Goal: Task Accomplishment & Management: Use online tool/utility

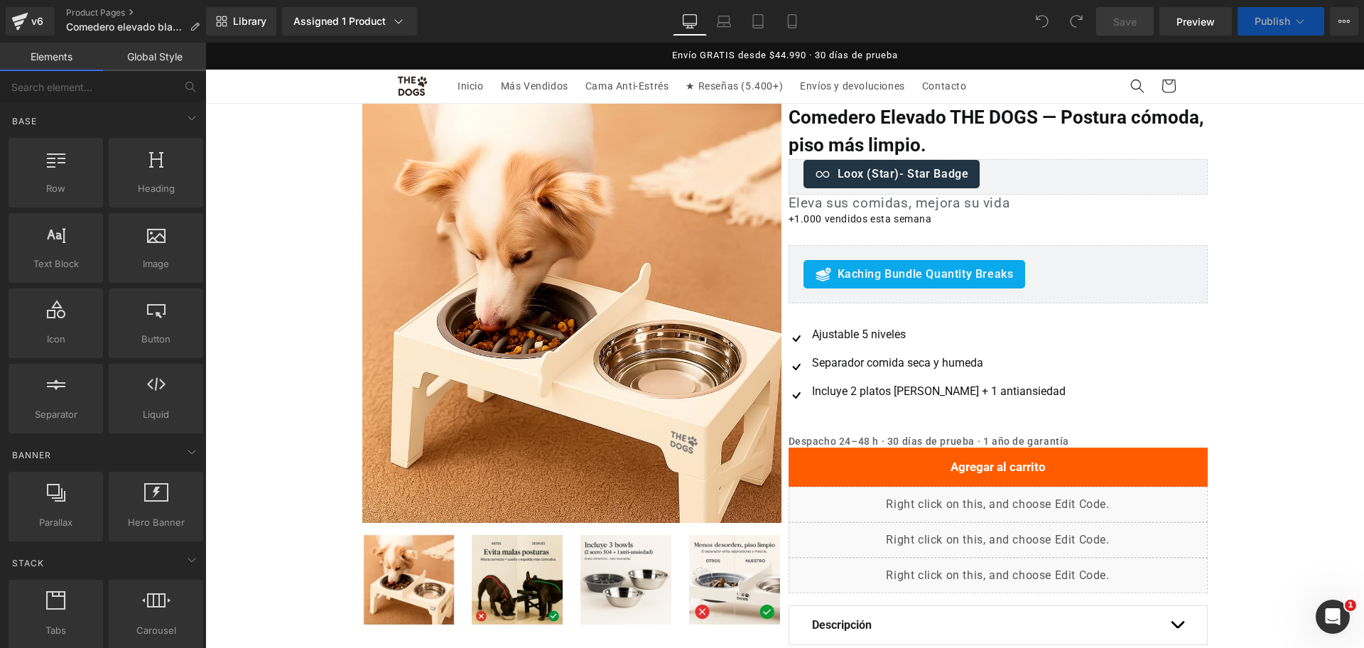
click at [779, 6] on div "Library Assigned 1 Product Product Preview Comedero Elevado THE DOGS — Postura …" at bounding box center [785, 21] width 1158 height 43
click at [793, 11] on link "Mobile" at bounding box center [792, 21] width 34 height 28
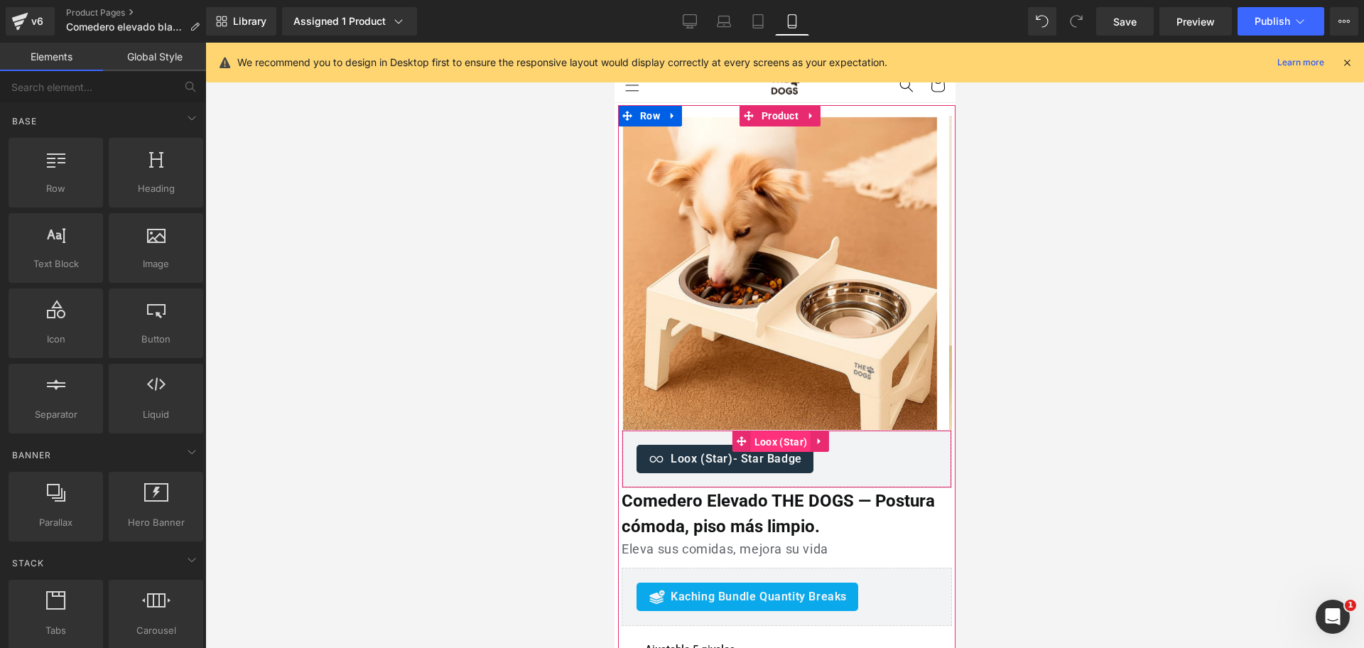
click at [768, 443] on span "Loox (Star)" at bounding box center [780, 441] width 60 height 21
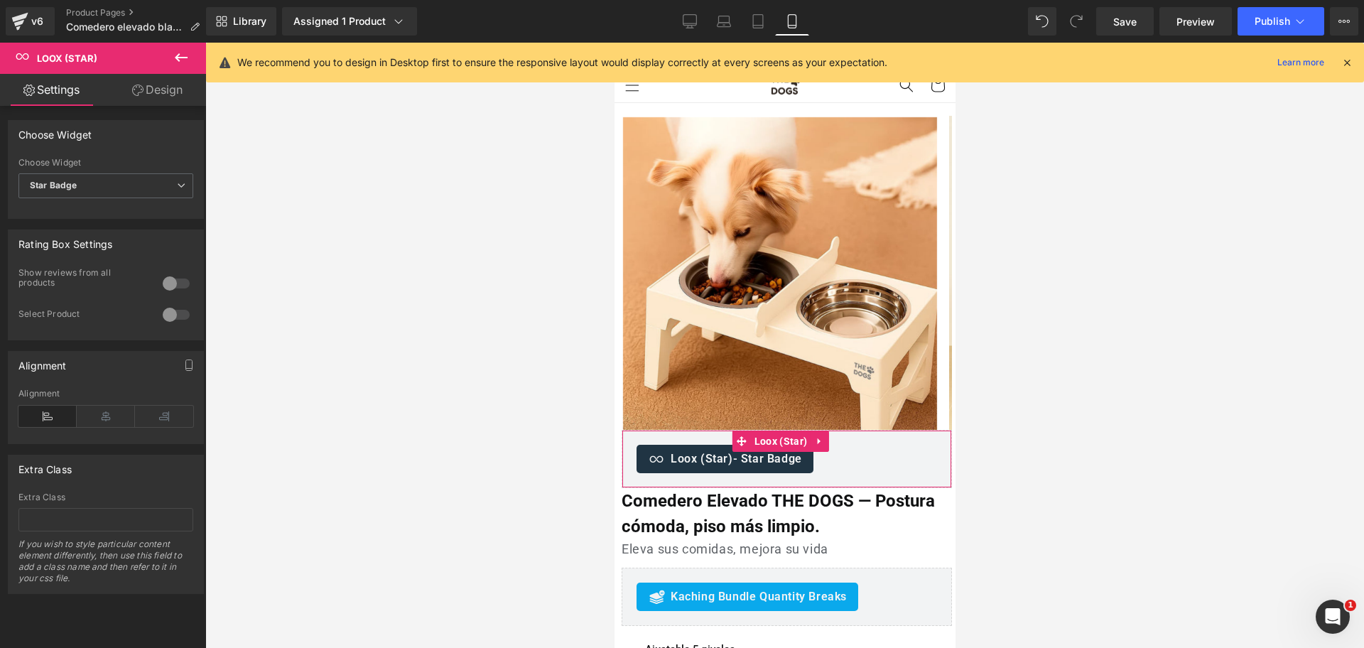
click at [173, 311] on div at bounding box center [176, 314] width 34 height 23
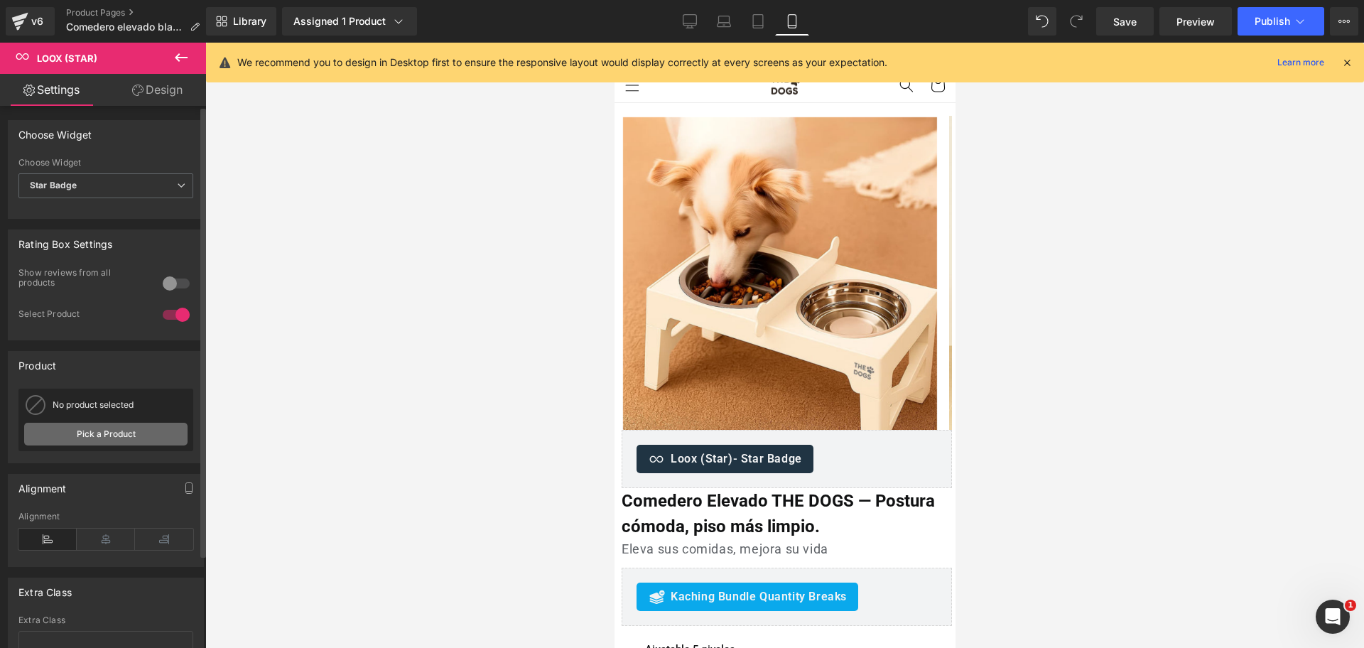
click at [131, 431] on link "Pick a Product" at bounding box center [105, 434] width 163 height 23
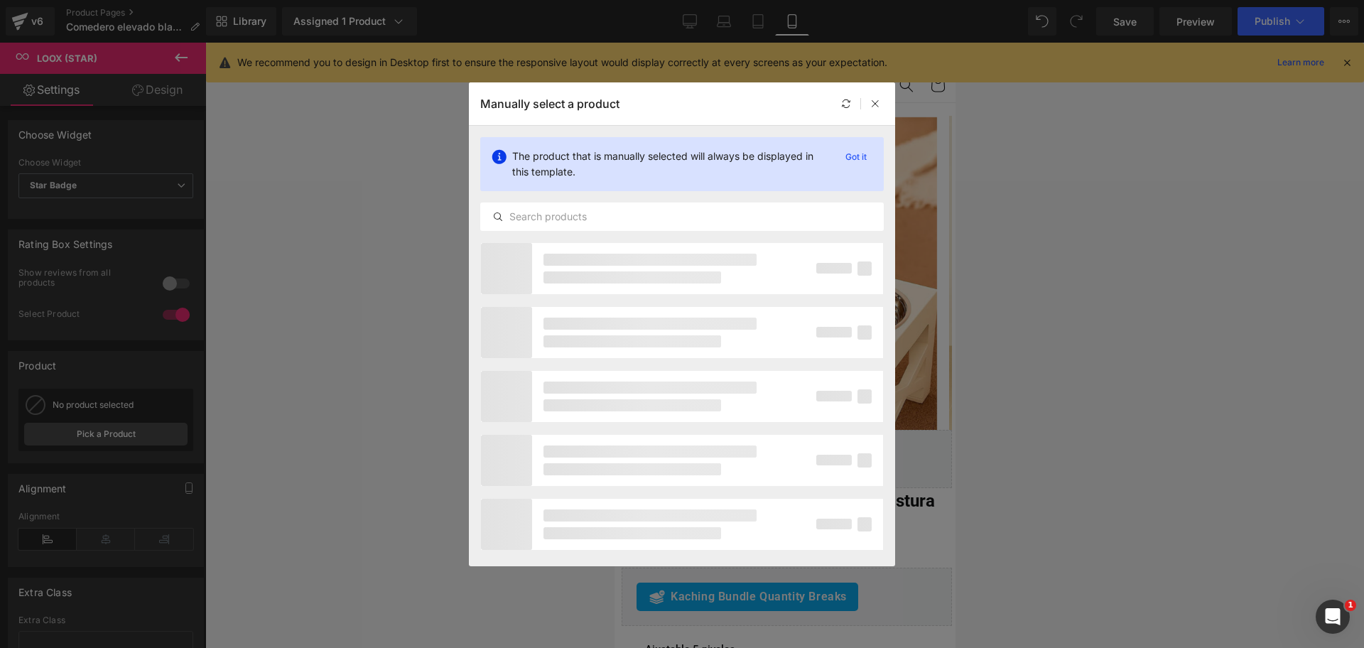
click at [579, 196] on div "The product that is manually selected will always be displayed in this template…" at bounding box center [682, 184] width 426 height 117
click at [591, 206] on div at bounding box center [682, 216] width 404 height 28
click at [607, 211] on input "text" at bounding box center [682, 216] width 402 height 17
type input "comedero elevado"
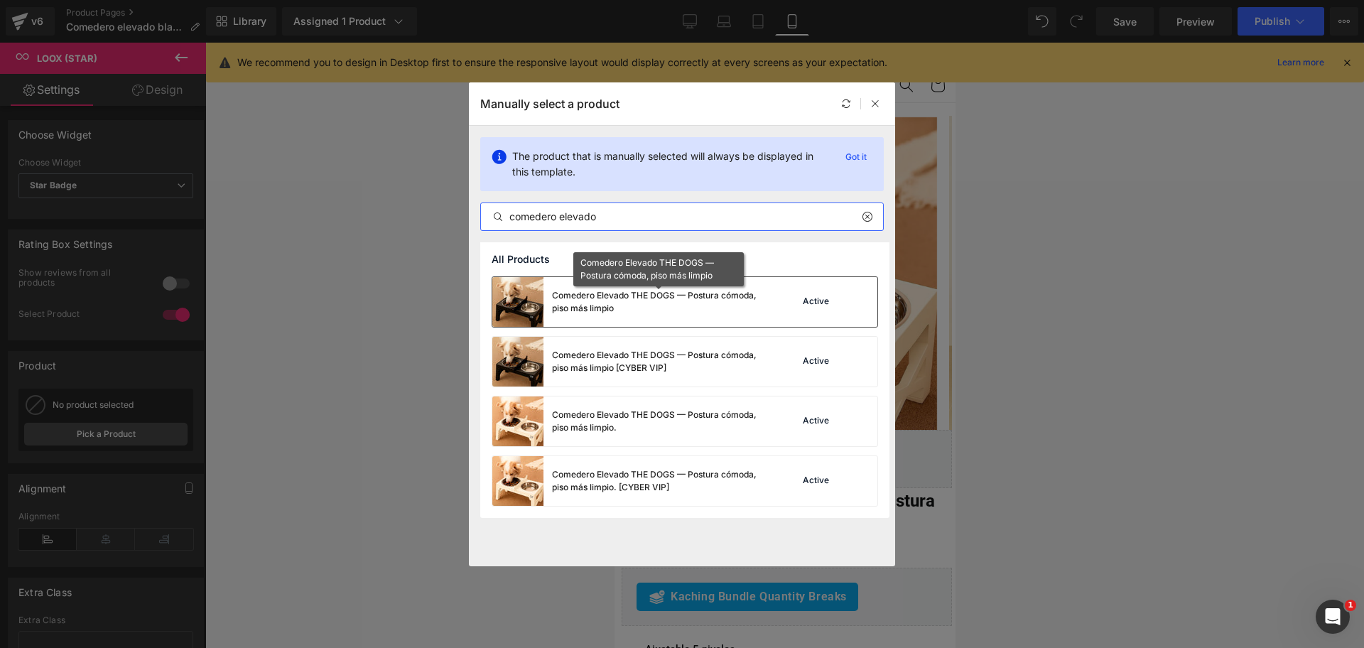
click at [719, 305] on div "Comedero Elevado THE DOGS — Postura cómoda, piso más limpio" at bounding box center [658, 302] width 213 height 26
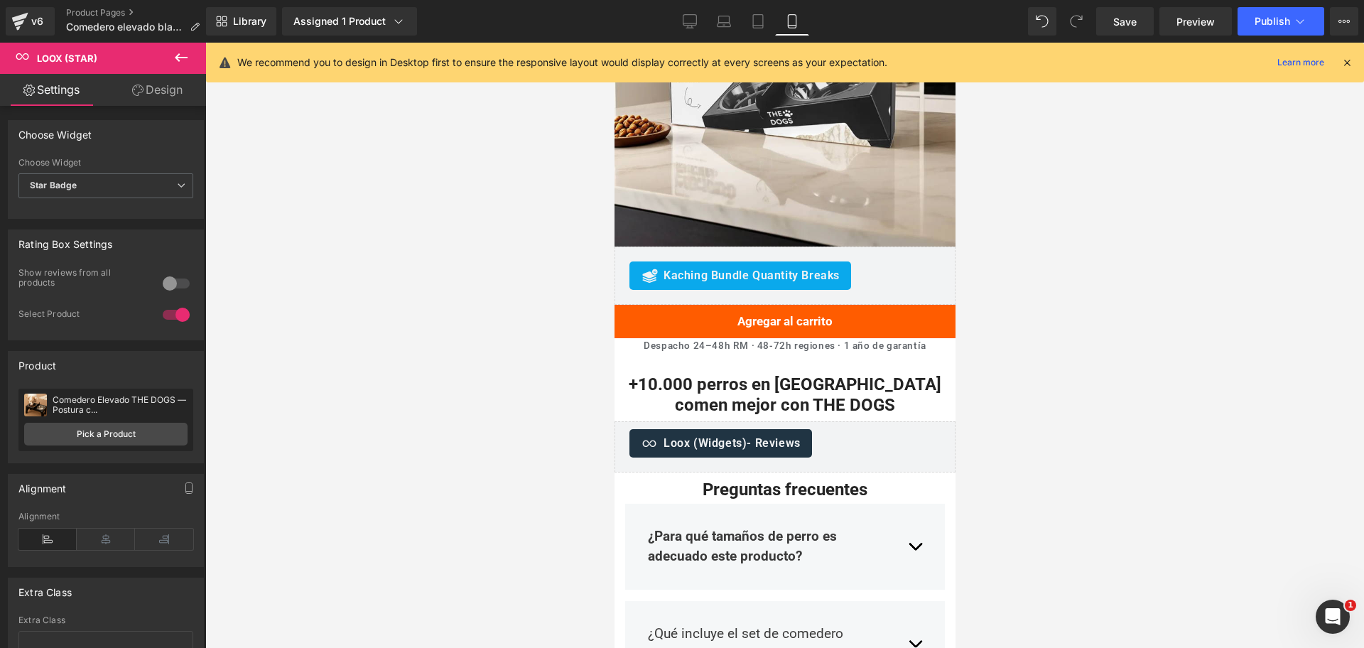
scroll to position [2687, 0]
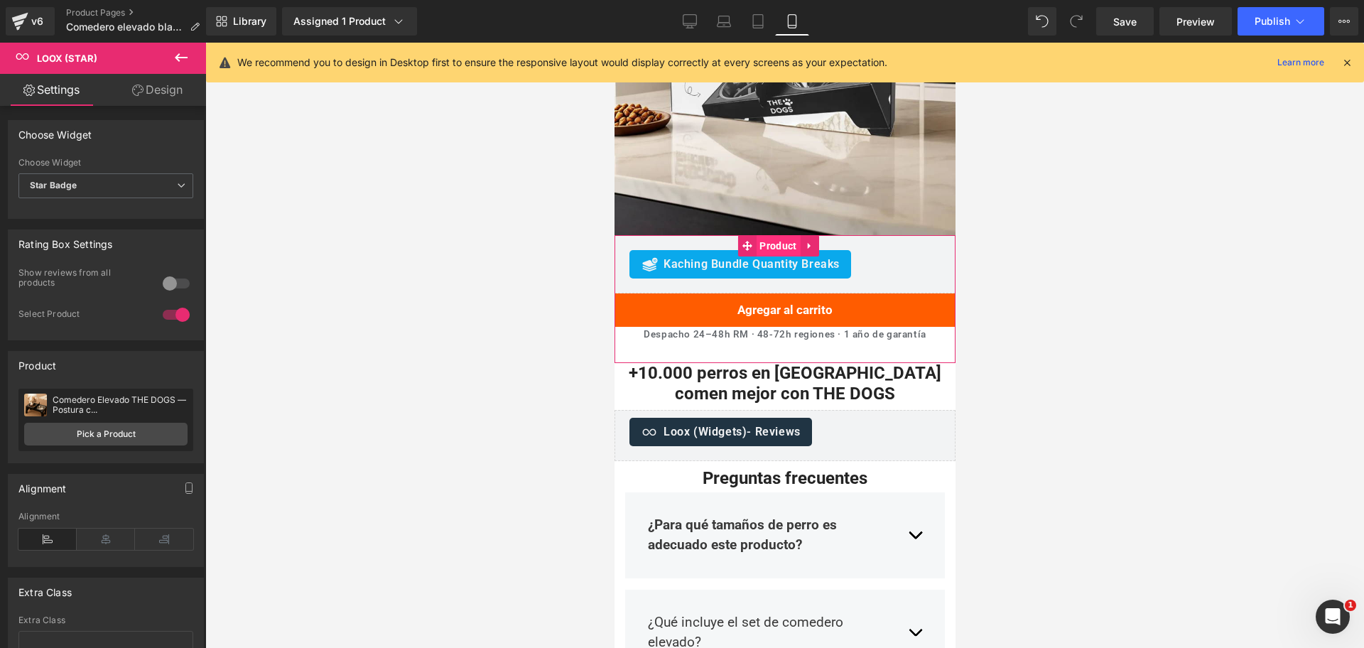
click at [771, 235] on span "Product" at bounding box center [777, 245] width 44 height 21
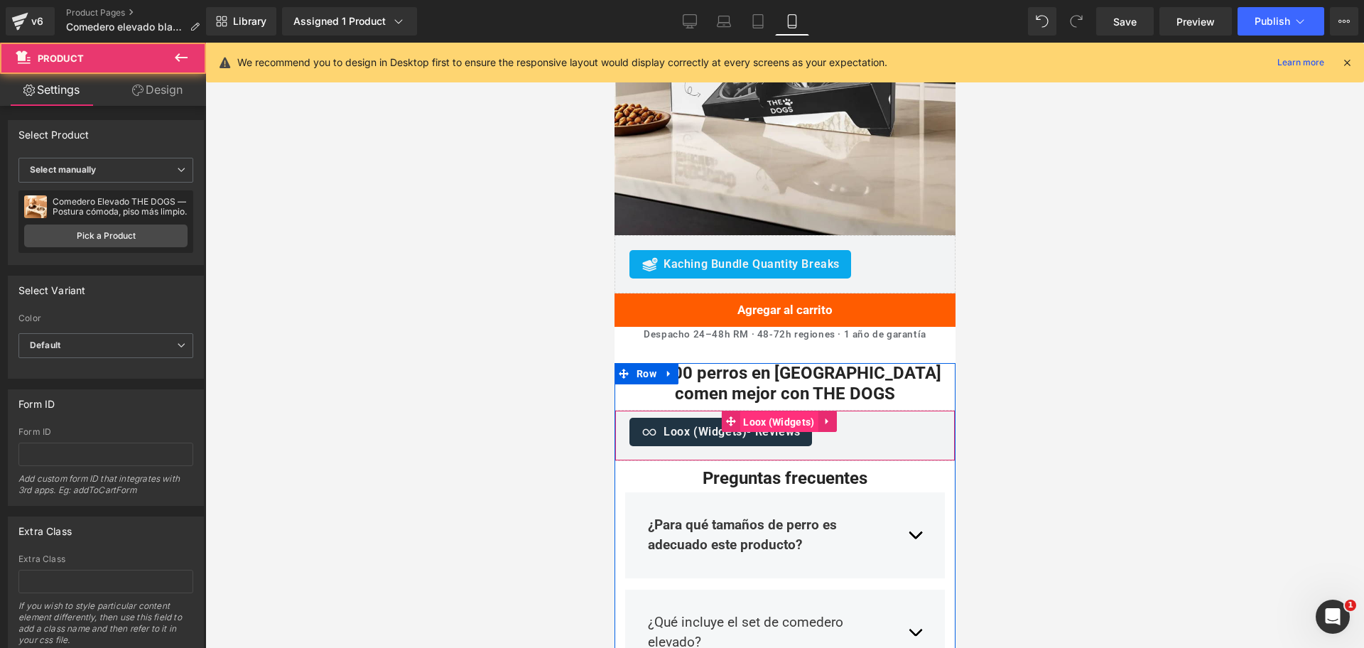
click at [774, 411] on span "Loox (Widgets)" at bounding box center [778, 421] width 78 height 21
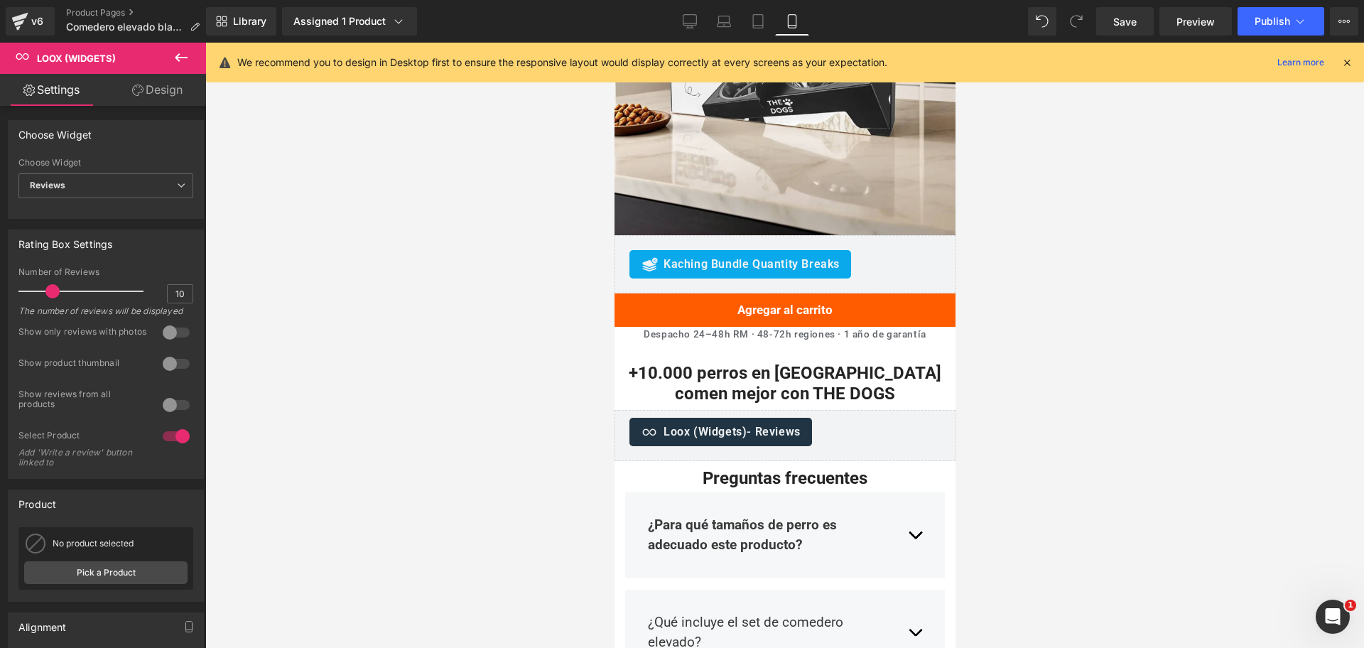
scroll to position [0, 0]
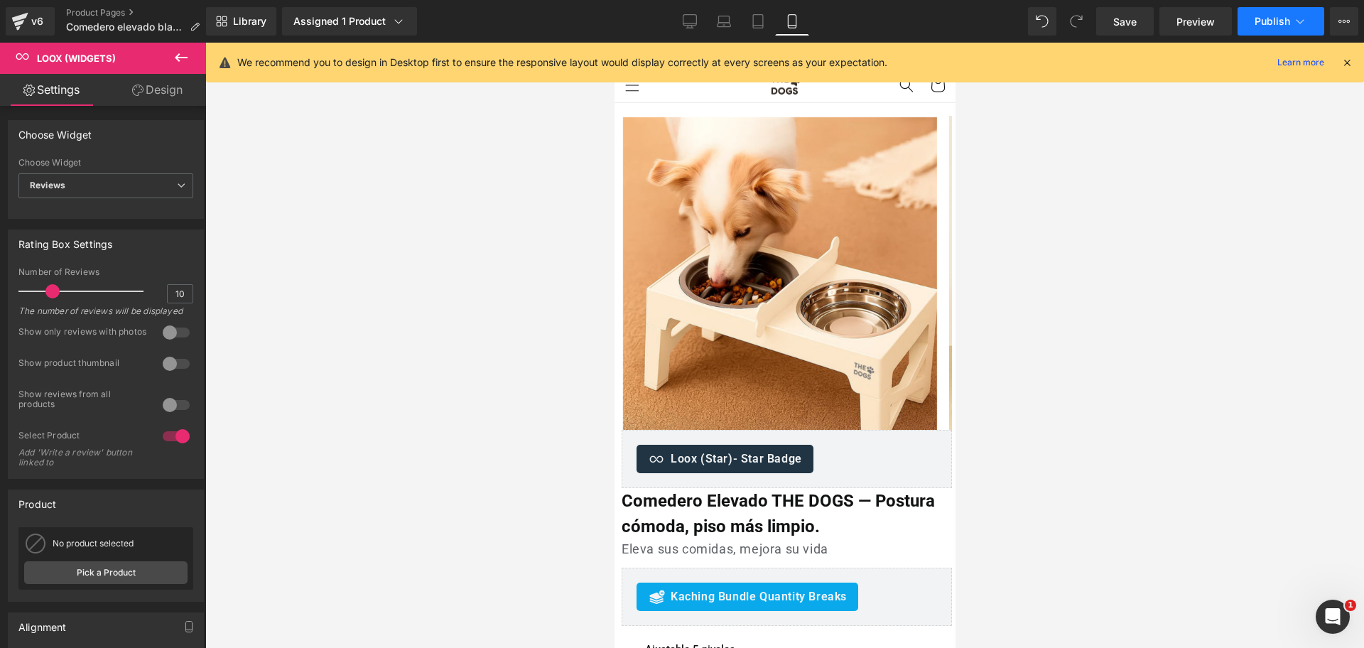
click at [1301, 9] on button "Publish" at bounding box center [1281, 21] width 87 height 28
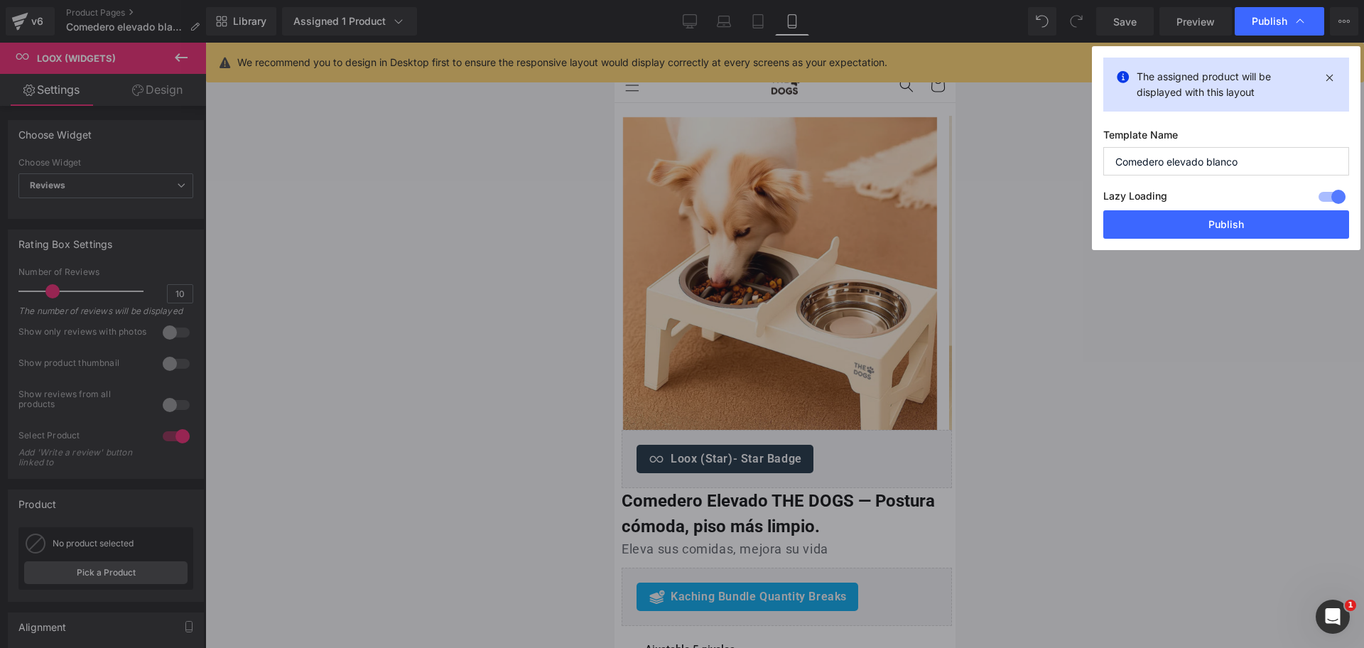
click at [1266, 224] on button "Publish" at bounding box center [1226, 224] width 246 height 28
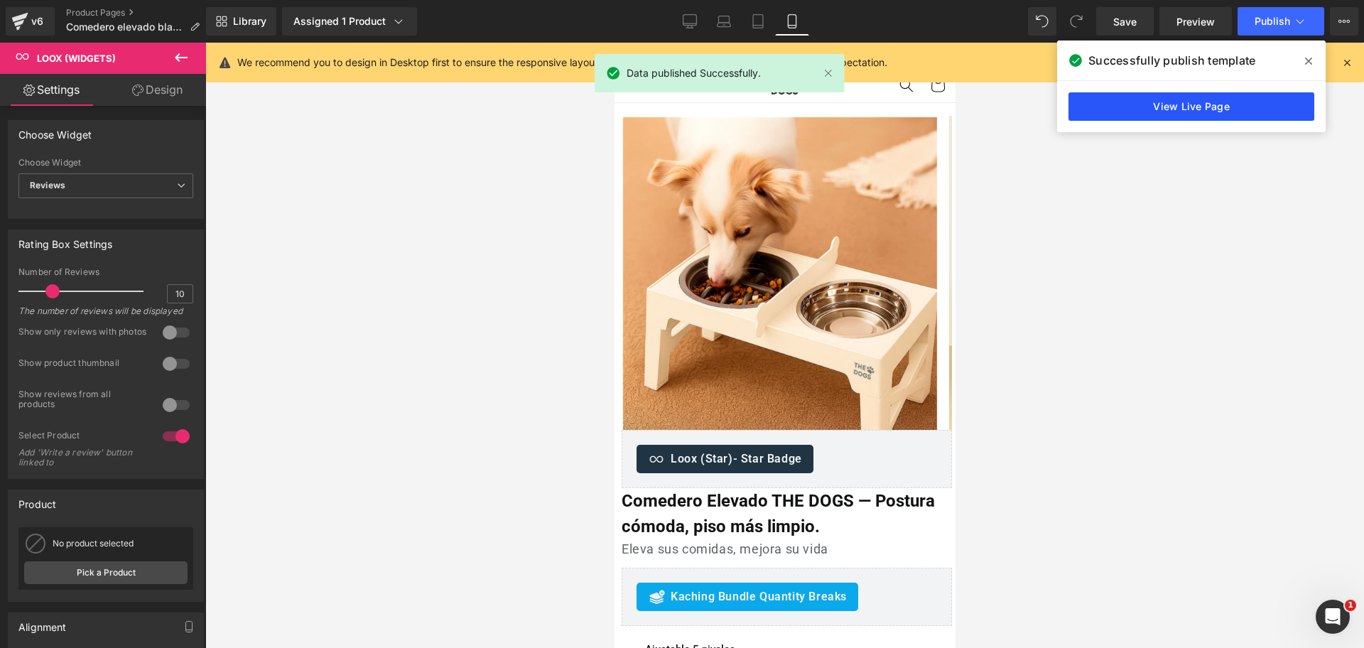
click at [1161, 115] on link "View Live Page" at bounding box center [1191, 106] width 246 height 28
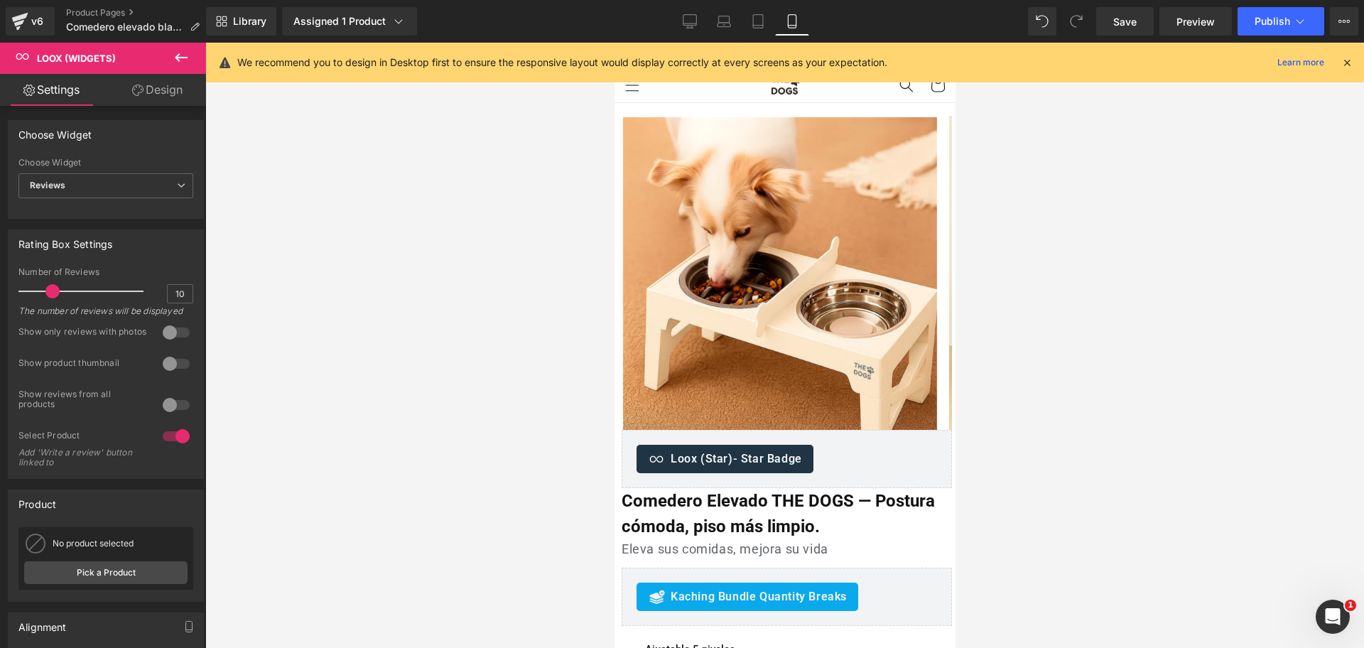
drag, startPoint x: 683, startPoint y: 20, endPoint x: 730, endPoint y: 58, distance: 60.1
click at [684, 20] on icon at bounding box center [689, 20] width 13 height 11
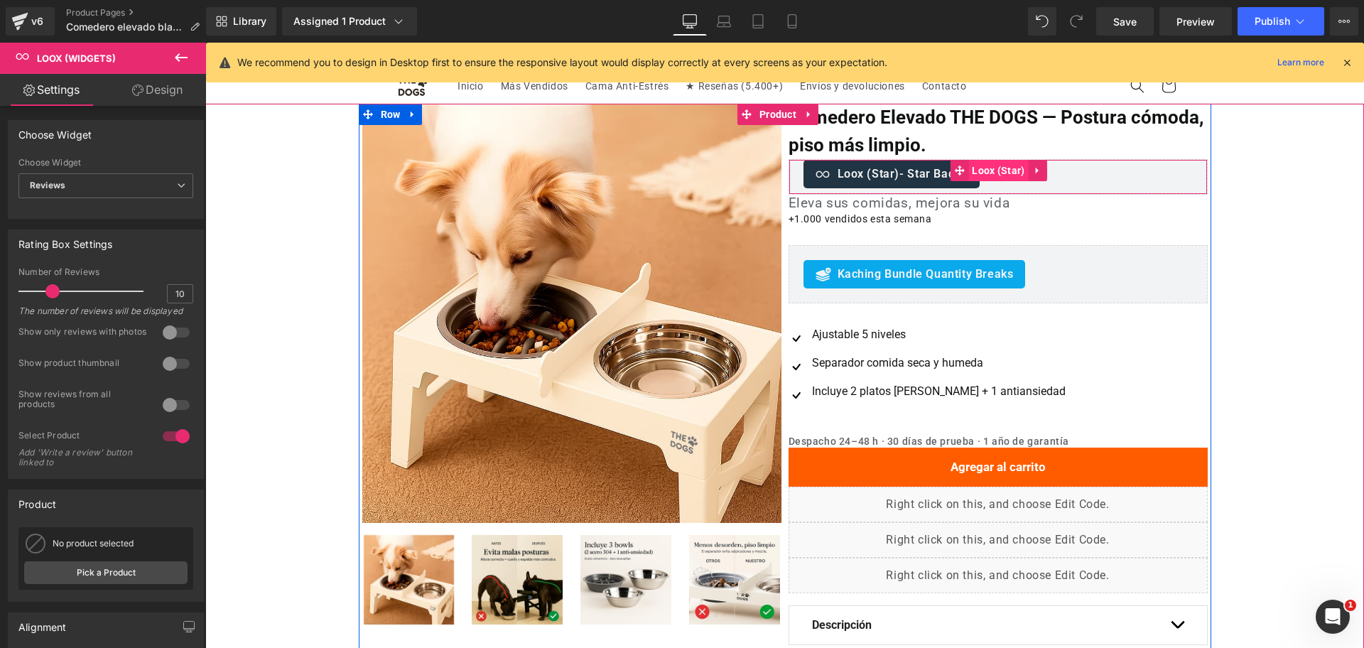
click at [980, 169] on span "Loox (Star)" at bounding box center [998, 170] width 60 height 21
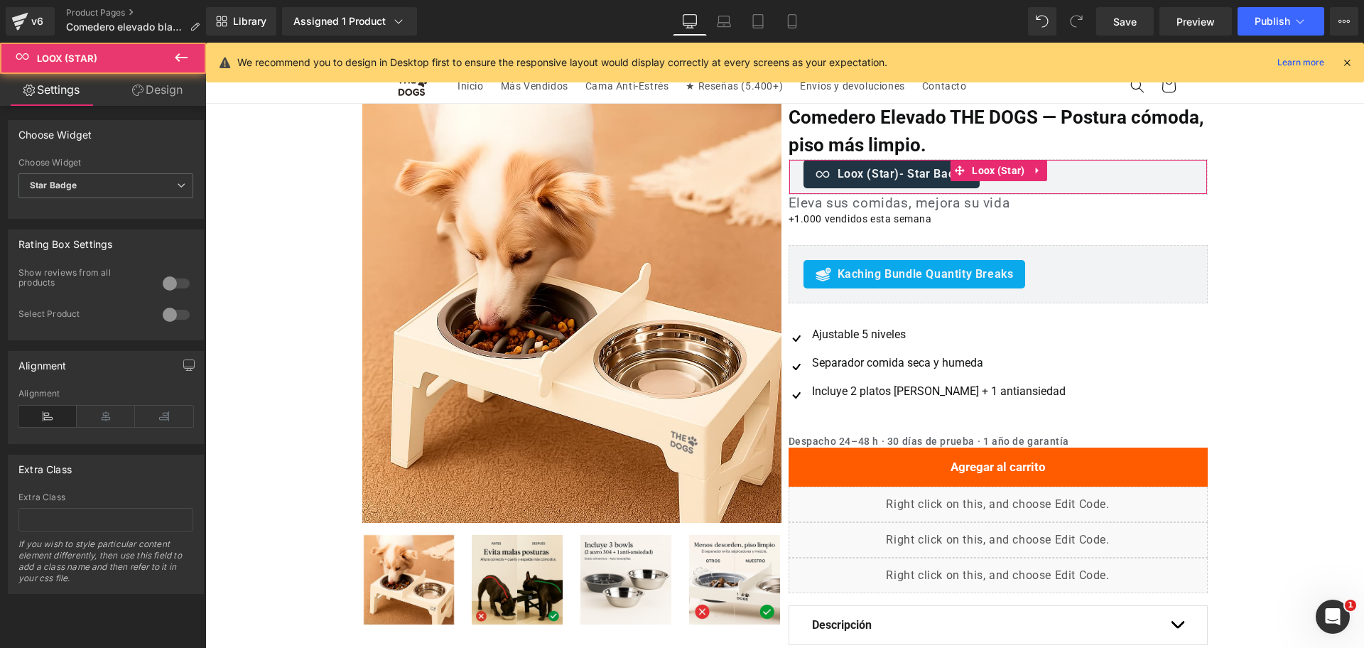
click at [159, 320] on div at bounding box center [176, 314] width 34 height 23
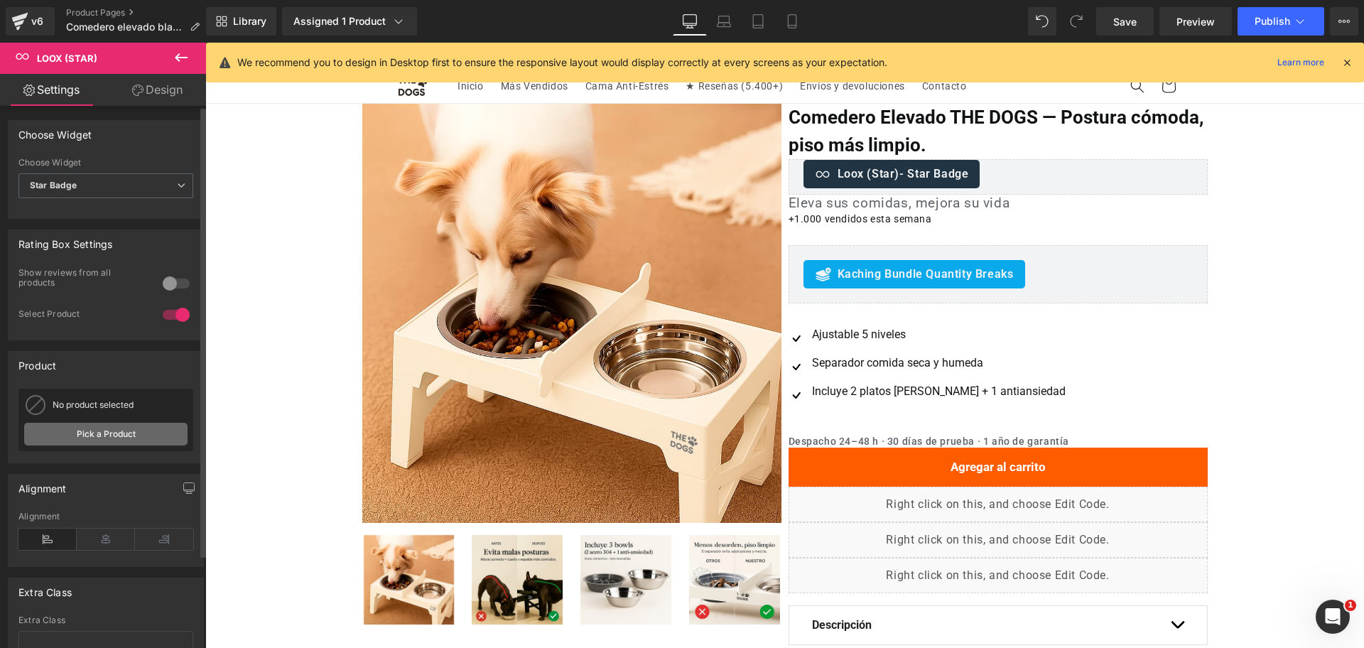
click at [135, 438] on link "Pick a Product" at bounding box center [105, 434] width 163 height 23
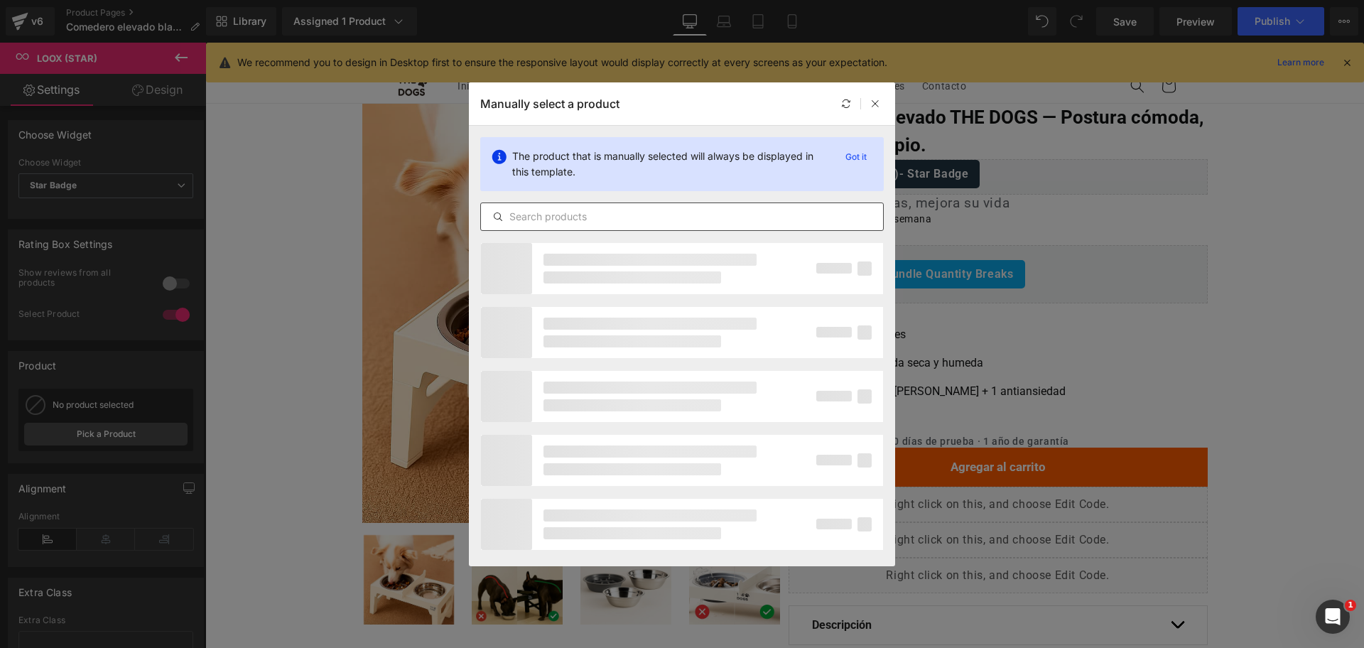
click at [596, 209] on input "text" at bounding box center [682, 216] width 402 height 17
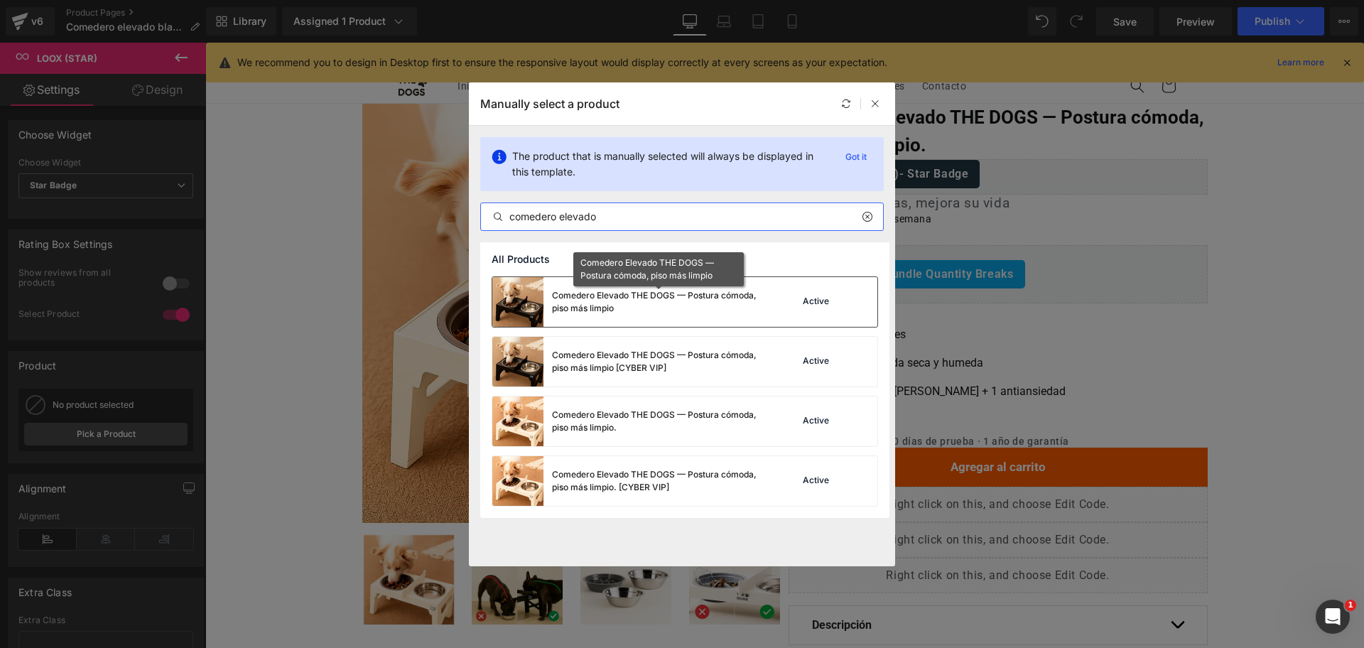
type input "comedero elevado"
click at [737, 312] on div "Comedero Elevado THE DOGS — Postura cómoda, piso más limpio" at bounding box center [658, 302] width 213 height 26
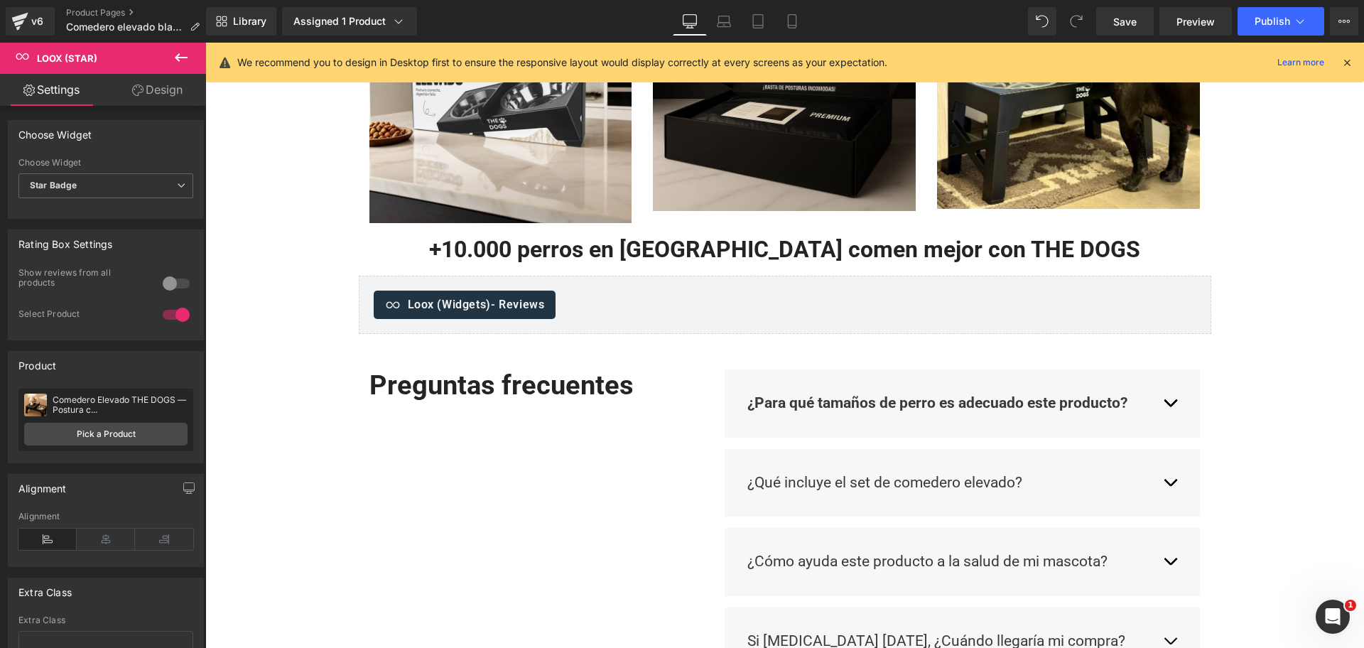
scroll to position [977, 0]
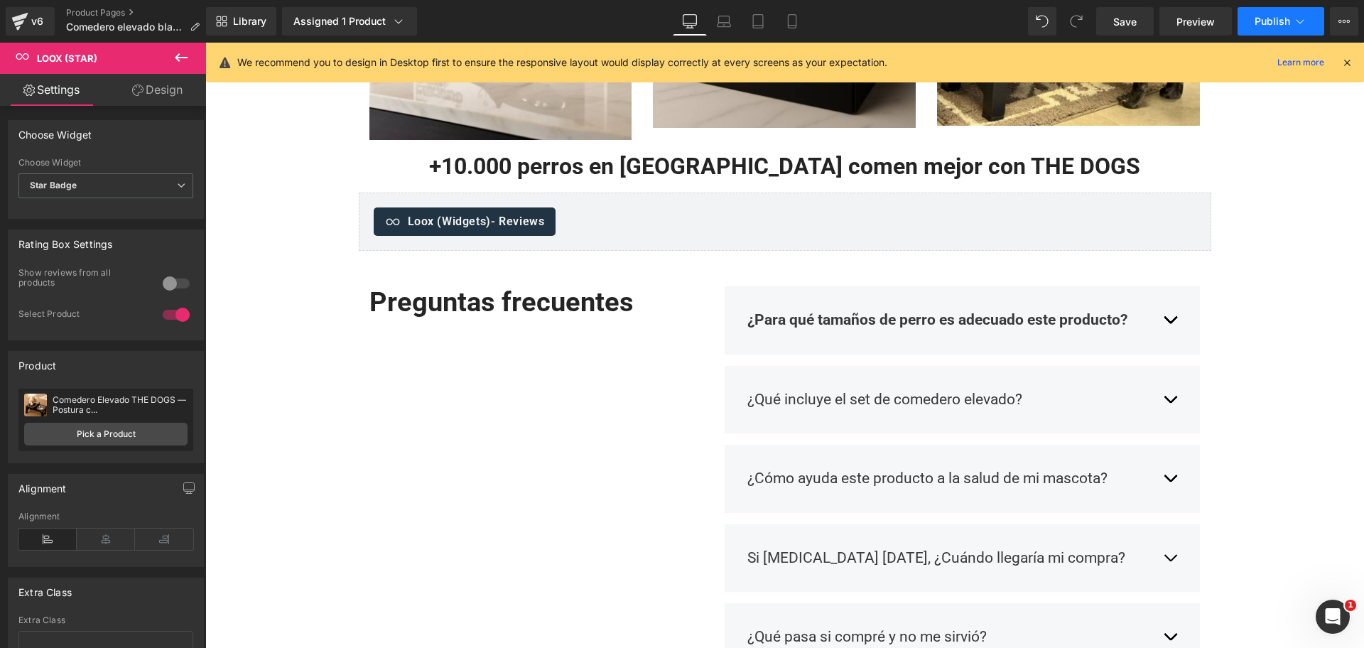
click at [1284, 16] on span "Publish" at bounding box center [1273, 21] width 36 height 11
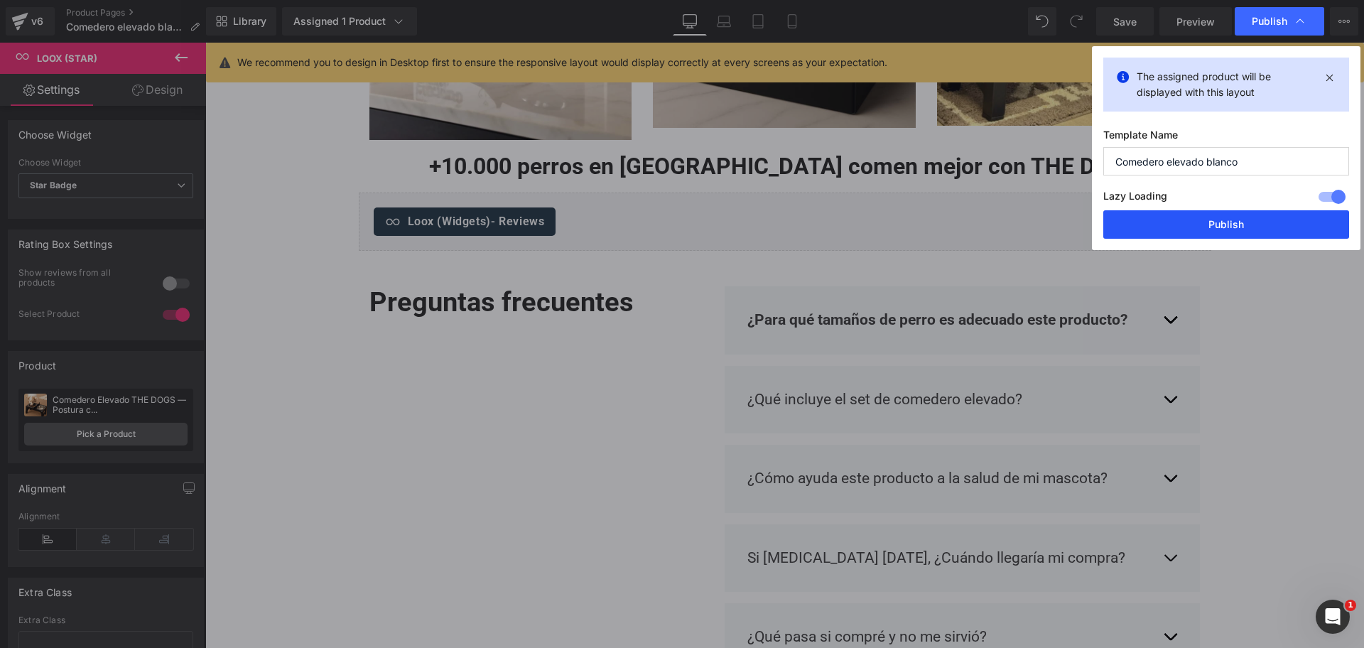
click at [1238, 234] on button "Publish" at bounding box center [1226, 224] width 246 height 28
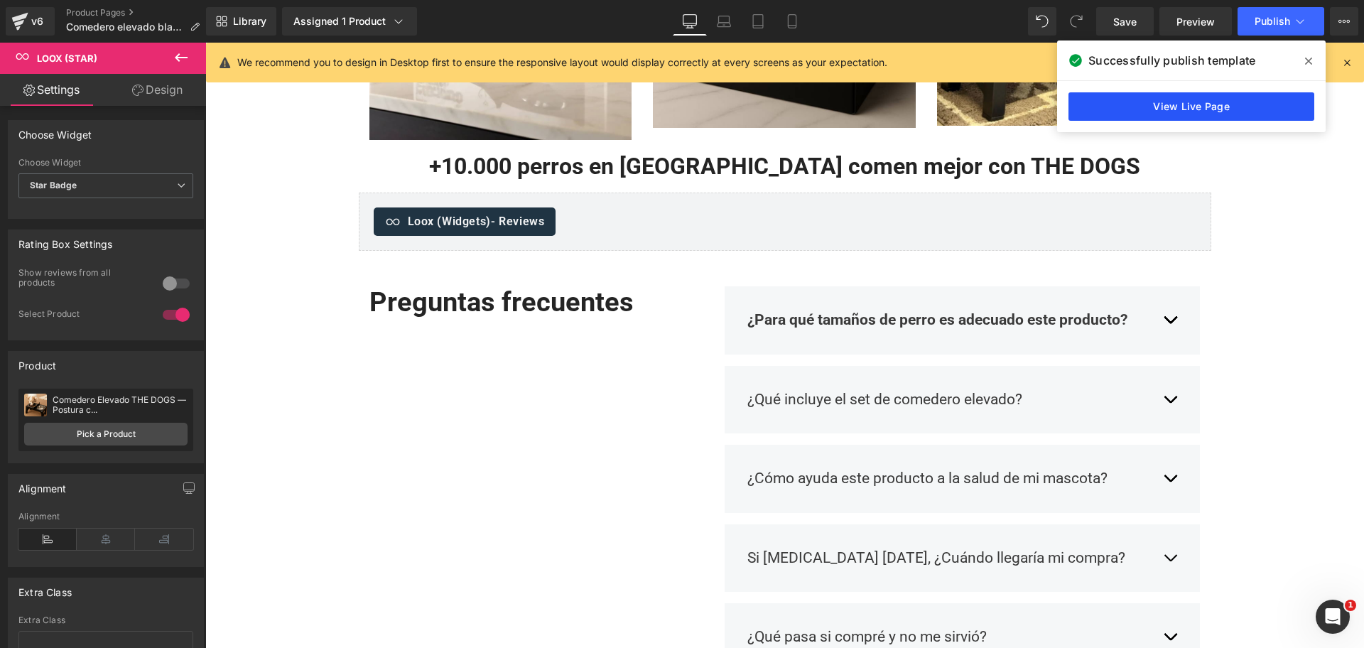
click at [1255, 109] on link "View Live Page" at bounding box center [1191, 106] width 246 height 28
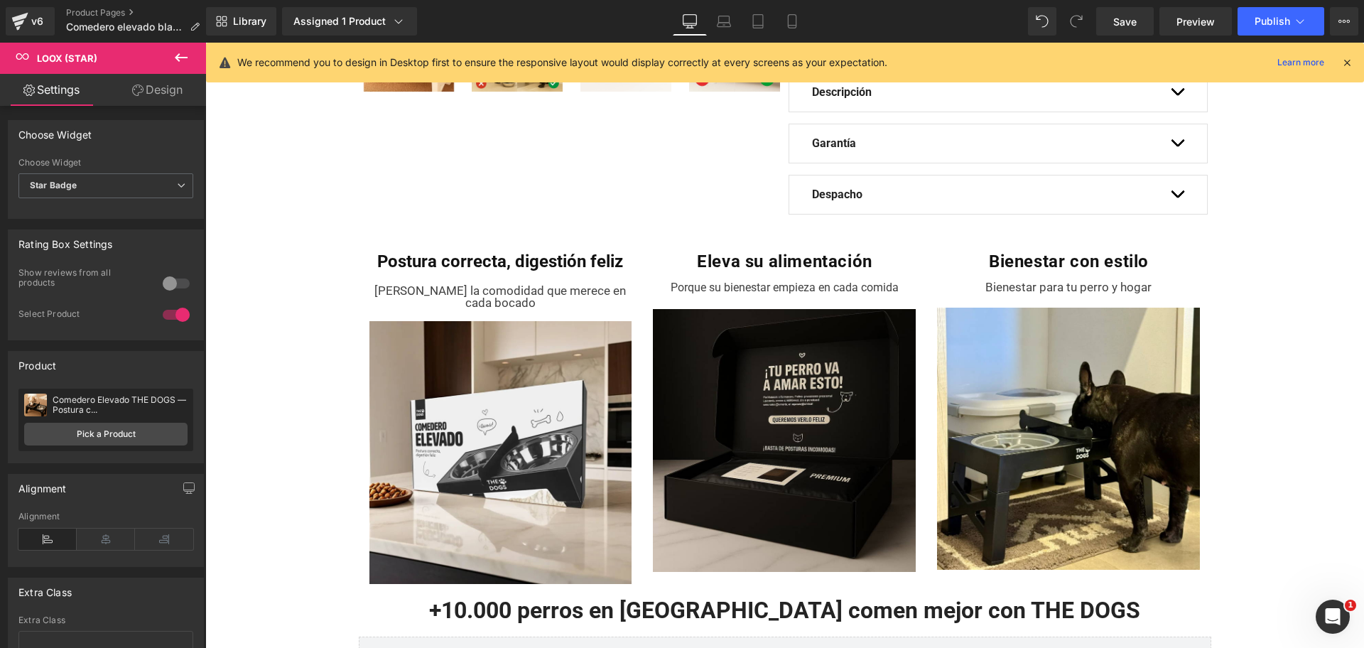
scroll to position [0, 0]
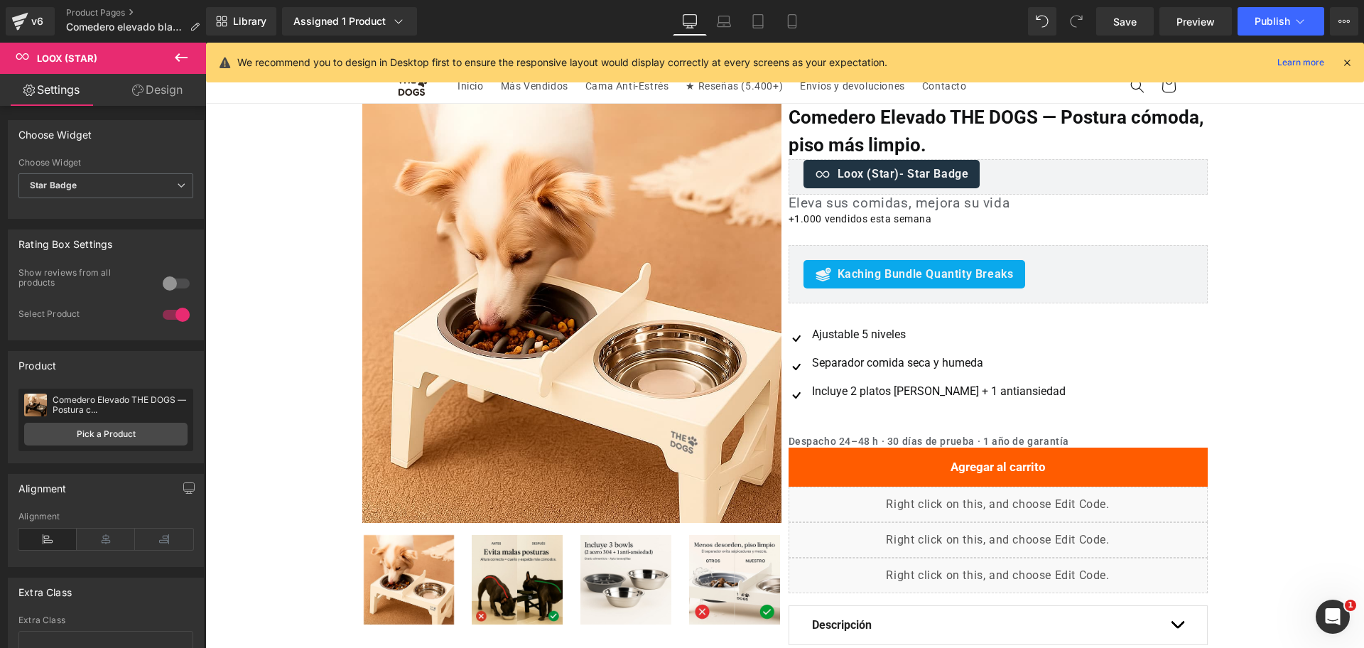
drag, startPoint x: 1363, startPoint y: 188, endPoint x: 1561, endPoint y: 50, distance: 240.8
click at [118, 2] on div "v6 Product Pages Comedero elevado blanco" at bounding box center [103, 21] width 206 height 43
click at [109, 12] on link "Product Pages" at bounding box center [138, 12] width 145 height 11
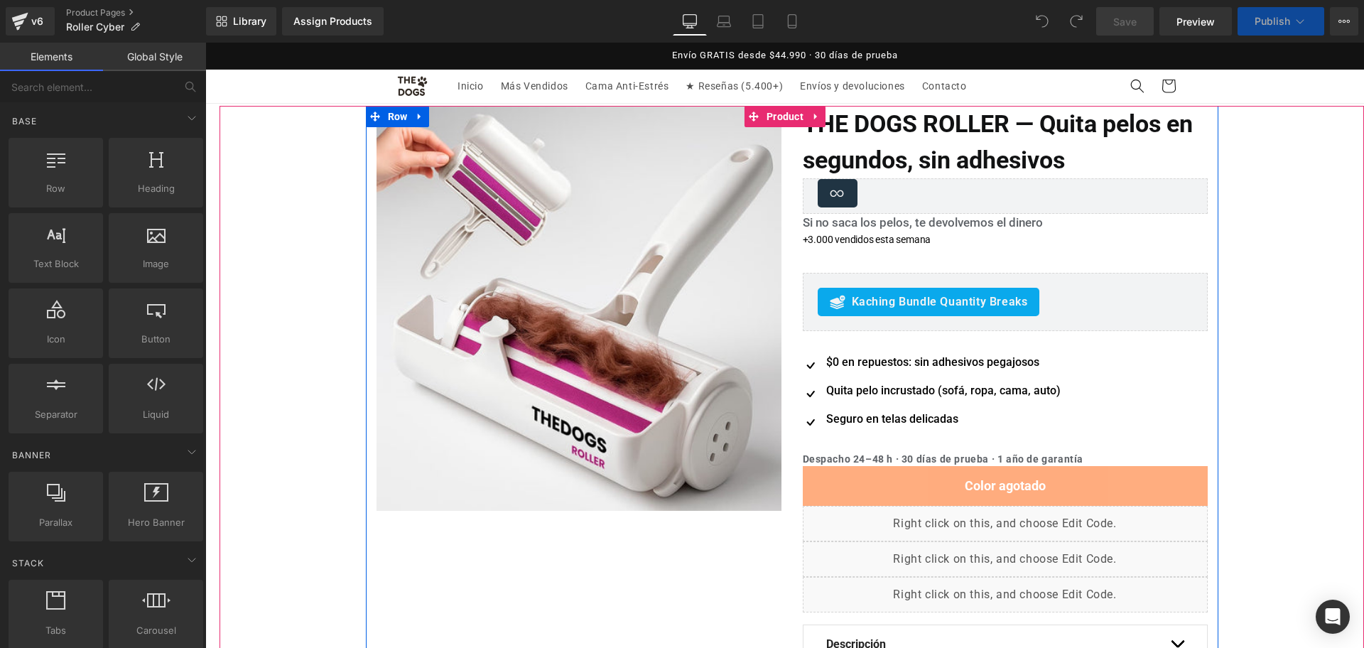
click at [787, 117] on div "Oferta (P) Image ‹ › ‹ › (P) Image List THE DOGS ROLLER — Quita pelos en segund…" at bounding box center [792, 445] width 1144 height 679
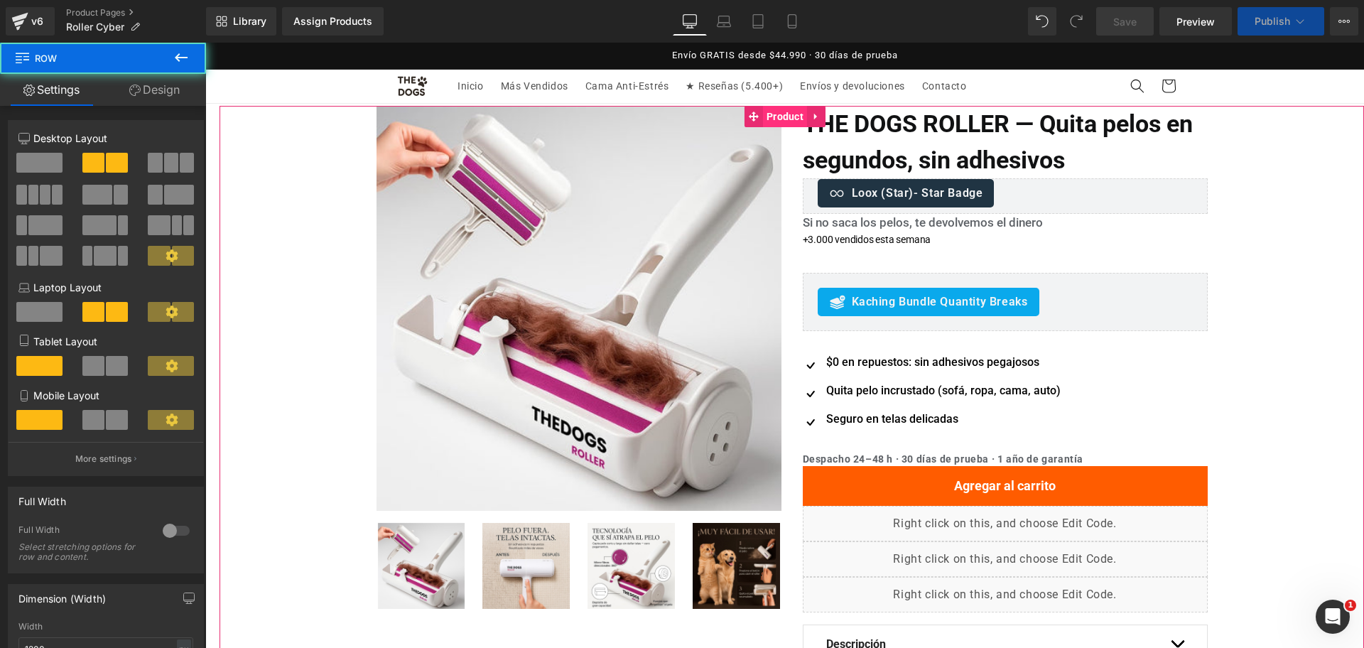
click at [796, 119] on span "Product" at bounding box center [785, 116] width 44 height 21
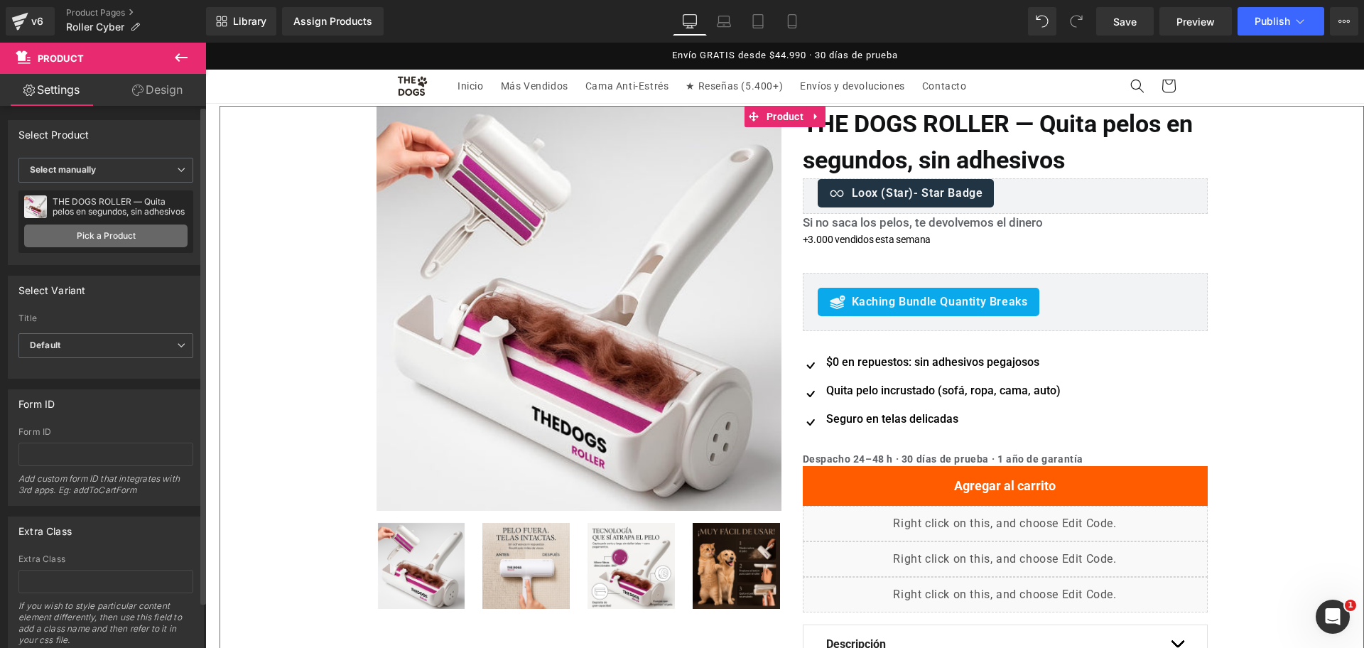
click at [132, 232] on link "Pick a Product" at bounding box center [105, 235] width 163 height 23
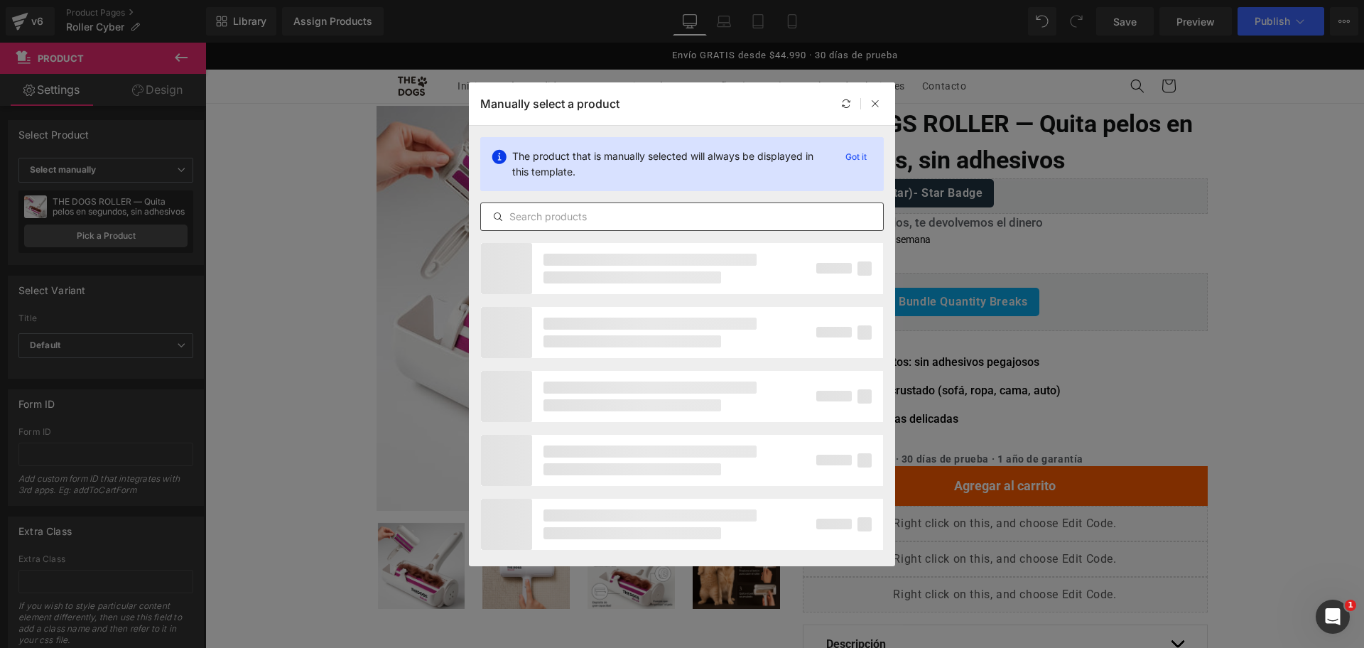
click at [649, 220] on input "text" at bounding box center [682, 216] width 402 height 17
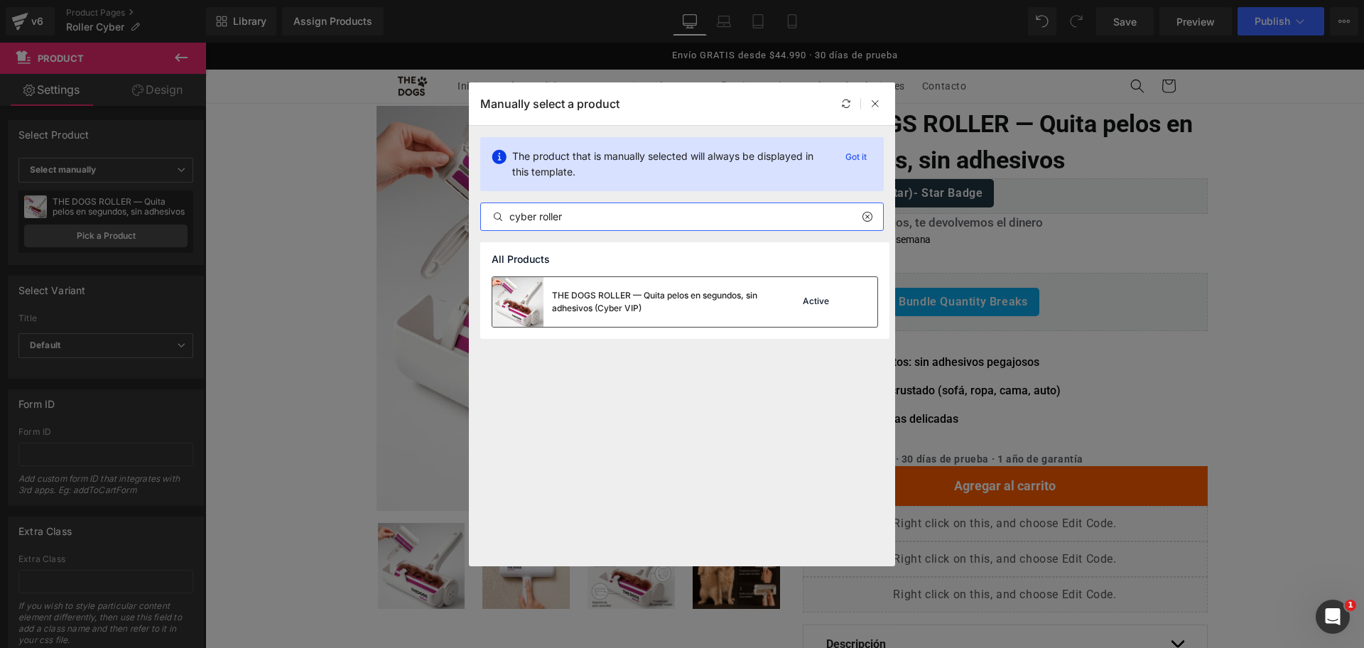
type input "cyber roller"
click at [720, 308] on div "THE DOGS ROLLER — Quita pelos en segundos, sin adhesivos (Cyber VIP)" at bounding box center [658, 302] width 213 height 26
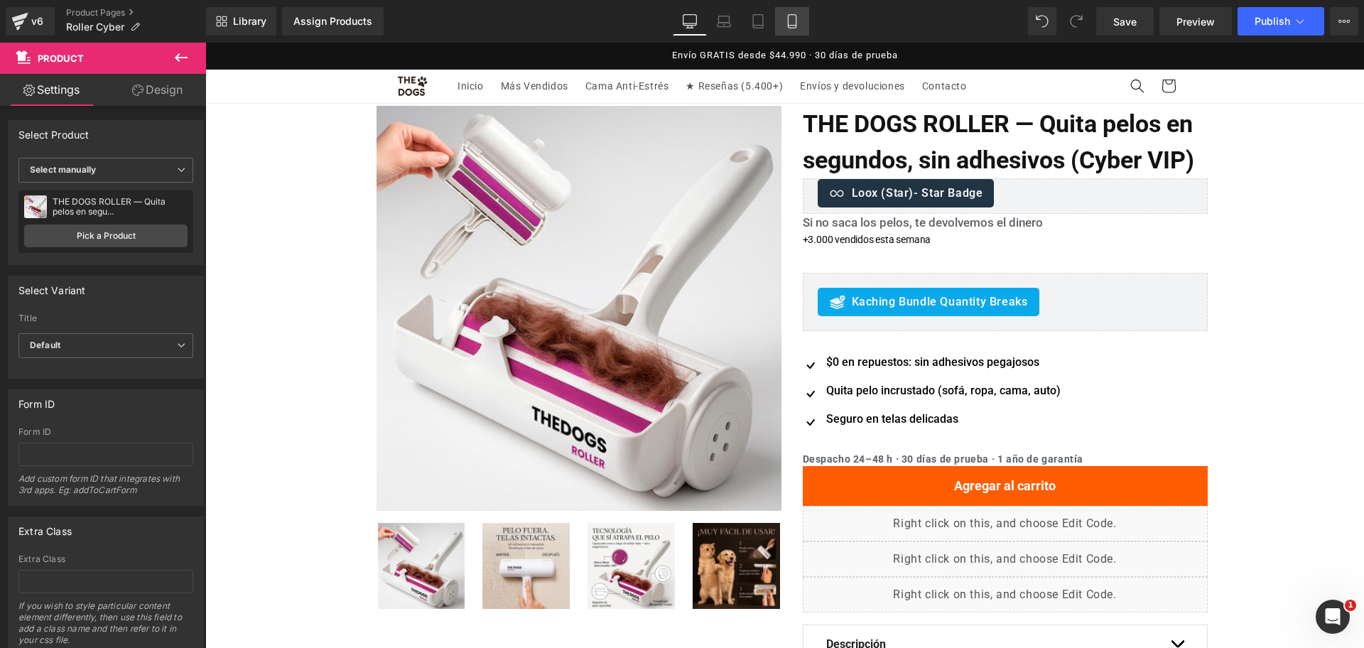
click at [794, 29] on link "Mobile" at bounding box center [792, 21] width 34 height 28
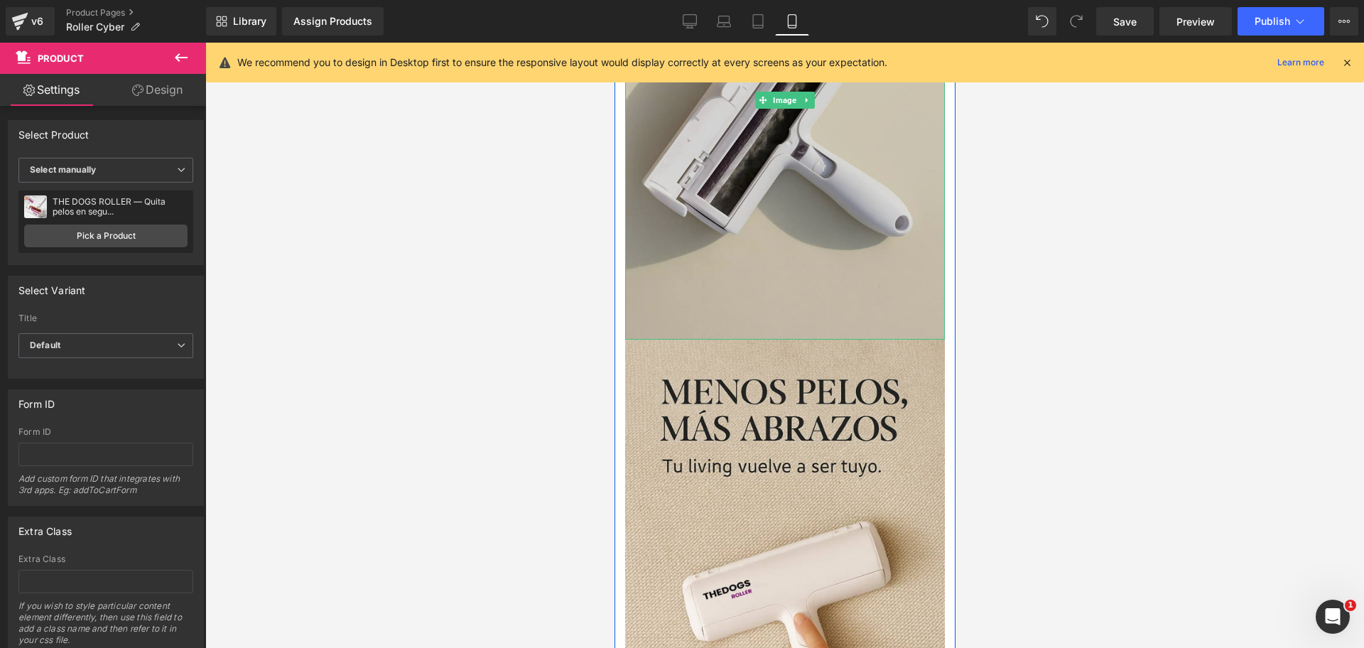
click at [816, 177] on img at bounding box center [784, 100] width 320 height 480
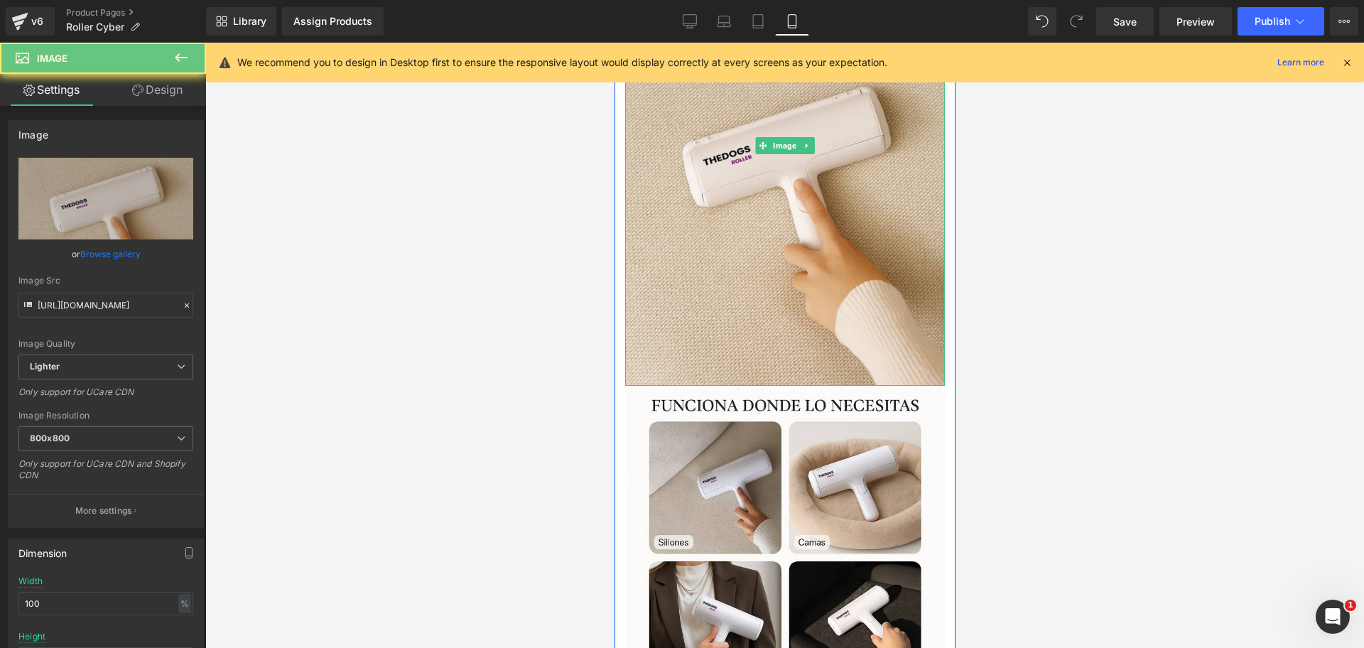
click at [816, 177] on img at bounding box center [784, 146] width 320 height 480
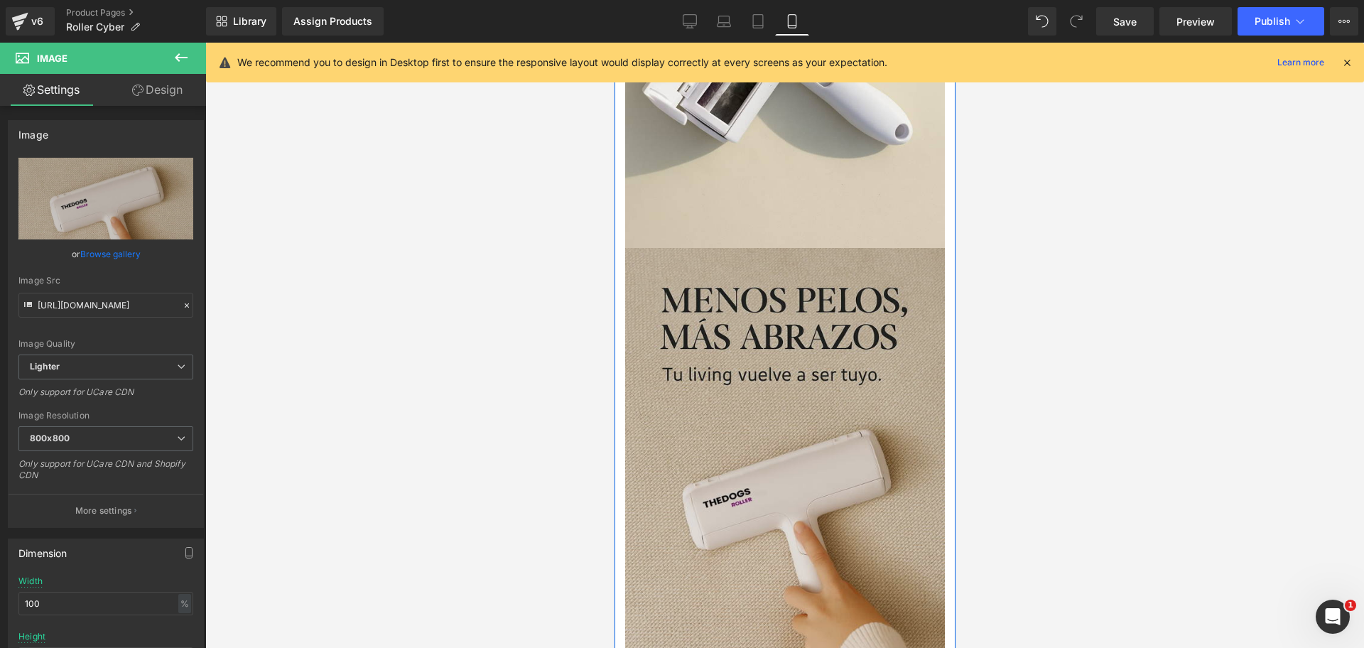
click at [819, 177] on img at bounding box center [784, 8] width 320 height 480
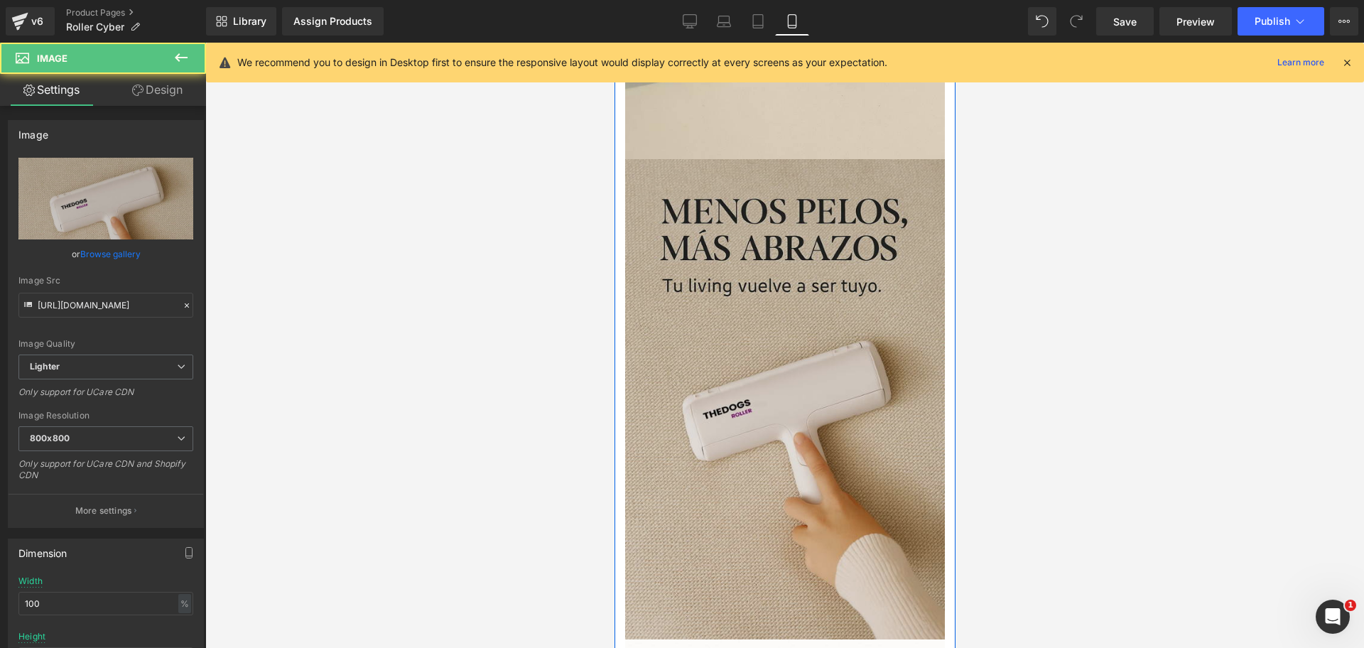
click at [745, 354] on img at bounding box center [784, 399] width 320 height 480
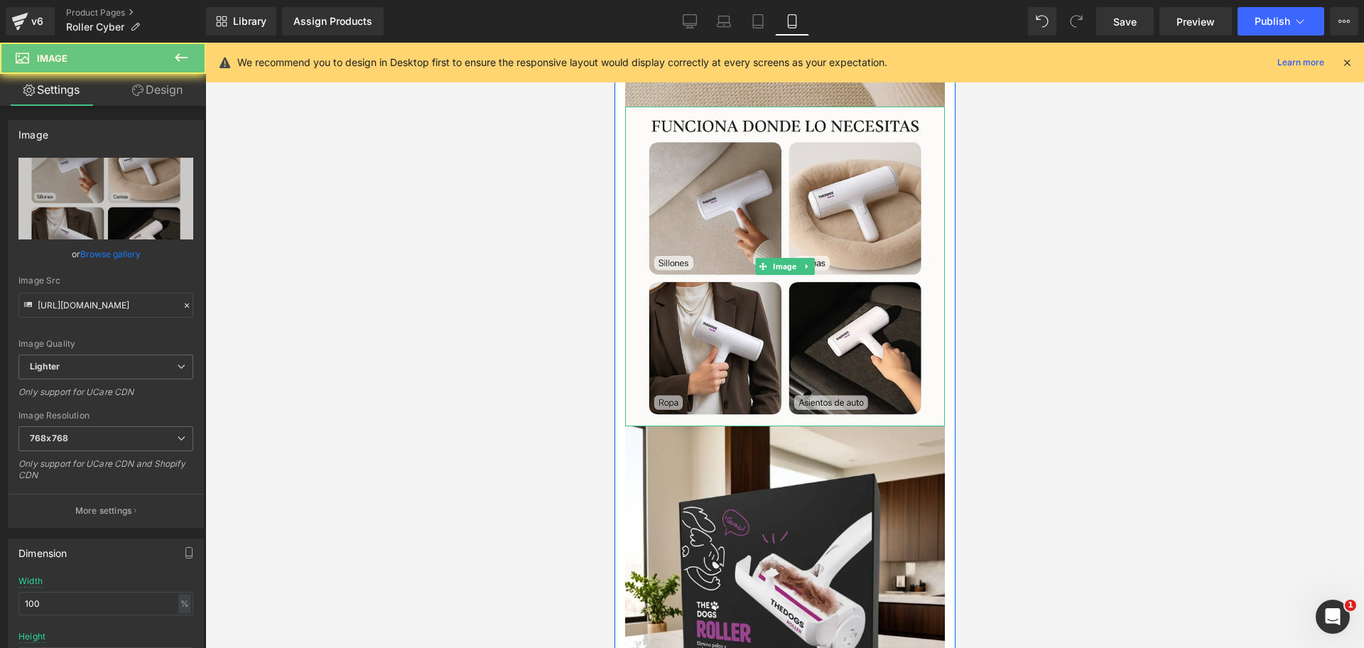
click at [745, 354] on img at bounding box center [784, 267] width 320 height 320
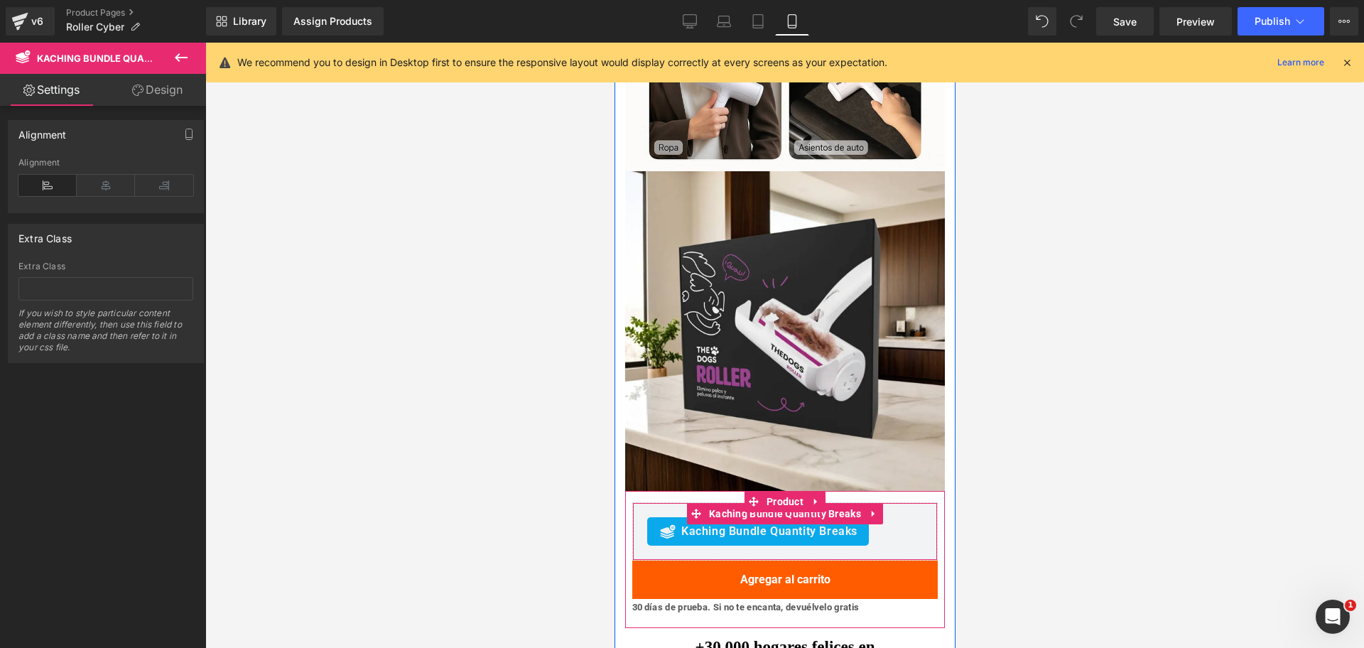
click at [745, 502] on div "Kaching Bundle Quantity Breaks Kaching Bundle Quantity Breaks" at bounding box center [784, 531] width 305 height 58
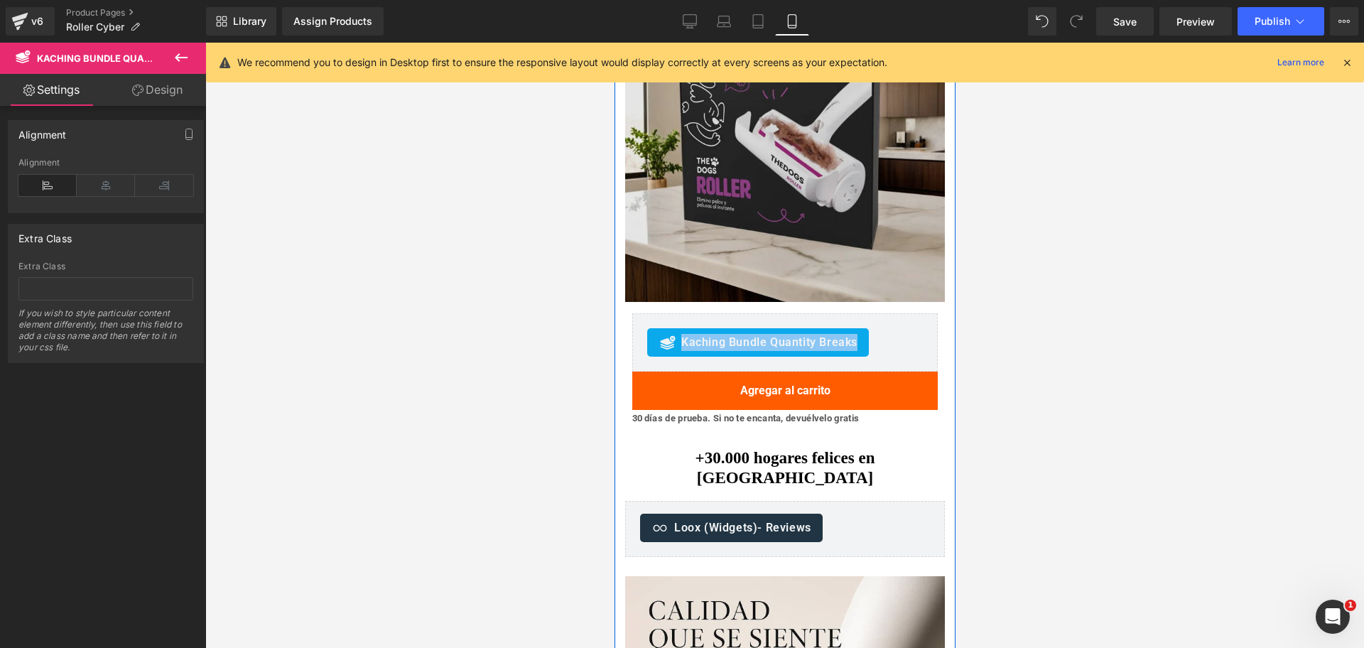
click at [766, 237] on img at bounding box center [784, 142] width 320 height 320
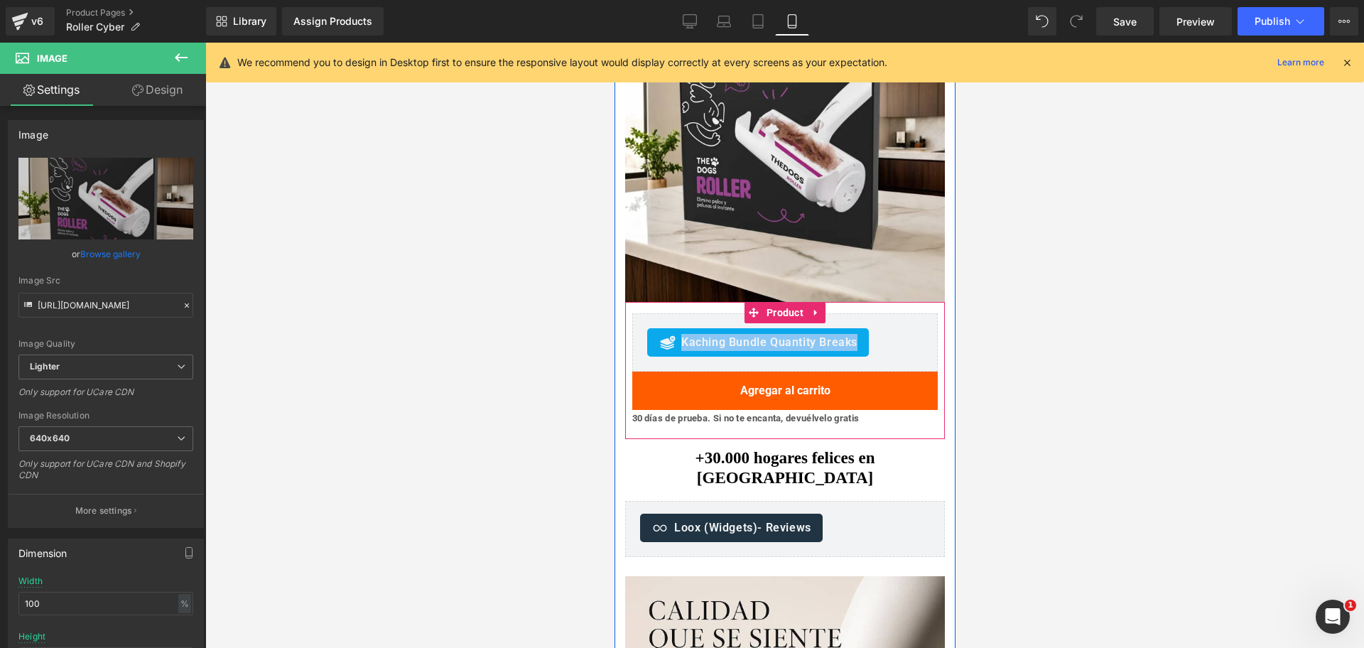
click at [784, 323] on span "Product" at bounding box center [784, 312] width 44 height 21
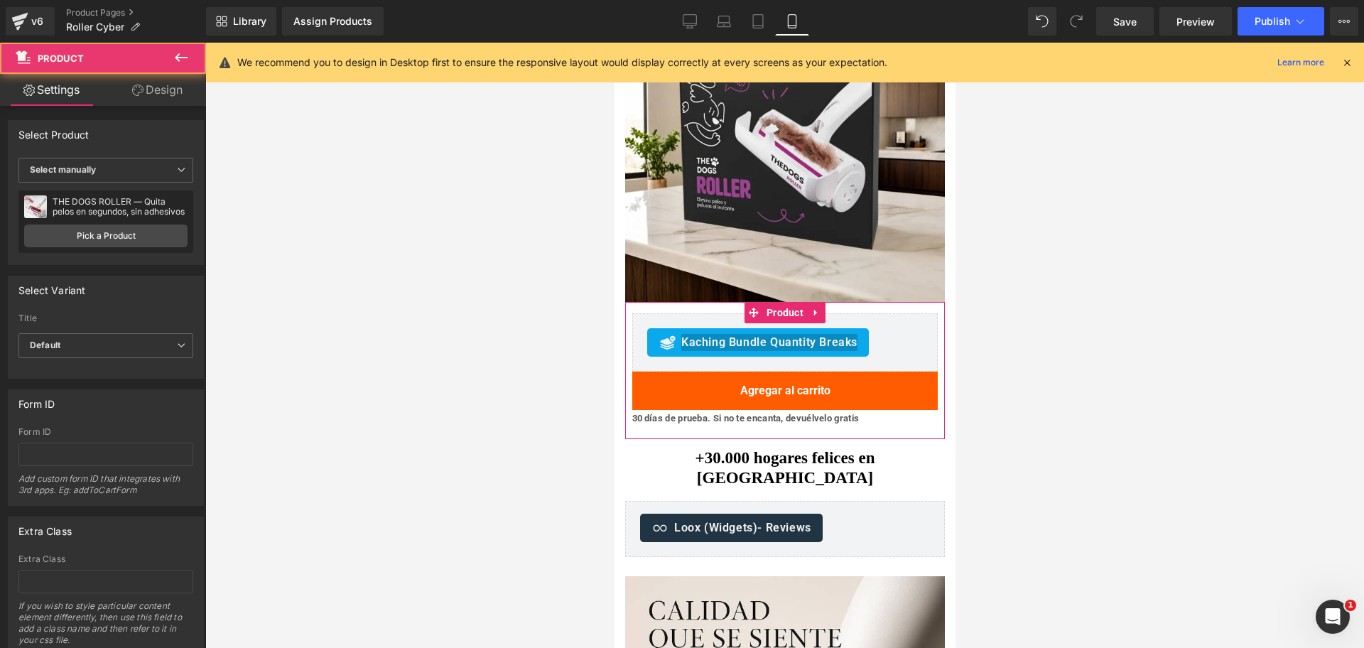
click at [150, 223] on div "THE DOGS ROLLER — Quita pelos en segundos, sin adhesivos THE DOGS ROLLER — Quit…" at bounding box center [105, 221] width 175 height 63
click at [148, 232] on link "Pick a Product" at bounding box center [105, 235] width 163 height 23
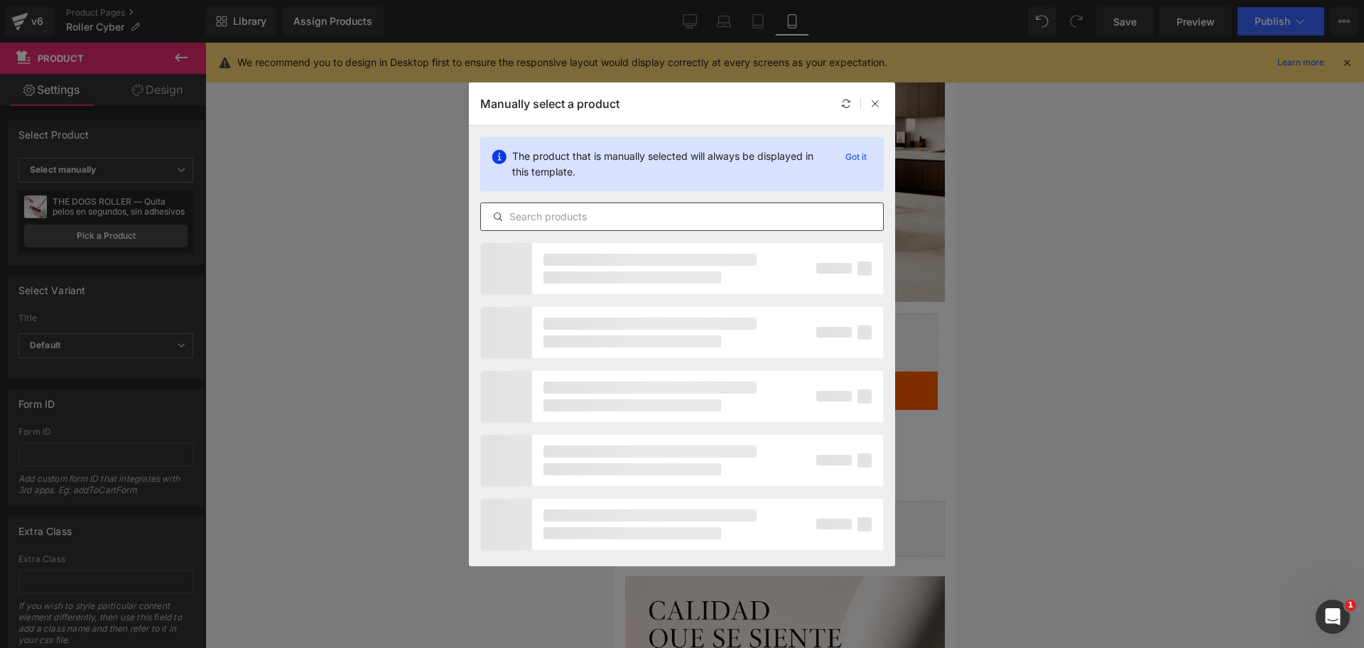
click at [644, 219] on input "text" at bounding box center [682, 216] width 402 height 17
paste input "[CYBER VIP]"
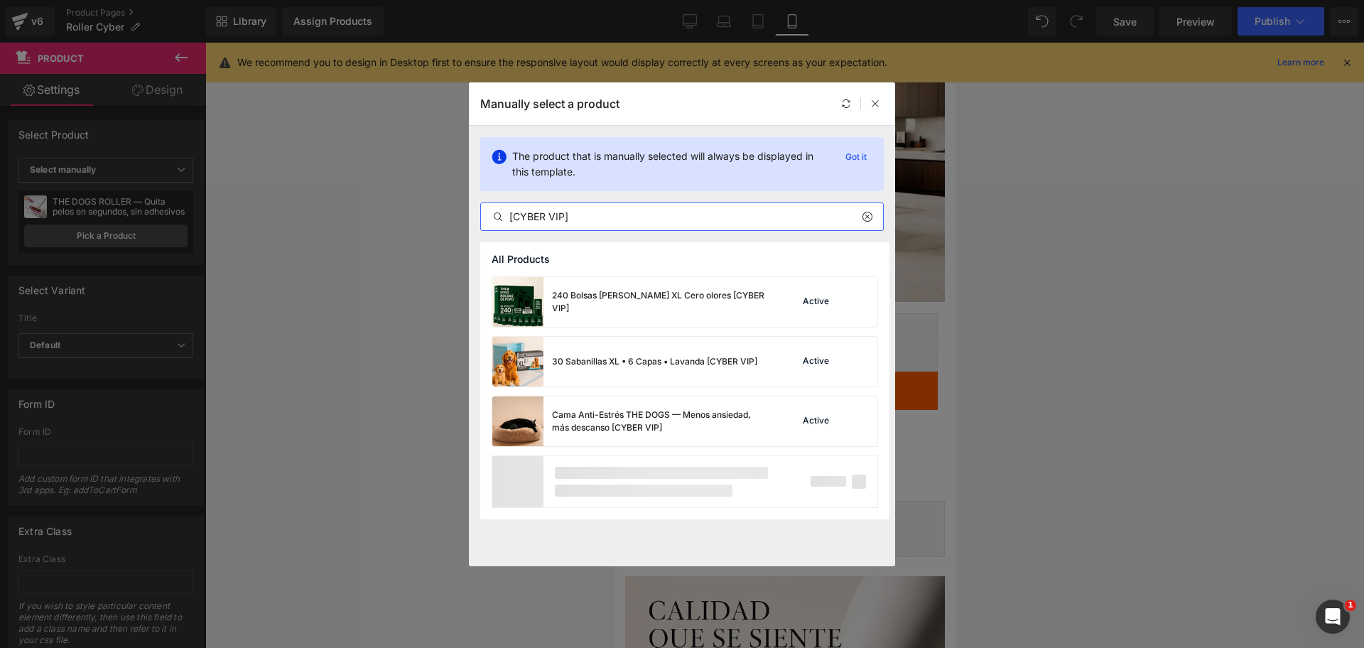
drag, startPoint x: 686, startPoint y: 212, endPoint x: 274, endPoint y: 208, distance: 412.0
click at [275, 208] on div "Manually select a product The product that is manually selected will always be …" at bounding box center [682, 324] width 1364 height 648
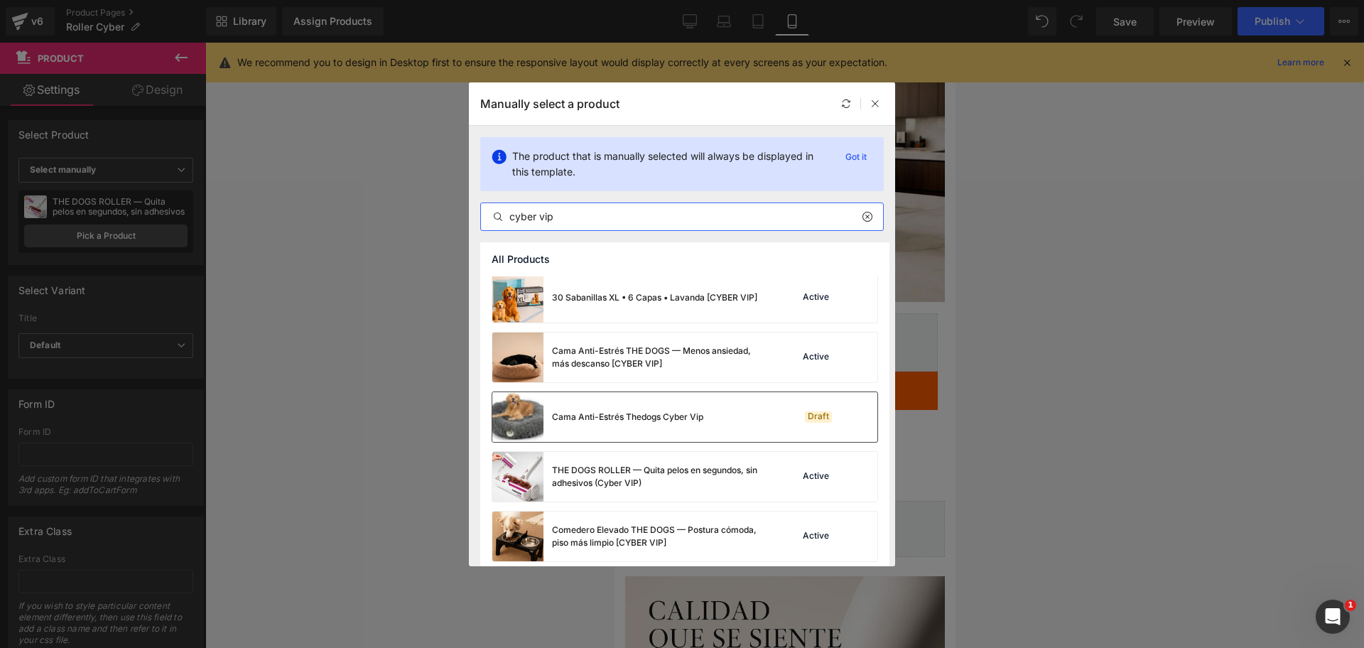
scroll to position [89, 0]
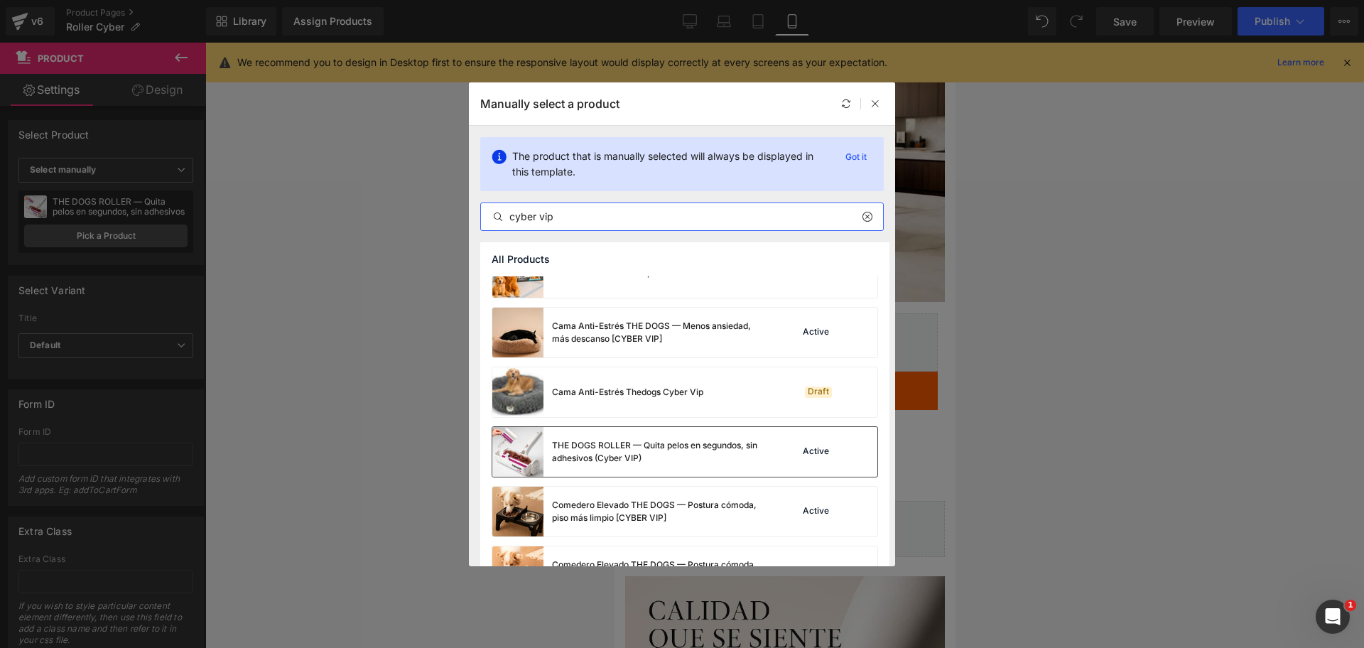
type input "cyber vip"
click at [714, 452] on div "THE DOGS ROLLER — Quita pelos en segundos, sin adhesivos (Cyber VIP)" at bounding box center [658, 452] width 213 height 26
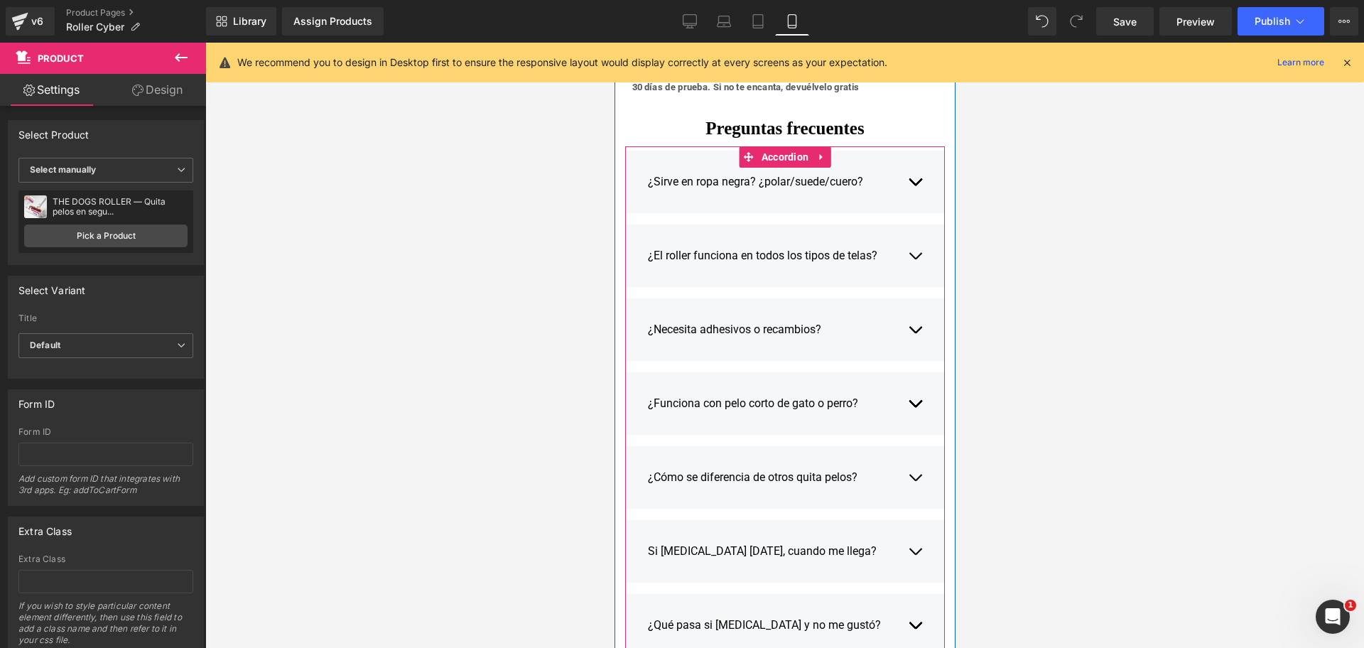
scroll to position [3197, 0]
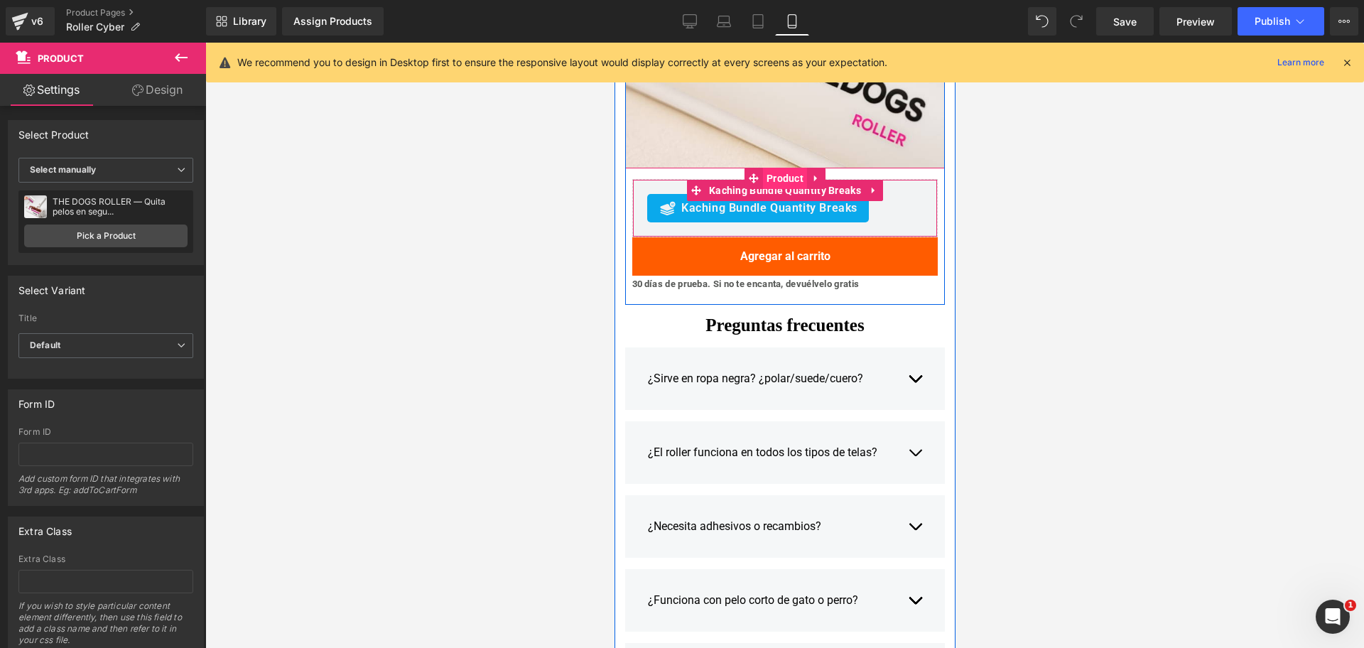
click at [781, 188] on span "Product" at bounding box center [784, 178] width 44 height 21
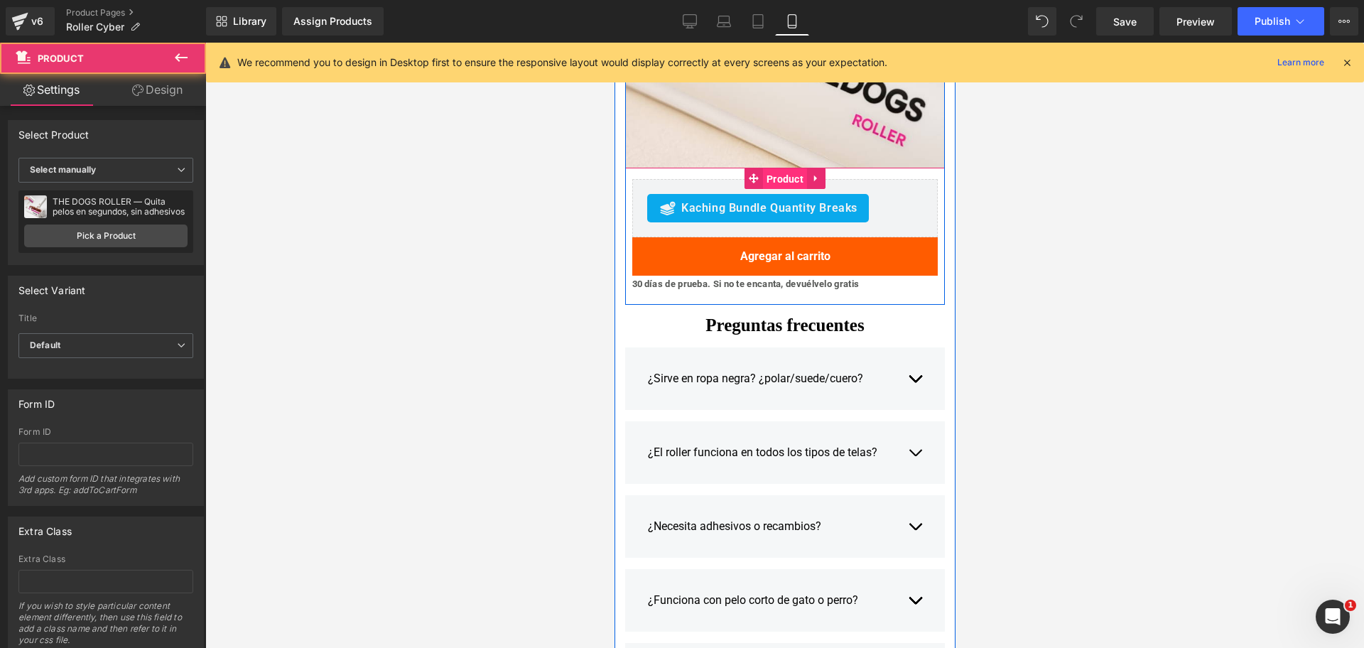
click at [779, 180] on span "Product" at bounding box center [784, 178] width 44 height 21
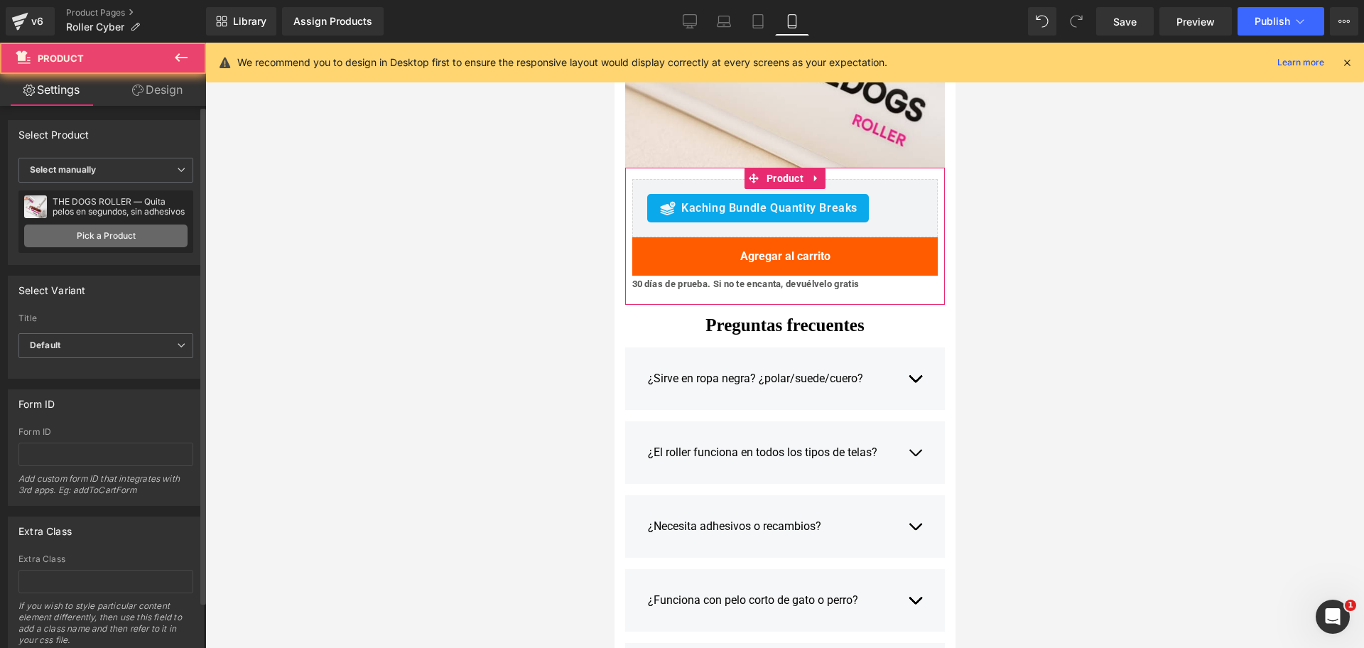
click at [115, 243] on link "Pick a Product" at bounding box center [105, 235] width 163 height 23
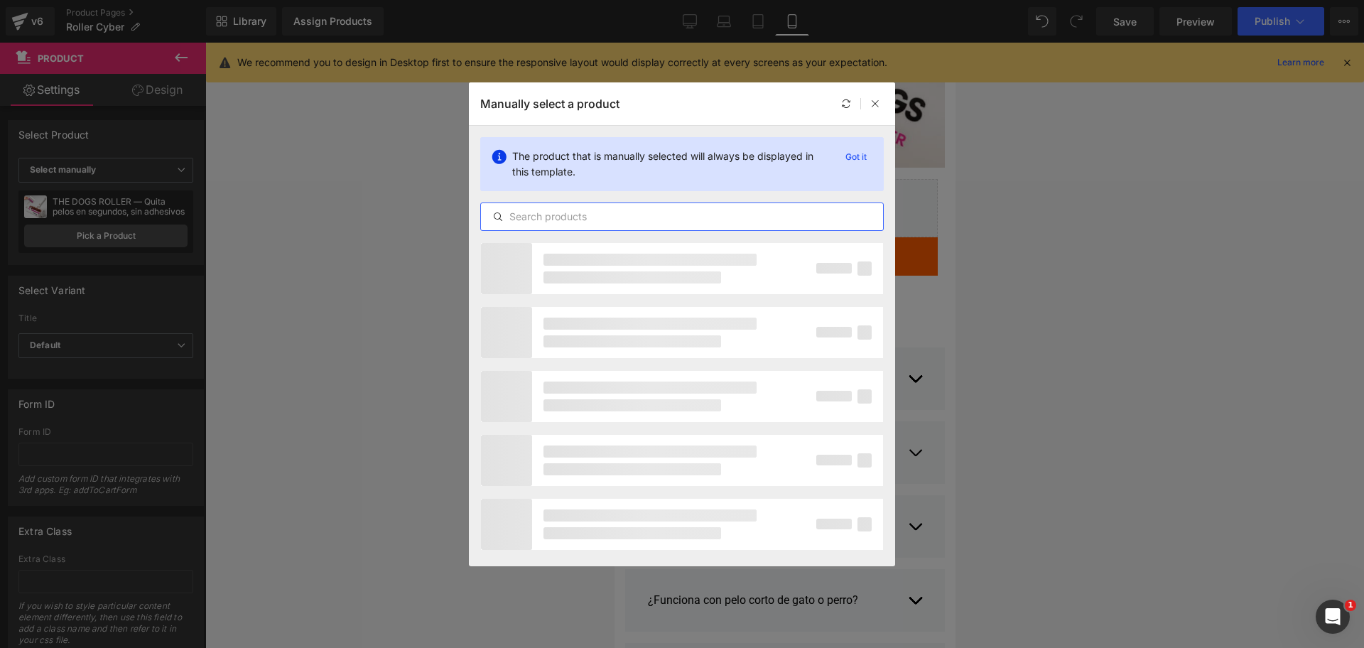
click at [623, 217] on input "text" at bounding box center [682, 216] width 402 height 17
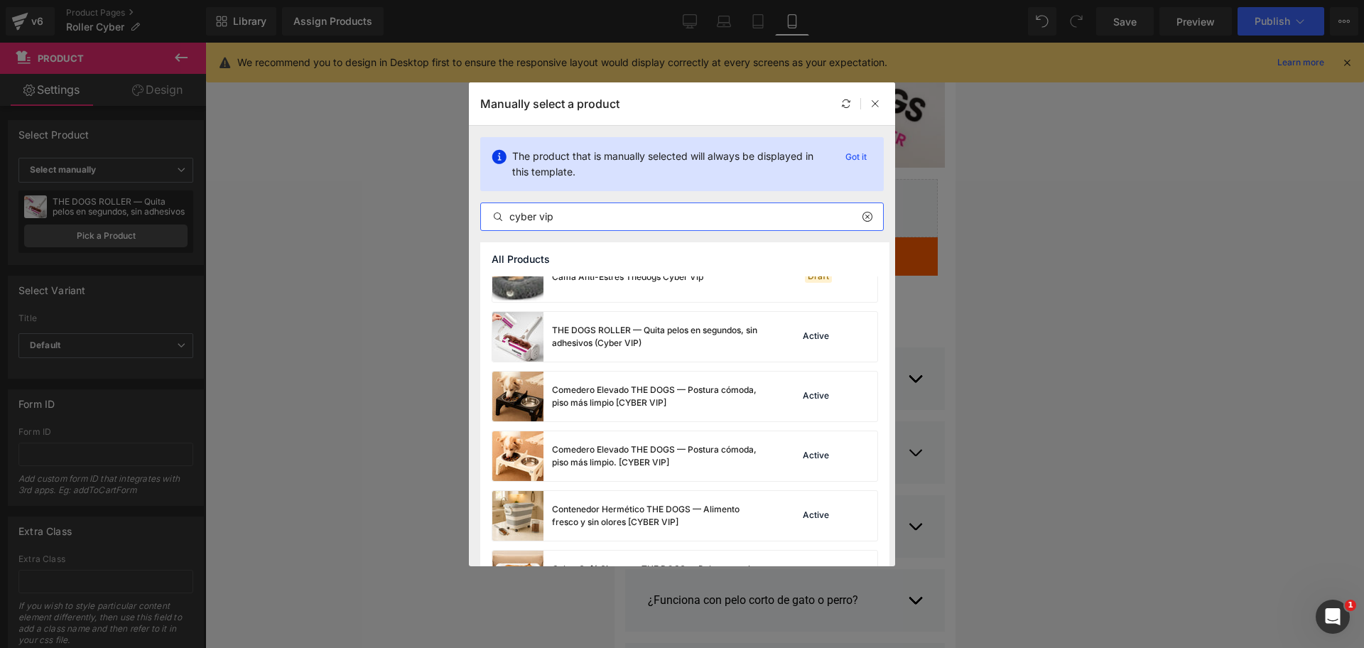
scroll to position [178, 0]
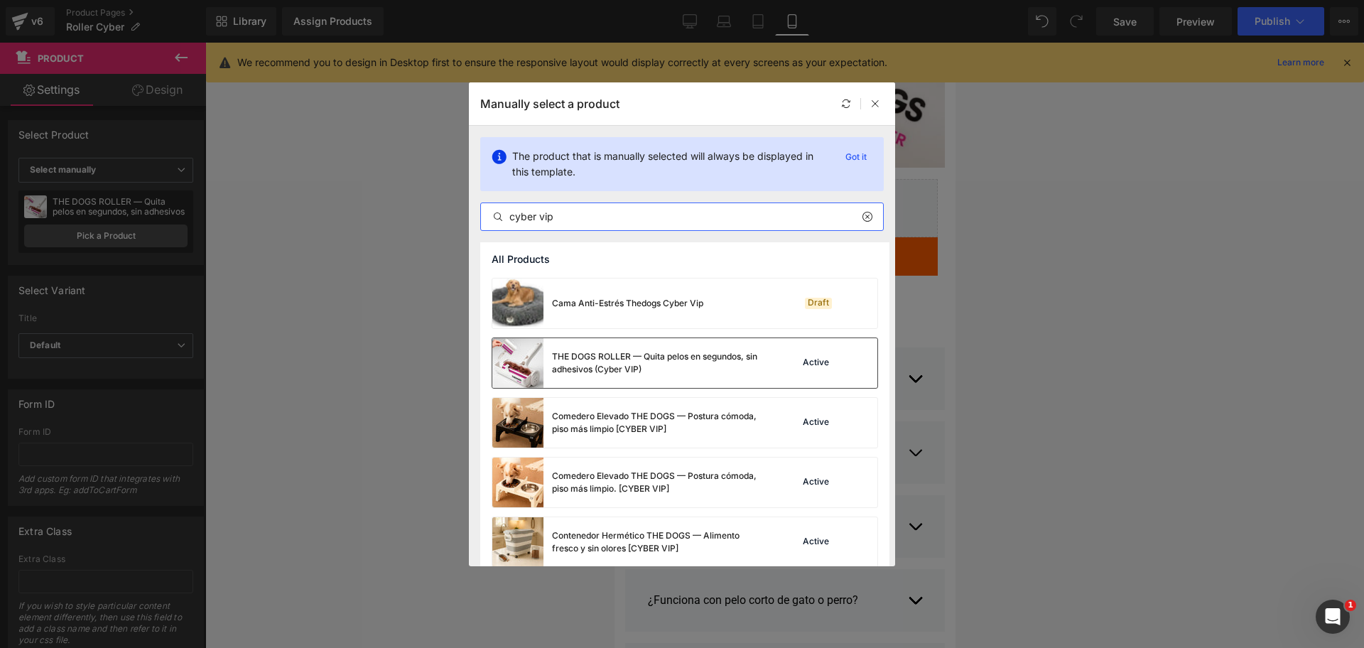
type input "cyber vip"
click at [732, 384] on div "THE DOGS ROLLER — Quita pelos en segundos, sin adhesivos (Cyber VIP)" at bounding box center [628, 363] width 273 height 50
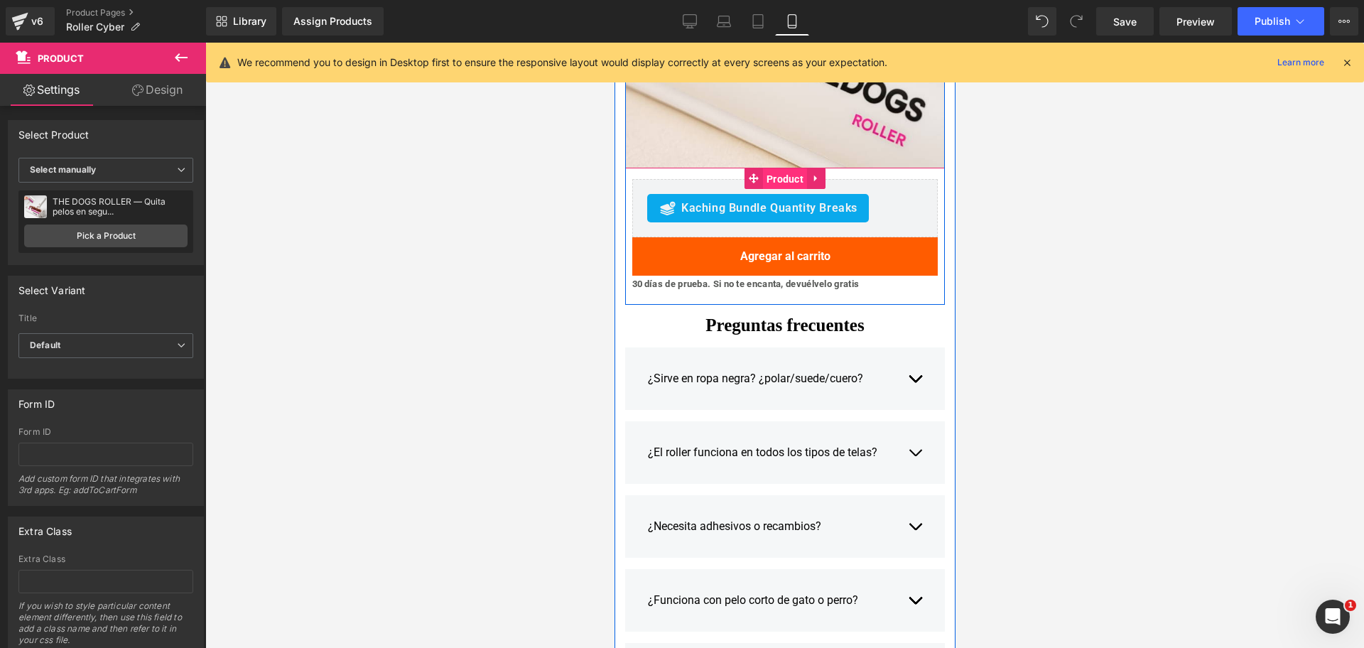
click at [774, 173] on span "Product" at bounding box center [784, 178] width 44 height 21
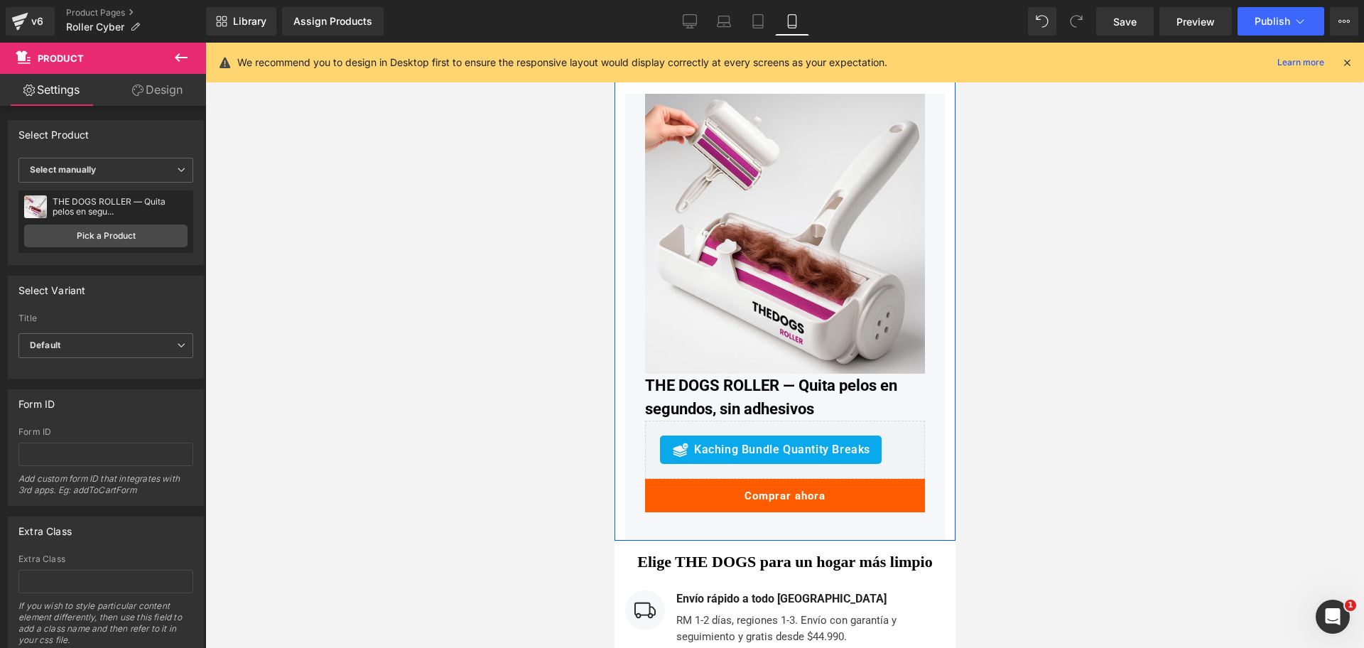
click at [844, 206] on img at bounding box center [784, 234] width 280 height 280
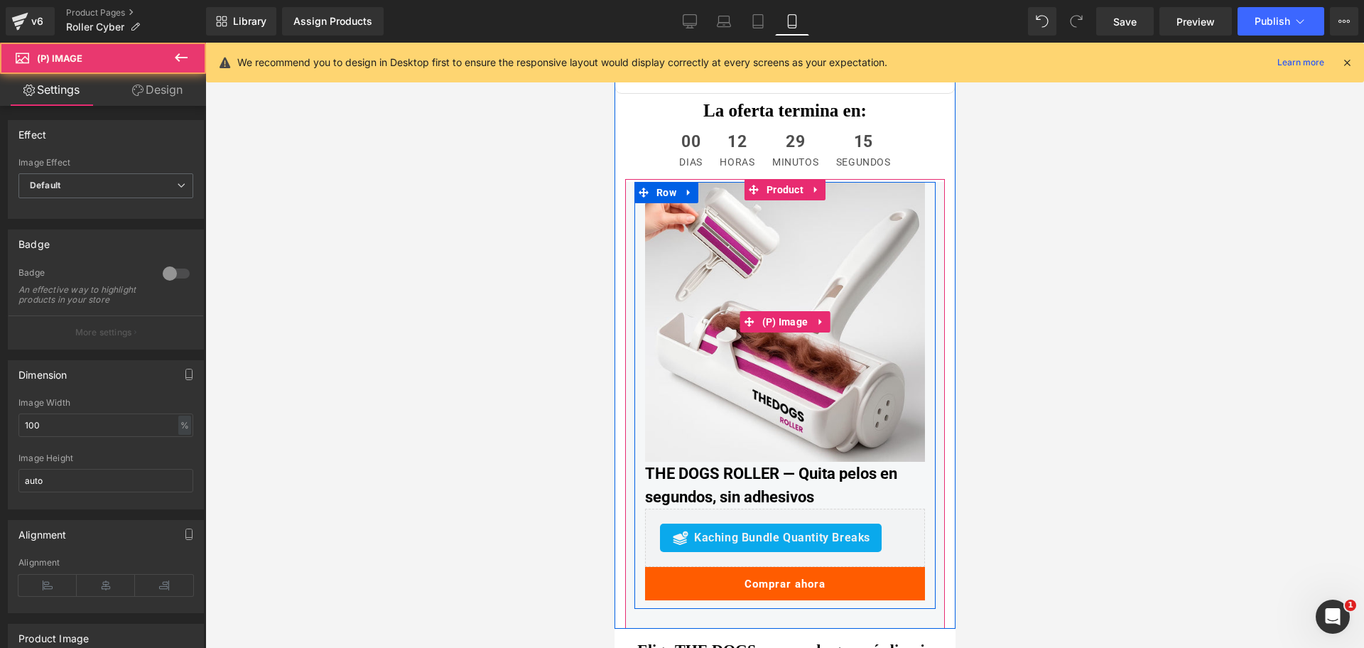
scroll to position [4618, 0]
click at [771, 207] on img at bounding box center [784, 323] width 280 height 280
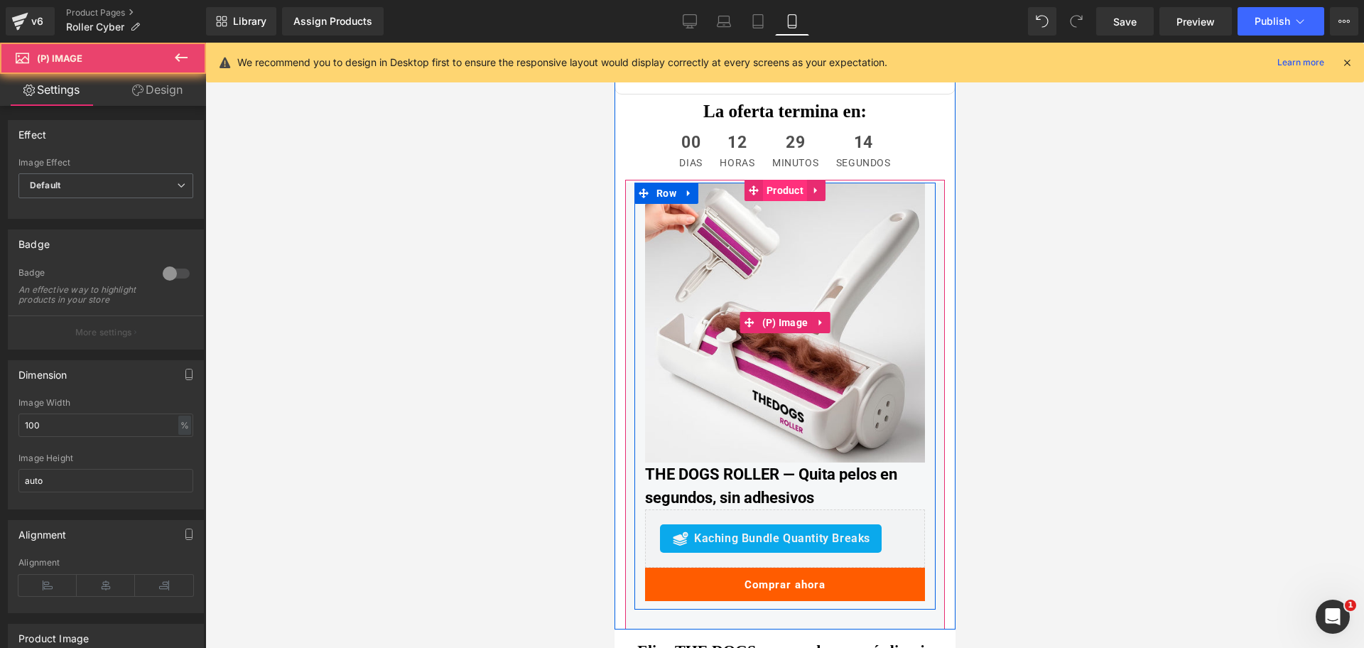
click at [778, 193] on span "Product" at bounding box center [784, 190] width 44 height 21
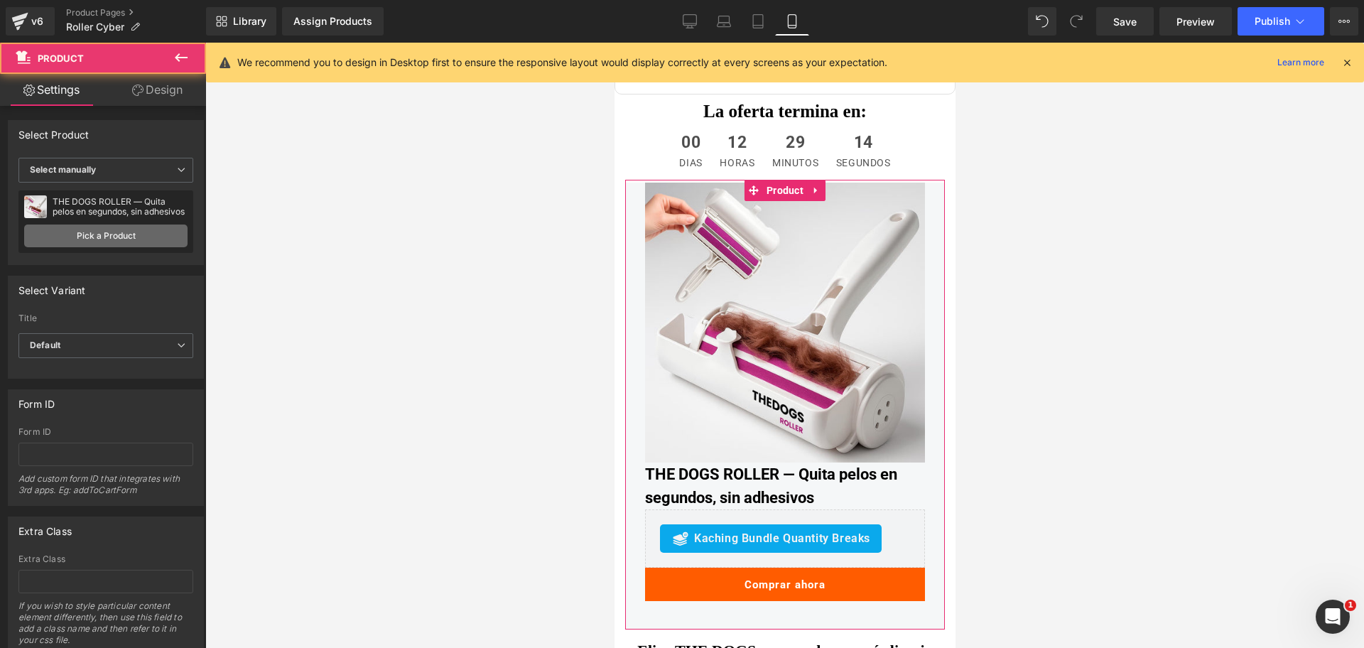
click at [152, 233] on link "Pick a Product" at bounding box center [105, 235] width 163 height 23
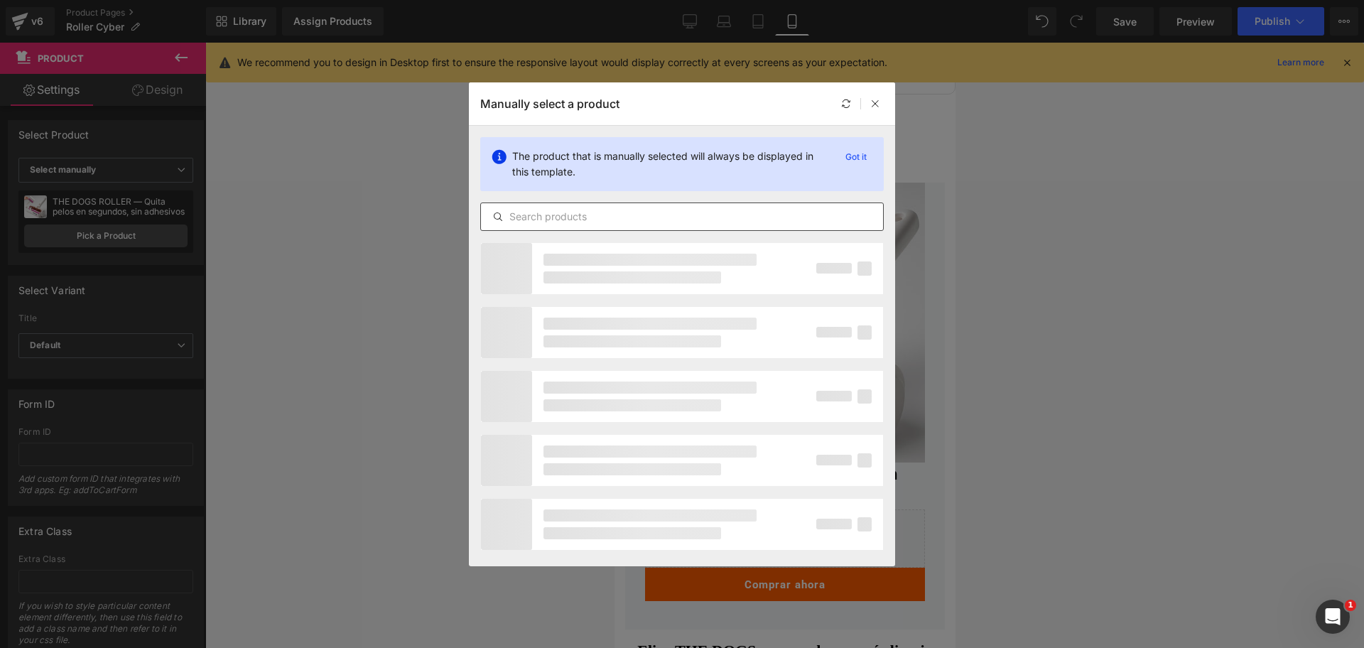
click at [716, 210] on input "text" at bounding box center [682, 216] width 402 height 17
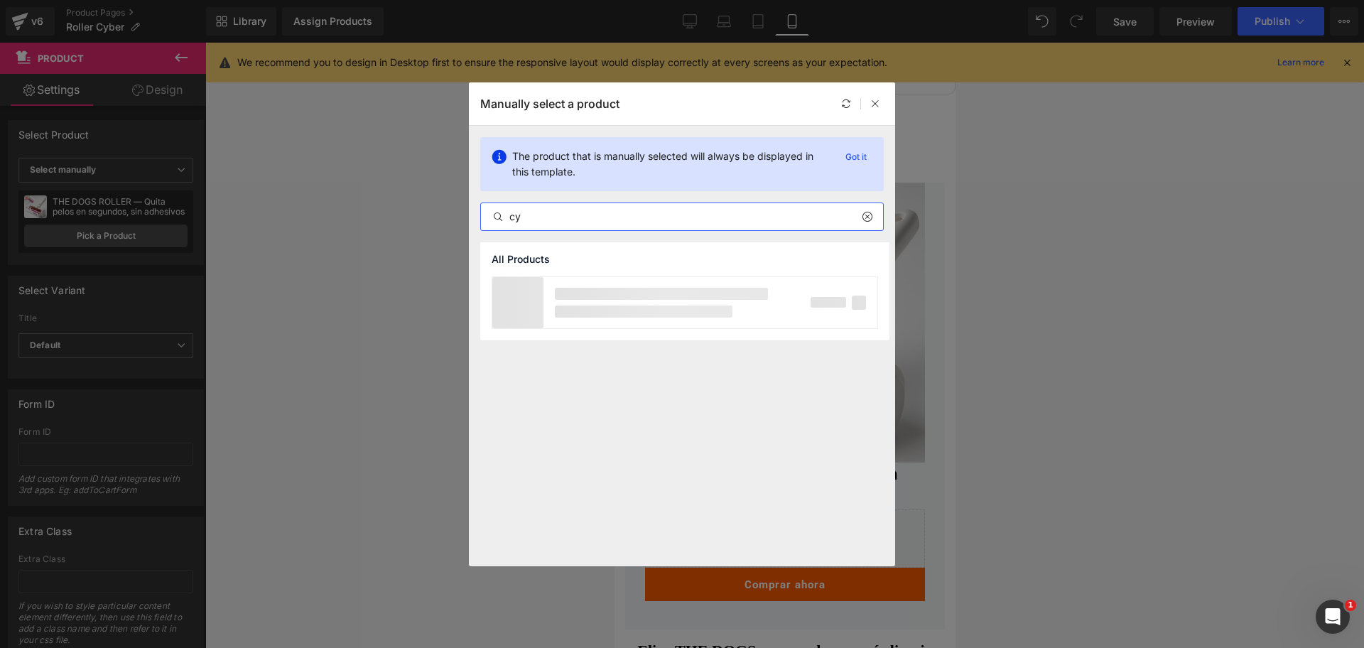
type input "c"
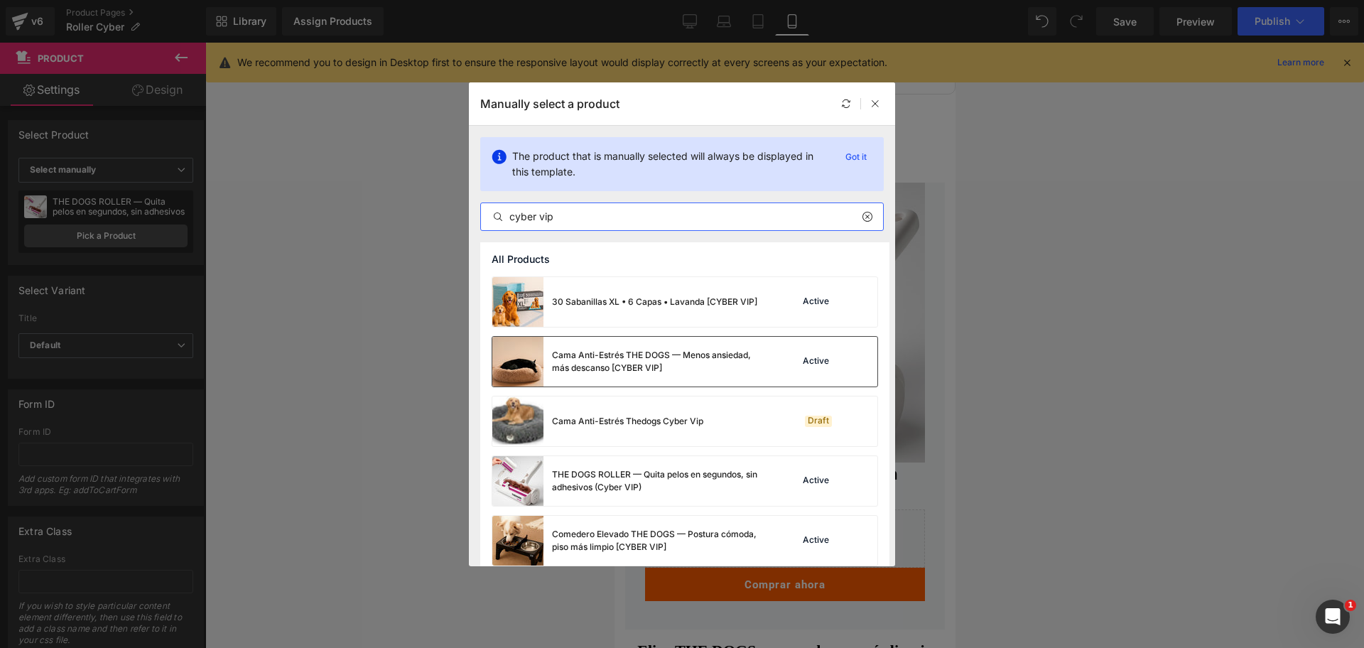
scroll to position [89, 0]
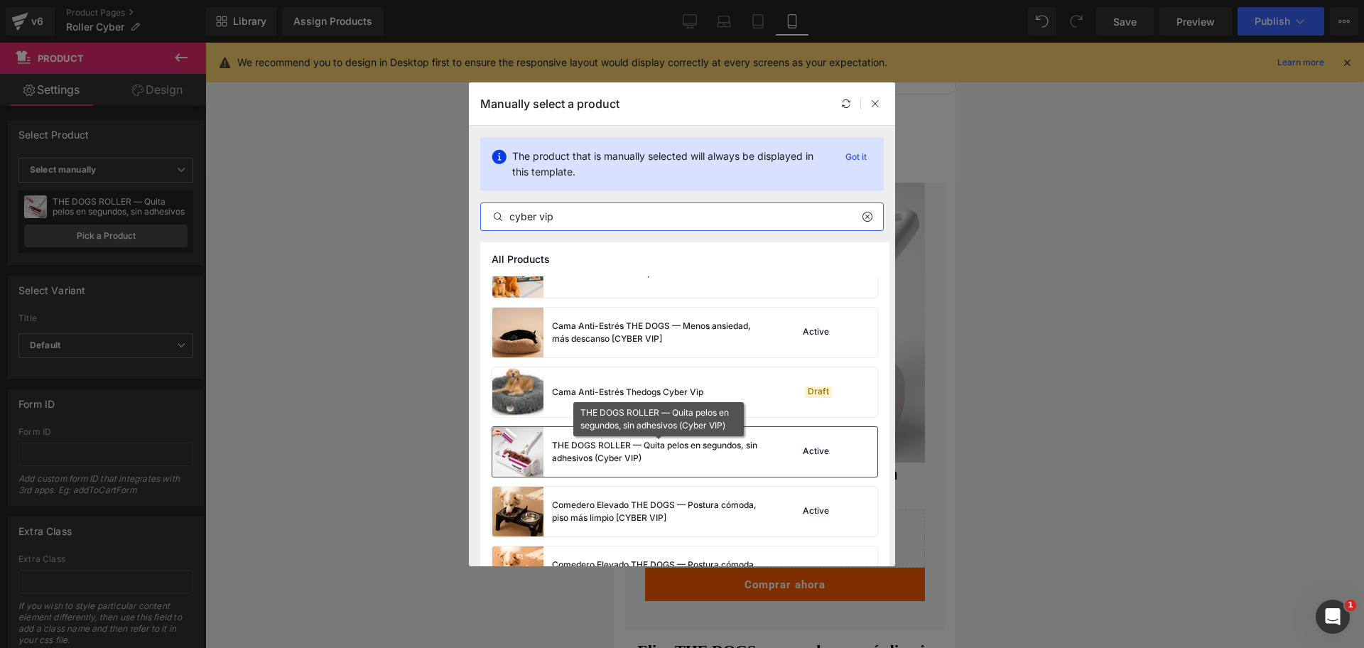
type input "cyber vip"
click at [678, 454] on div "THE DOGS ROLLER — Quita pelos en segundos, sin adhesivos (Cyber VIP)" at bounding box center [658, 452] width 213 height 26
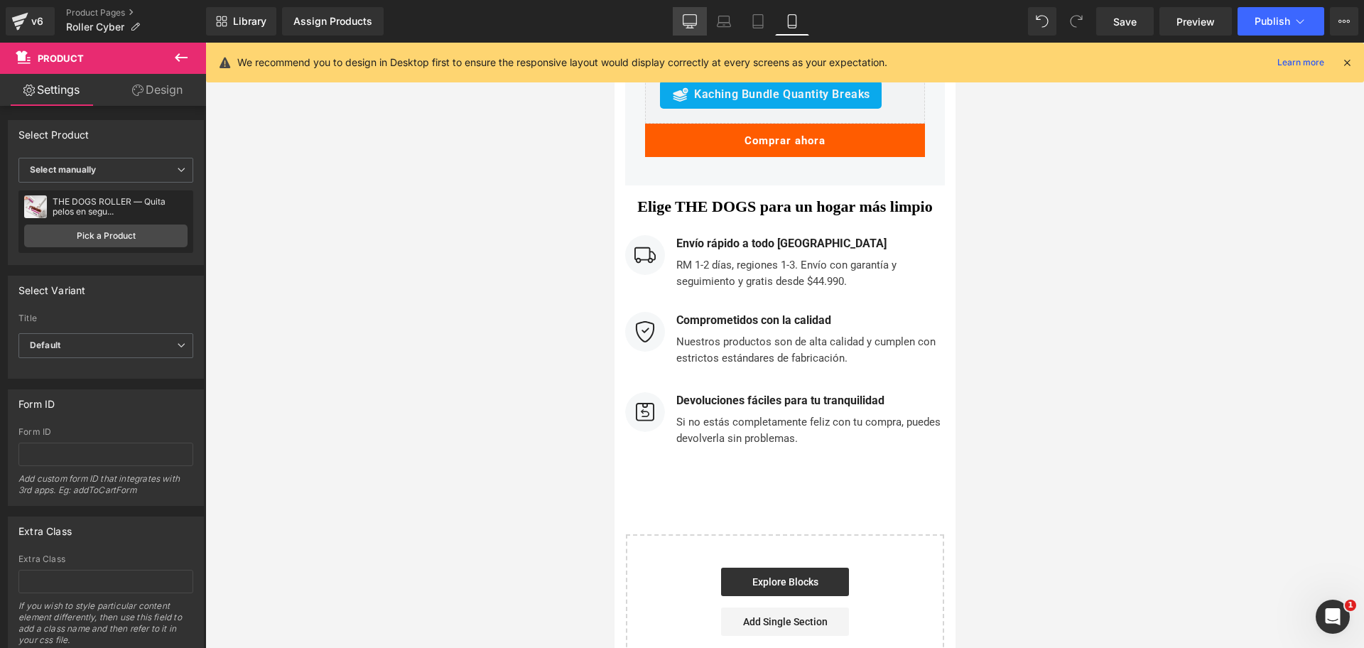
click at [699, 28] on link "Desktop" at bounding box center [690, 21] width 34 height 28
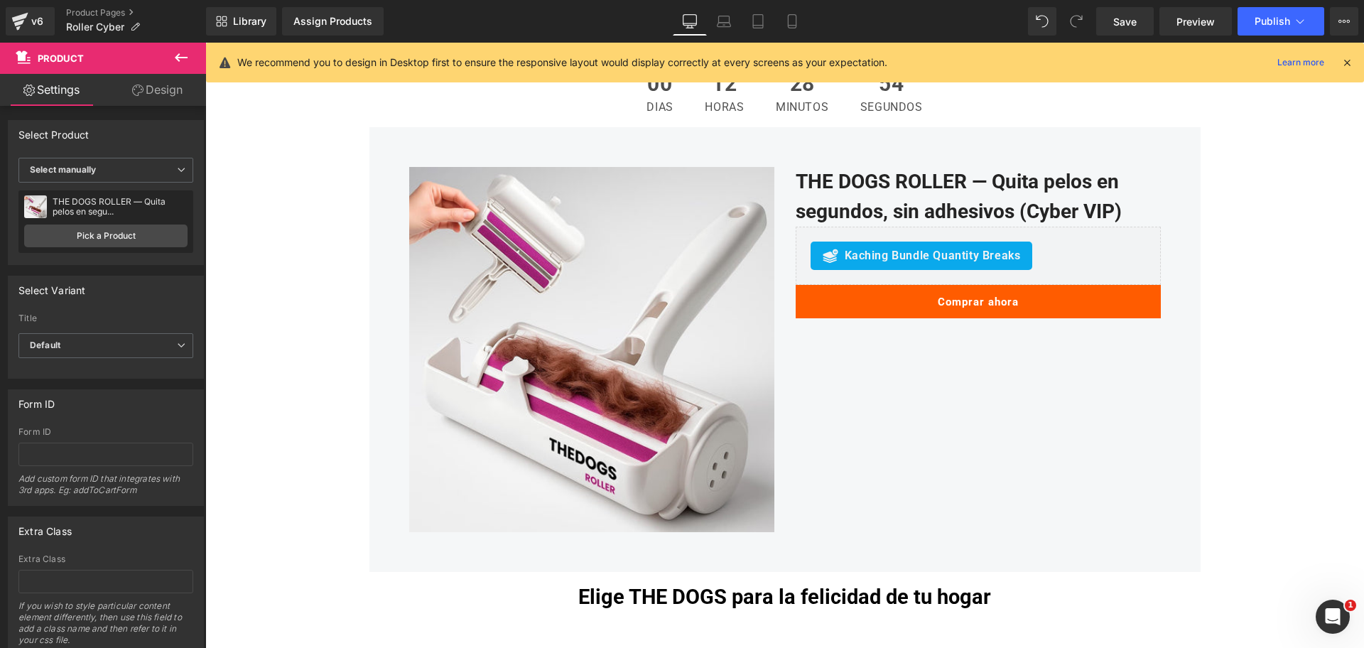
scroll to position [2669, 0]
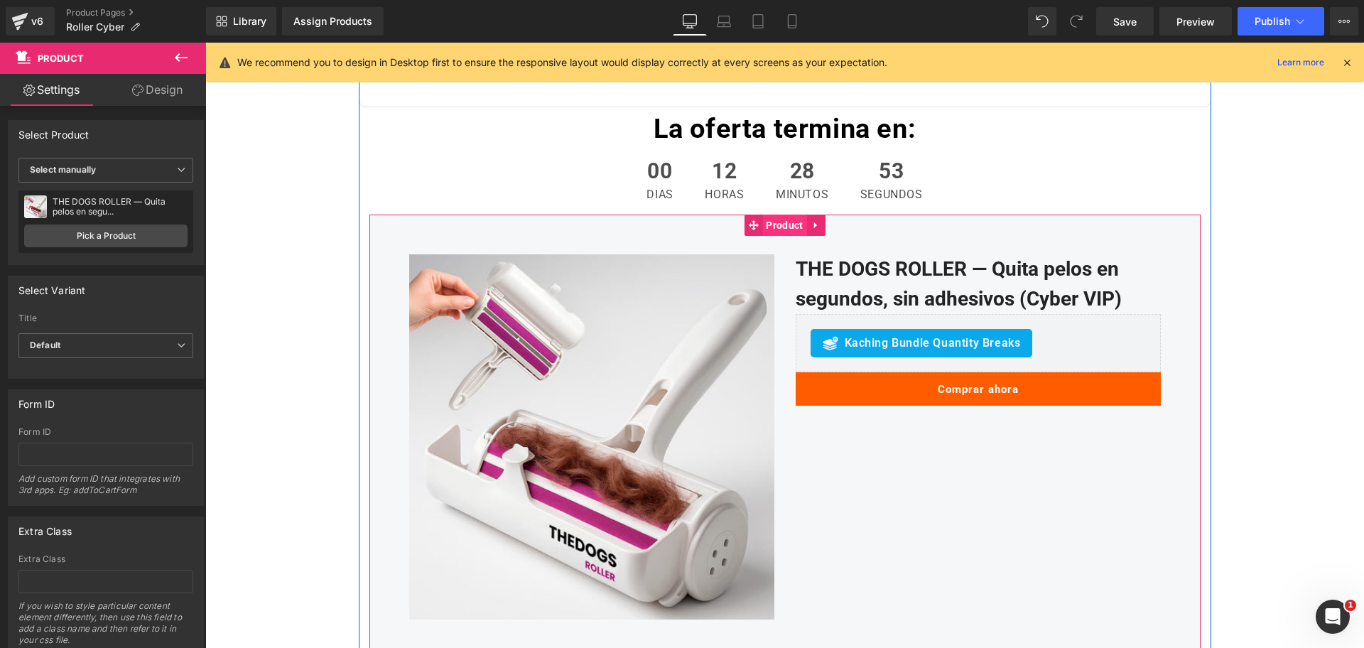
click at [762, 224] on span "Product" at bounding box center [784, 225] width 44 height 21
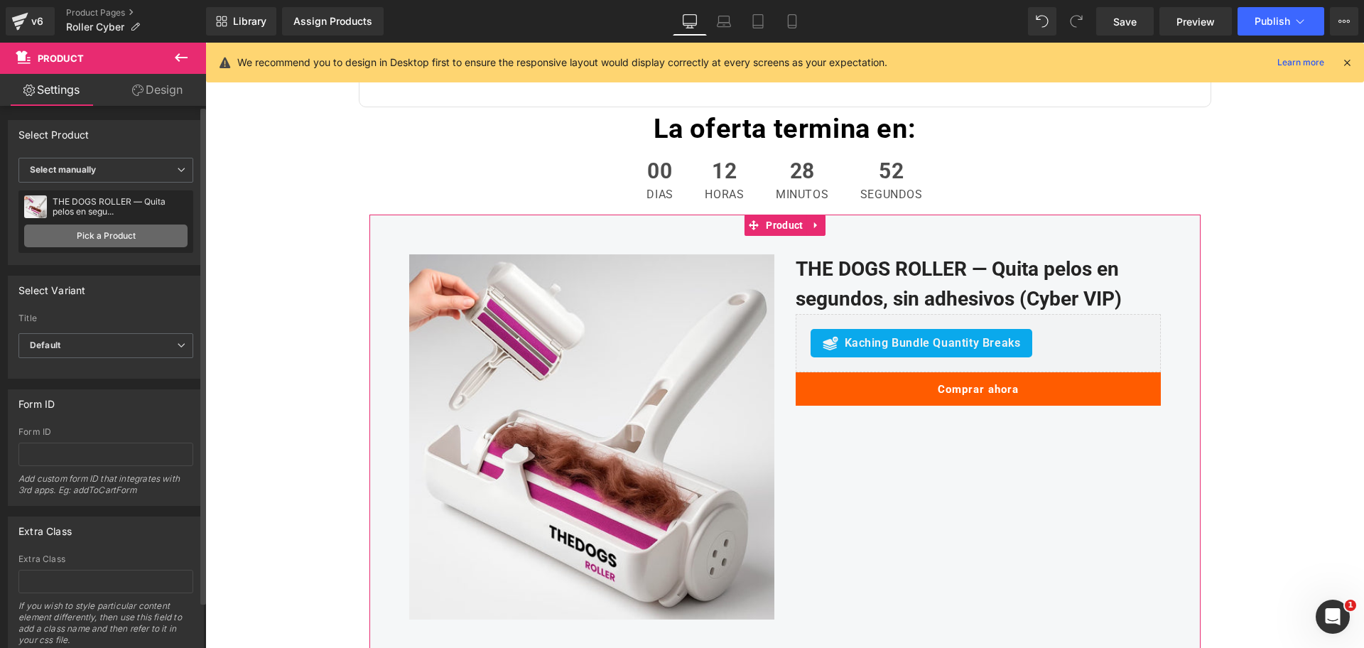
click at [126, 234] on link "Pick a Product" at bounding box center [105, 235] width 163 height 23
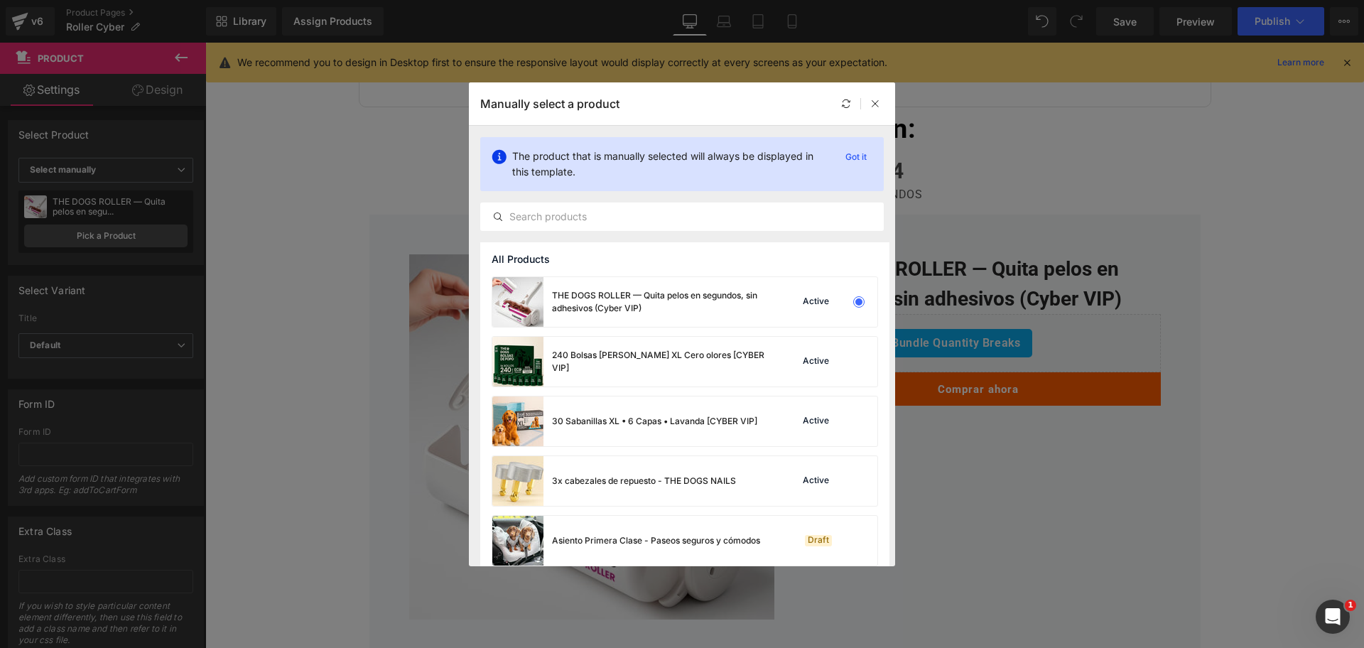
drag, startPoint x: 1284, startPoint y: 329, endPoint x: 1078, endPoint y: 286, distance: 210.4
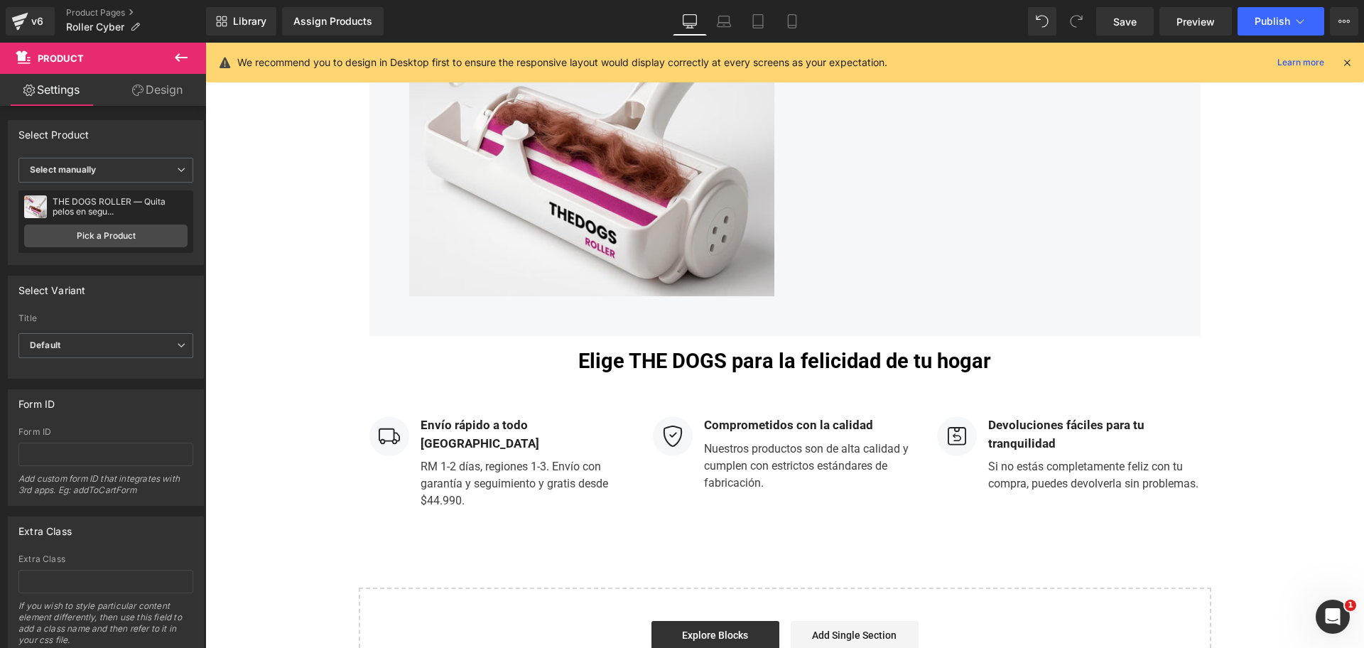
scroll to position [0, 0]
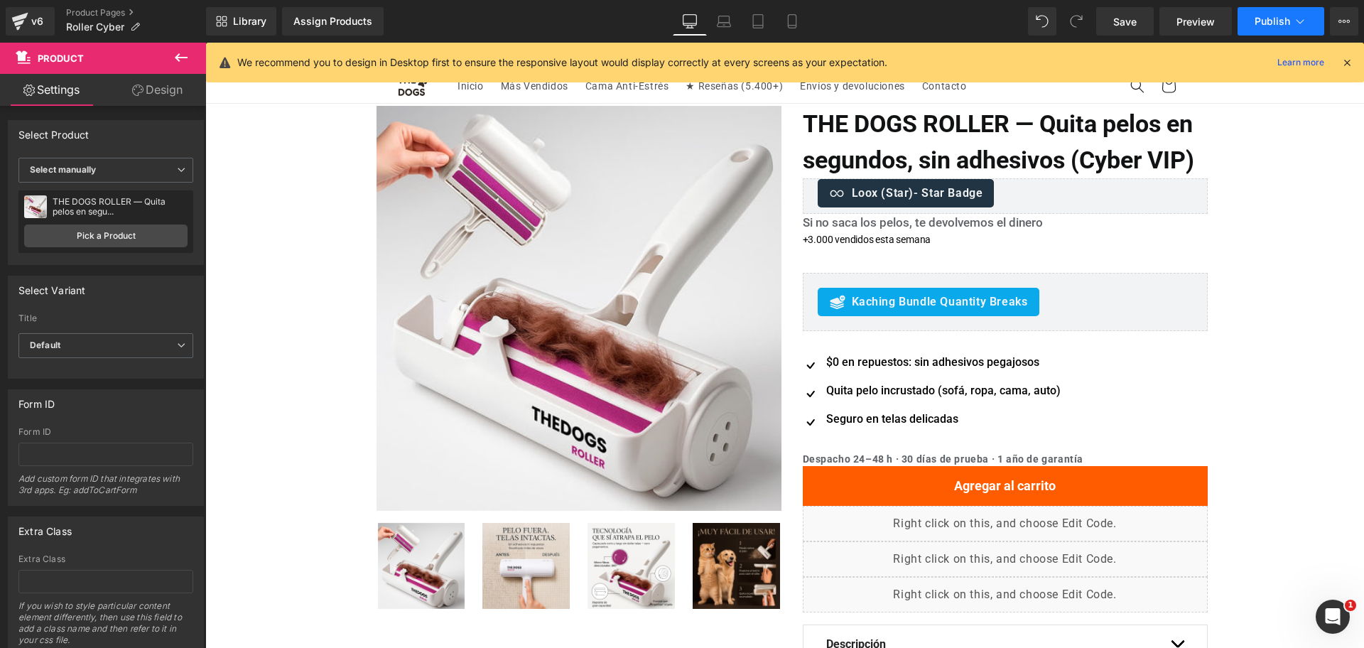
click at [1272, 19] on span "Publish" at bounding box center [1273, 21] width 36 height 11
click at [794, 16] on icon at bounding box center [792, 21] width 14 height 14
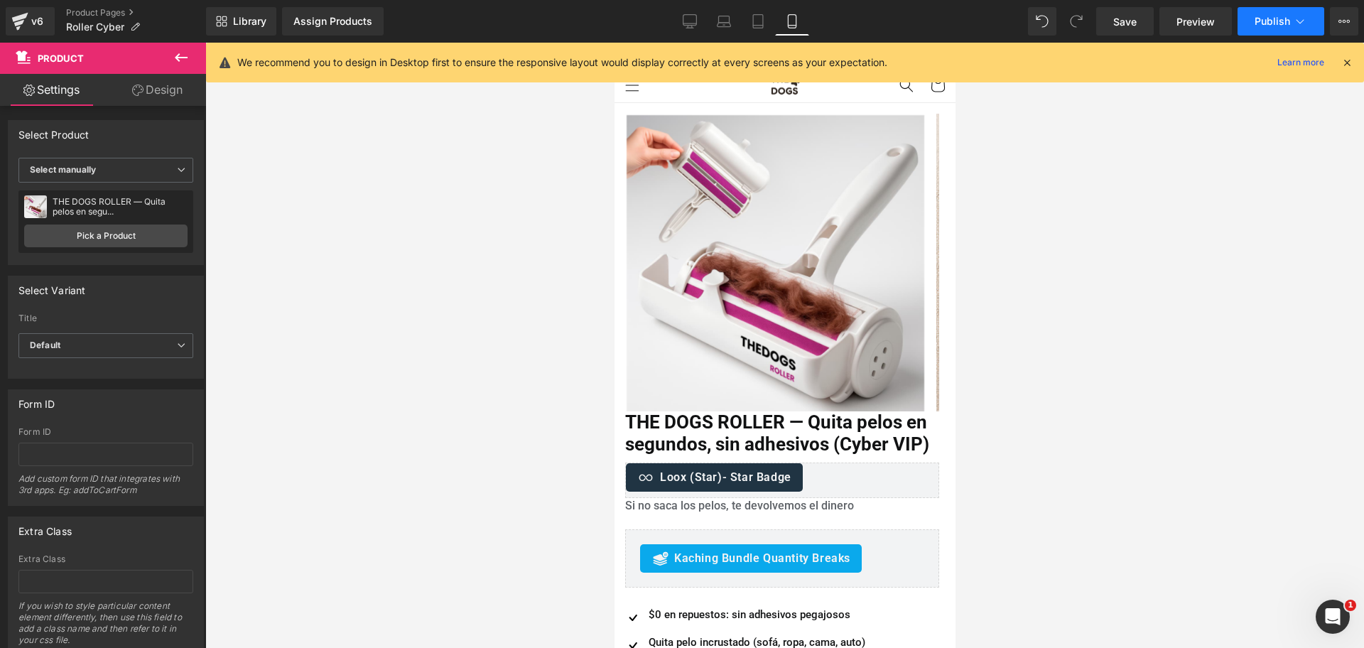
click at [1291, 16] on button "Publish" at bounding box center [1281, 21] width 87 height 28
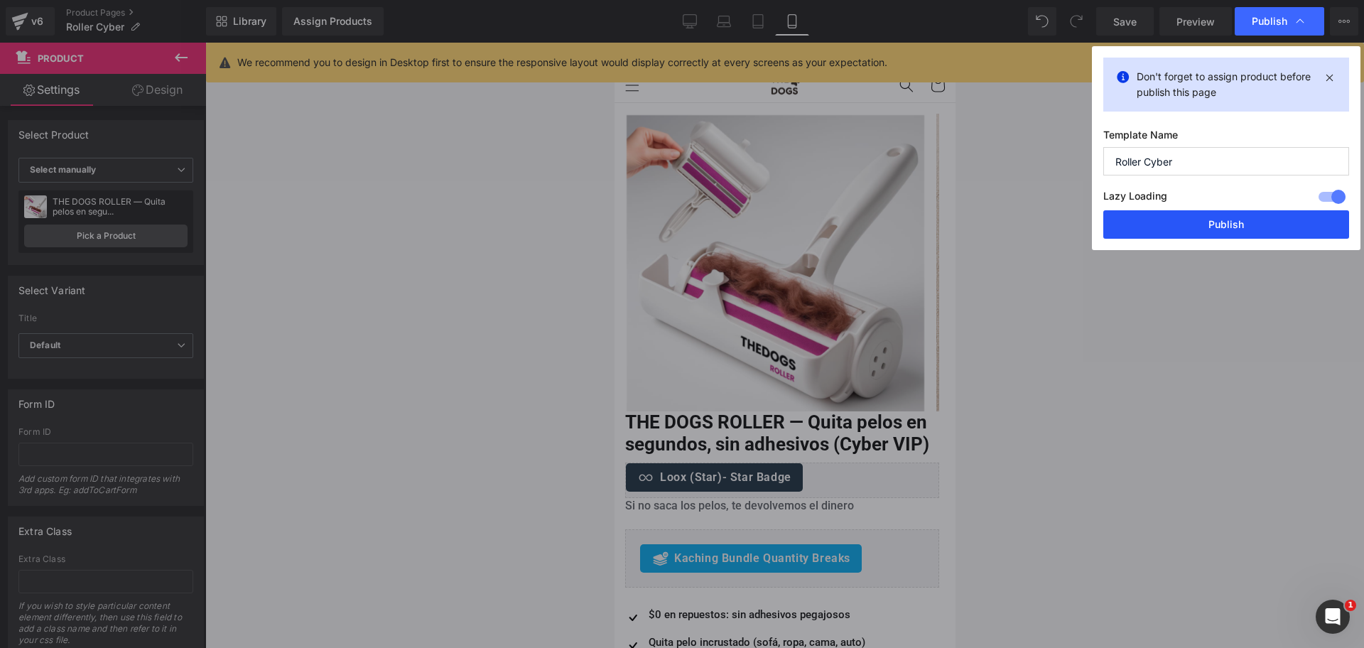
click at [1260, 226] on button "Publish" at bounding box center [1226, 224] width 246 height 28
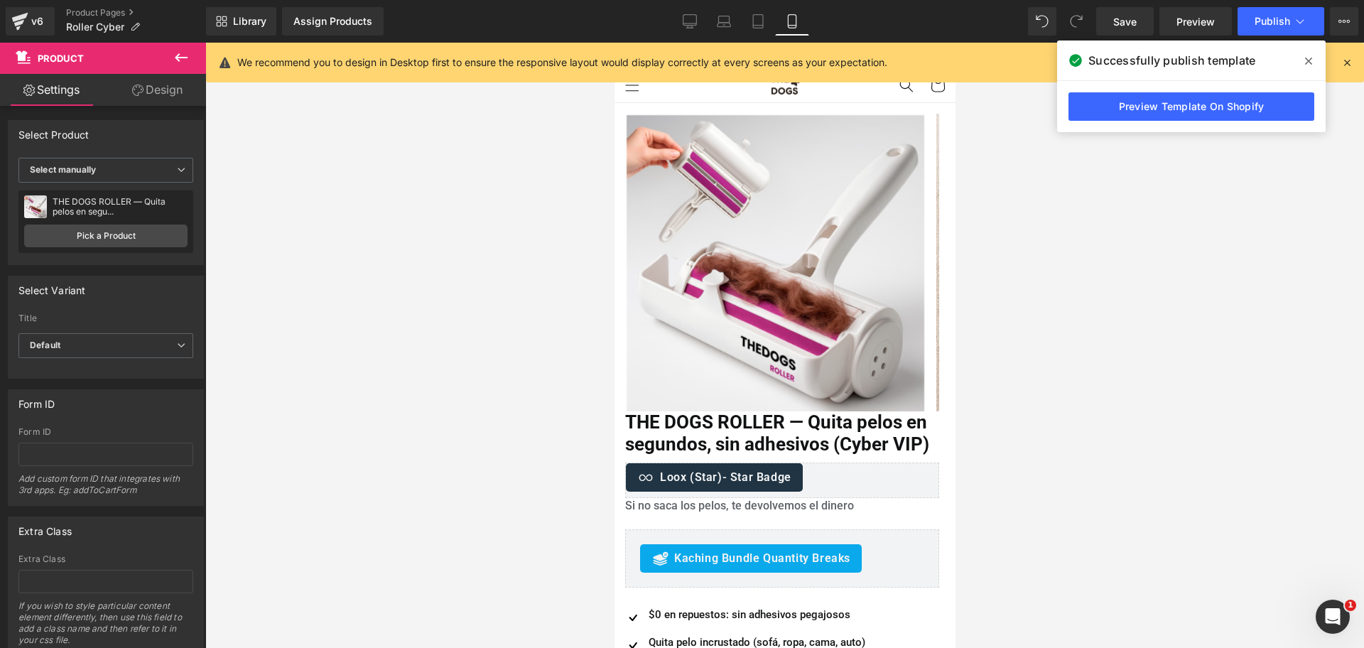
drag, startPoint x: 1311, startPoint y: 59, endPoint x: 1198, endPoint y: 65, distance: 113.1
click at [1311, 59] on icon at bounding box center [1308, 61] width 7 height 7
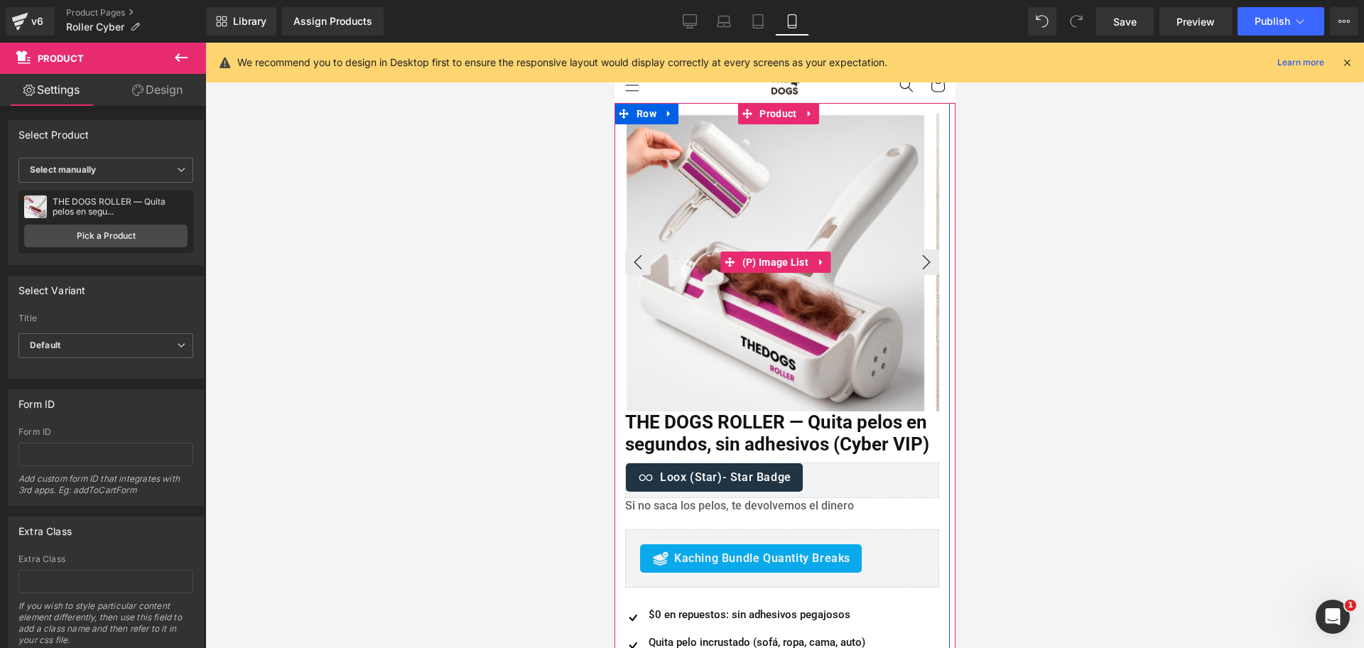
click at [743, 185] on img at bounding box center [775, 264] width 298 height 298
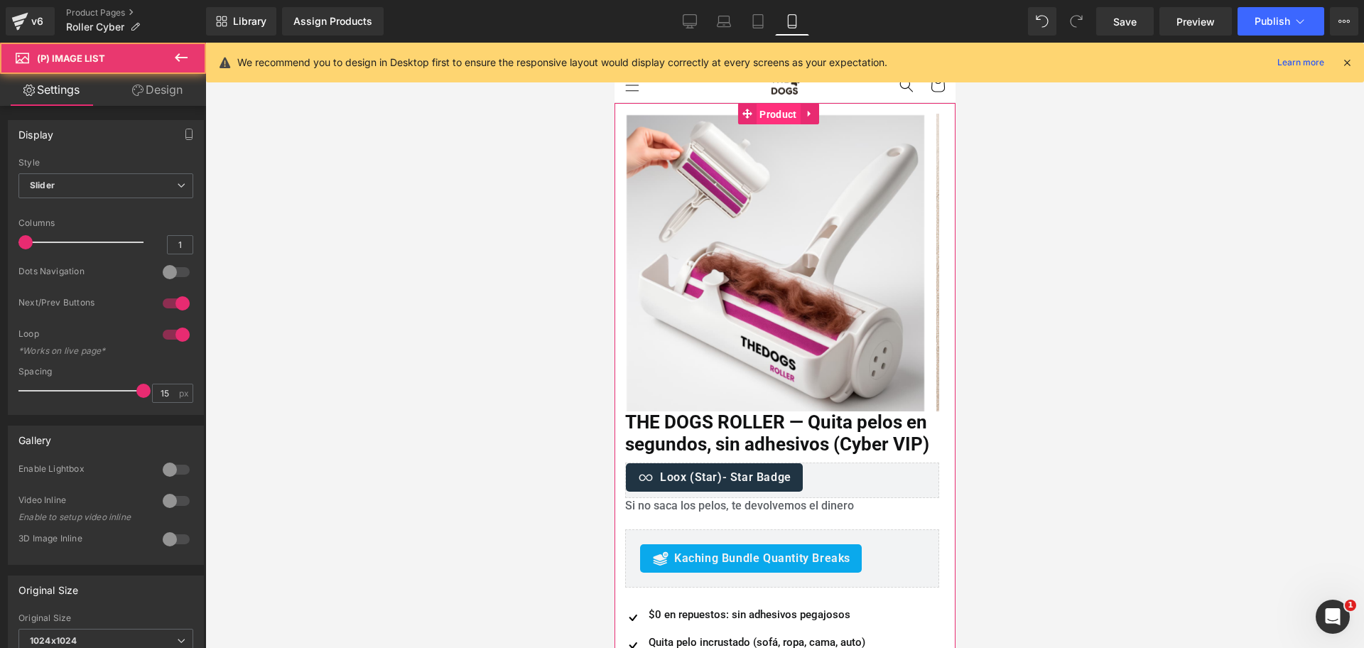
click at [762, 115] on span "Product" at bounding box center [777, 114] width 44 height 21
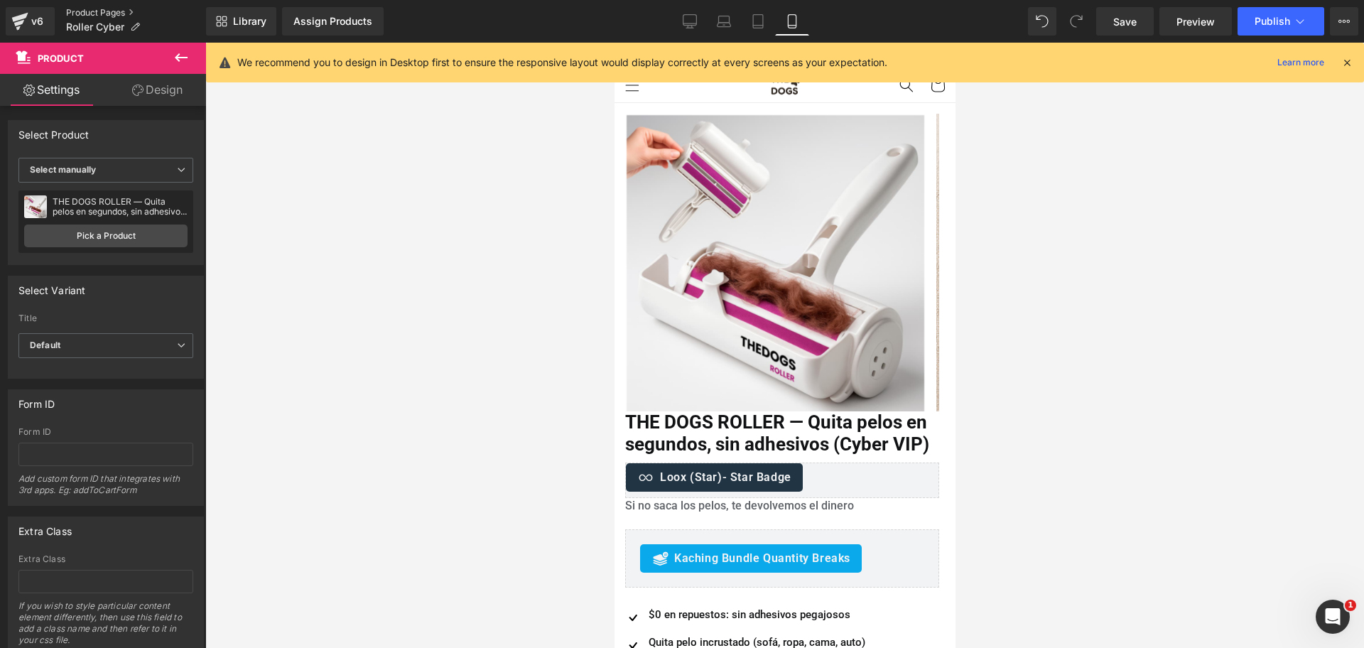
click at [95, 11] on link "Product Pages" at bounding box center [136, 12] width 140 height 11
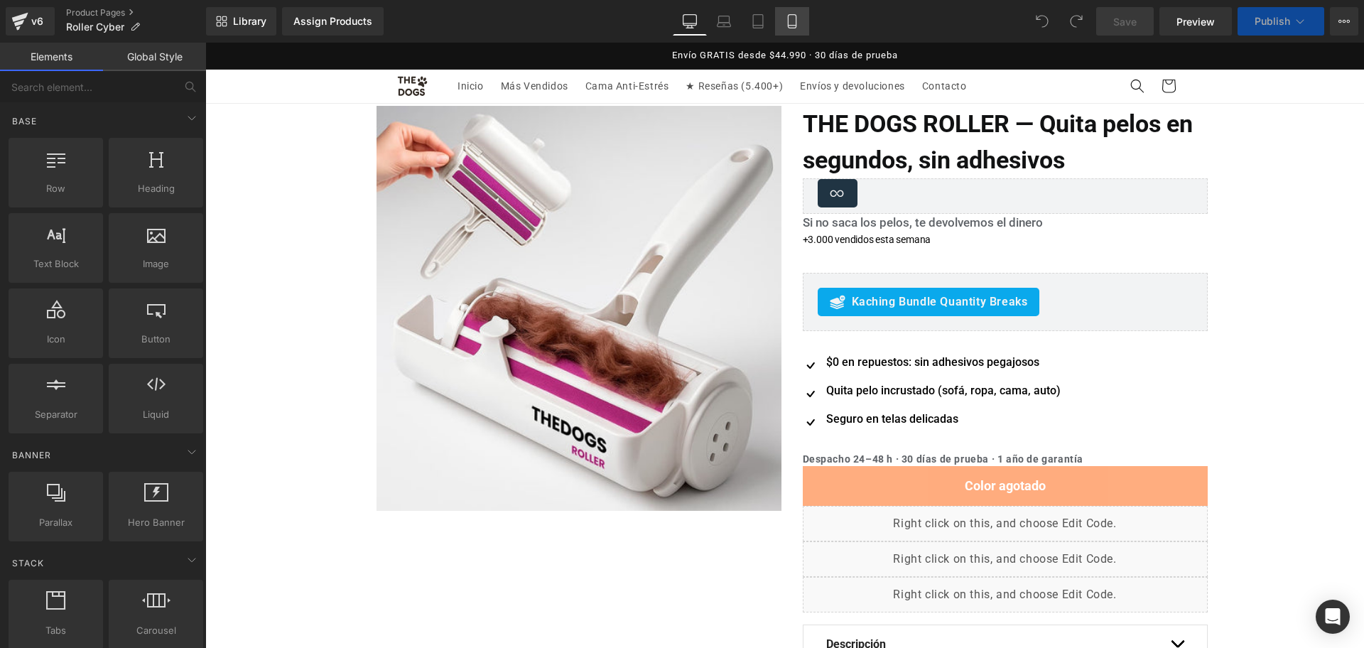
click at [787, 14] on icon at bounding box center [792, 21] width 14 height 14
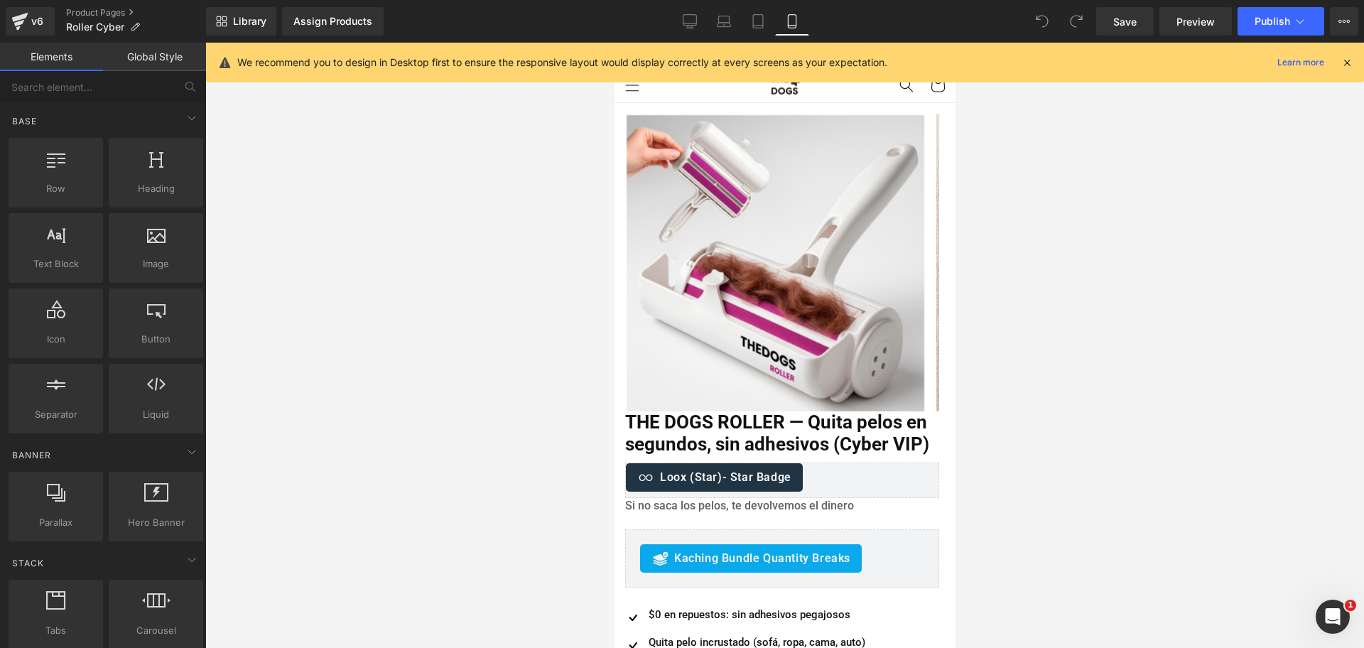
click at [306, 0] on div "Library Assign Products Product Preview No product match your search. Please tr…" at bounding box center [785, 21] width 1158 height 43
click at [321, 6] on div "Library Assign Products Product Preview No product match your search. Please tr…" at bounding box center [785, 21] width 1158 height 43
click at [330, 9] on link "Assign Products" at bounding box center [333, 21] width 102 height 28
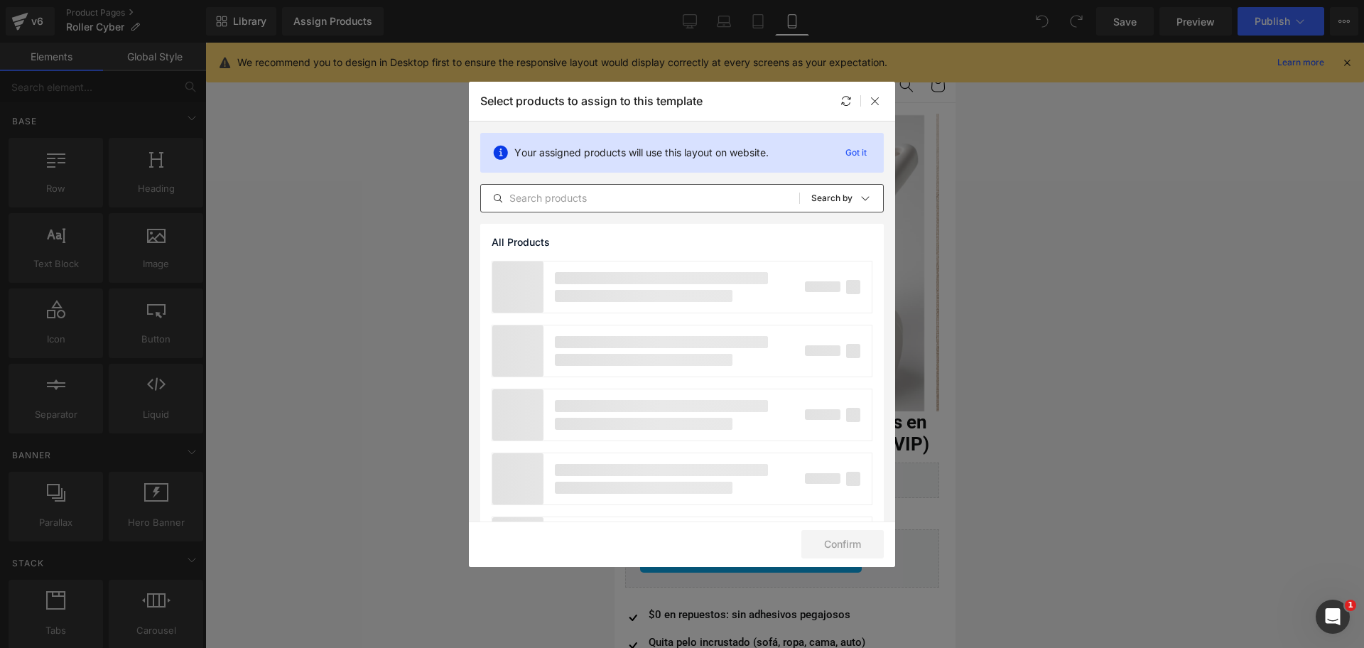
drag, startPoint x: 620, startPoint y: 207, endPoint x: 612, endPoint y: 207, distance: 8.5
click at [615, 207] on div "All Products Shopify Collections Product Templates Shopify Collections Sort: Se…" at bounding box center [682, 198] width 404 height 28
click at [605, 205] on input "text" at bounding box center [640, 198] width 318 height 17
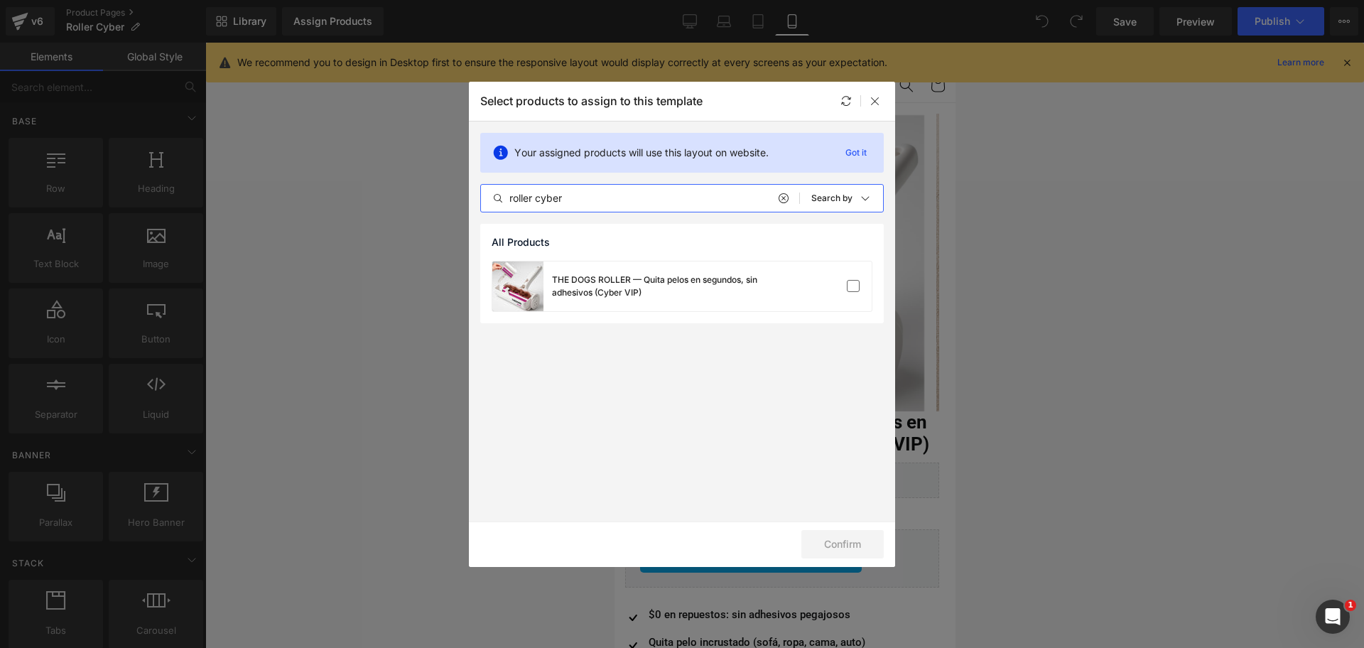
click at [715, 195] on input "roller cyber" at bounding box center [640, 198] width 318 height 17
type input "roller cyber"
click at [693, 269] on div "THE DOGS ROLLER — Quita pelos en segundos, sin adhesivos (Cyber VIP)" at bounding box center [628, 286] width 273 height 50
click at [831, 540] on button "Confirm" at bounding box center [842, 544] width 82 height 28
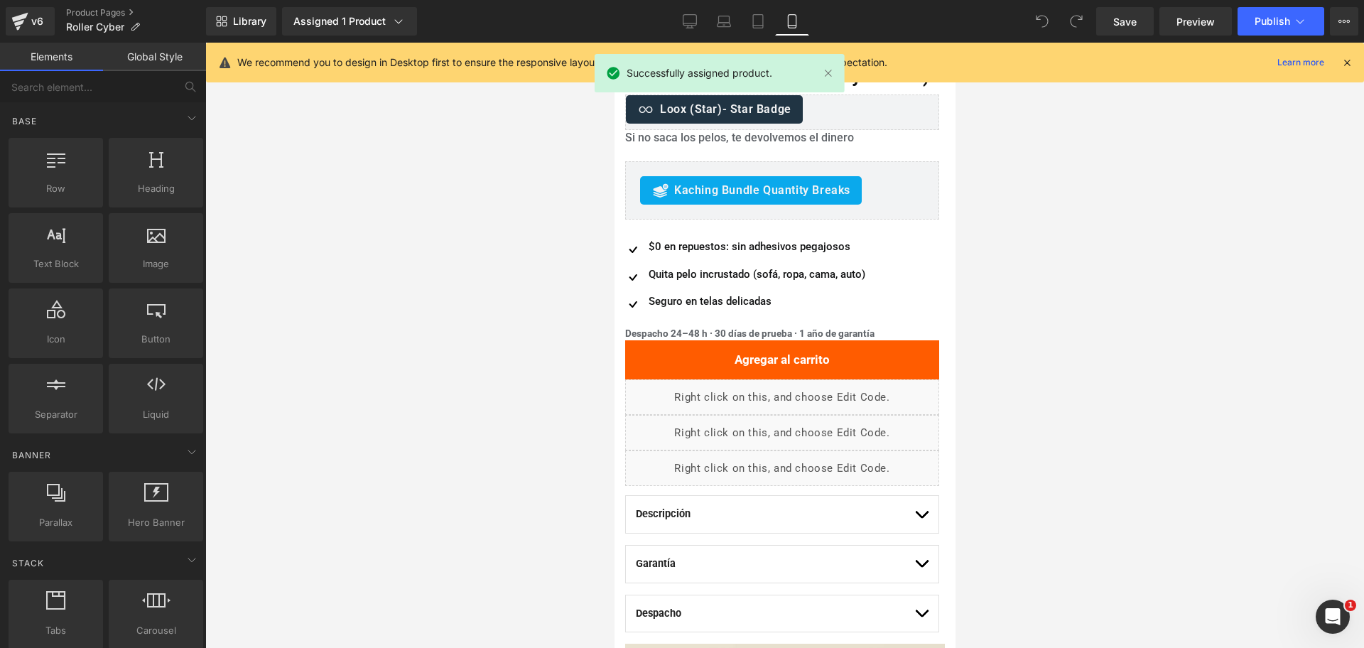
scroll to position [444, 0]
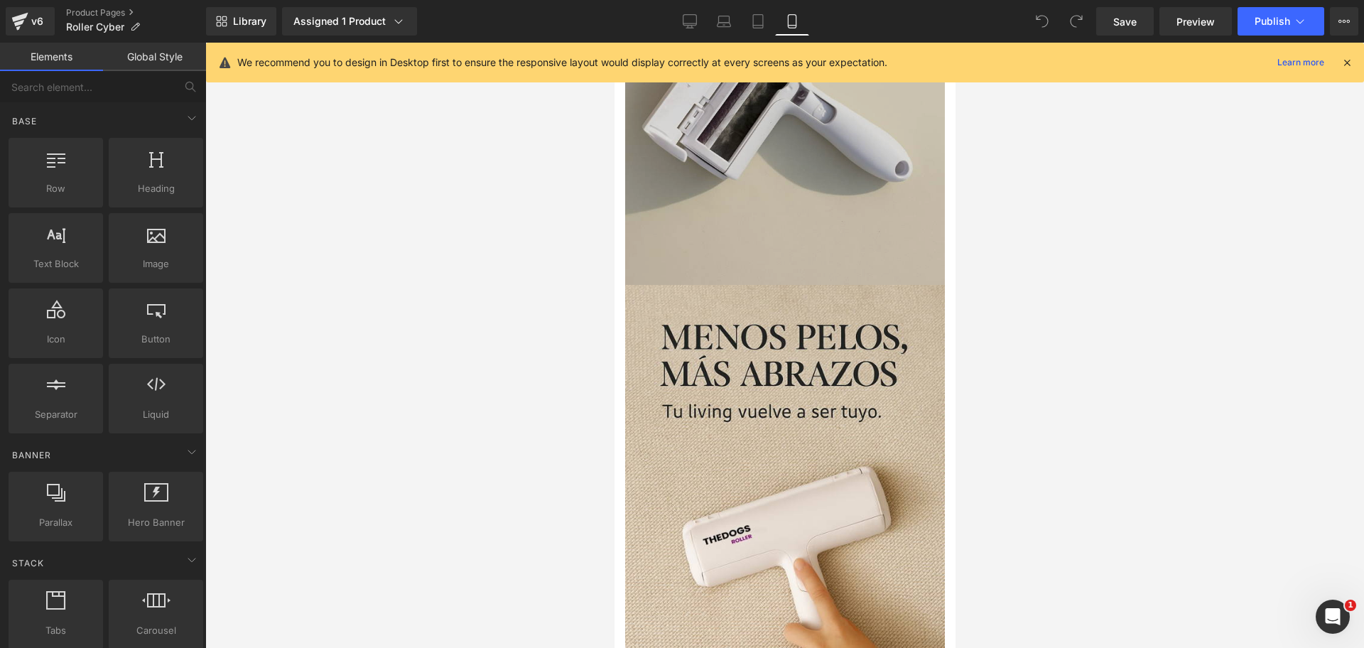
click at [839, 205] on img at bounding box center [784, 45] width 320 height 480
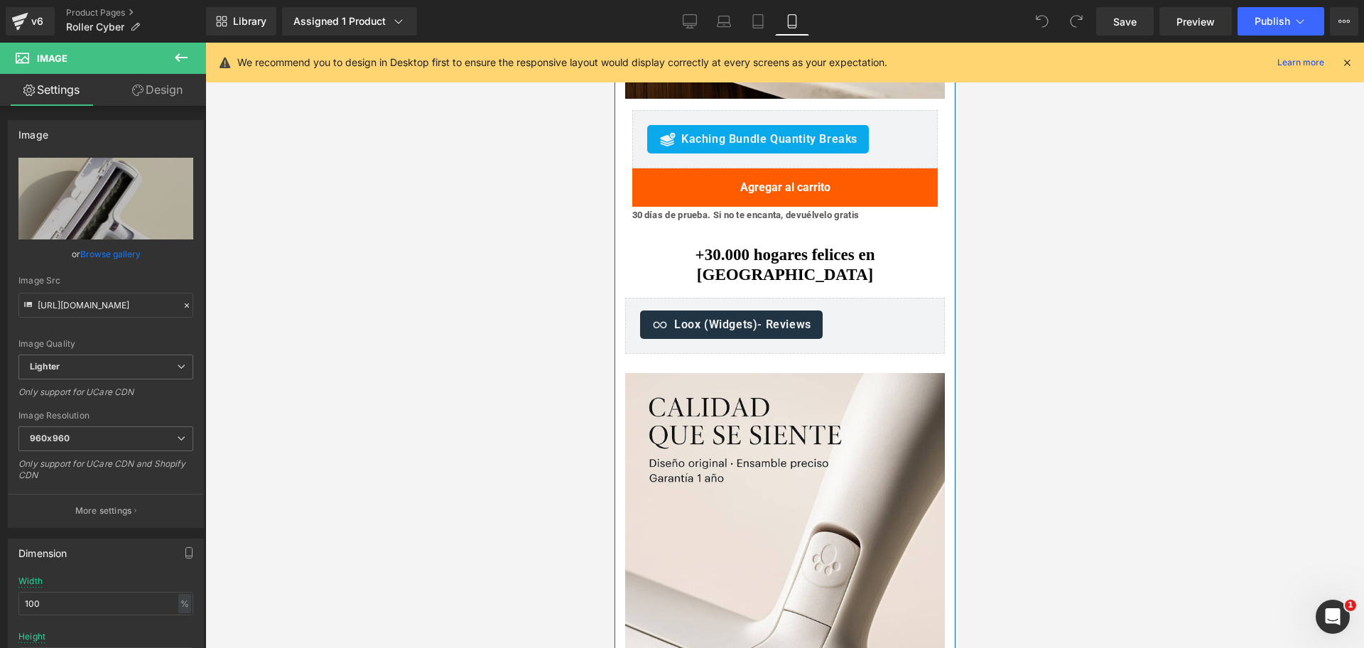
scroll to position [2538, 0]
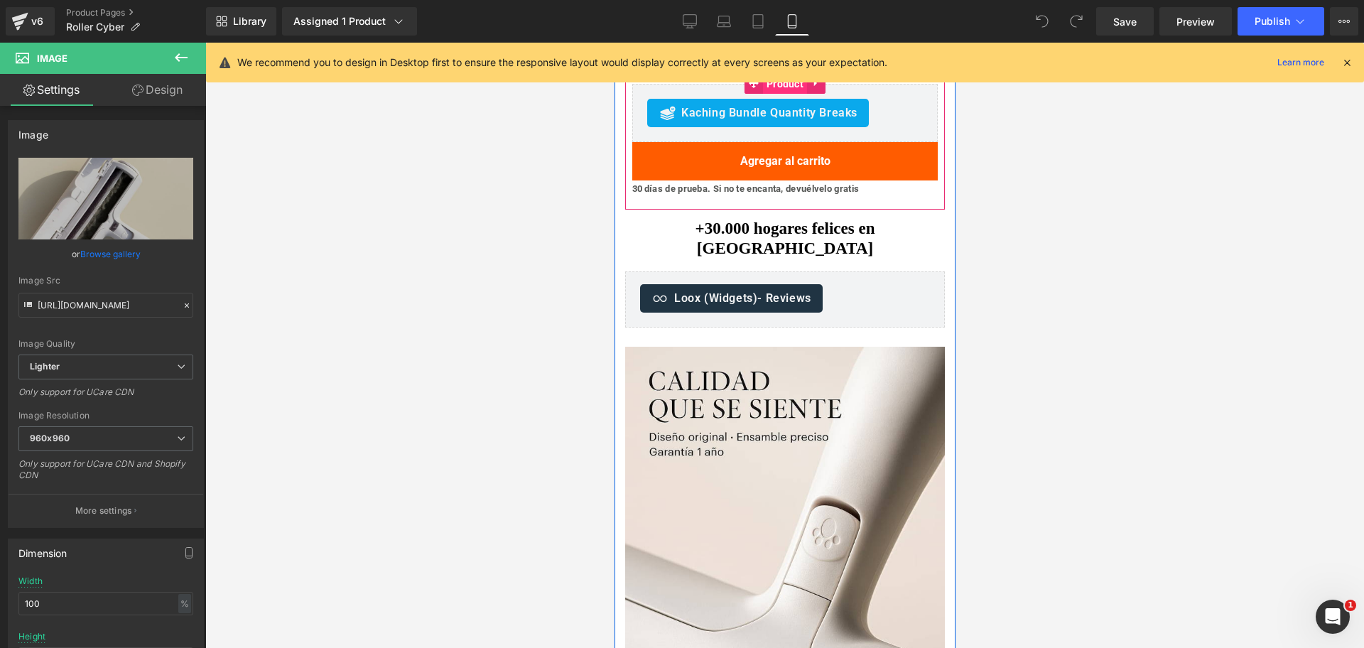
click at [762, 94] on span "Product" at bounding box center [784, 83] width 44 height 21
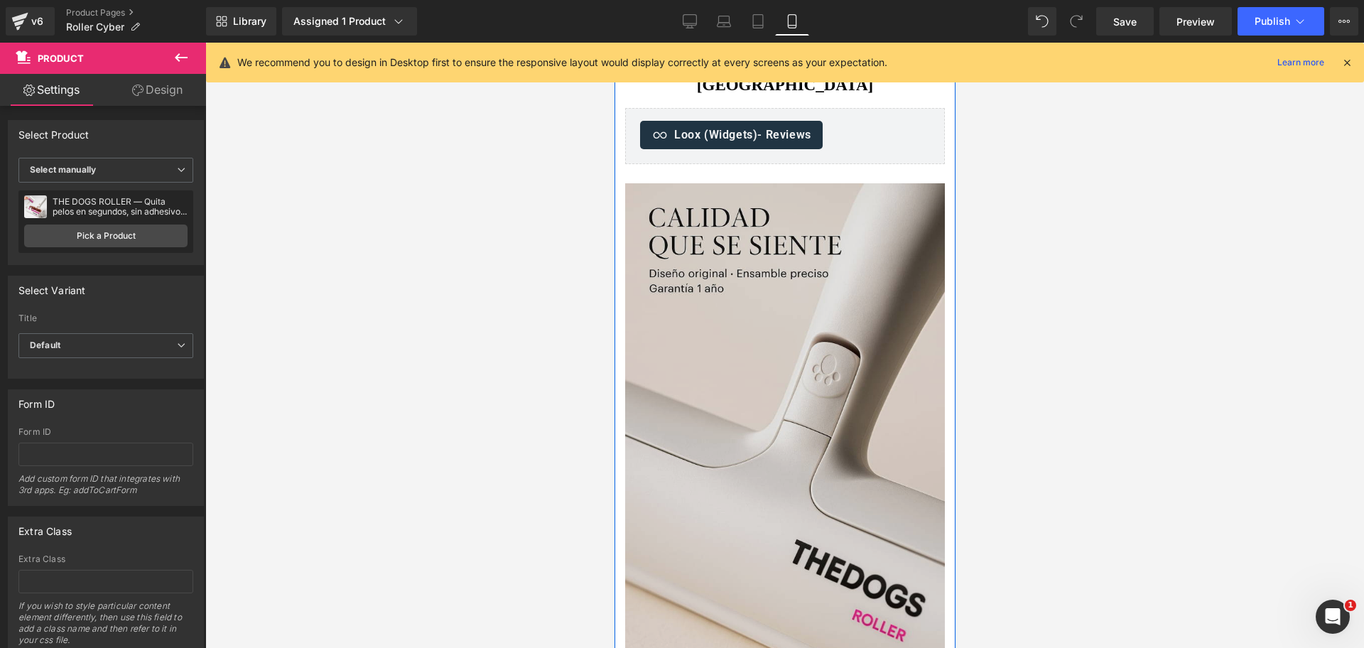
scroll to position [2982, 0]
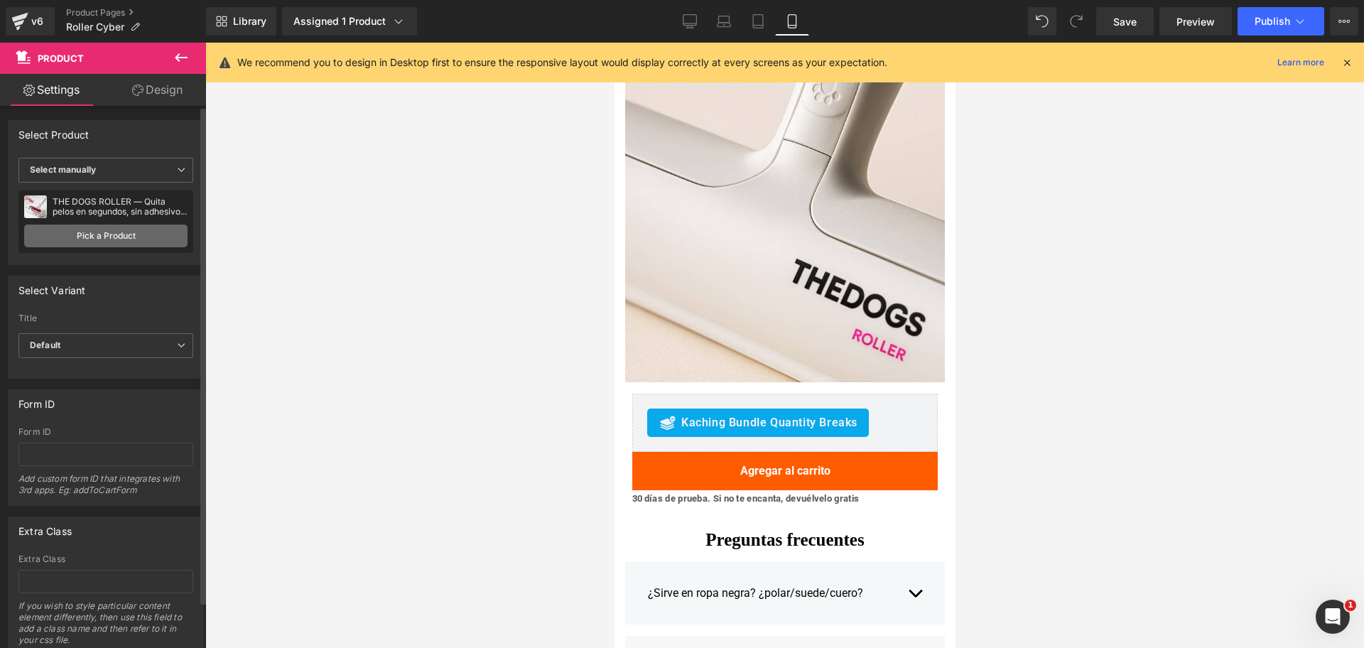
click at [147, 235] on link "Pick a Product" at bounding box center [105, 235] width 163 height 23
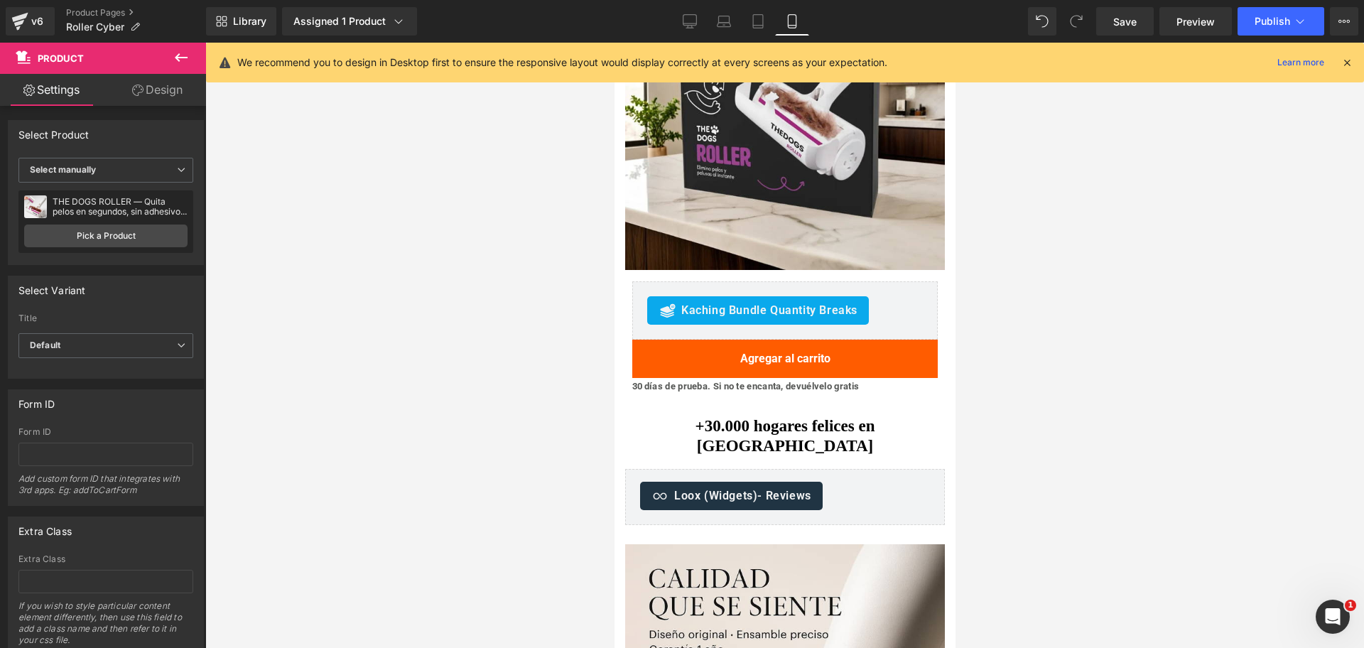
scroll to position [455, 0]
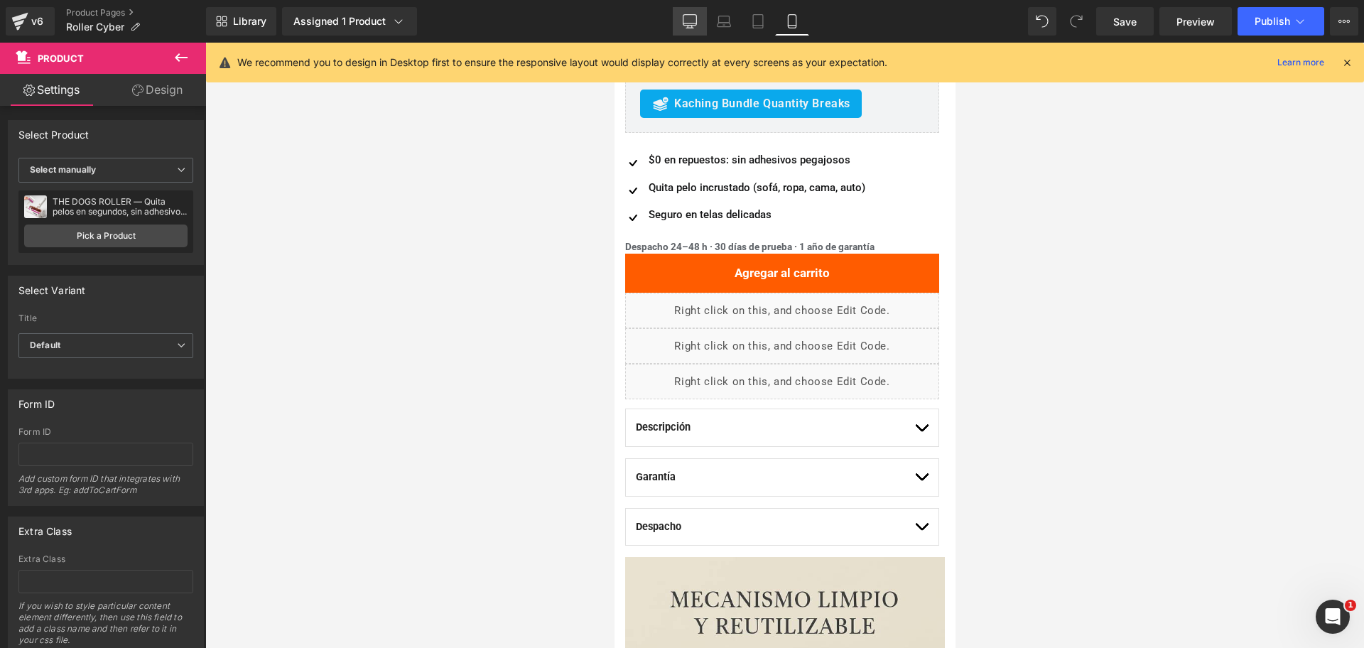
click at [682, 32] on link "Desktop" at bounding box center [690, 21] width 34 height 28
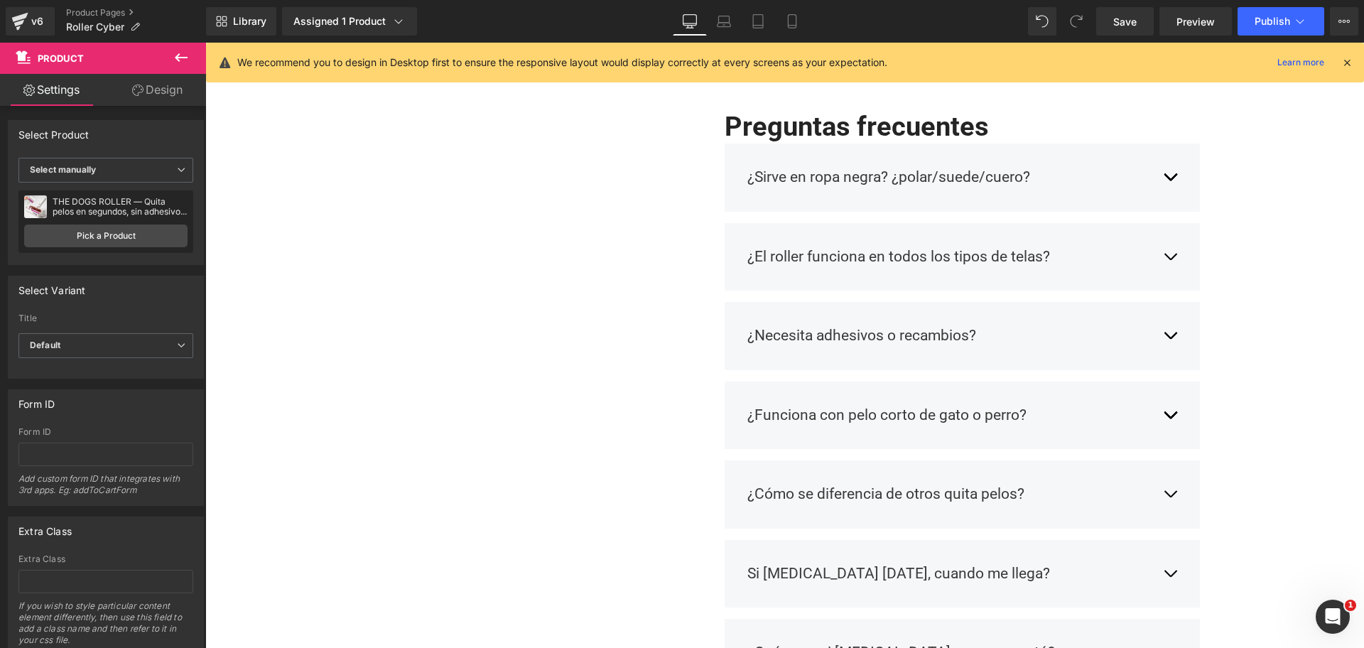
scroll to position [1421, 0]
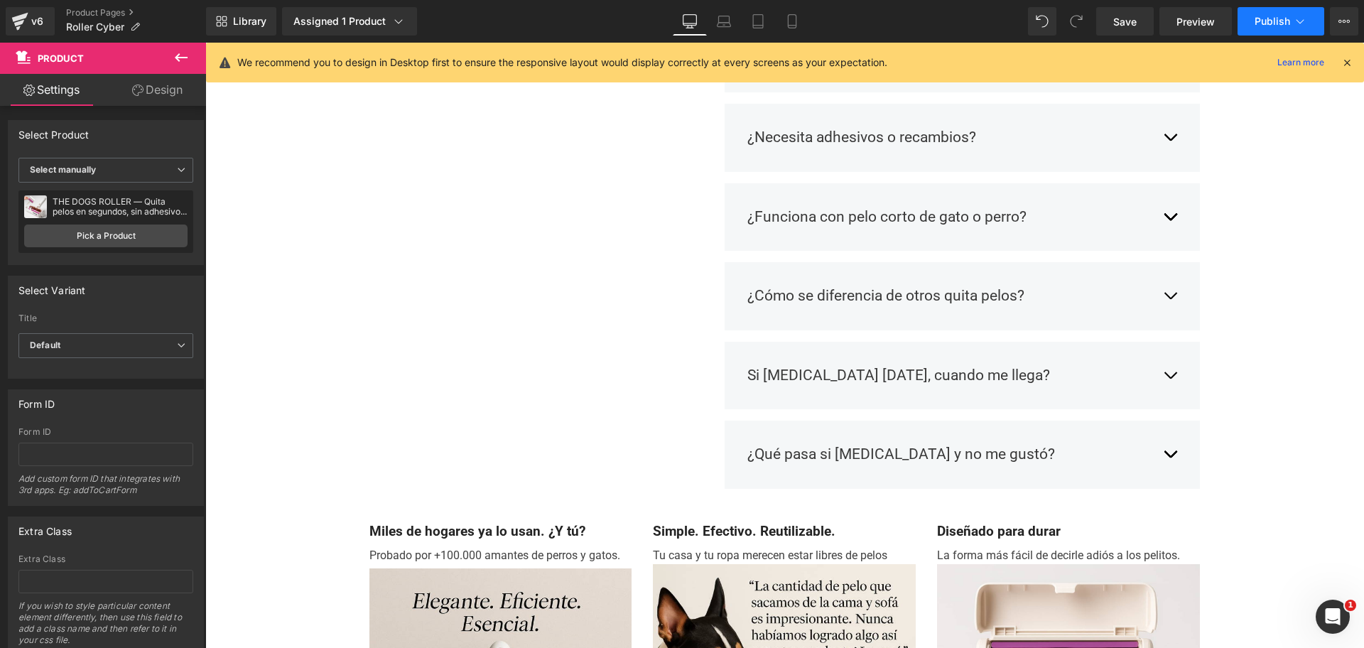
click at [1272, 25] on span "Publish" at bounding box center [1273, 21] width 36 height 11
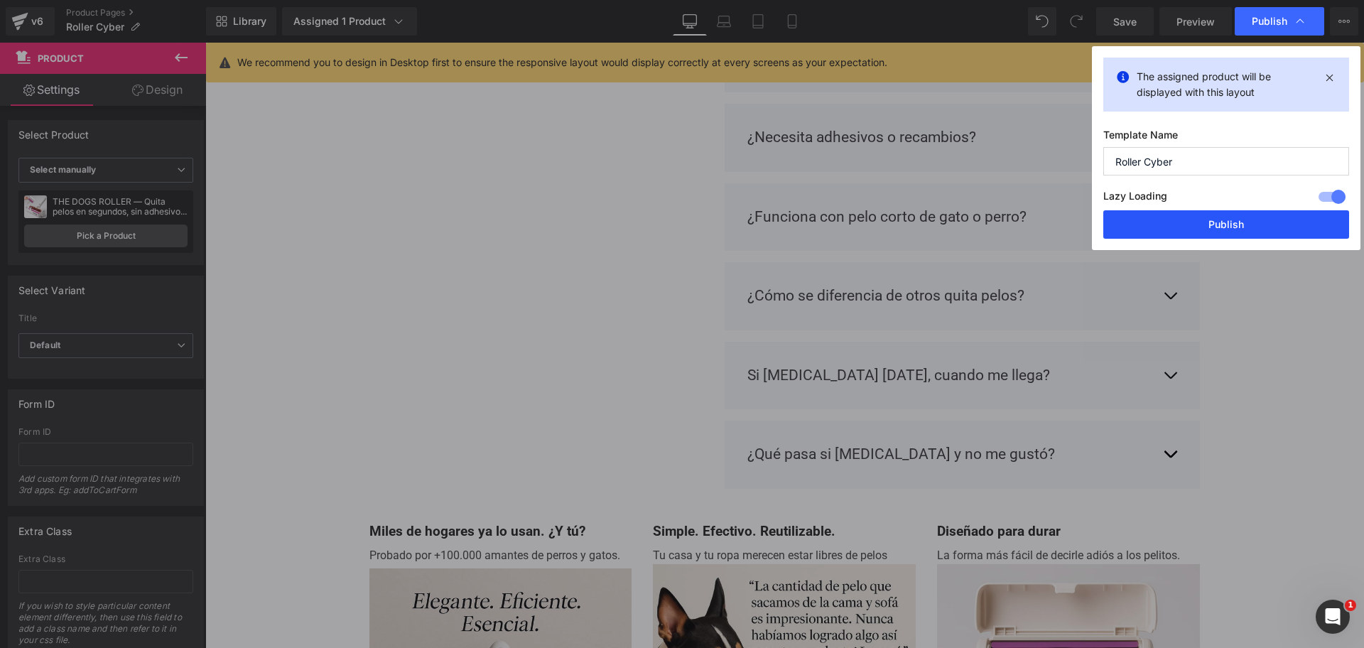
click at [1230, 227] on button "Publish" at bounding box center [1226, 224] width 246 height 28
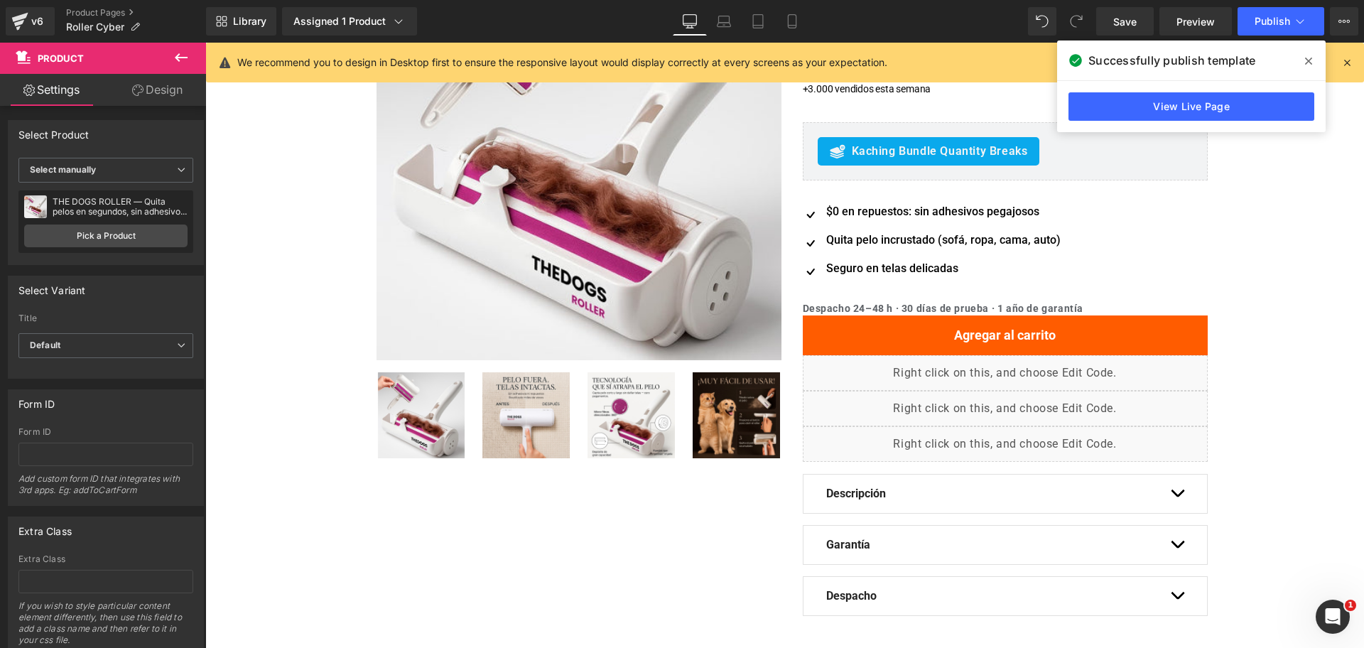
scroll to position [0, 0]
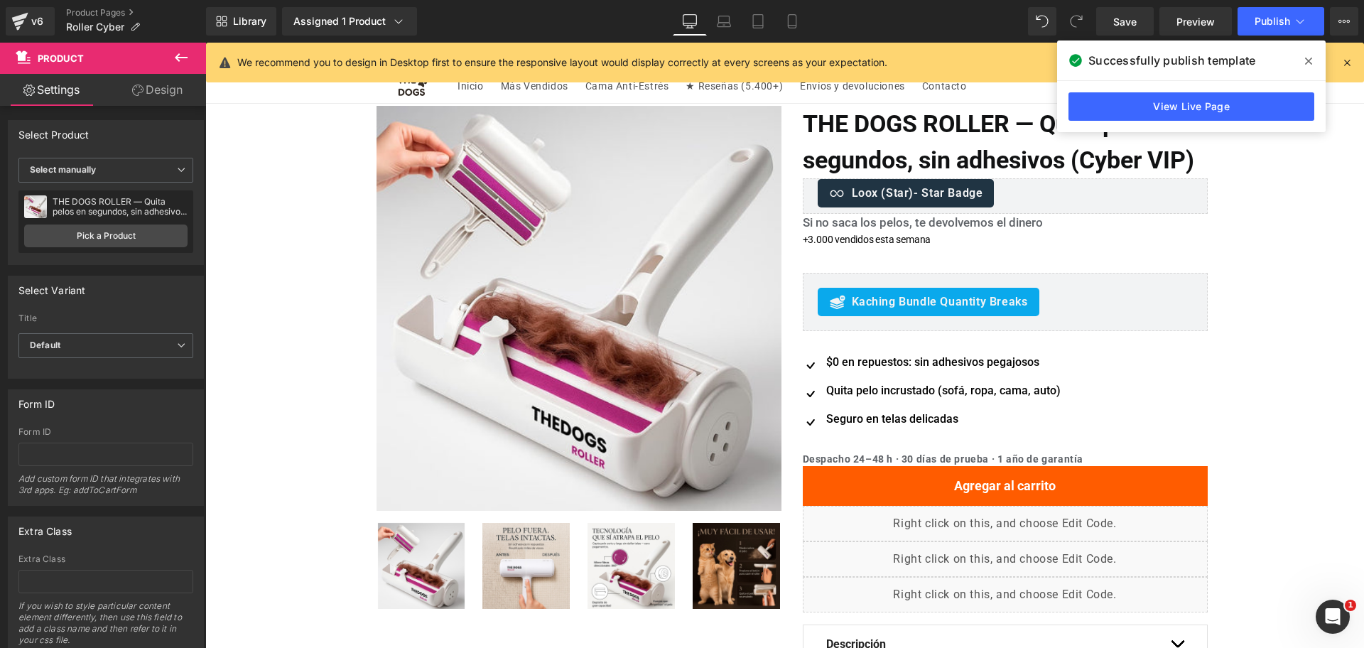
drag, startPoint x: 1311, startPoint y: 63, endPoint x: 1083, endPoint y: 43, distance: 229.6
click at [1311, 63] on icon at bounding box center [1308, 61] width 7 height 7
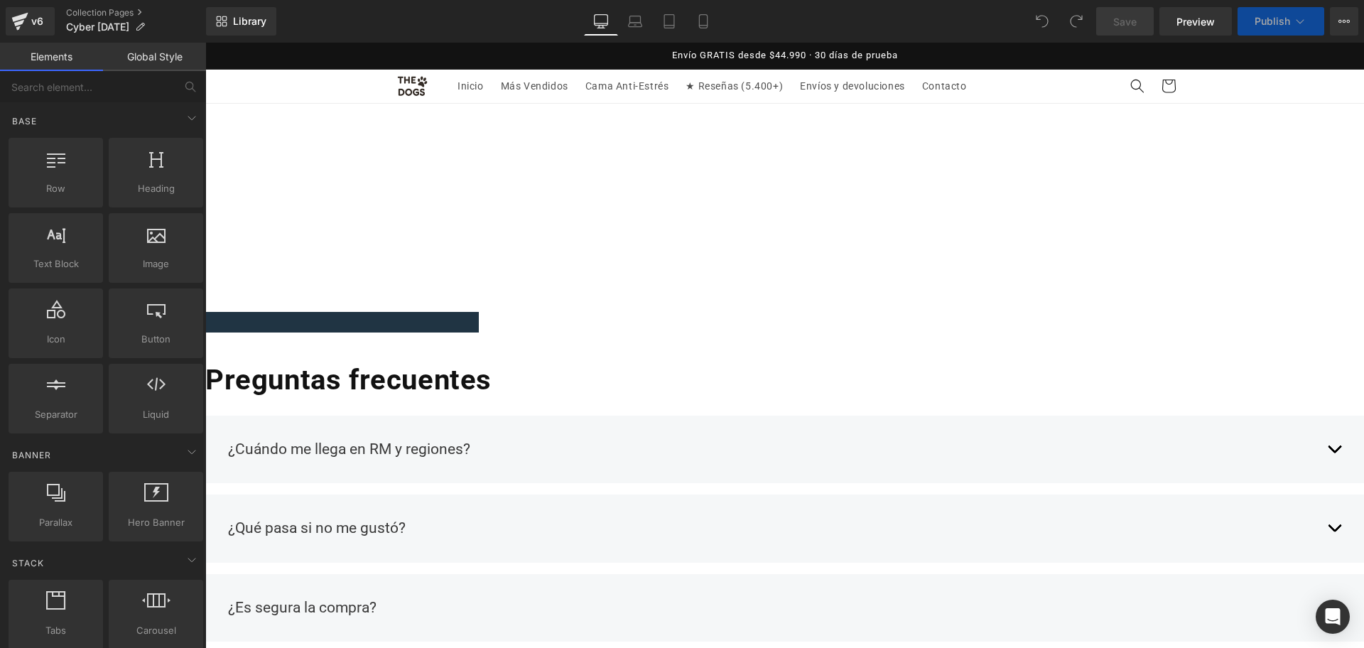
click at [205, 43] on span "Heading" at bounding box center [205, 43] width 0 height 0
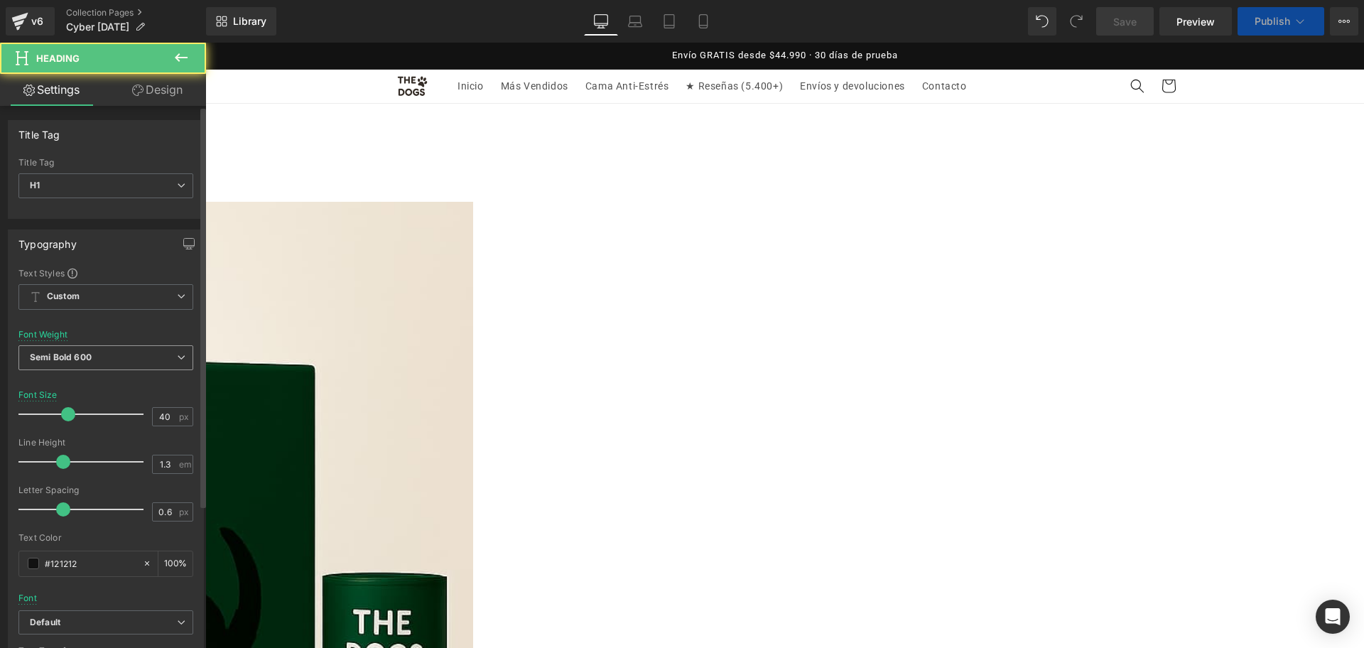
click at [97, 352] on span "Semi Bold 600" at bounding box center [105, 357] width 175 height 25
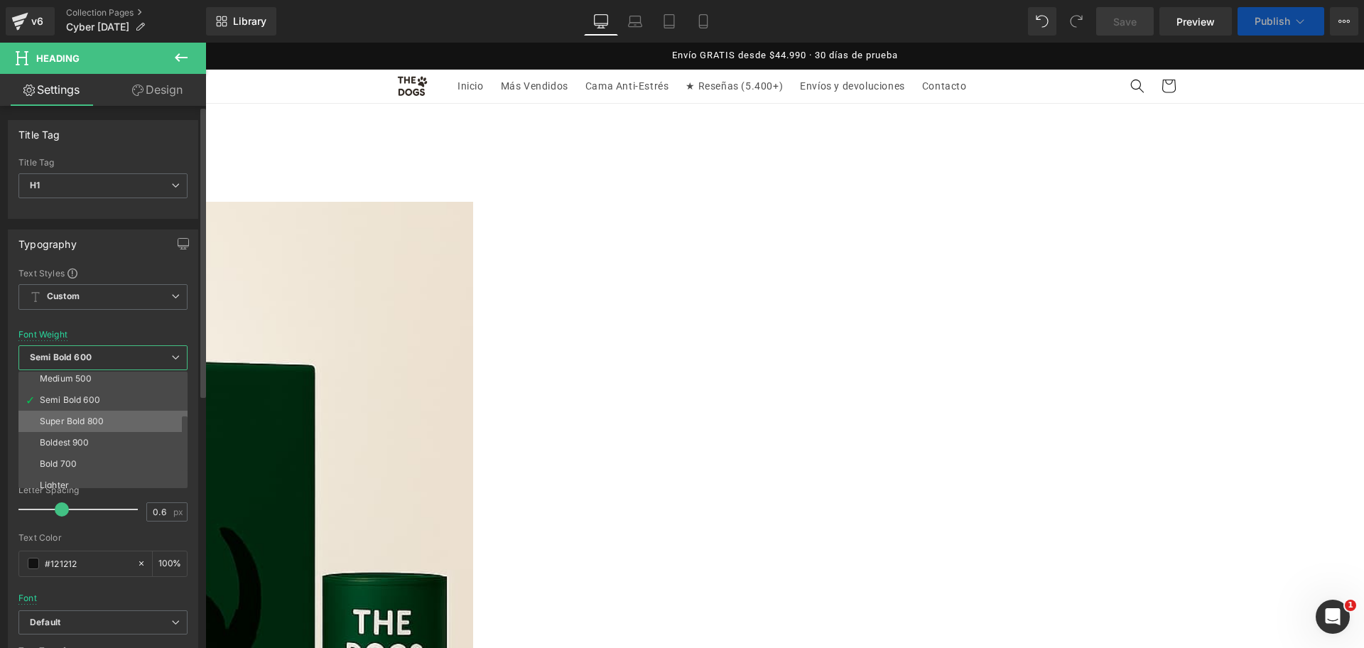
click at [132, 418] on li "Super Bold 800" at bounding box center [105, 421] width 175 height 21
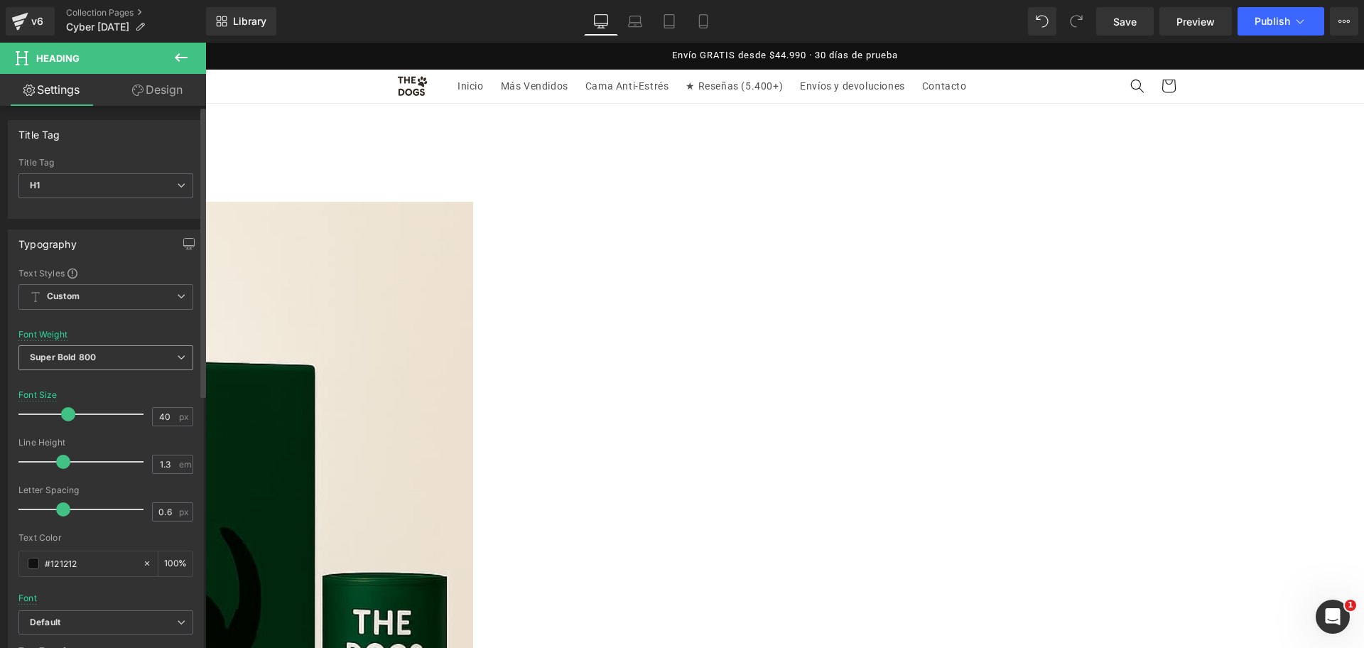
click at [138, 362] on span "Super Bold 800" at bounding box center [105, 357] width 175 height 25
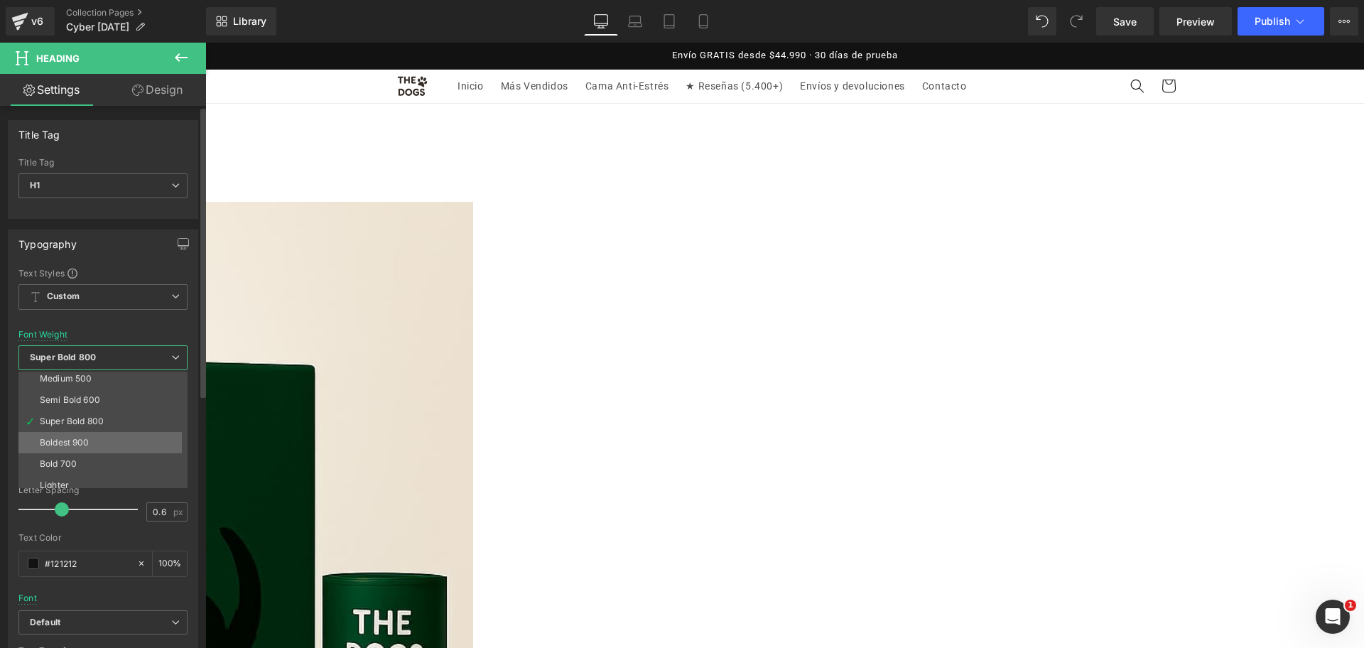
click at [129, 453] on li "Bold 700" at bounding box center [105, 463] width 175 height 21
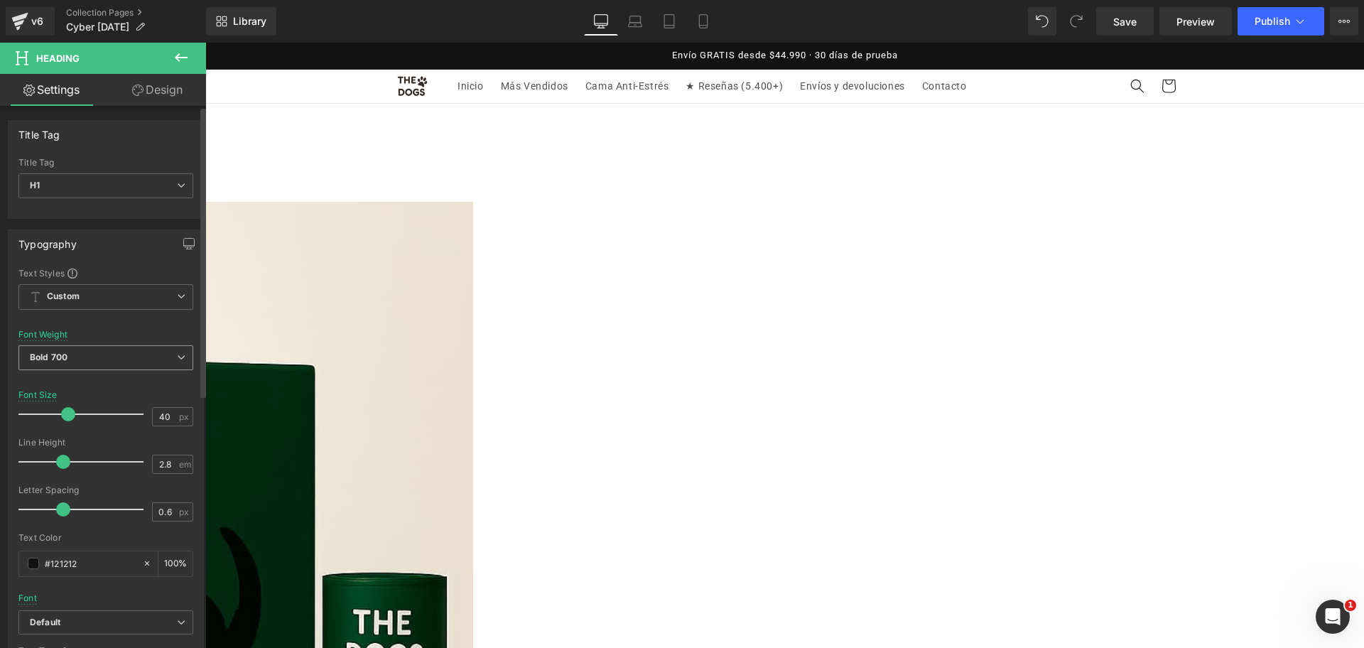
click at [129, 453] on div at bounding box center [85, 462] width 118 height 28
type input "1.2"
drag, startPoint x: 127, startPoint y: 458, endPoint x: 56, endPoint y: 475, distance: 72.9
click at [56, 475] on div at bounding box center [85, 462] width 118 height 28
click at [705, 12] on link "Mobile" at bounding box center [703, 21] width 34 height 28
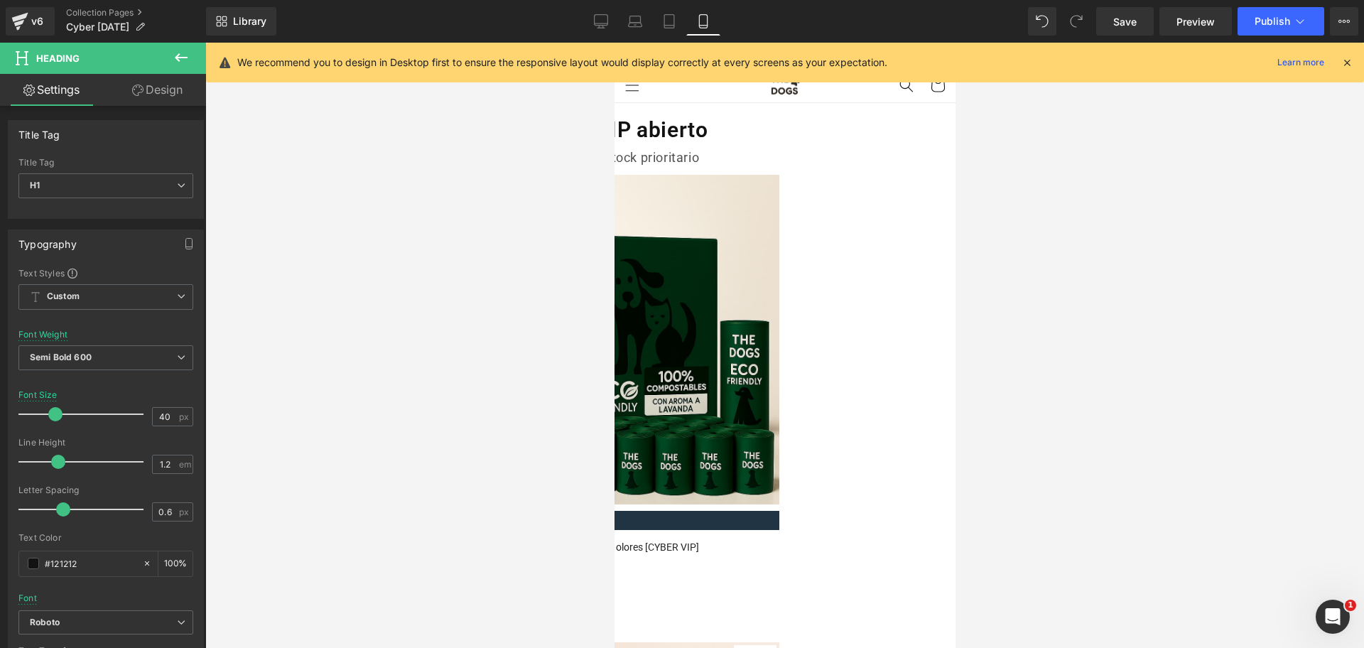
type input "30"
type input "100"
click at [614, 43] on span "Heading" at bounding box center [614, 43] width 0 height 0
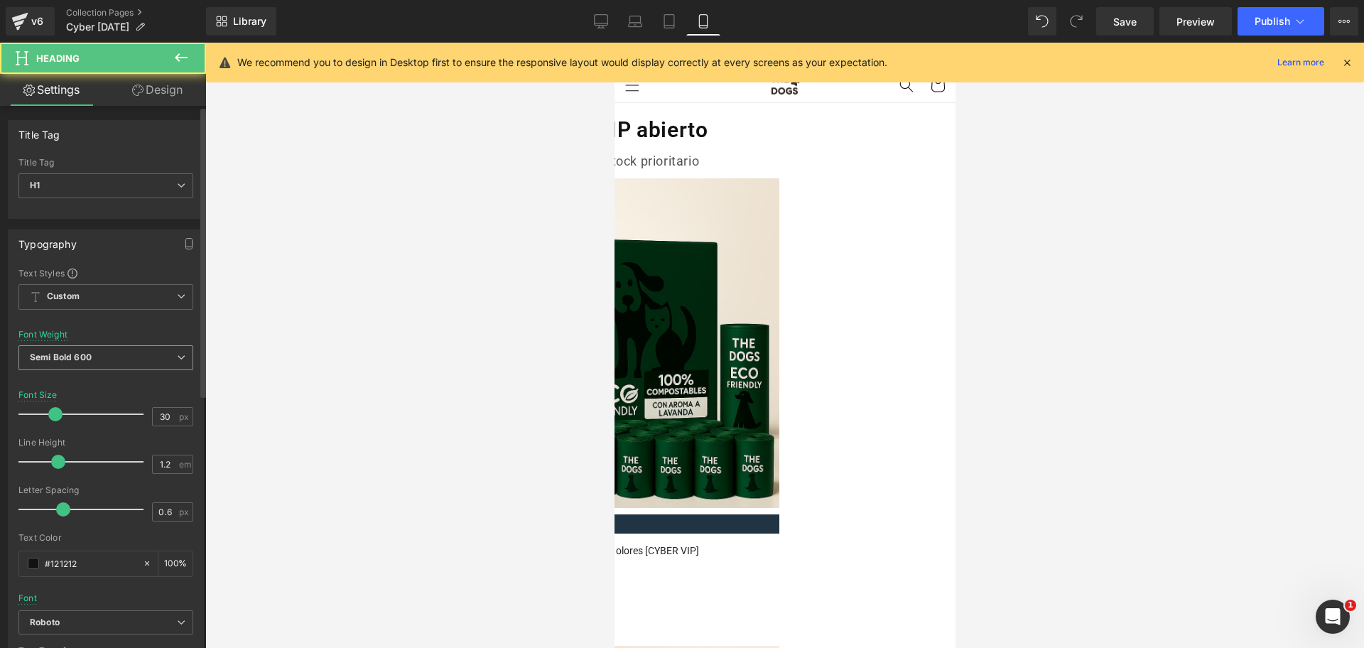
click at [153, 364] on span "Semi Bold 600" at bounding box center [105, 357] width 175 height 25
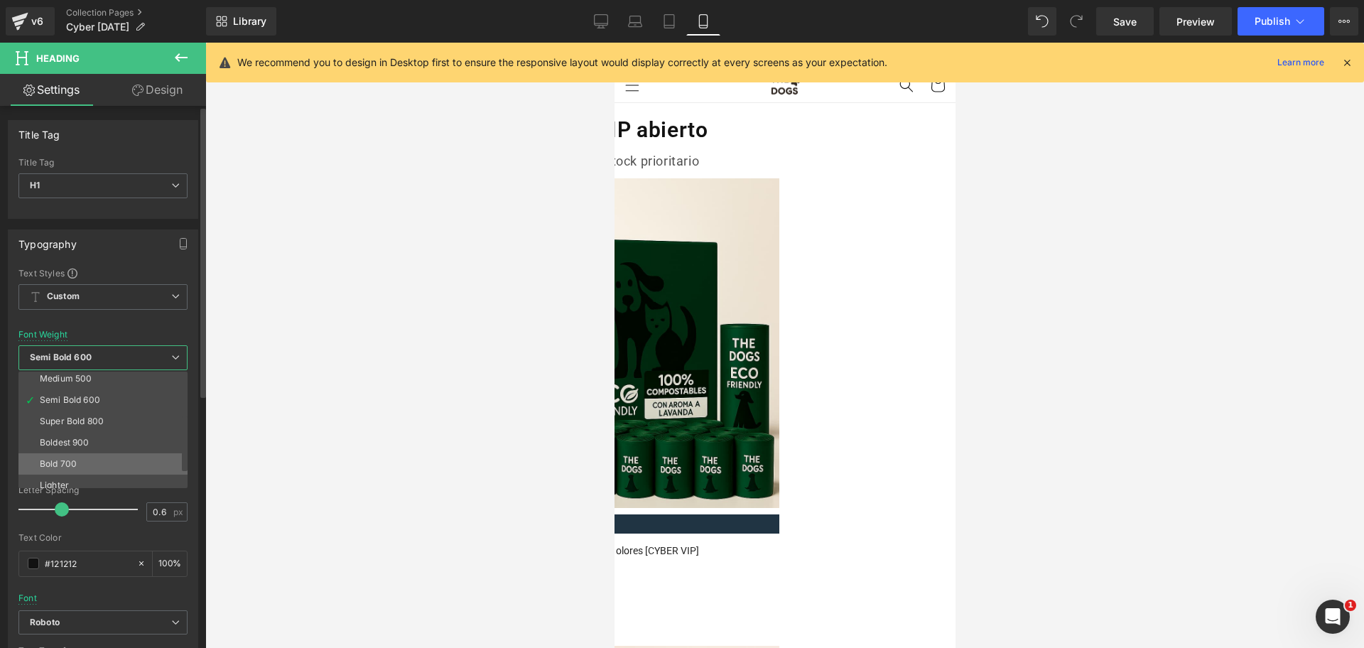
click at [113, 464] on li "Bold 700" at bounding box center [105, 463] width 175 height 21
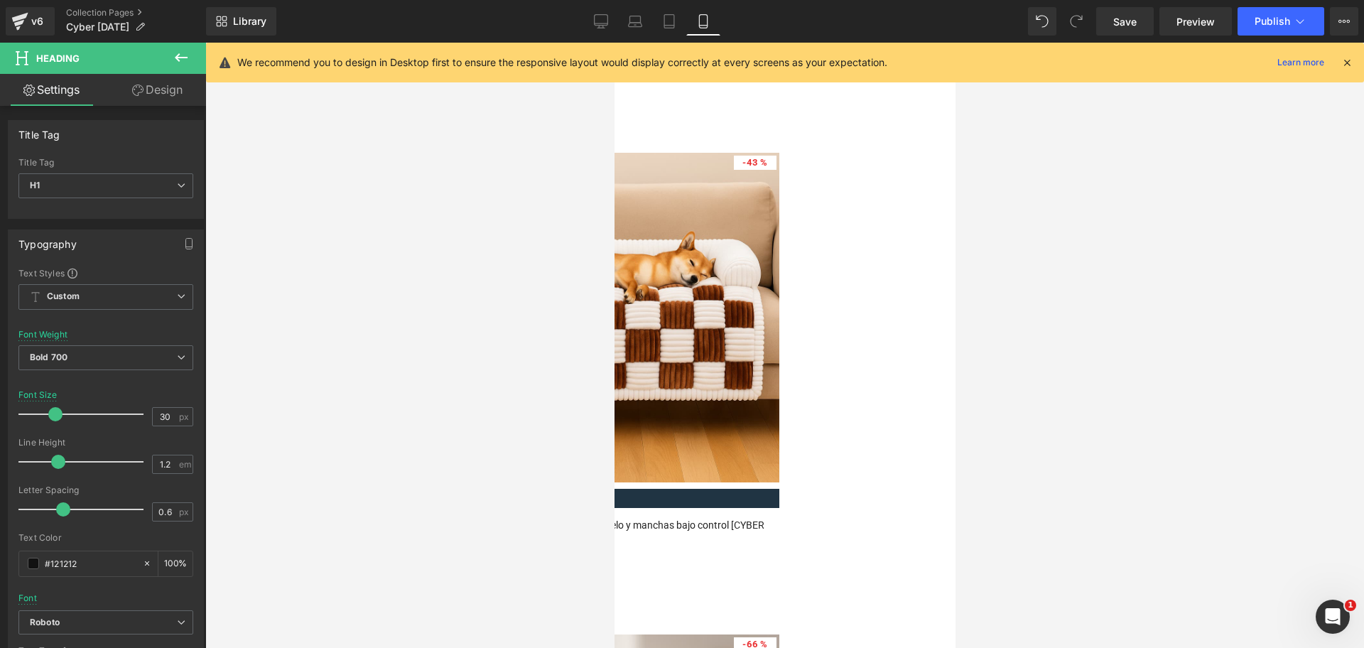
scroll to position [3108, 0]
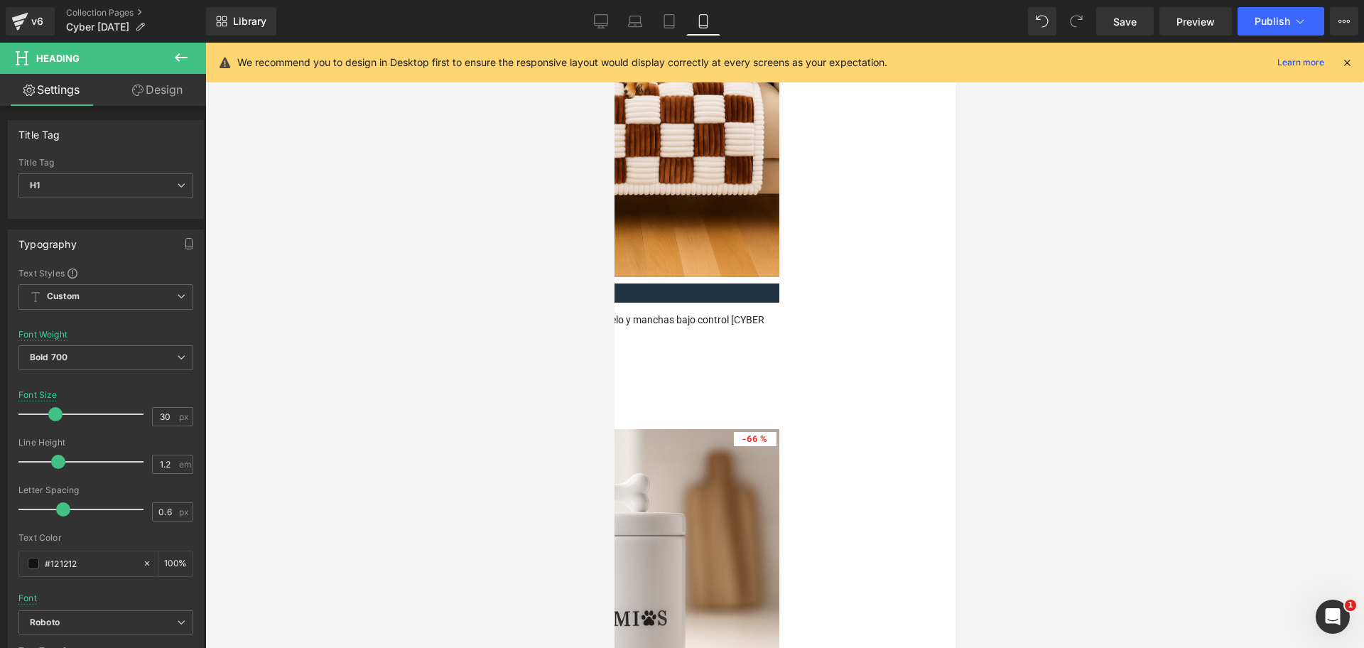
click at [614, 43] on span "Heading" at bounding box center [614, 43] width 0 height 0
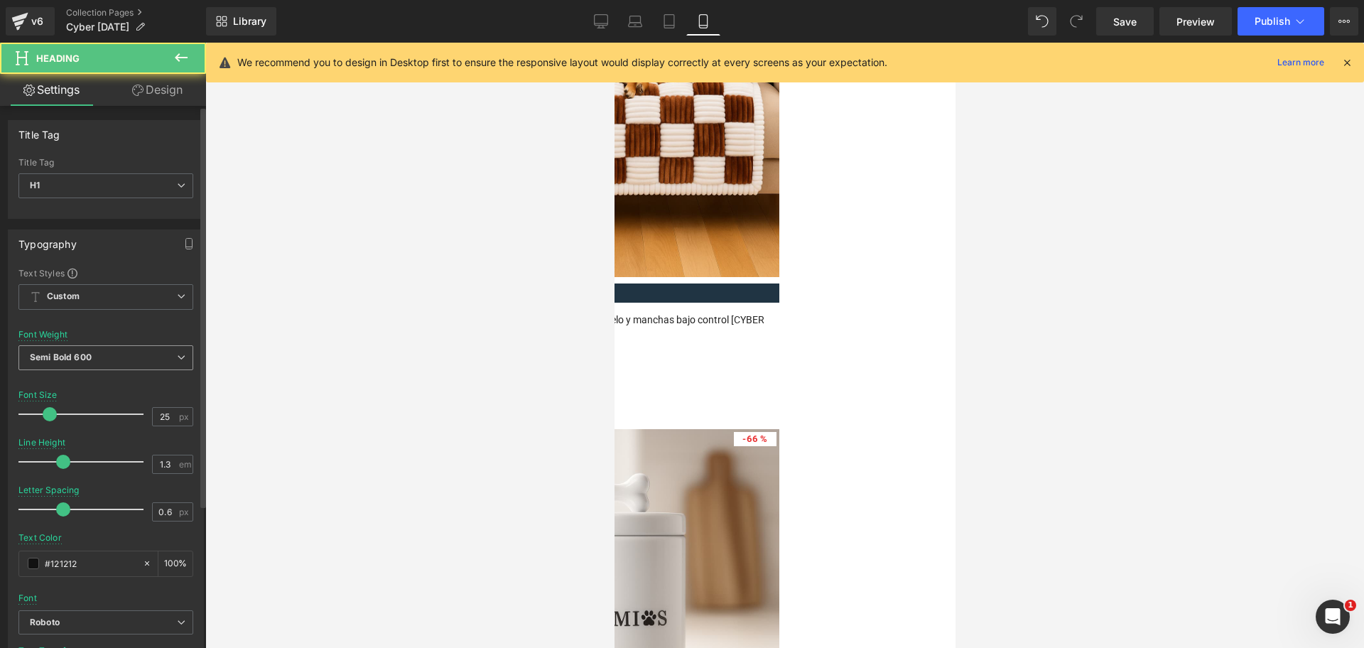
click at [116, 364] on span "Semi Bold 600" at bounding box center [105, 357] width 175 height 25
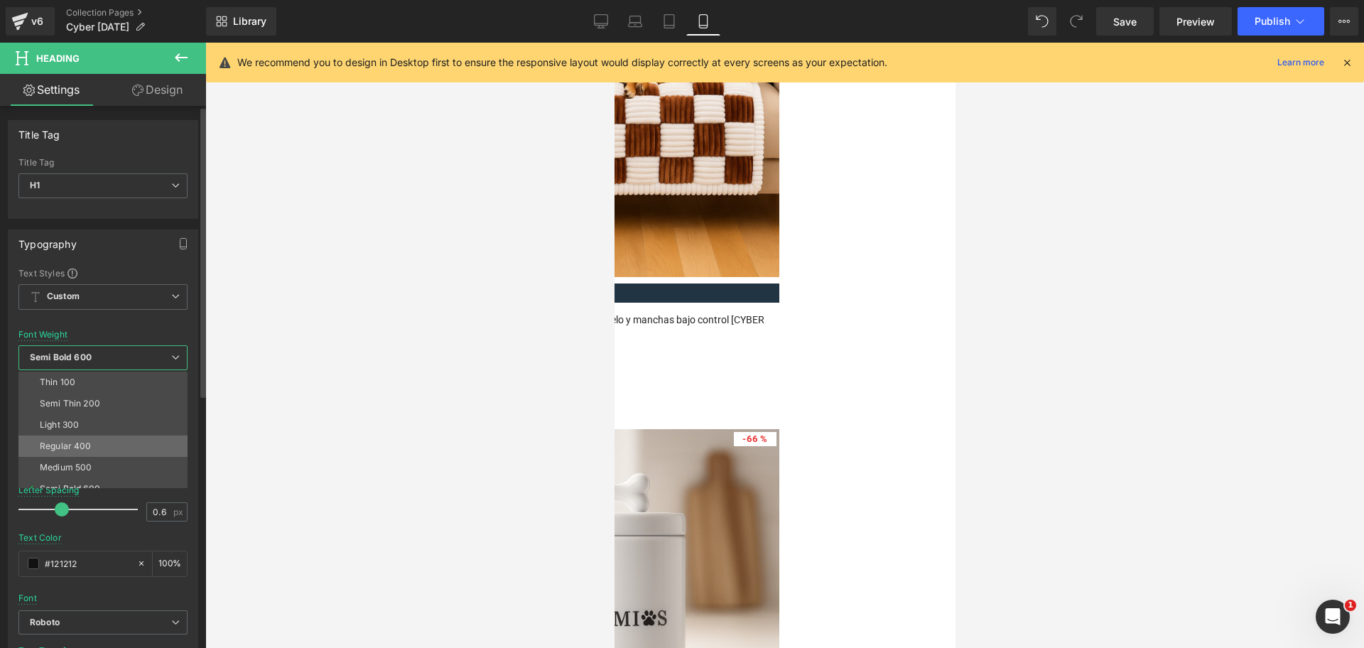
scroll to position [89, 0]
click at [136, 460] on li "Bold 700" at bounding box center [105, 463] width 175 height 21
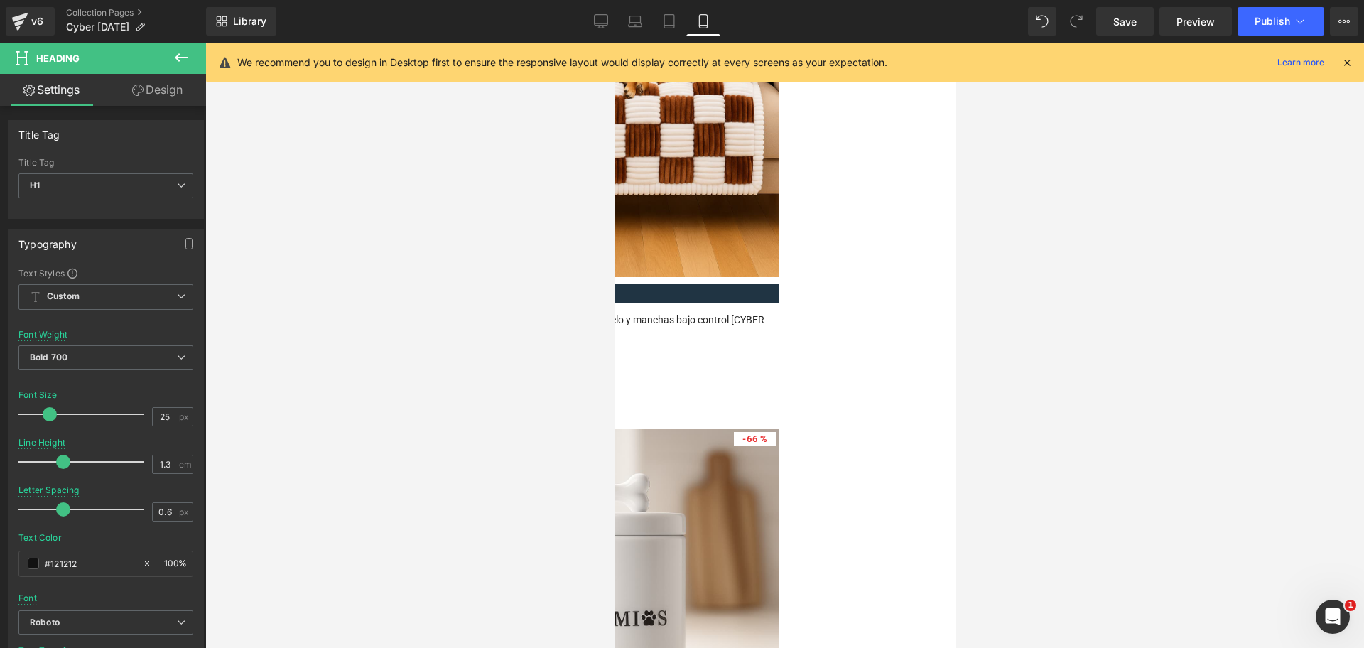
click at [1081, 383] on div at bounding box center [784, 345] width 1159 height 605
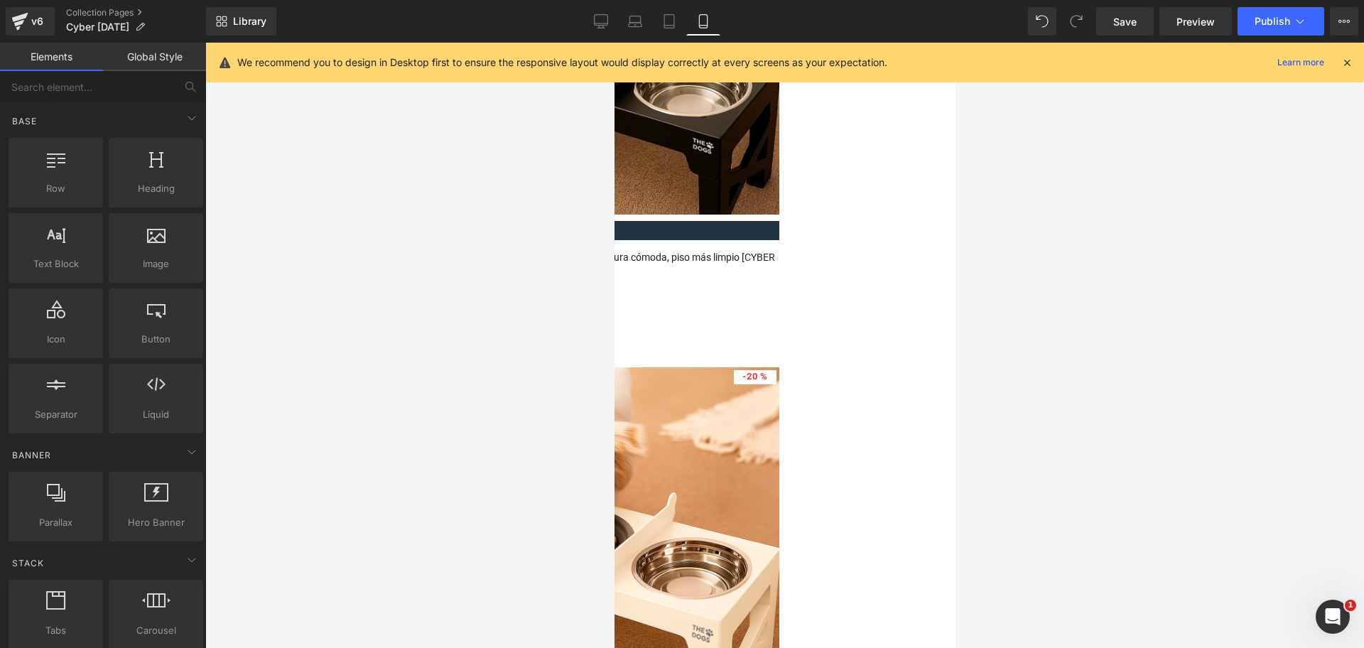
scroll to position [0, 0]
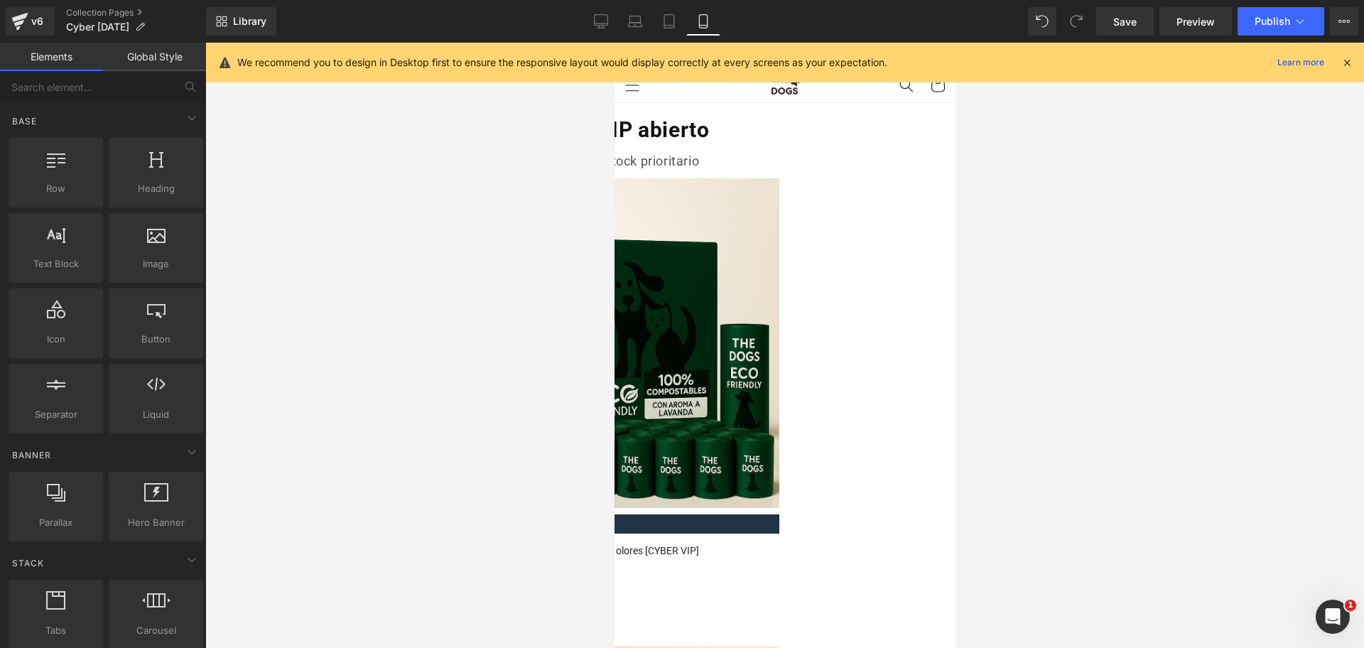
drag, startPoint x: 953, startPoint y: 457, endPoint x: 1637, endPoint y: 88, distance: 777.8
click at [607, 21] on link "Desktop" at bounding box center [601, 21] width 34 height 28
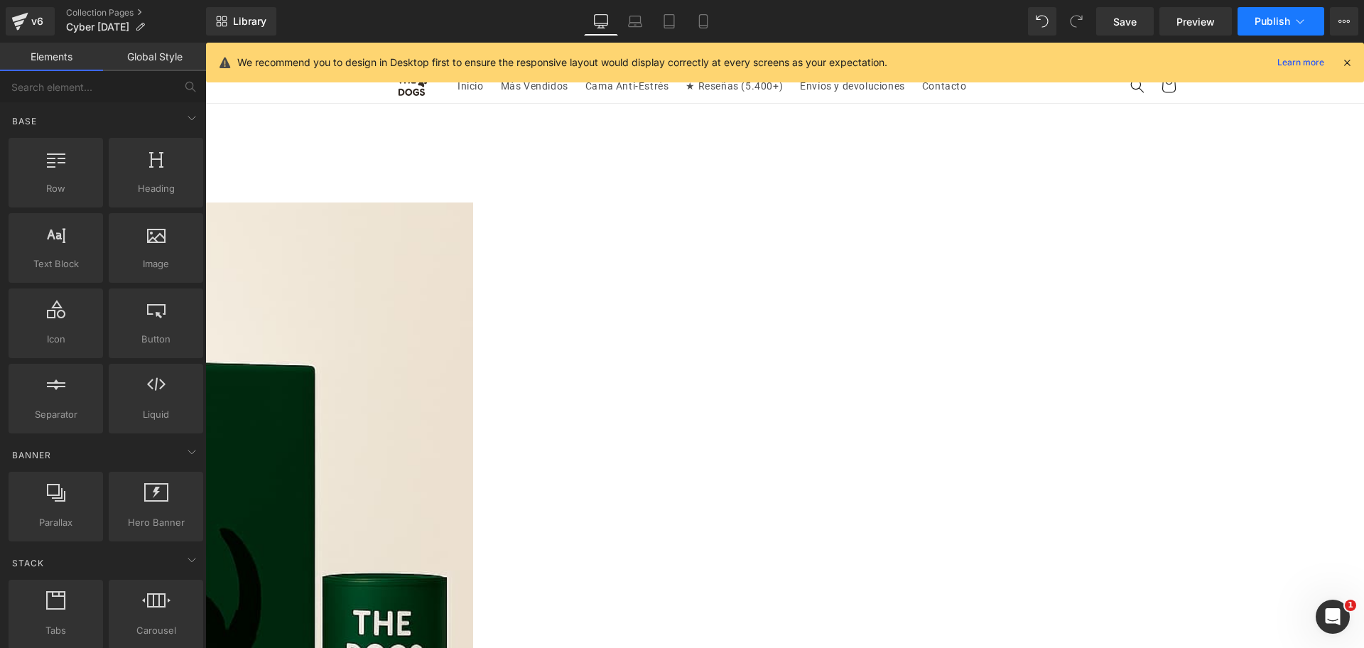
click at [1299, 16] on icon at bounding box center [1300, 21] width 14 height 14
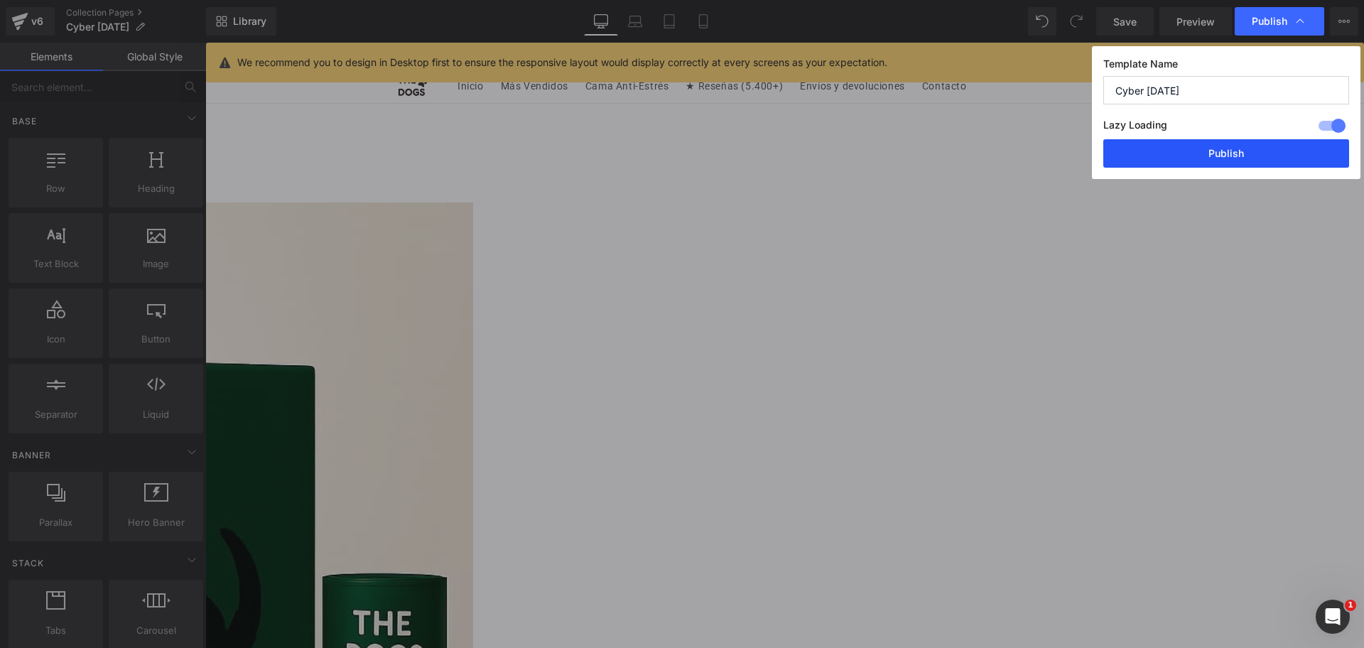
drag, startPoint x: 1239, startPoint y: 146, endPoint x: 1157, endPoint y: 173, distance: 86.0
click at [1239, 146] on button "Publish" at bounding box center [1226, 153] width 246 height 28
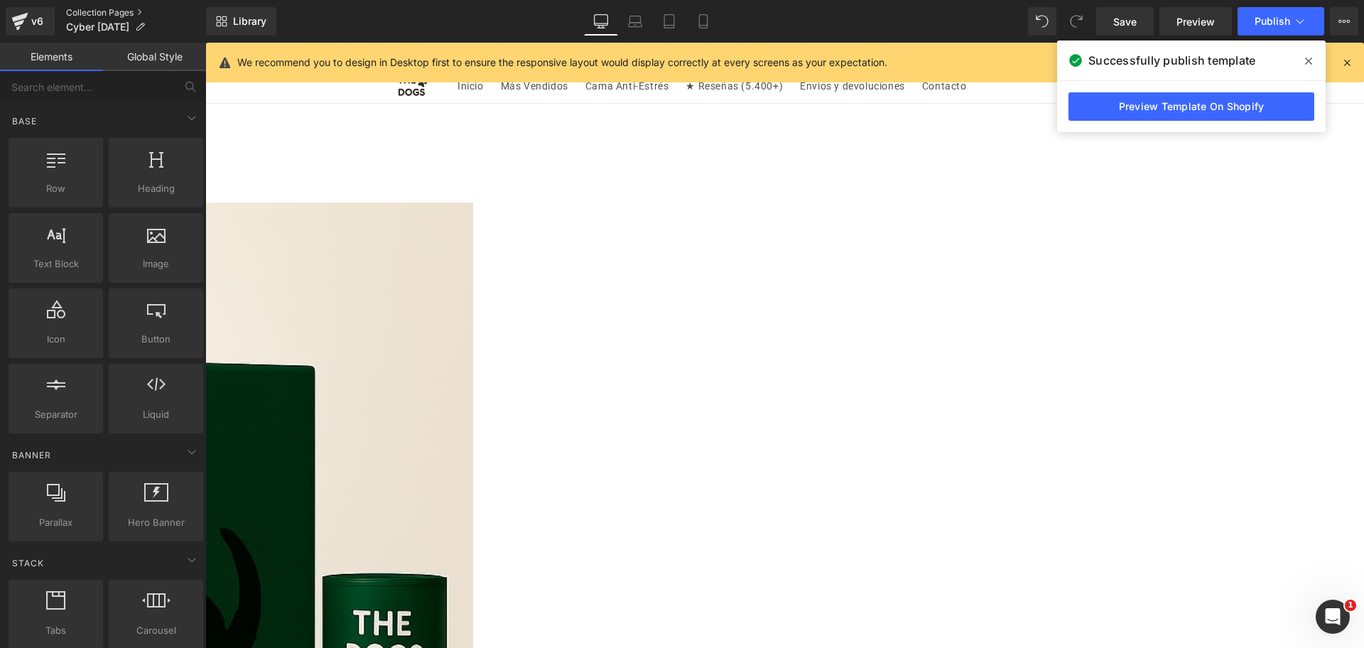
click at [129, 12] on link "Collection Pages" at bounding box center [136, 12] width 140 height 11
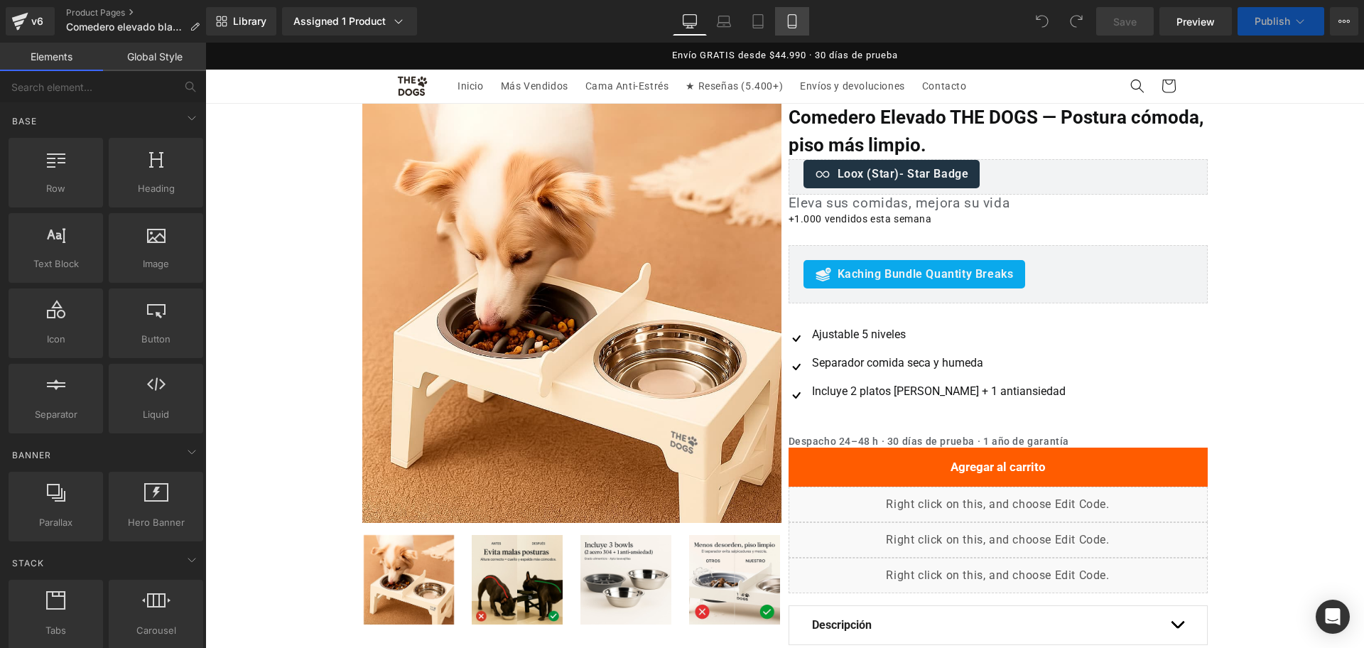
click at [791, 17] on icon at bounding box center [792, 21] width 14 height 14
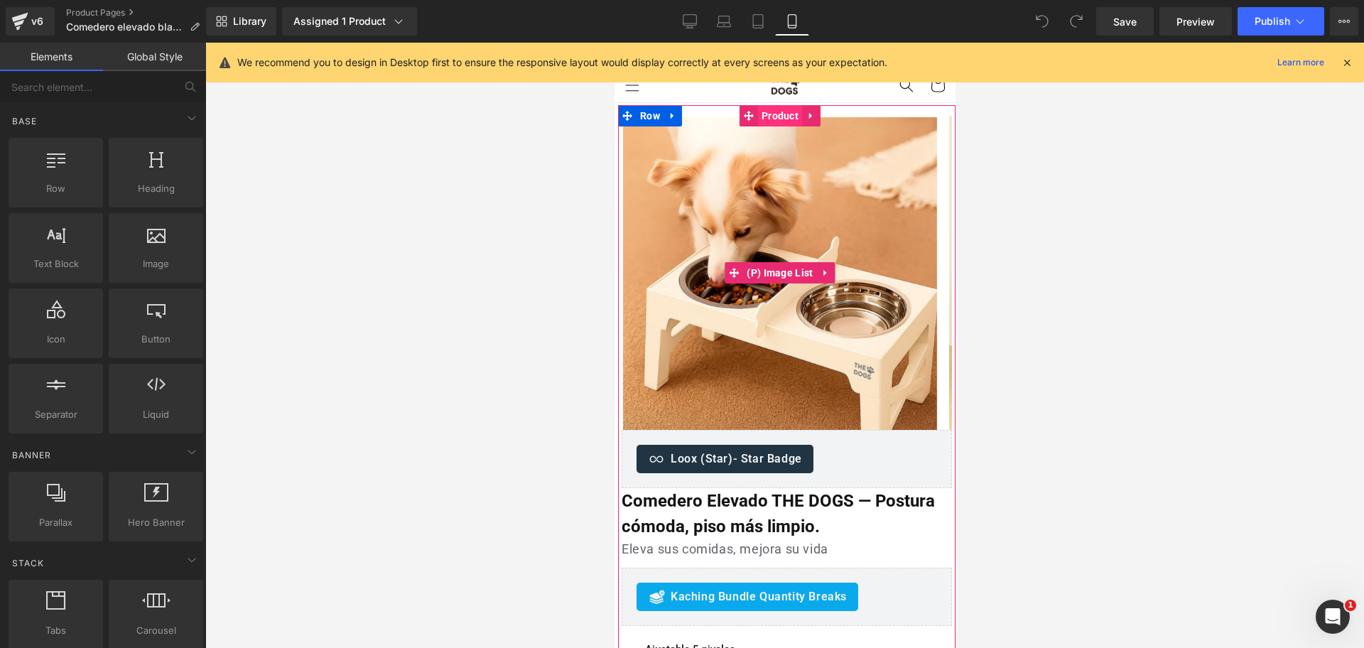
click at [778, 122] on span "Product" at bounding box center [779, 115] width 44 height 21
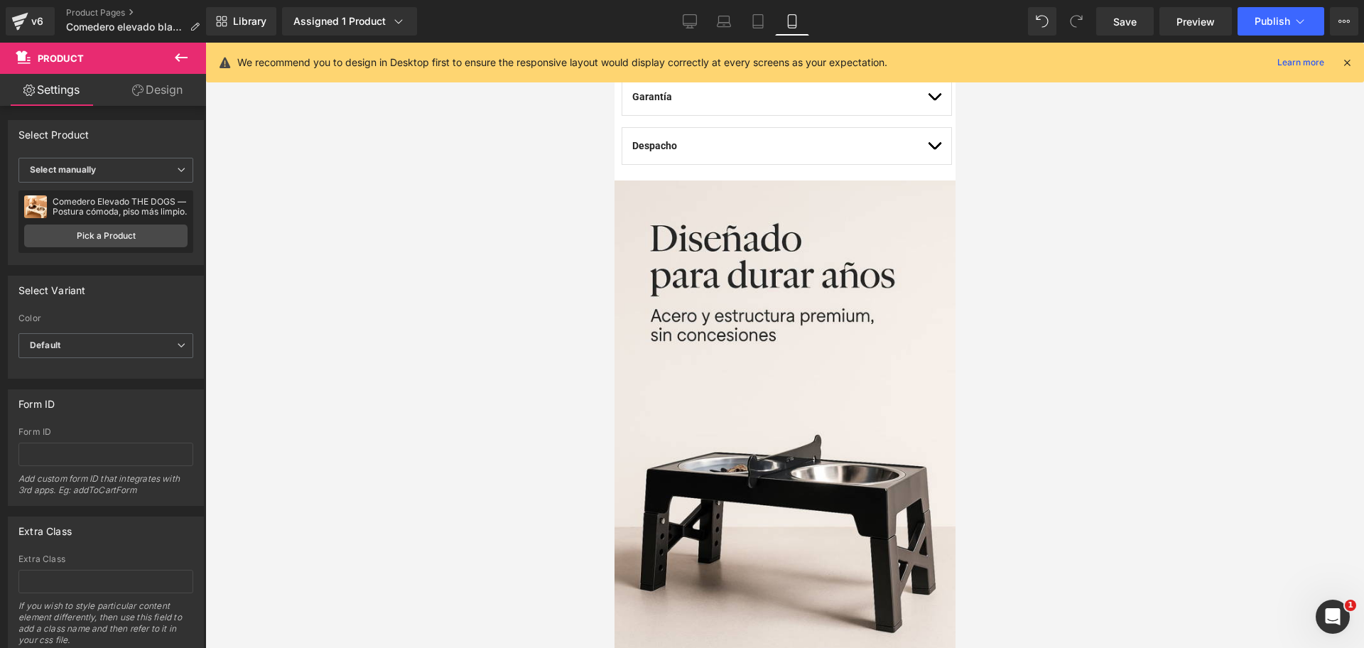
scroll to position [799, 0]
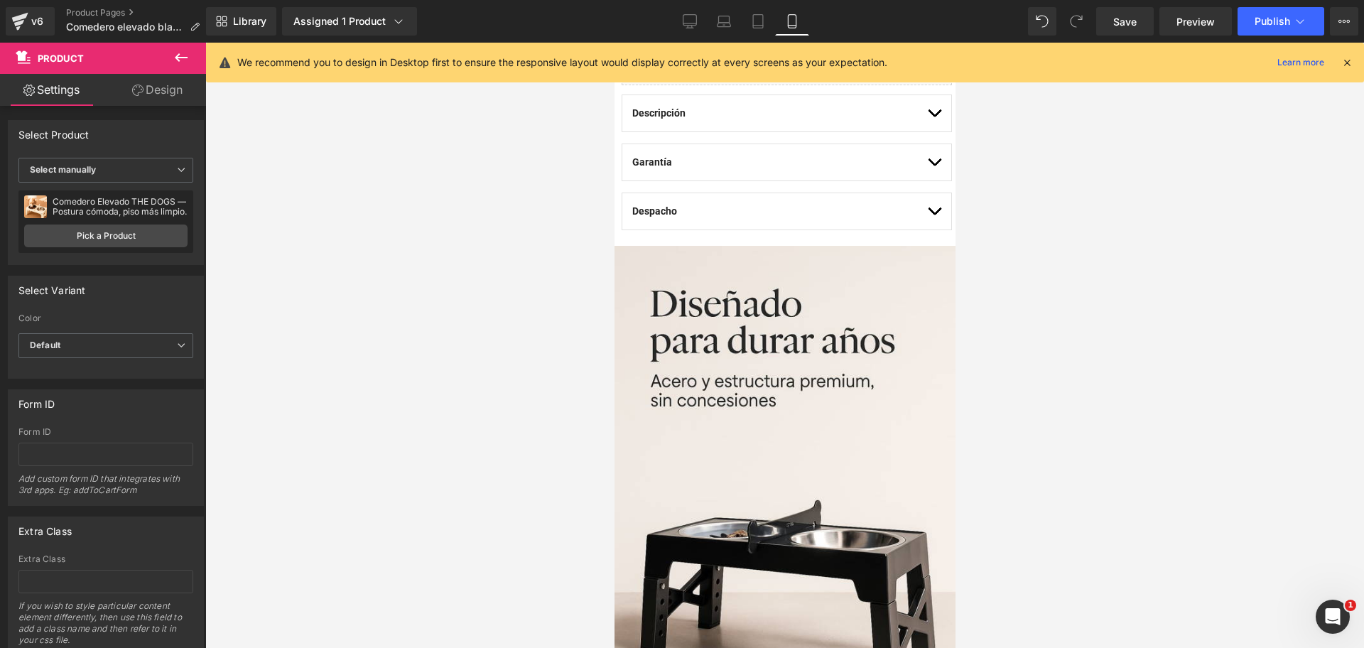
click at [188, 59] on icon at bounding box center [181, 57] width 17 height 17
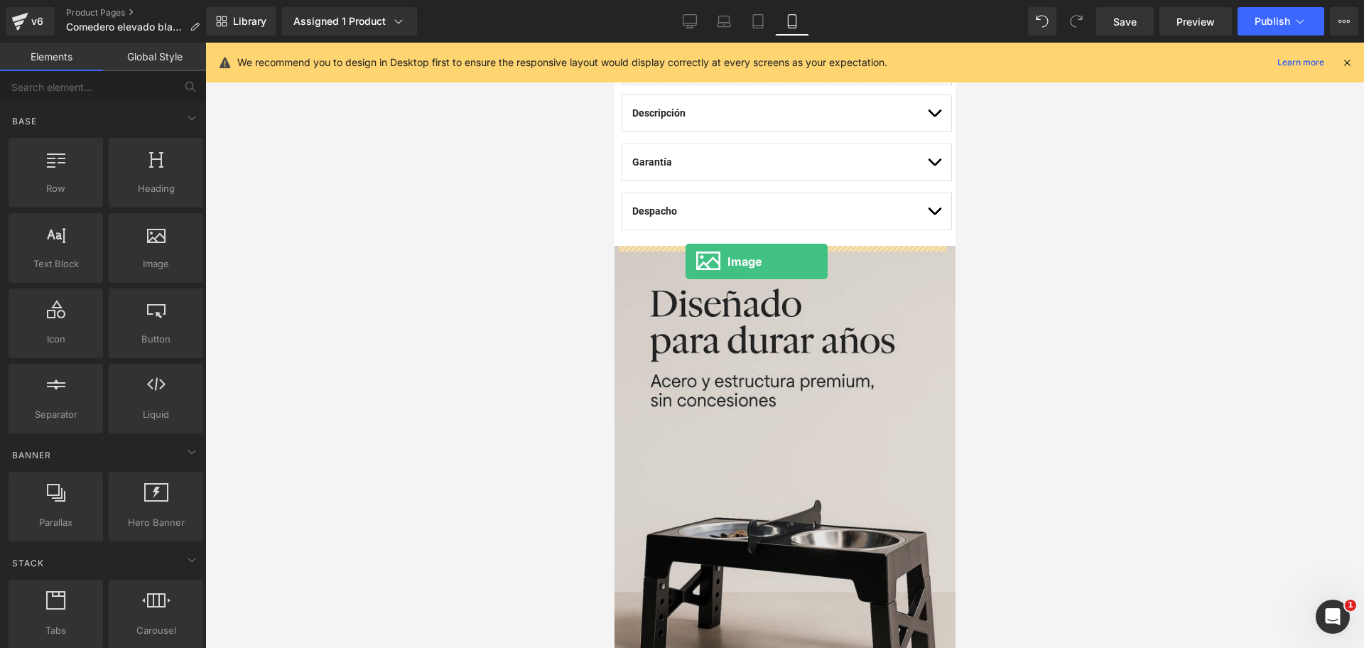
drag, startPoint x: 805, startPoint y: 313, endPoint x: 685, endPoint y: 261, distance: 130.8
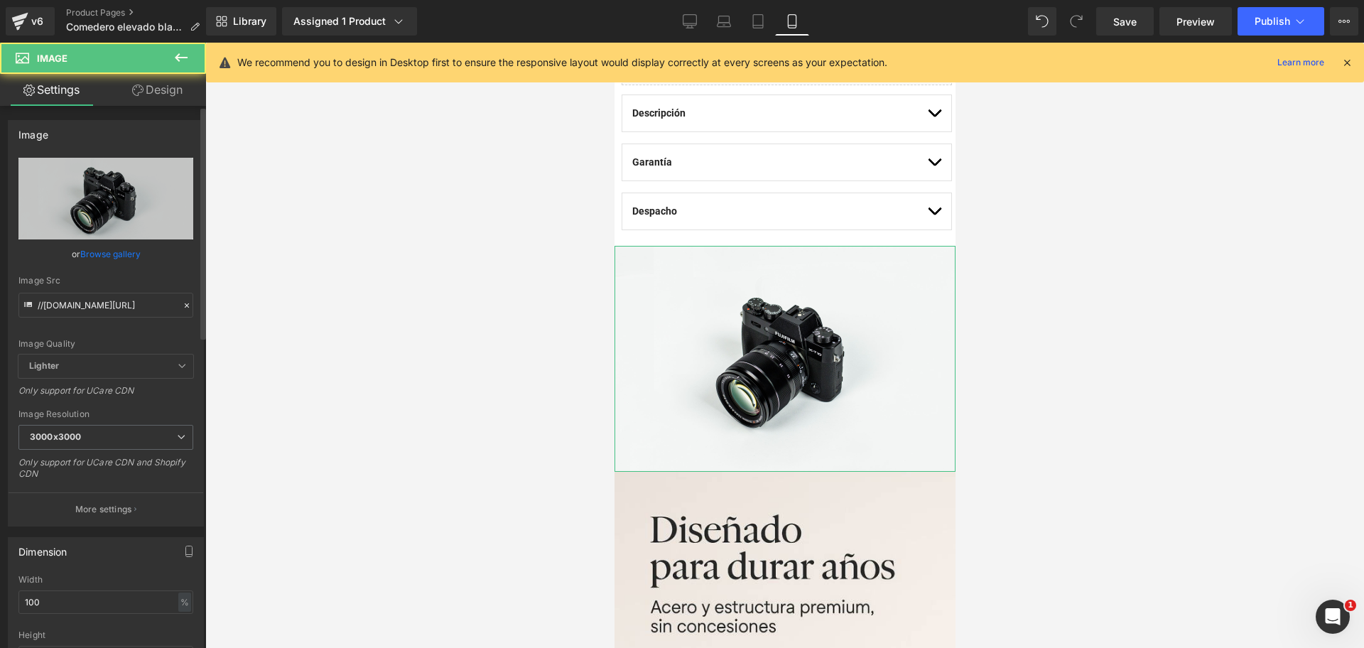
click at [126, 253] on link "Browse gallery" at bounding box center [110, 254] width 60 height 25
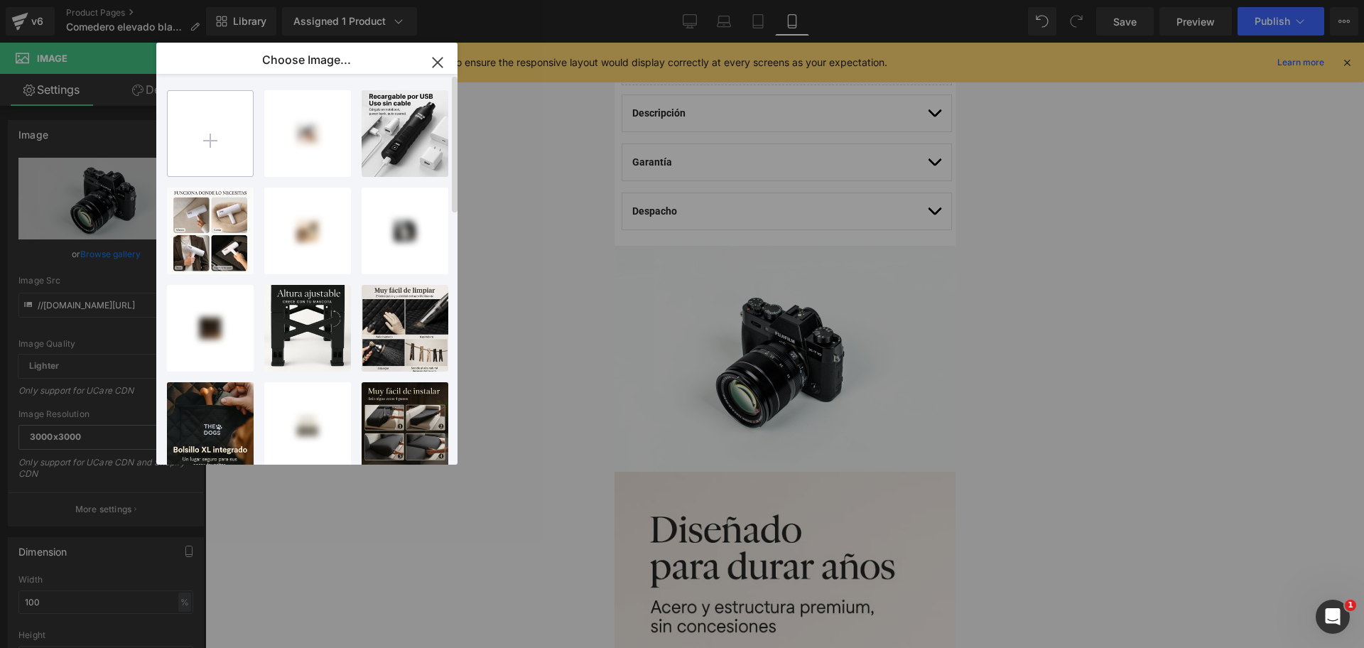
click at [204, 150] on input "file" at bounding box center [210, 133] width 85 height 85
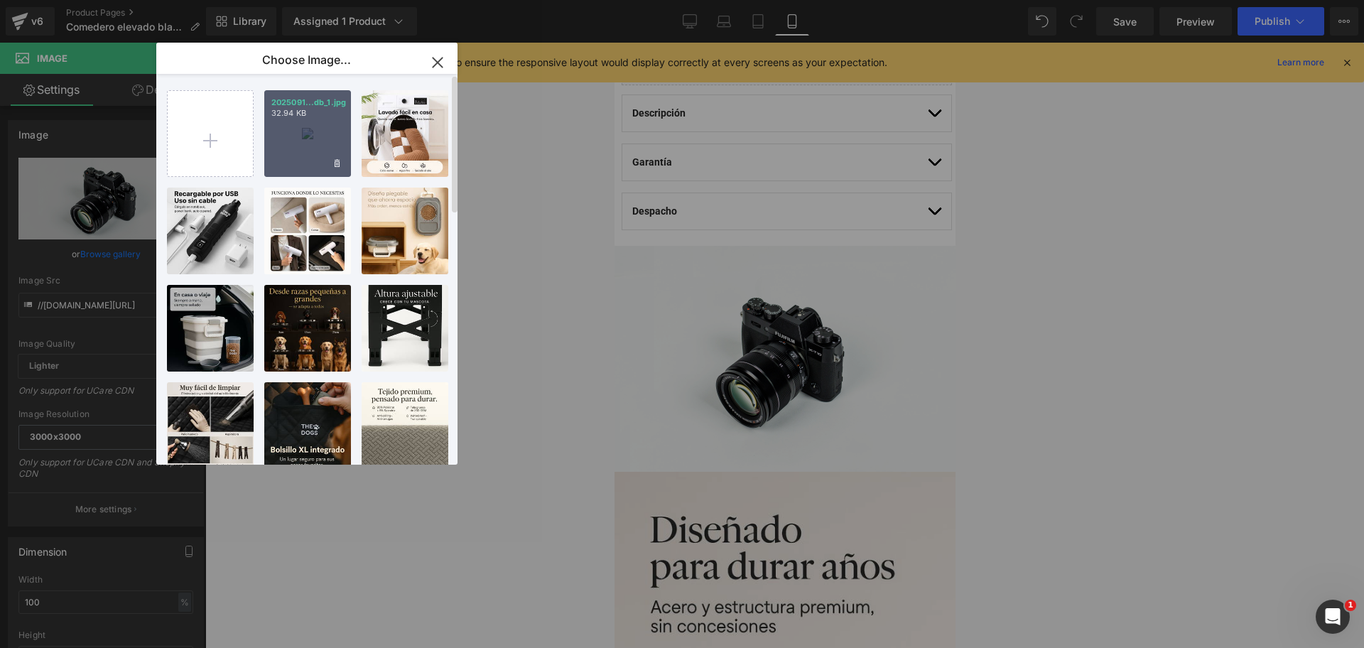
click at [329, 127] on div "2025091...db_1.jpg 32.94 KB" at bounding box center [307, 133] width 87 height 87
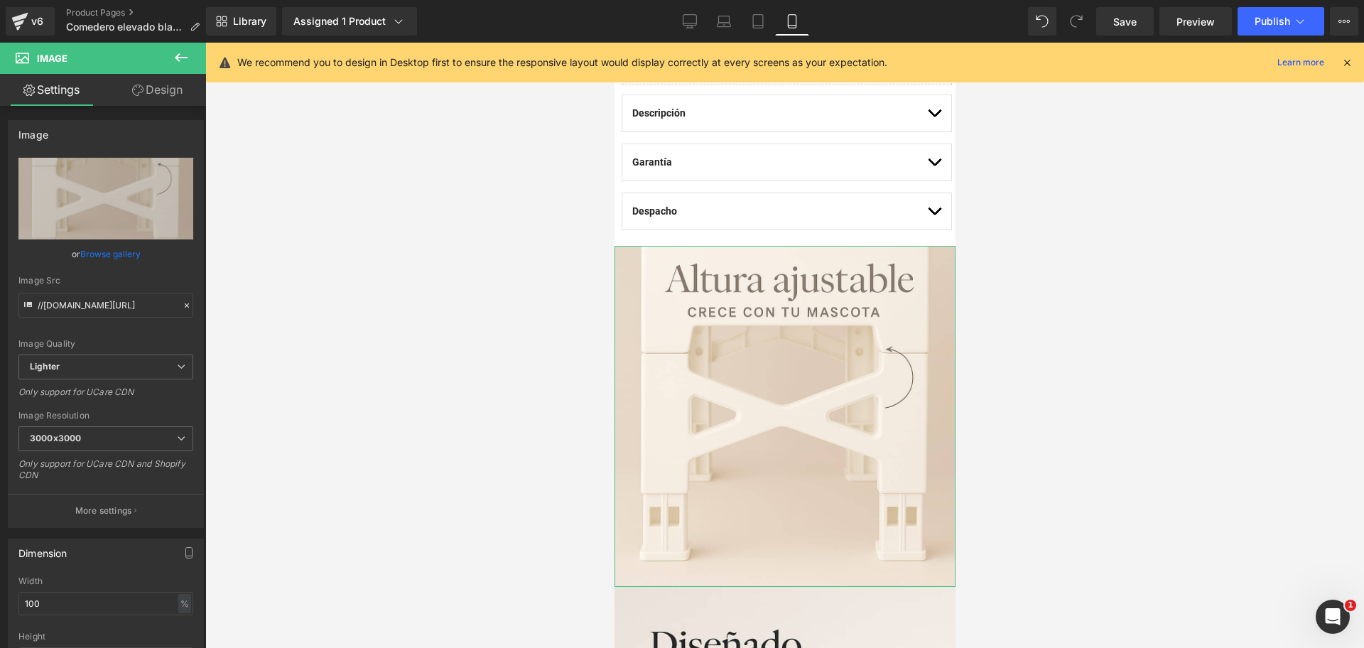
click at [119, 258] on link "Browse gallery" at bounding box center [110, 254] width 60 height 25
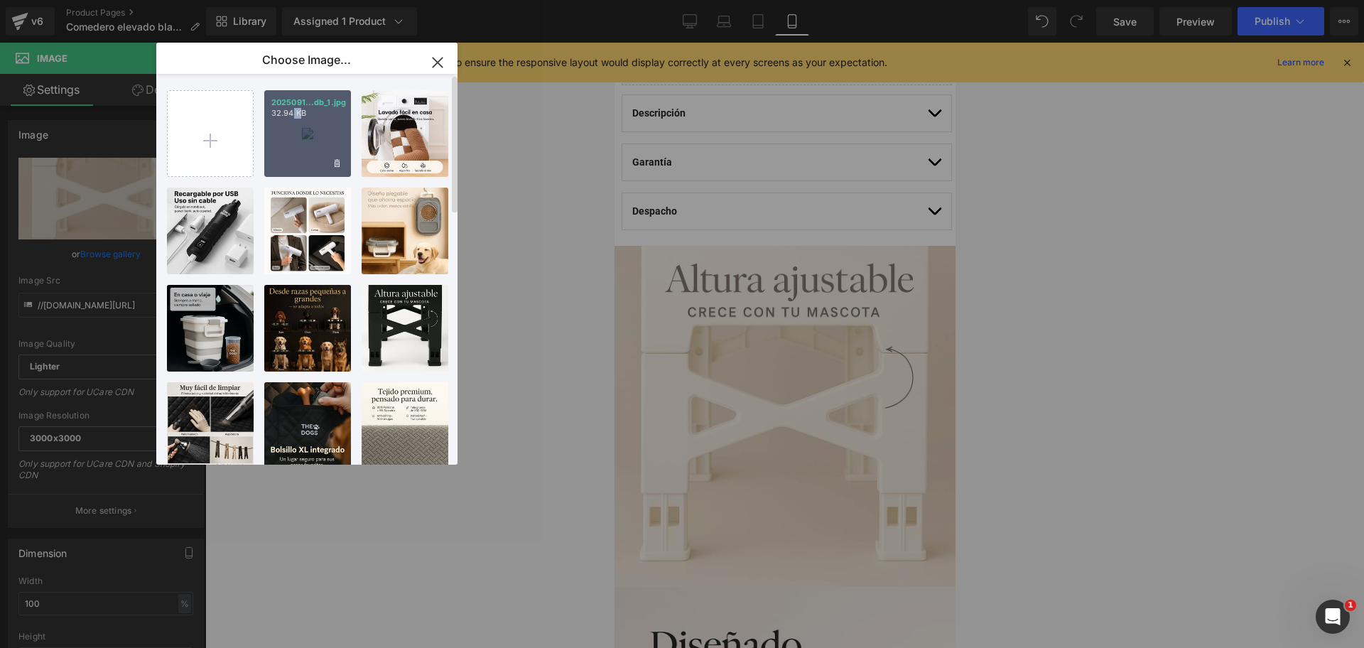
click at [300, 151] on div "2025091...db_1.jpg 32.94 KB" at bounding box center [307, 133] width 87 height 87
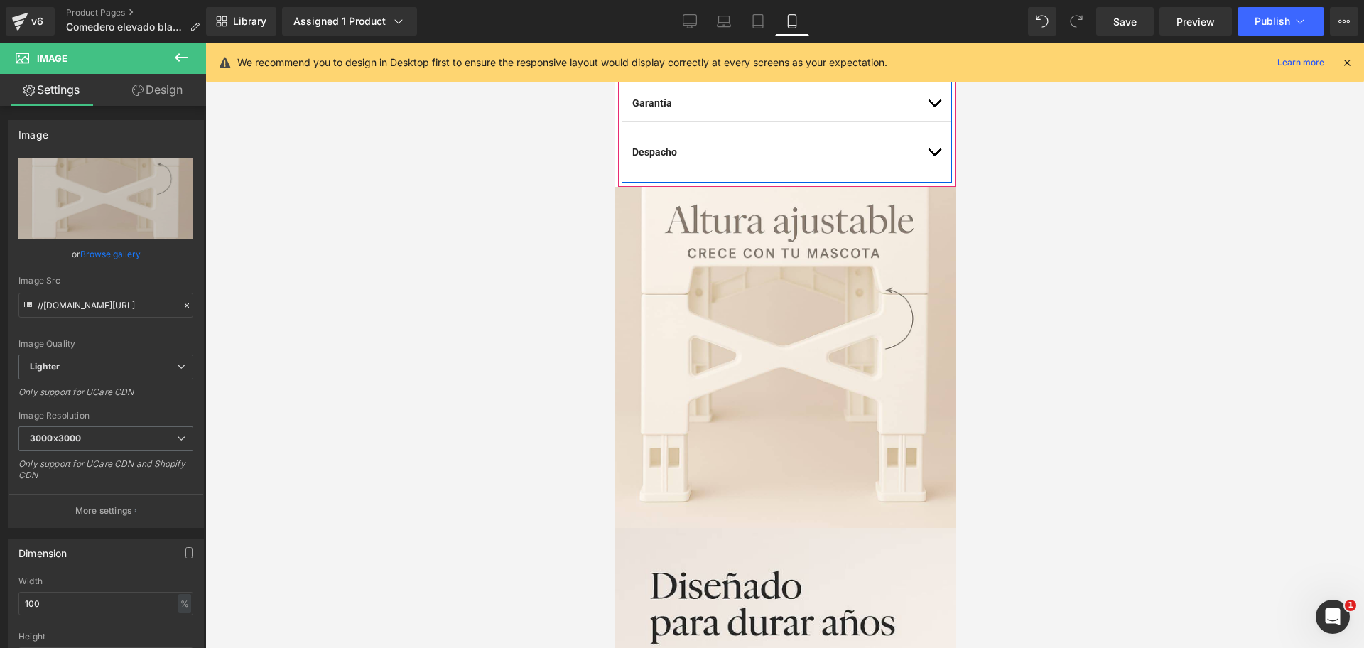
scroll to position [888, 0]
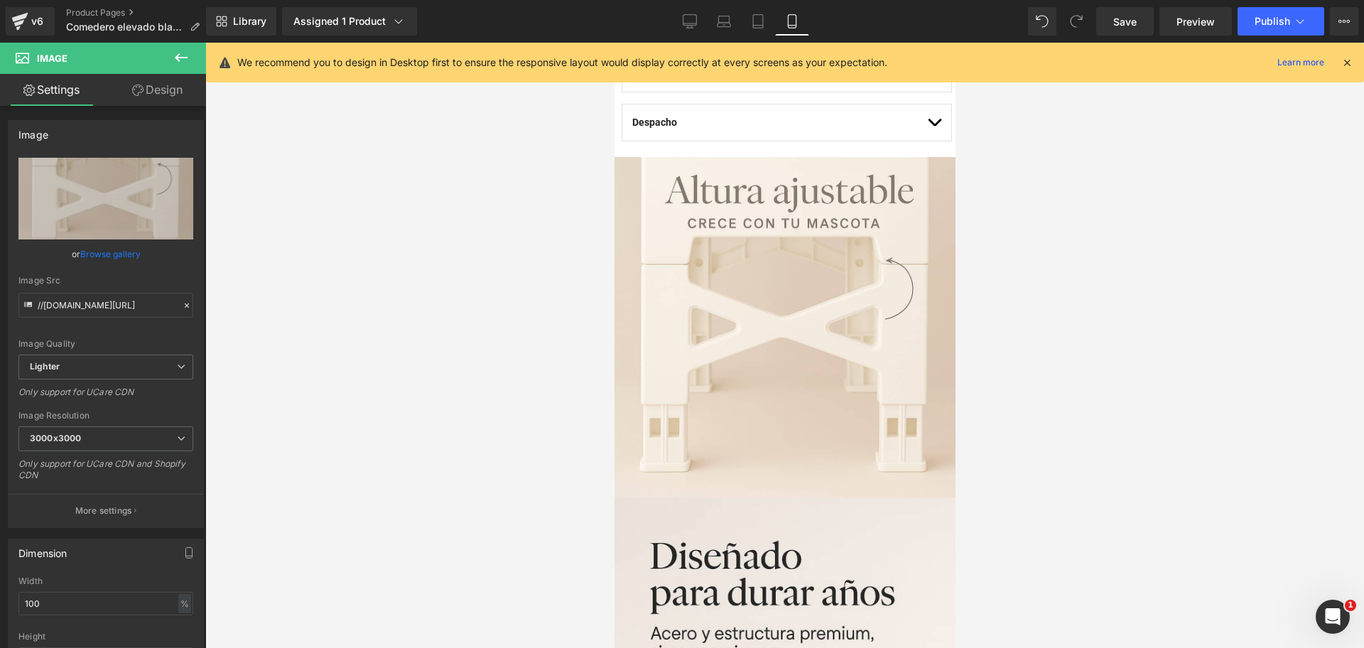
click at [185, 61] on icon at bounding box center [181, 57] width 17 height 17
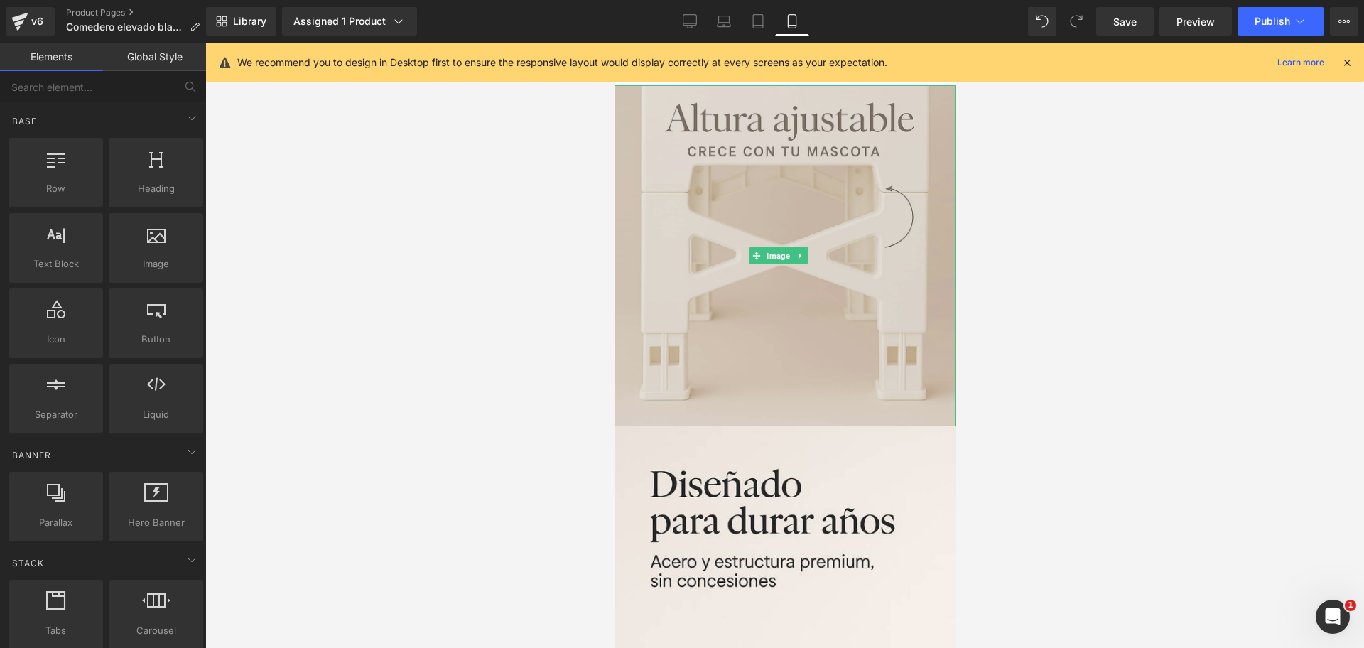
scroll to position [1066, 0]
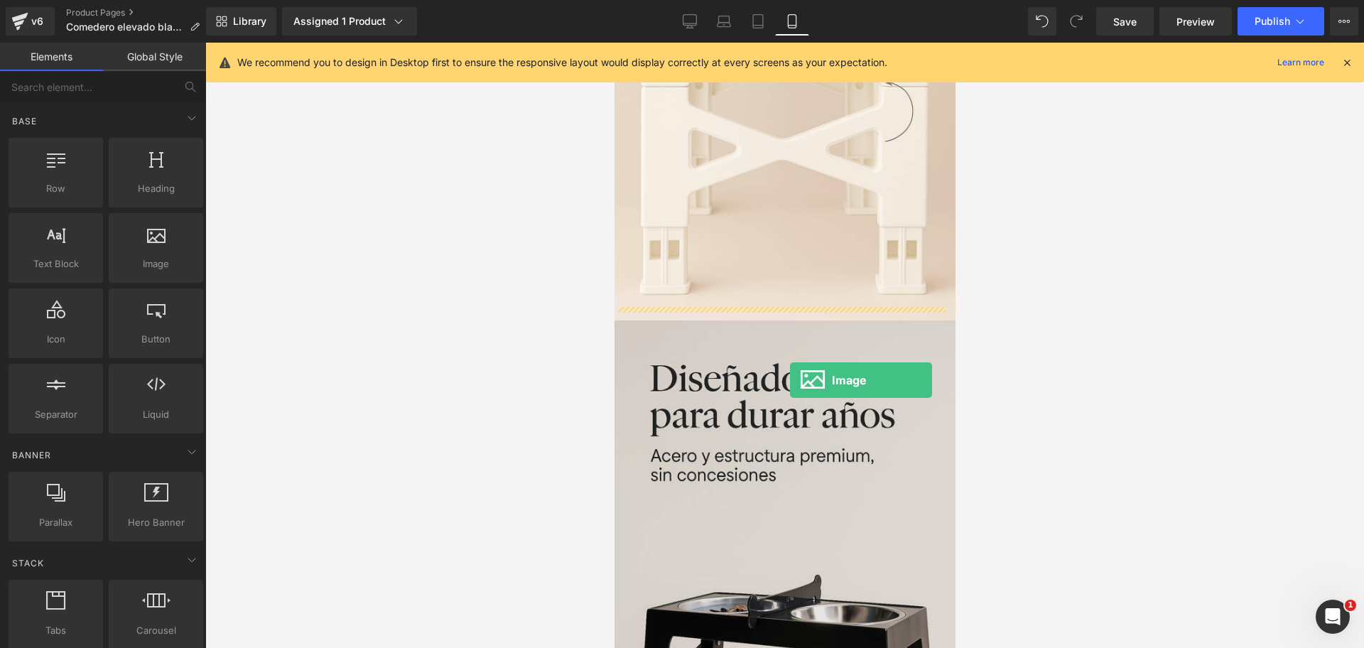
drag, startPoint x: 870, startPoint y: 326, endPoint x: 786, endPoint y: 339, distance: 84.8
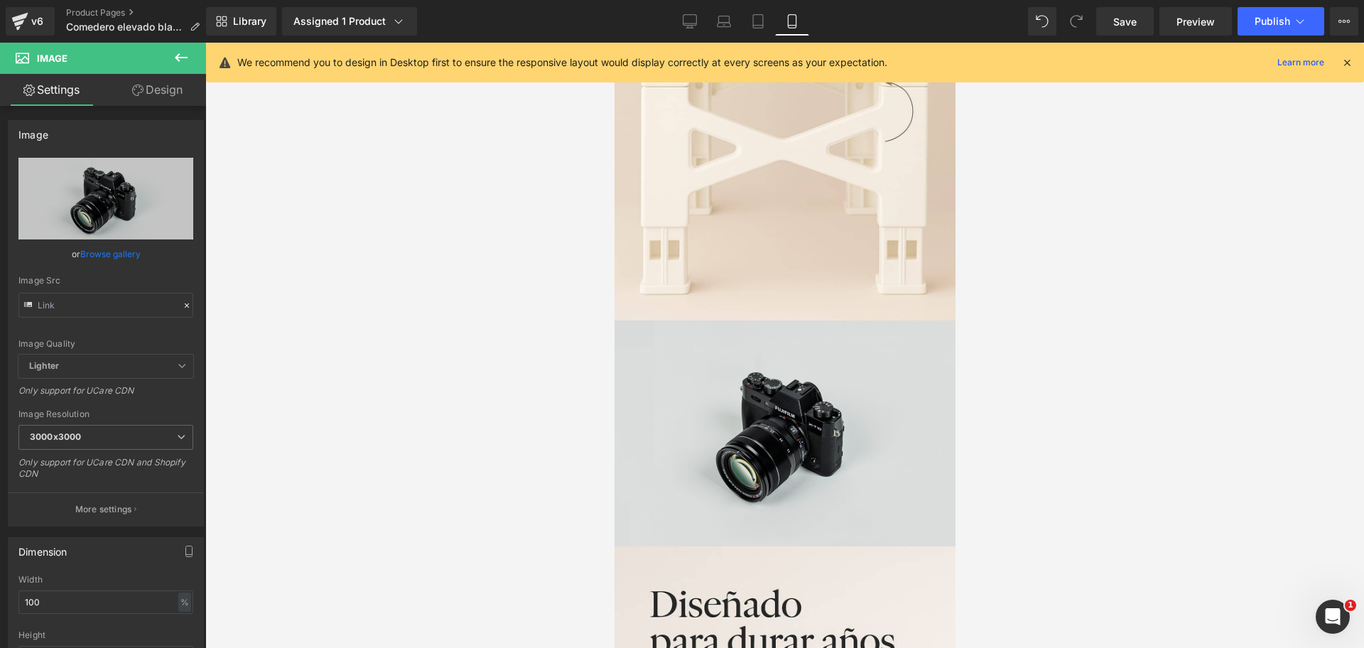
drag, startPoint x: 751, startPoint y: 384, endPoint x: 1167, endPoint y: 407, distance: 416.9
click at [751, 384] on img at bounding box center [784, 433] width 341 height 226
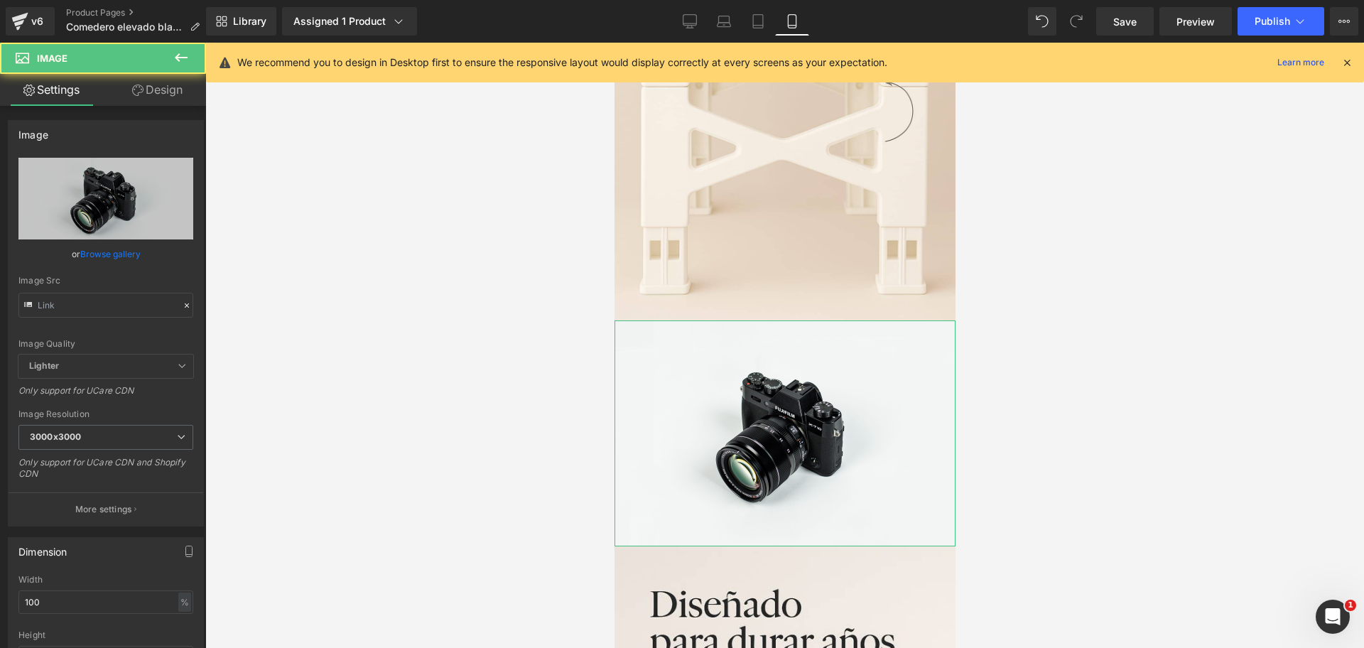
drag, startPoint x: 93, startPoint y: 252, endPoint x: 121, endPoint y: 240, distance: 30.2
click at [93, 251] on link "Browse gallery" at bounding box center [110, 254] width 60 height 25
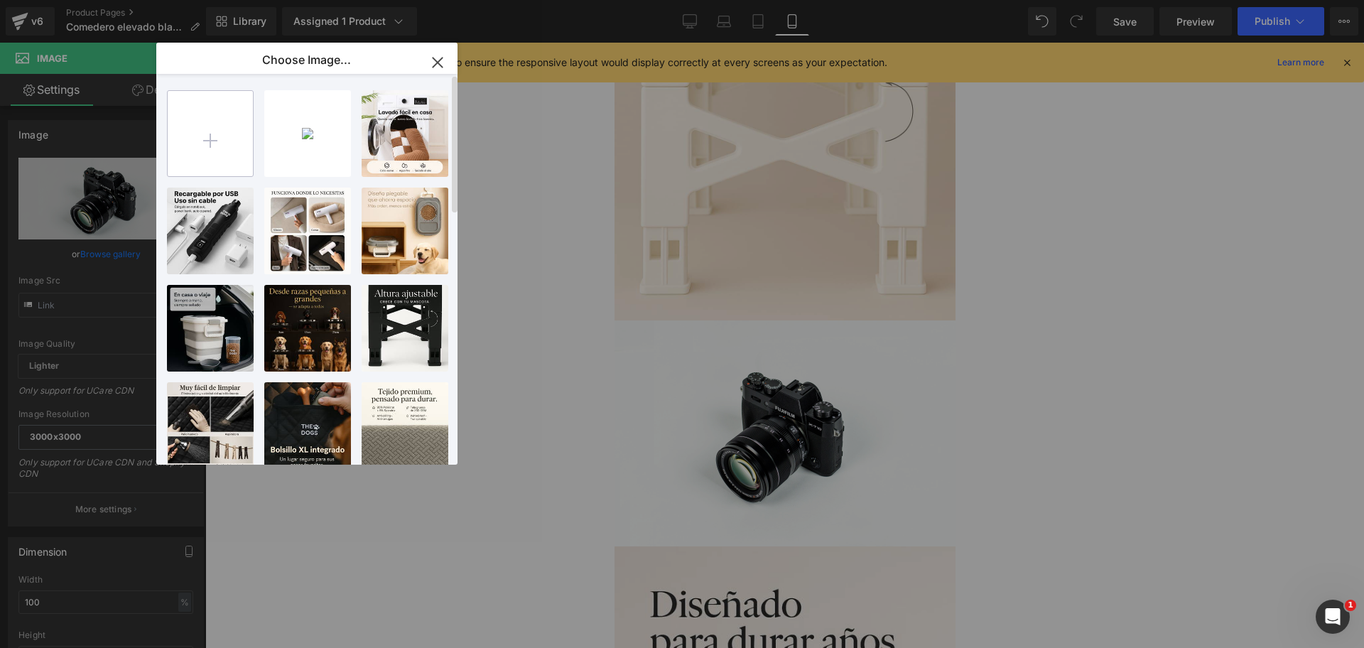
click at [227, 134] on input "file" at bounding box center [210, 133] width 85 height 85
type input "C:\fakepath\20250917_1445_Elegant_Dog_Bowl_Display_remix_01k5ba239pem3v63zxy6c5…"
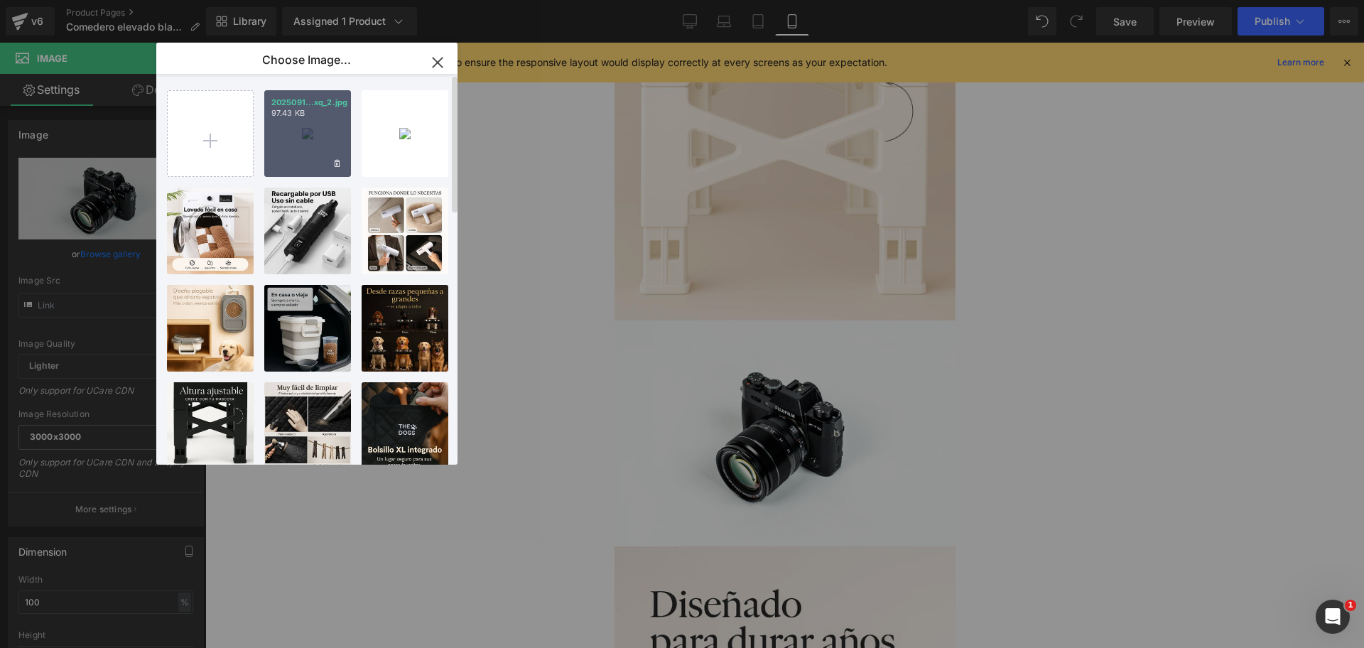
click at [303, 138] on div "2025091...xq_2.jpg 97.43 KB" at bounding box center [307, 133] width 87 height 87
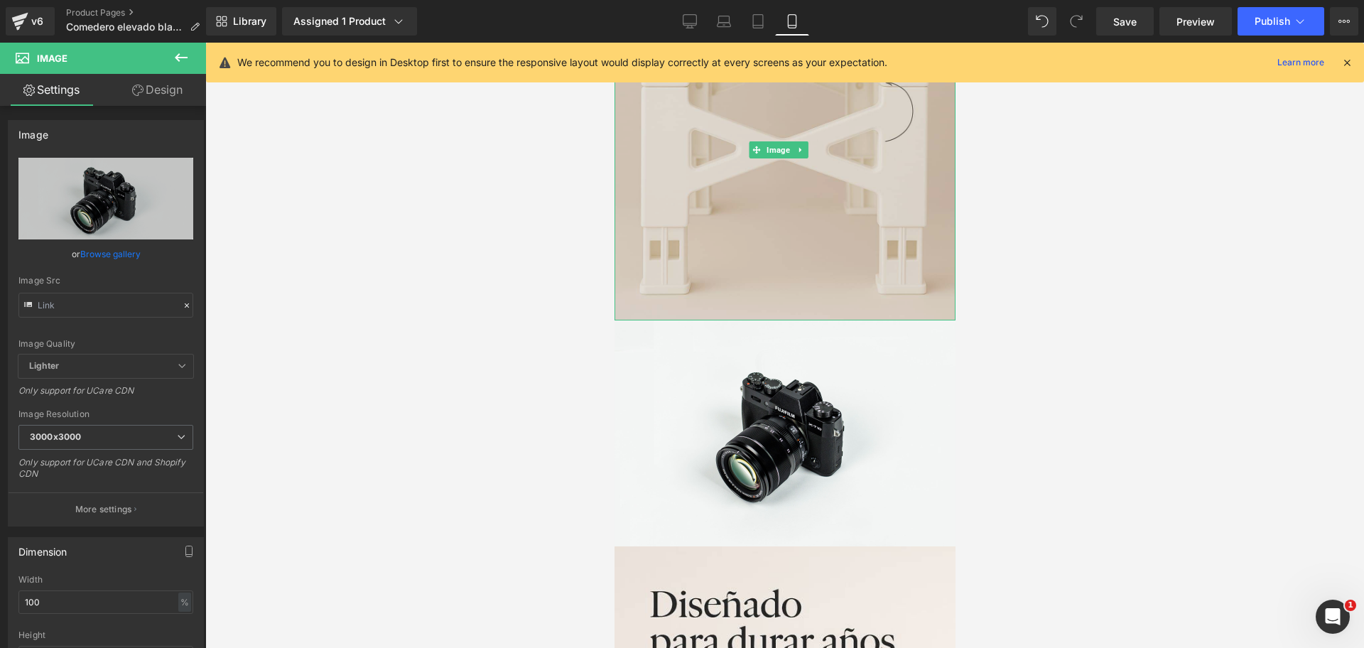
click at [849, 174] on img at bounding box center [784, 149] width 341 height 341
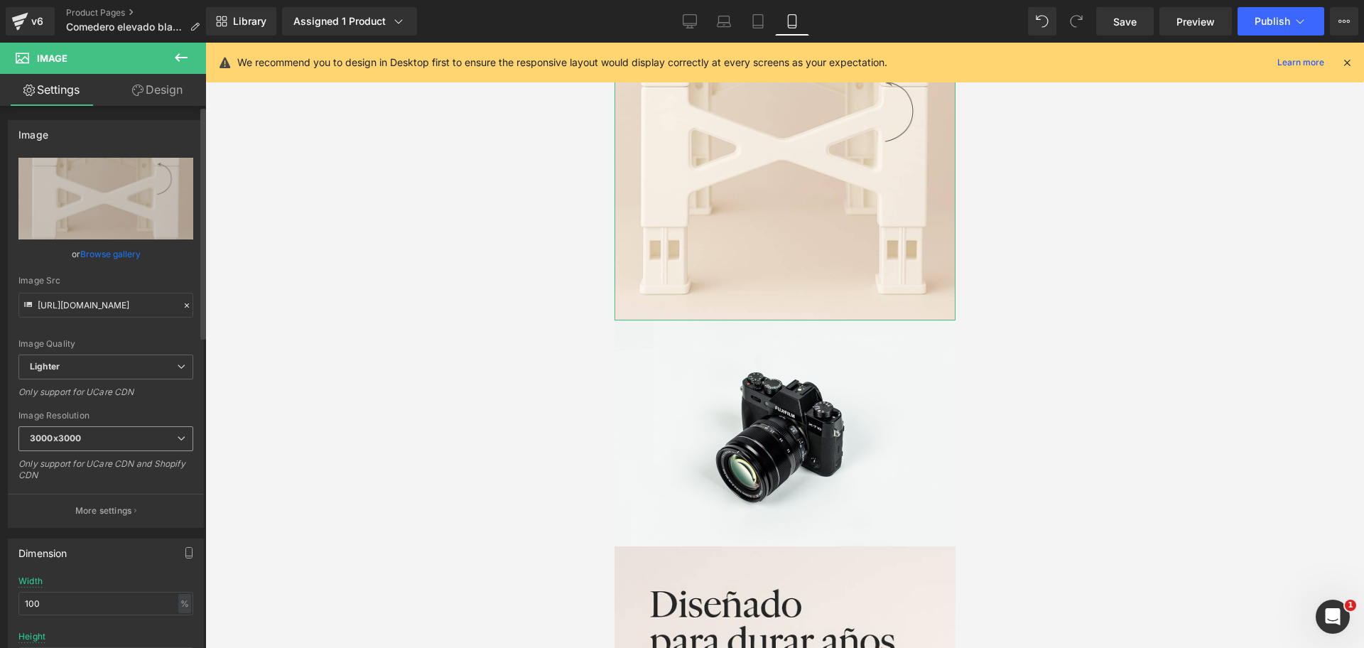
click at [141, 432] on span "3000x3000" at bounding box center [105, 438] width 175 height 25
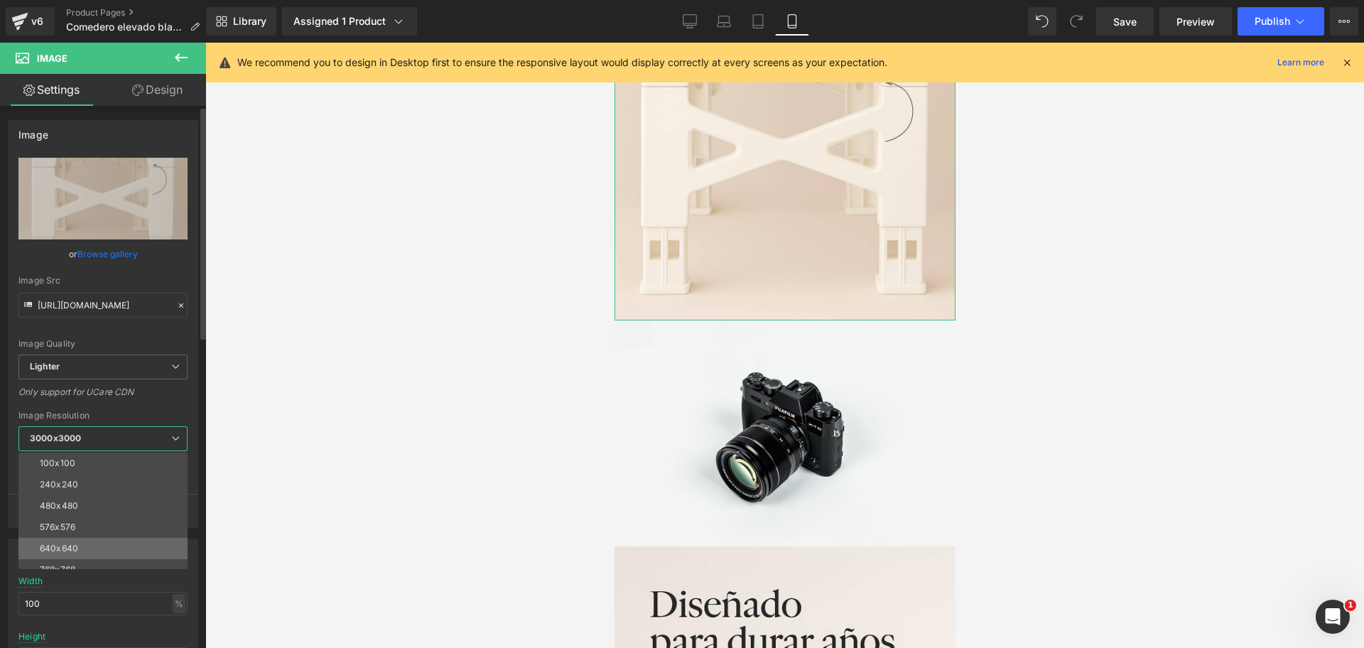
click at [116, 542] on li "640x640" at bounding box center [105, 548] width 175 height 21
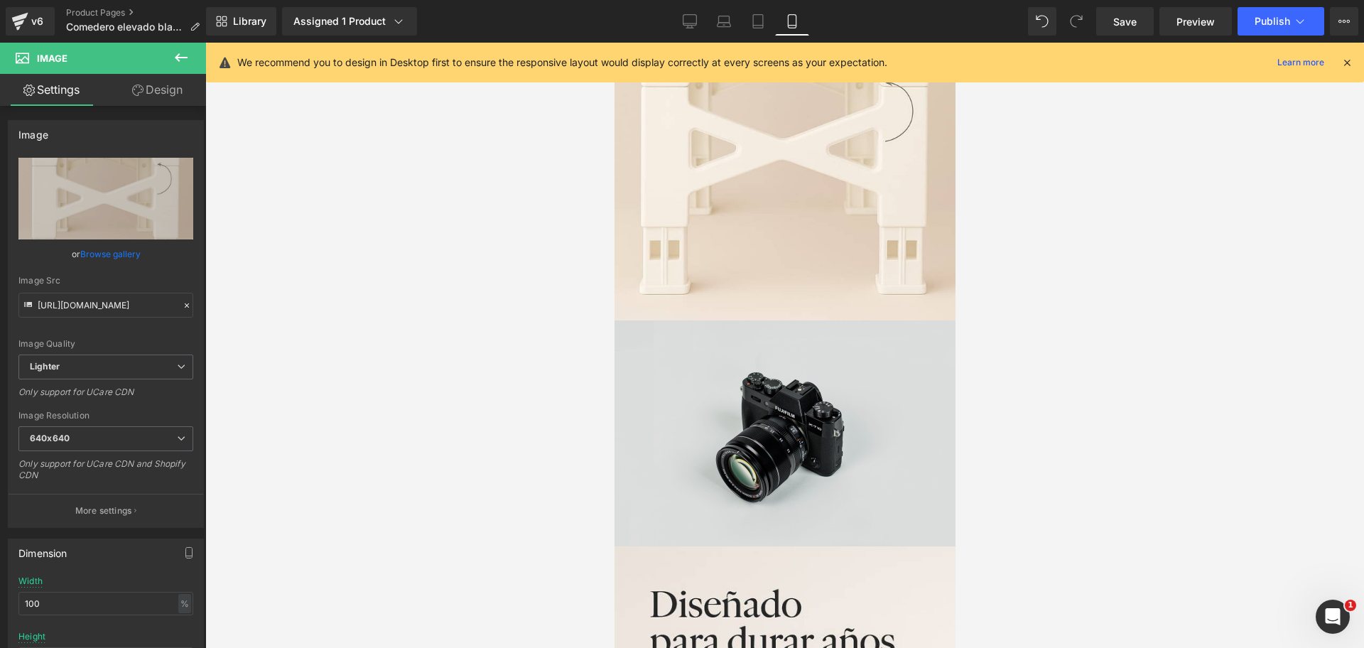
click at [740, 385] on img at bounding box center [784, 433] width 341 height 226
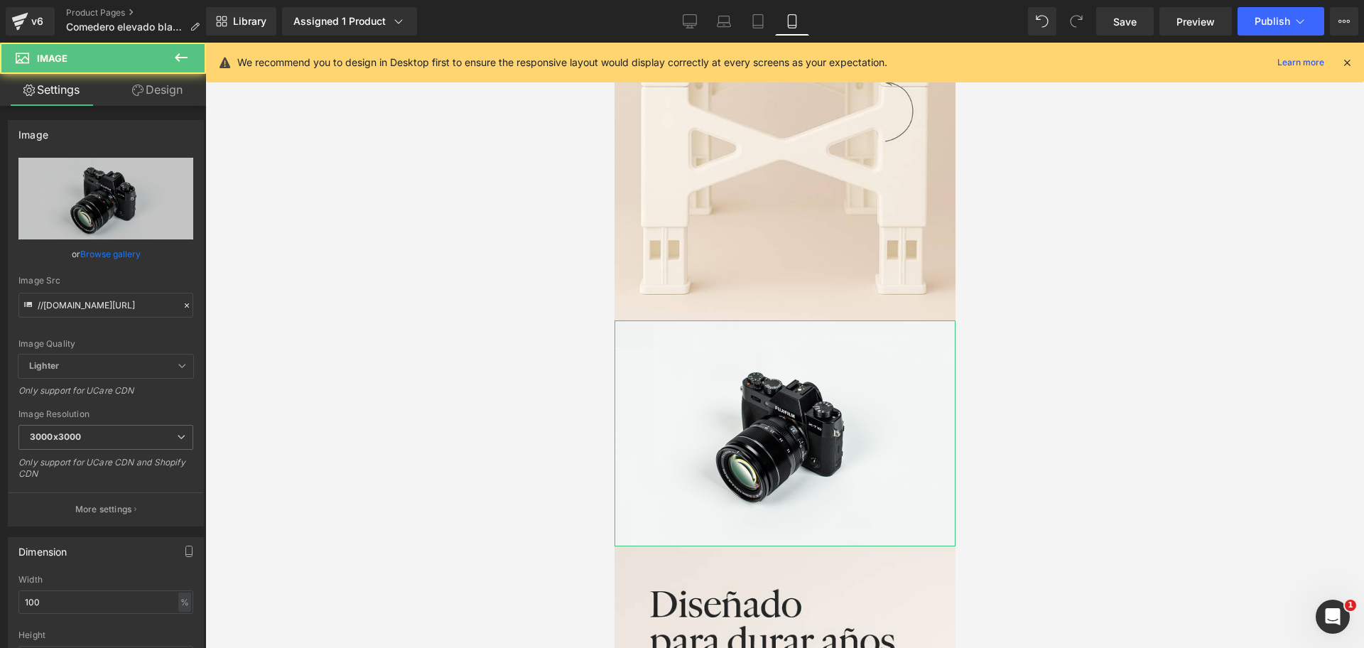
click at [120, 262] on link "Browse gallery" at bounding box center [110, 254] width 60 height 25
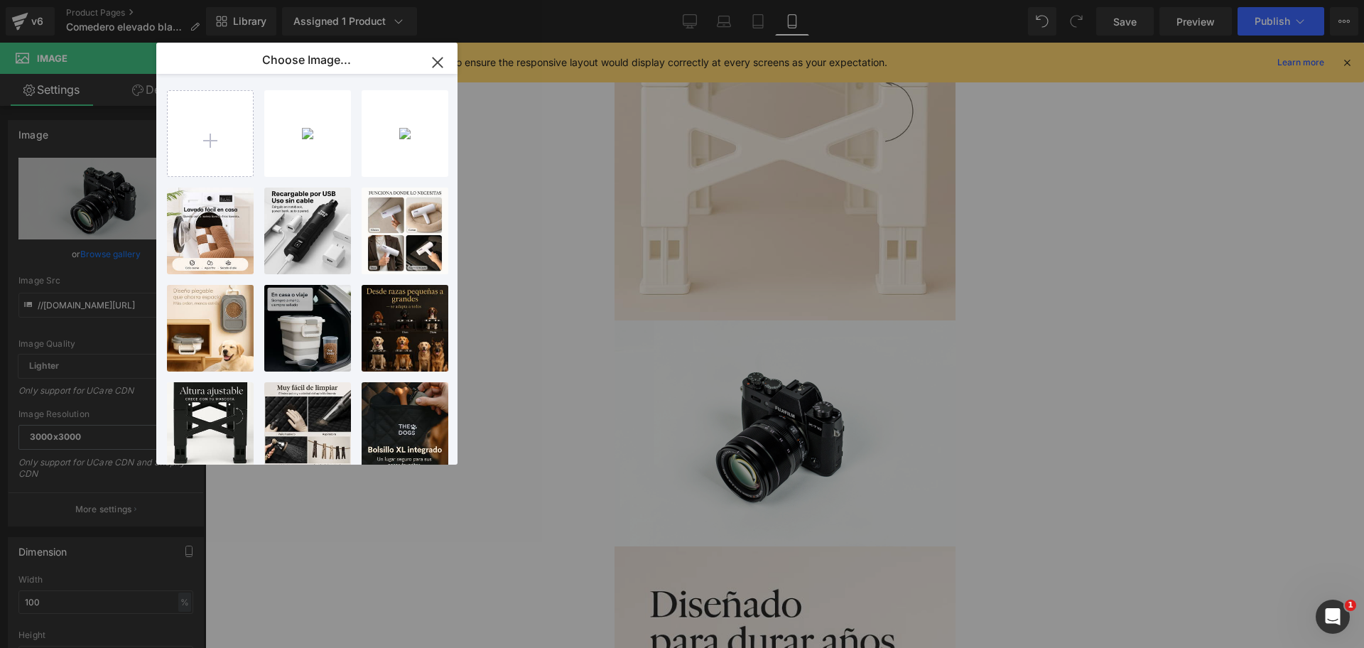
click at [0, 0] on div "2025091...xq_2.jpg 97.43 KB" at bounding box center [0, 0] width 0 height 0
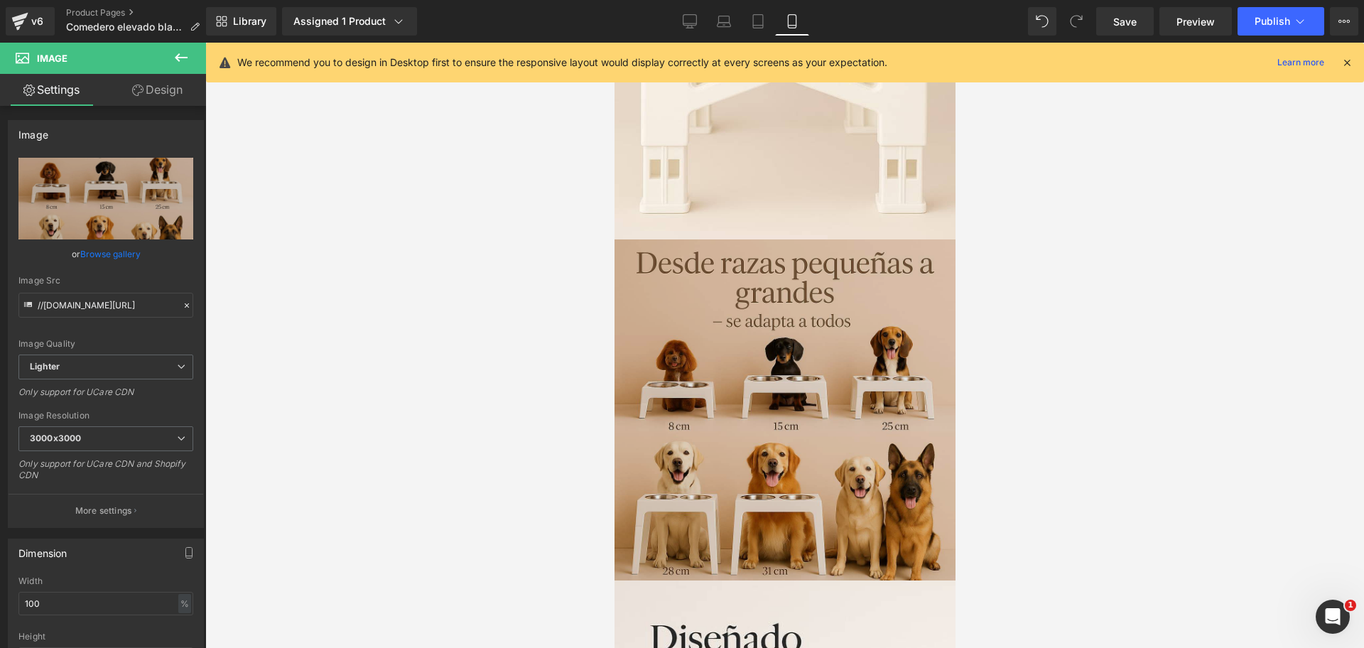
scroll to position [1243, 0]
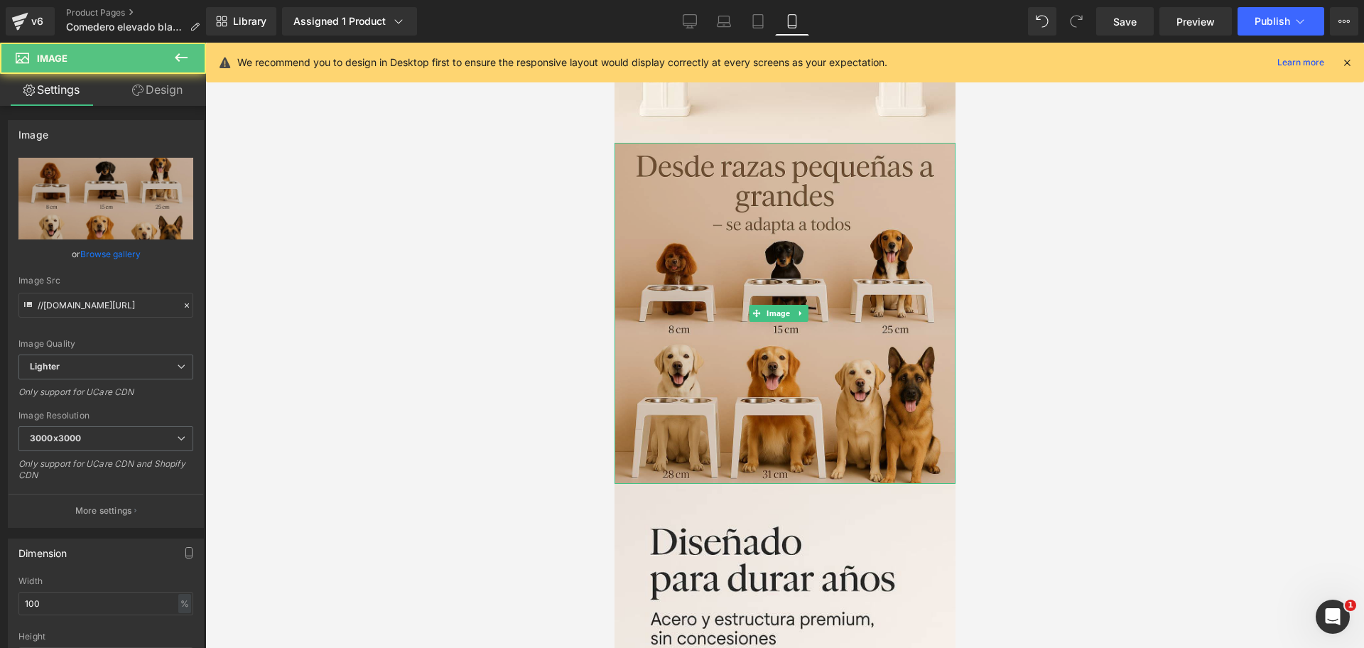
drag, startPoint x: 800, startPoint y: 300, endPoint x: 867, endPoint y: 367, distance: 94.9
click at [800, 300] on div "Image" at bounding box center [784, 313] width 341 height 341
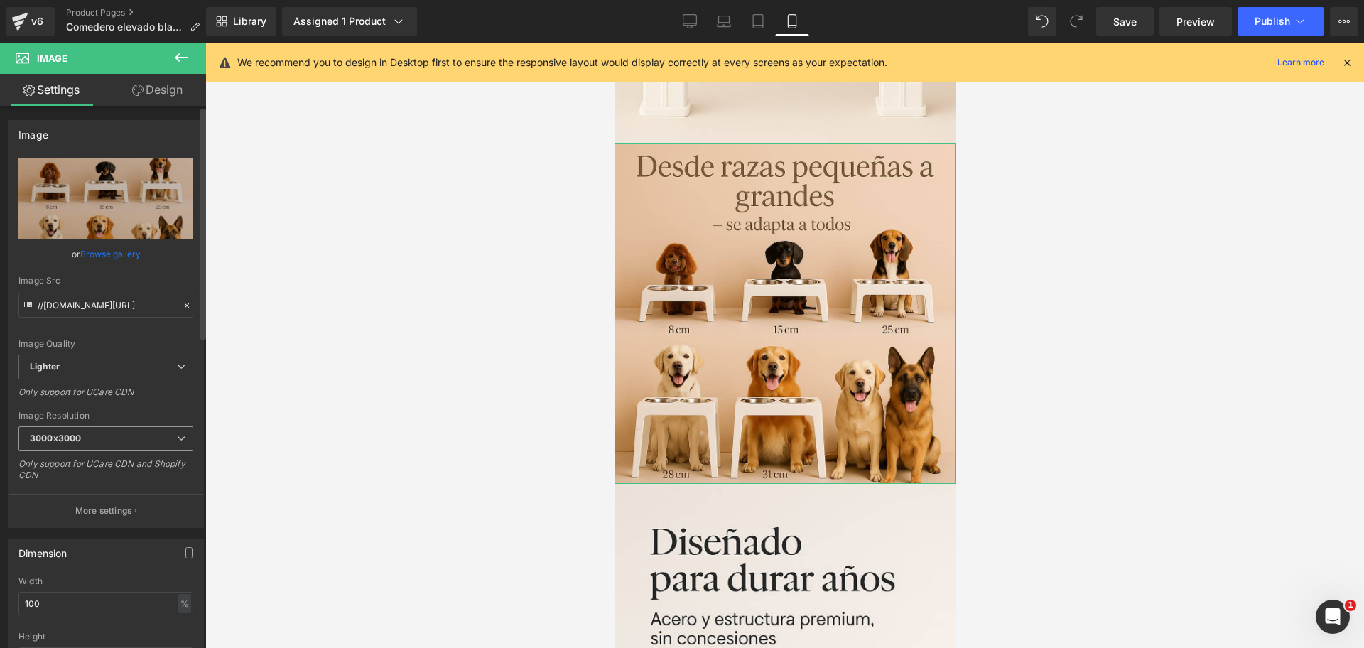
click at [94, 437] on span "3000x3000" at bounding box center [105, 438] width 175 height 25
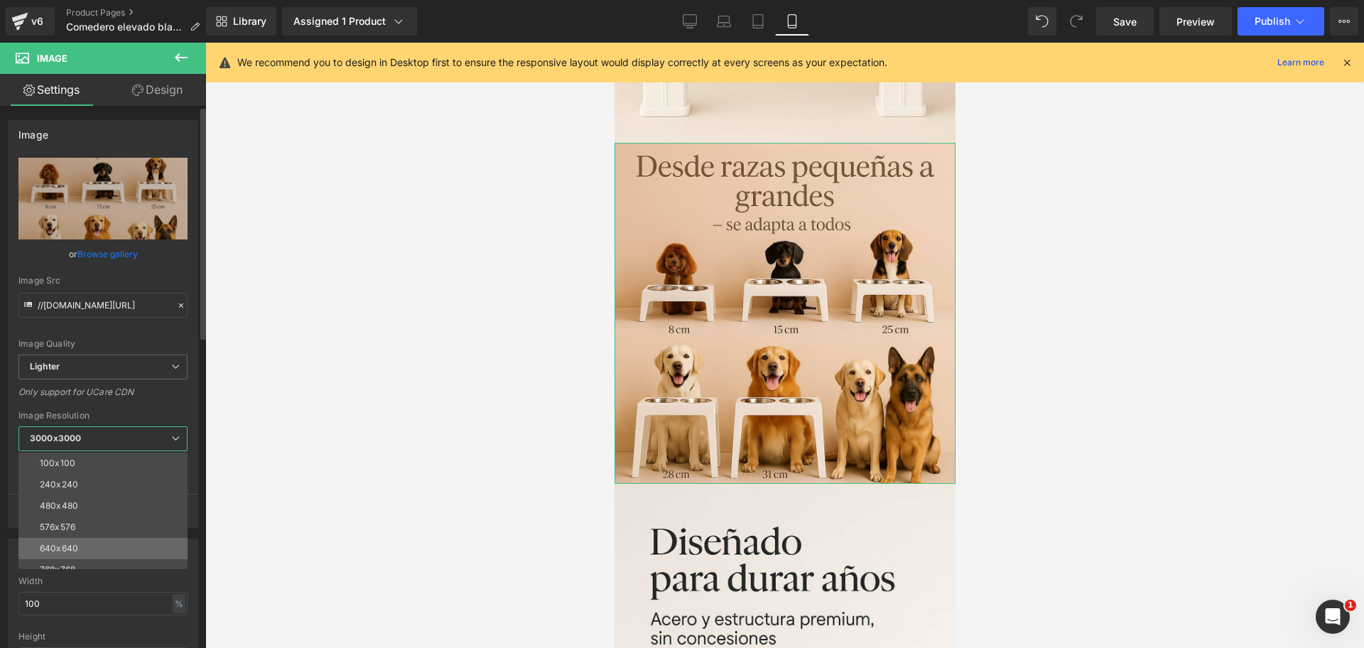
click at [96, 539] on li "640x640" at bounding box center [105, 548] width 175 height 21
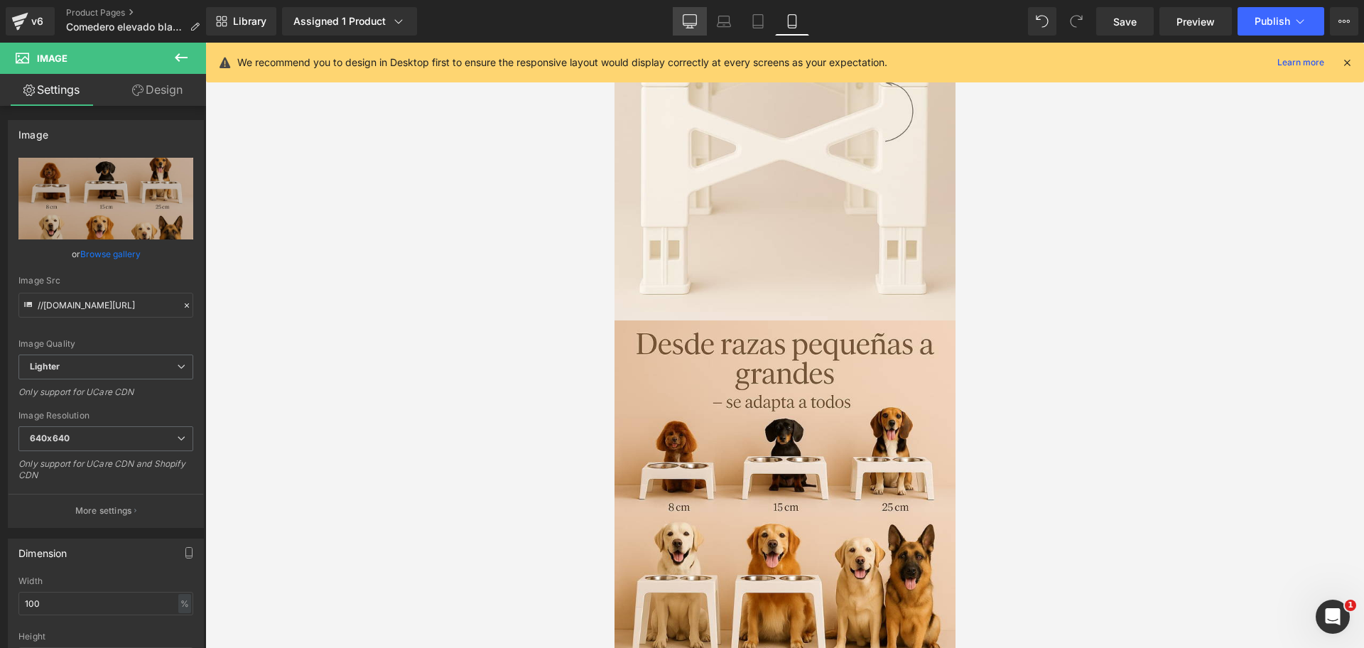
click at [698, 33] on link "Desktop" at bounding box center [690, 21] width 34 height 28
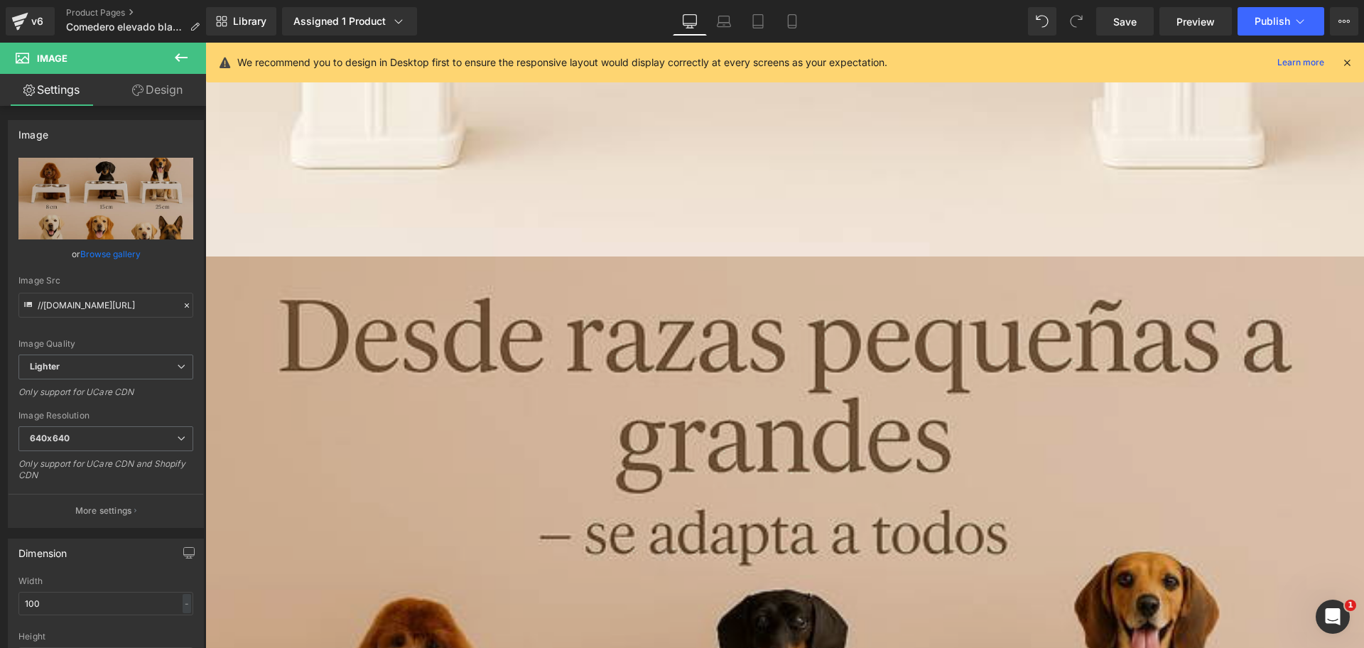
scroll to position [1601, 0]
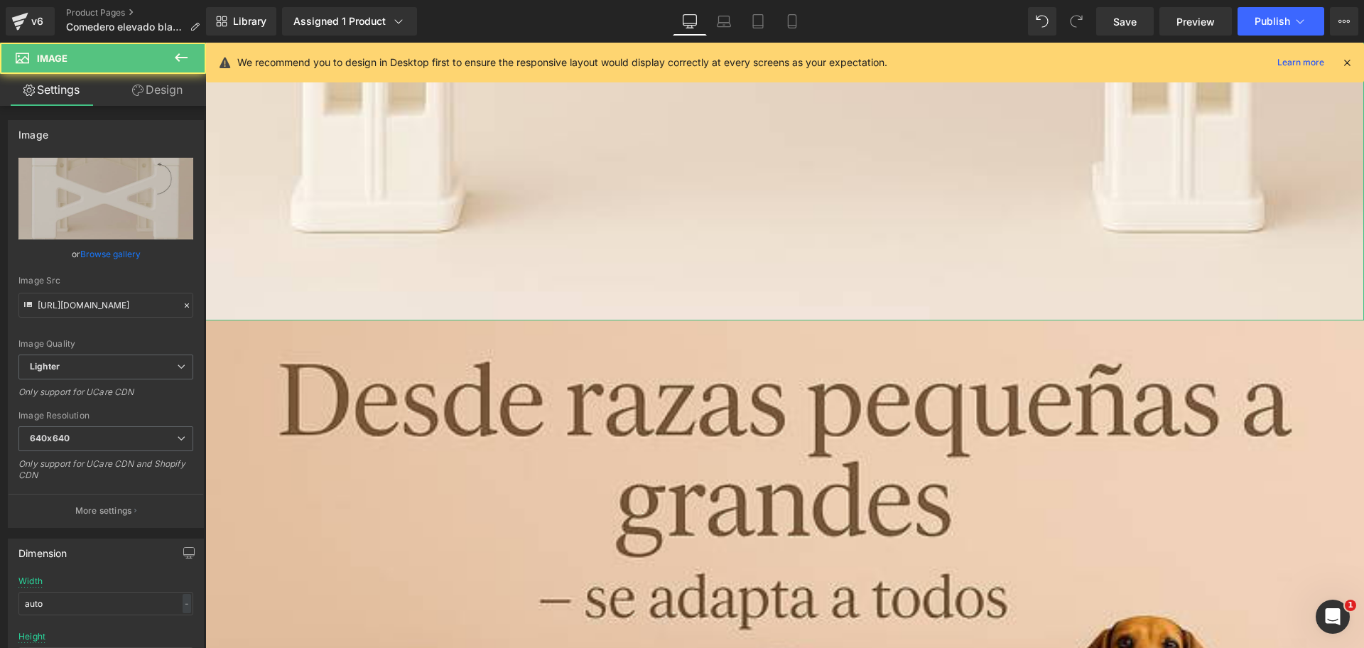
click at [178, 101] on link "Design" at bounding box center [157, 90] width 103 height 32
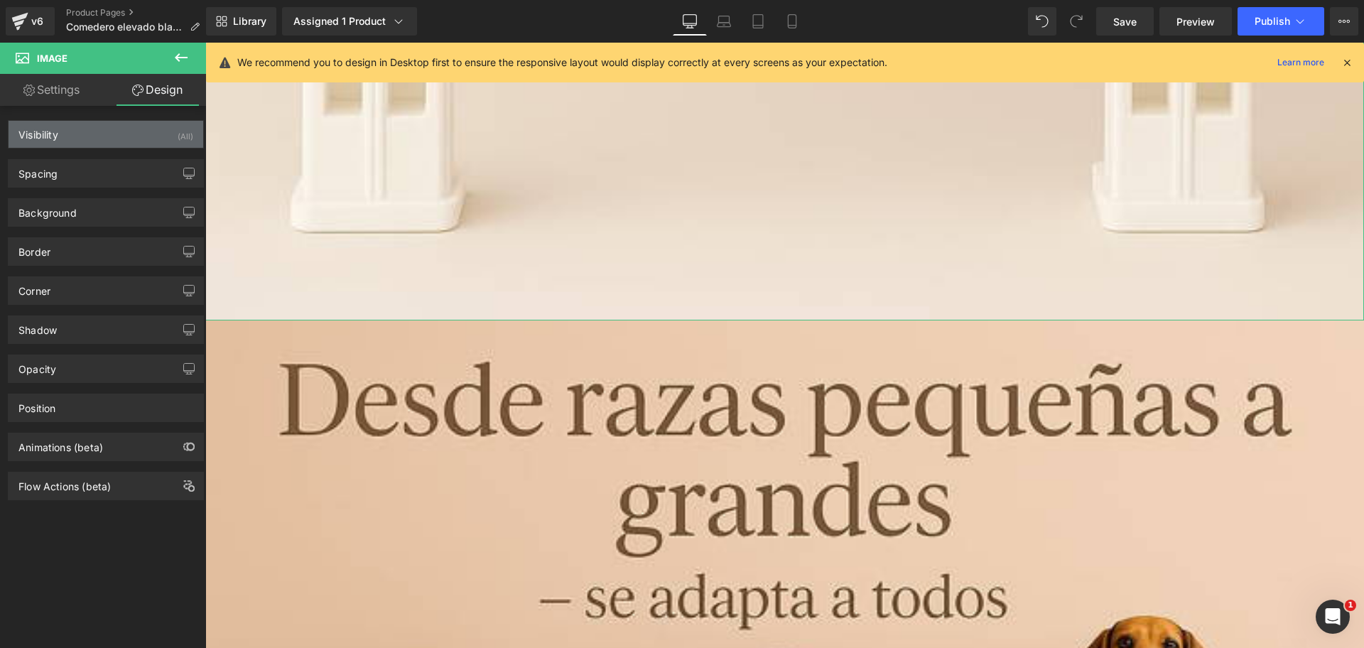
click at [136, 124] on div "Visibility (All)" at bounding box center [106, 134] width 195 height 27
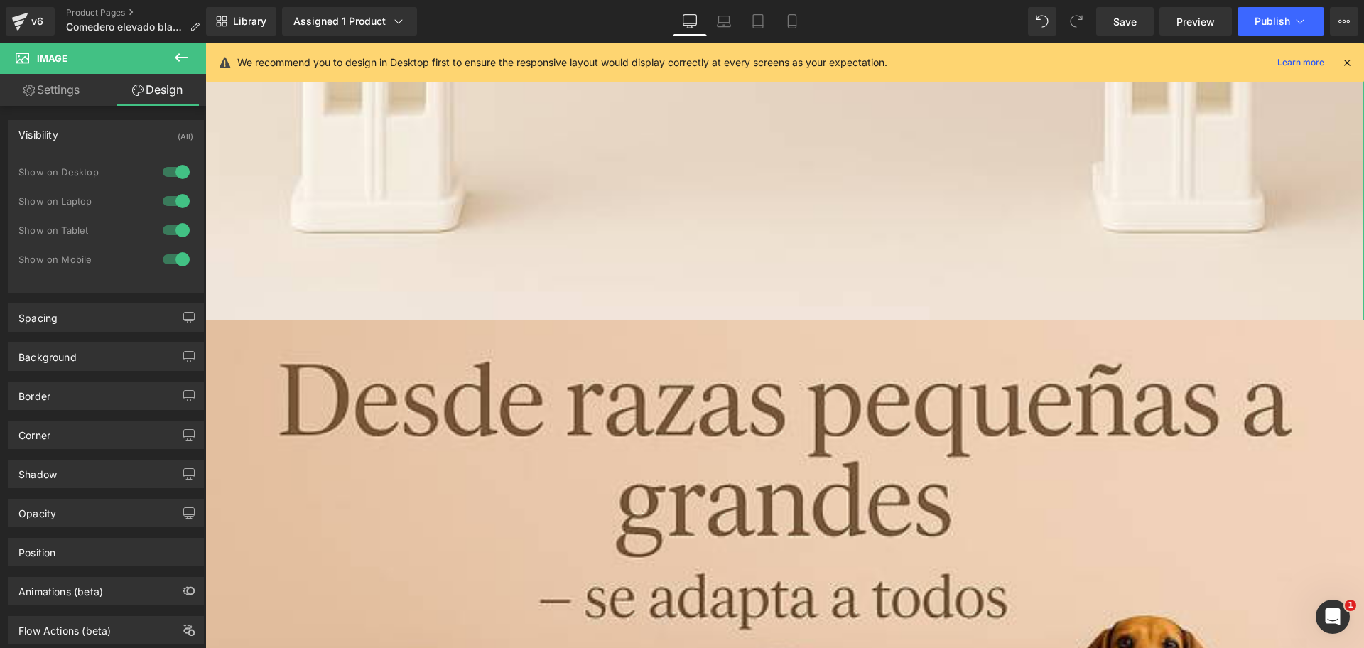
click at [173, 170] on div at bounding box center [176, 172] width 34 height 23
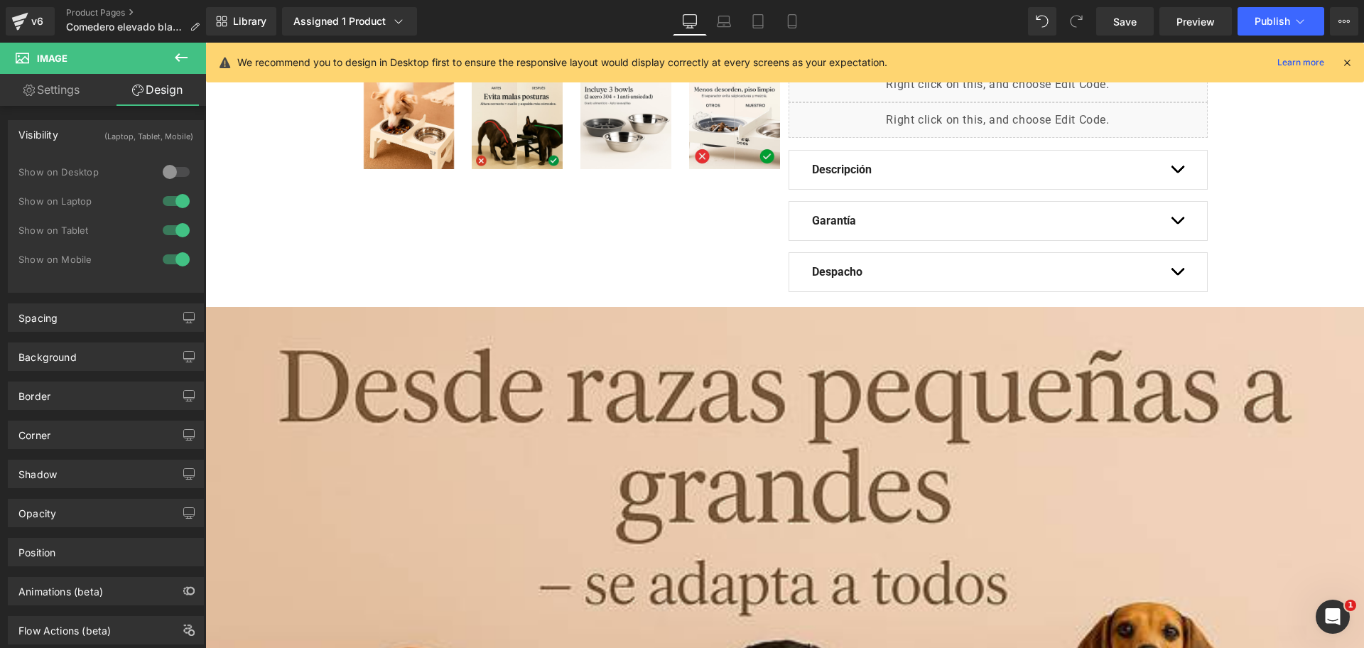
click at [176, 190] on div at bounding box center [176, 201] width 34 height 23
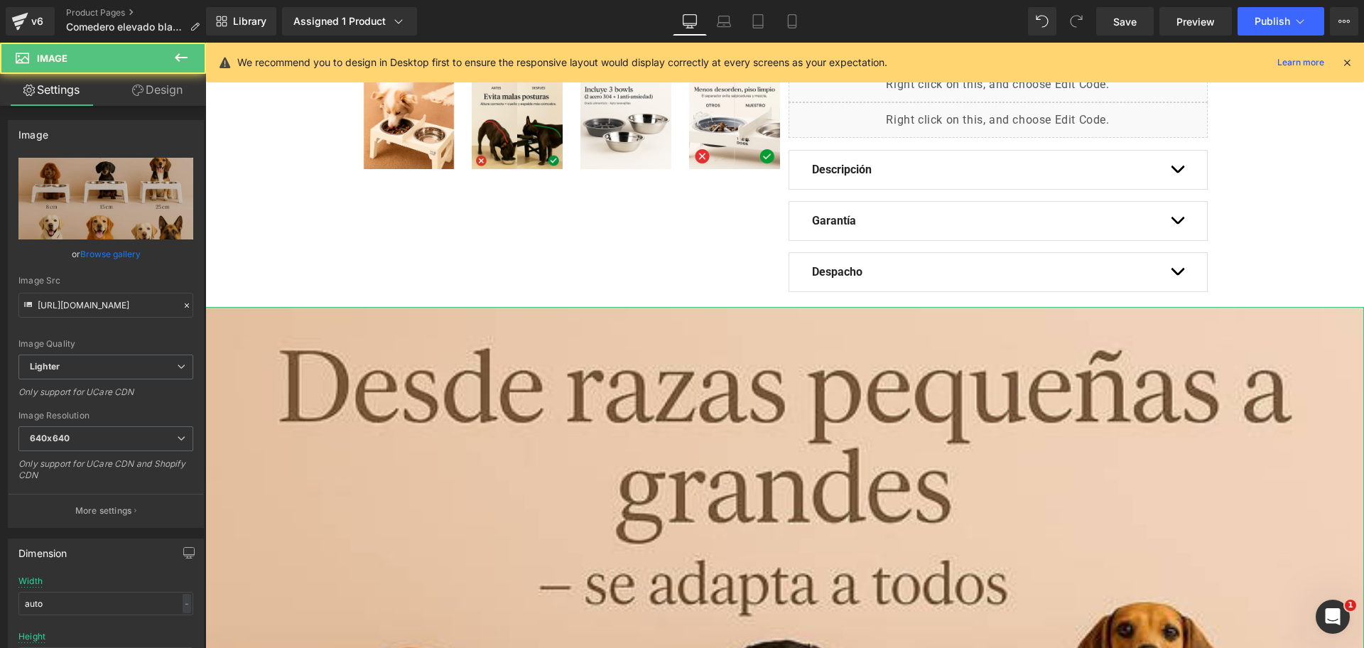
click at [174, 84] on link "Design" at bounding box center [157, 90] width 103 height 32
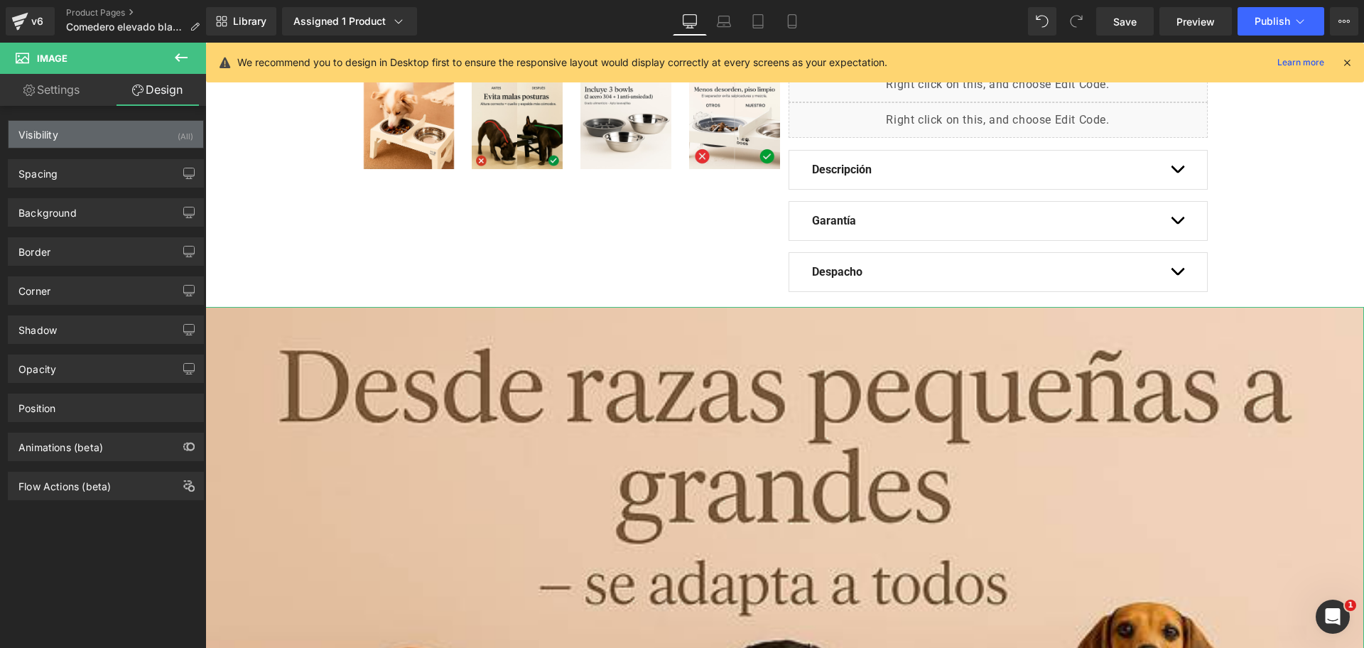
click at [158, 131] on div "Visibility (All)" at bounding box center [106, 134] width 195 height 27
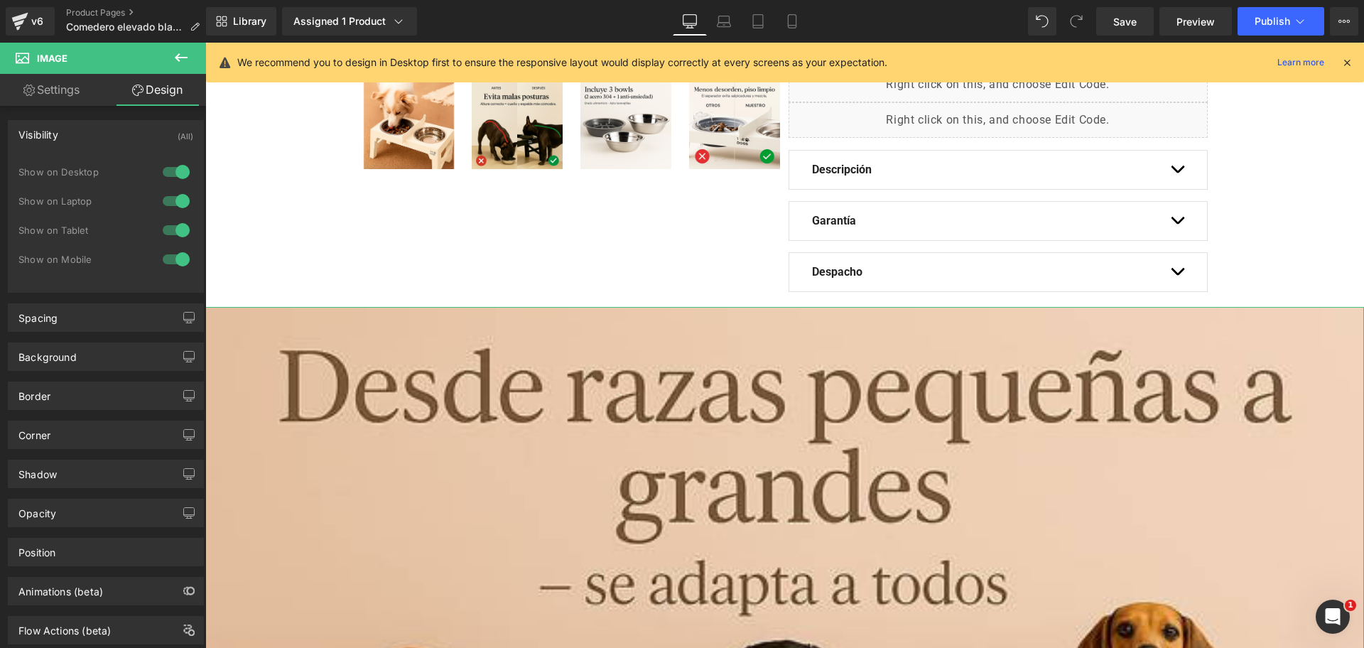
click at [179, 168] on div at bounding box center [176, 172] width 34 height 23
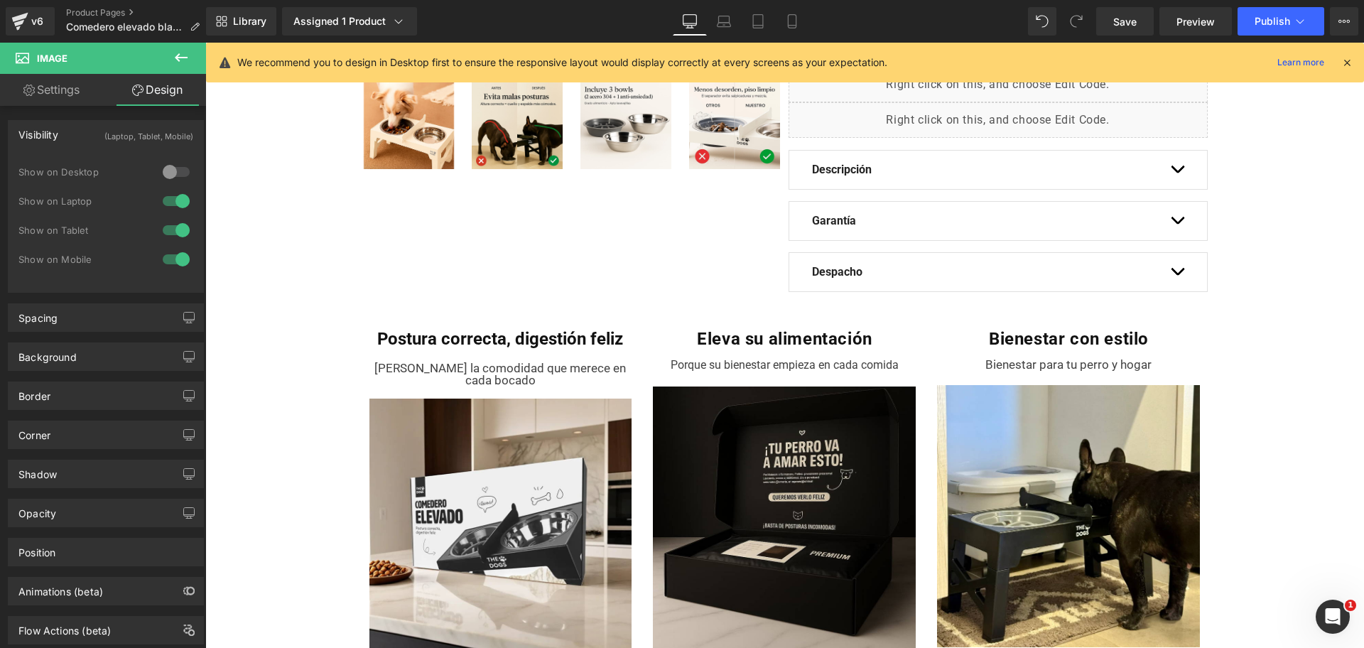
click at [170, 209] on div at bounding box center [176, 201] width 34 height 23
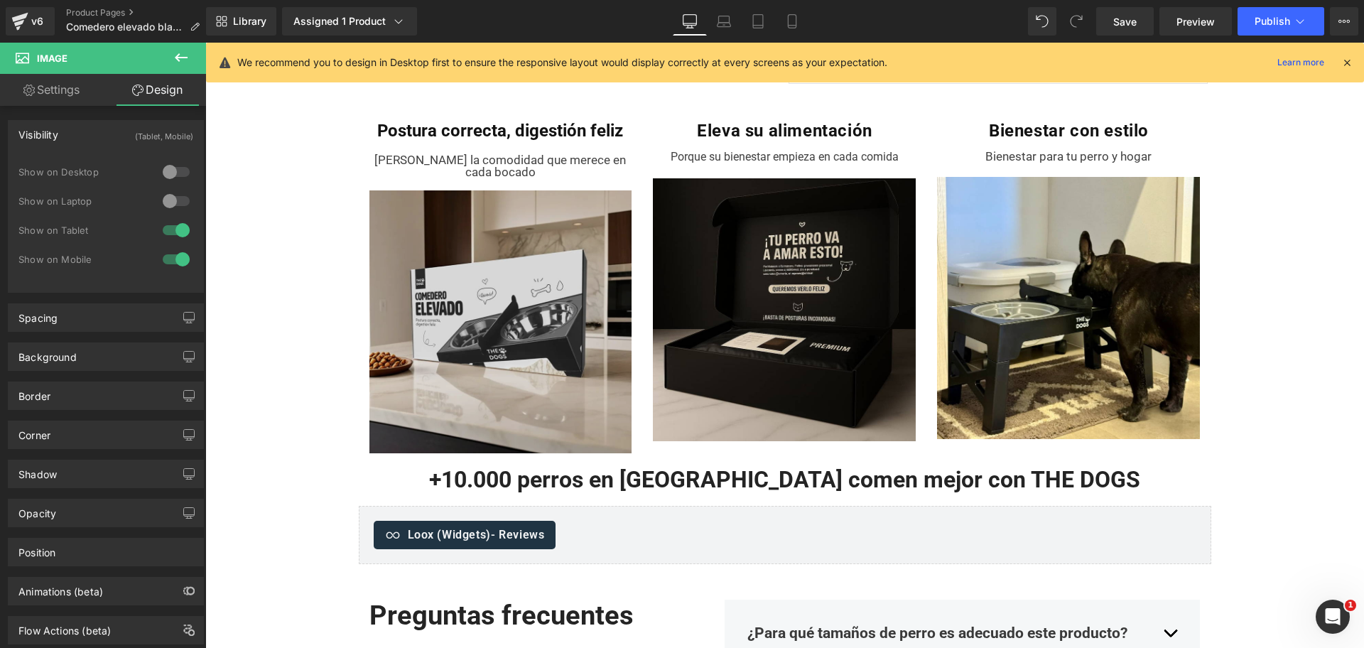
scroll to position [633, 0]
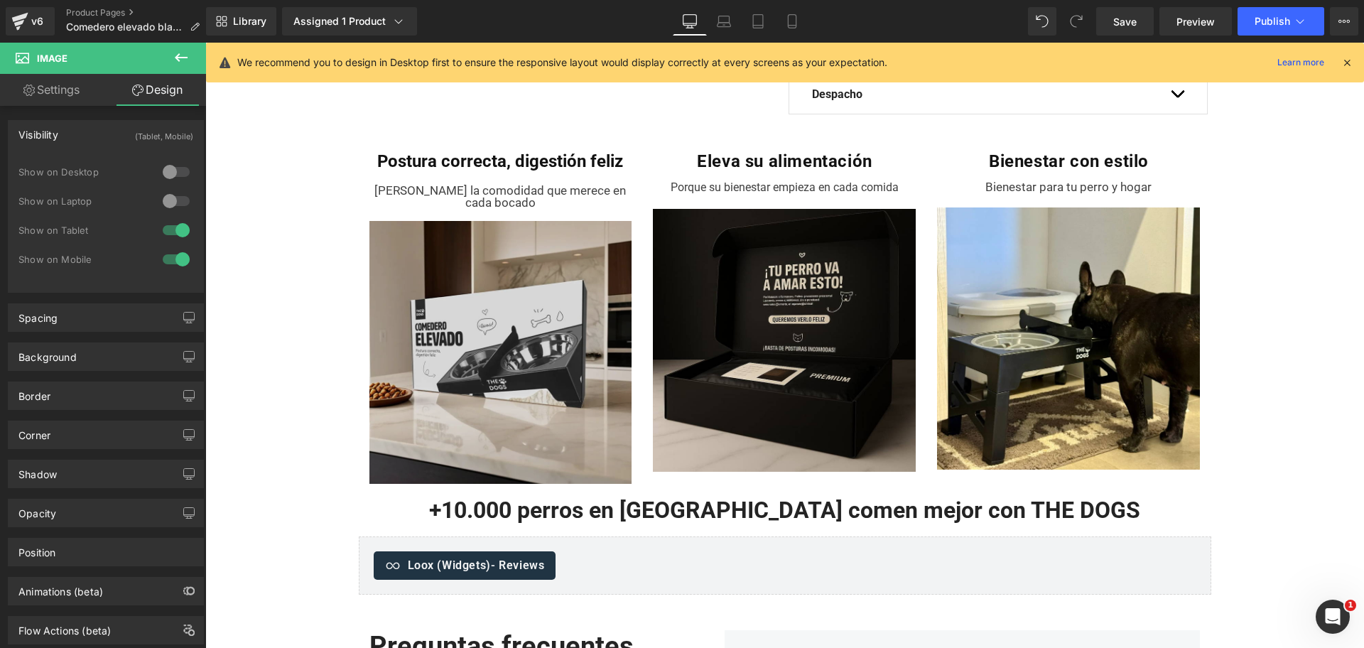
click at [492, 292] on img at bounding box center [500, 352] width 263 height 263
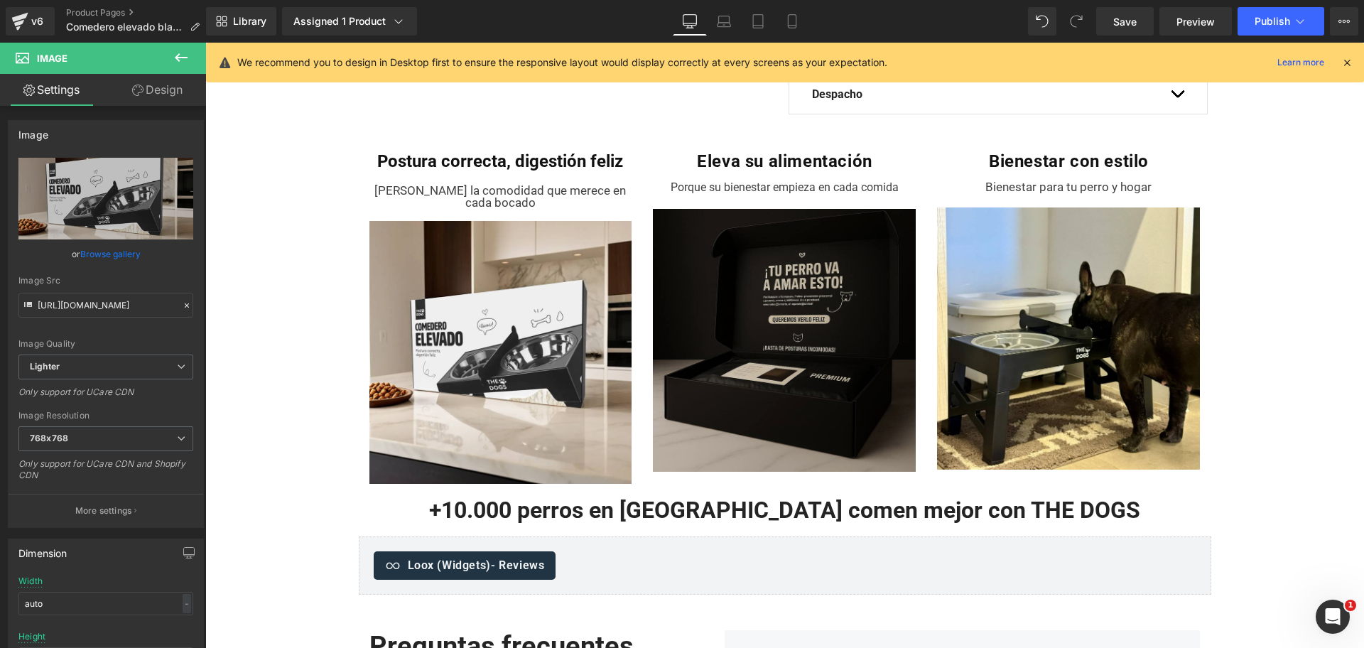
click at [715, 311] on img at bounding box center [784, 334] width 263 height 276
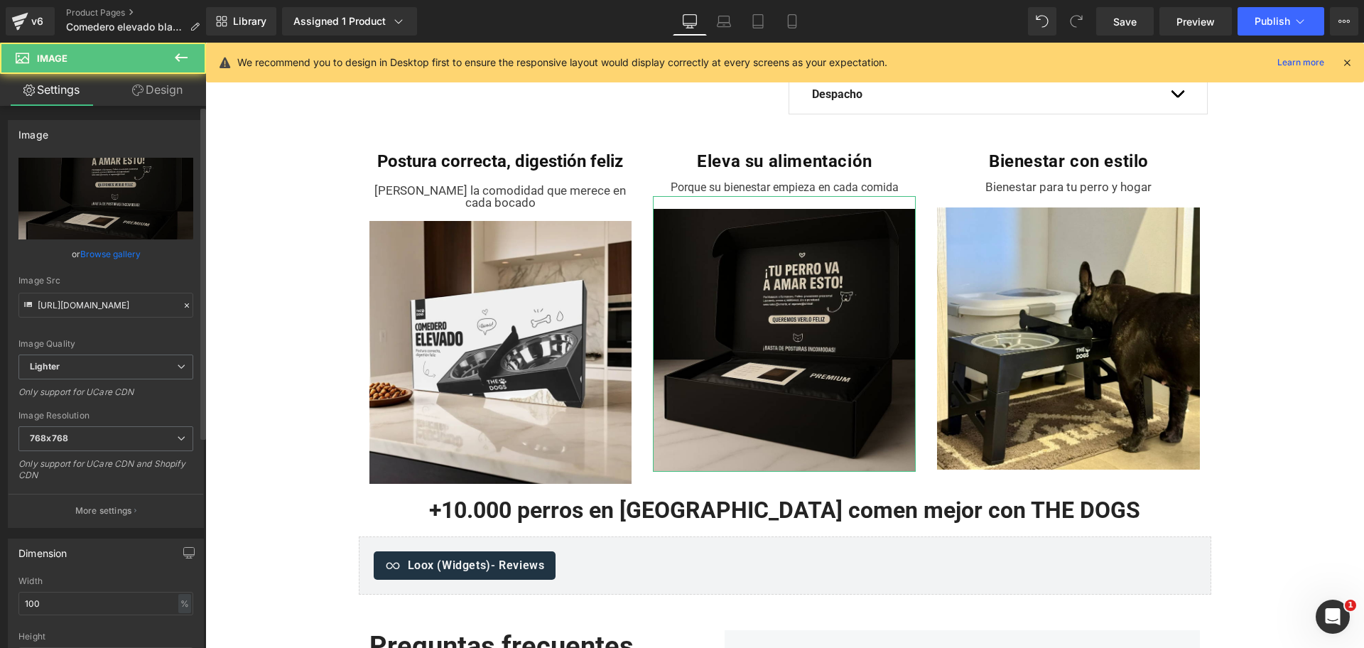
click at [131, 262] on link "Browse gallery" at bounding box center [110, 254] width 60 height 25
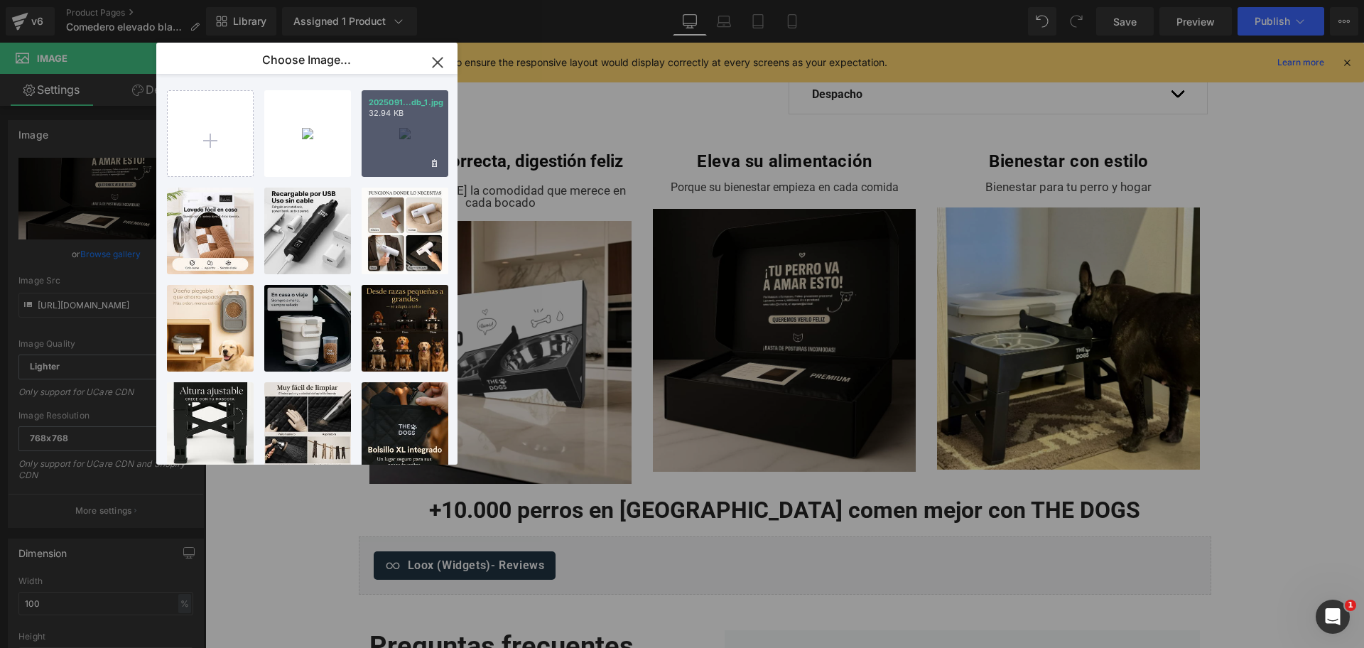
click at [399, 151] on div "2025091...db_1.jpg 32.94 KB" at bounding box center [405, 133] width 87 height 87
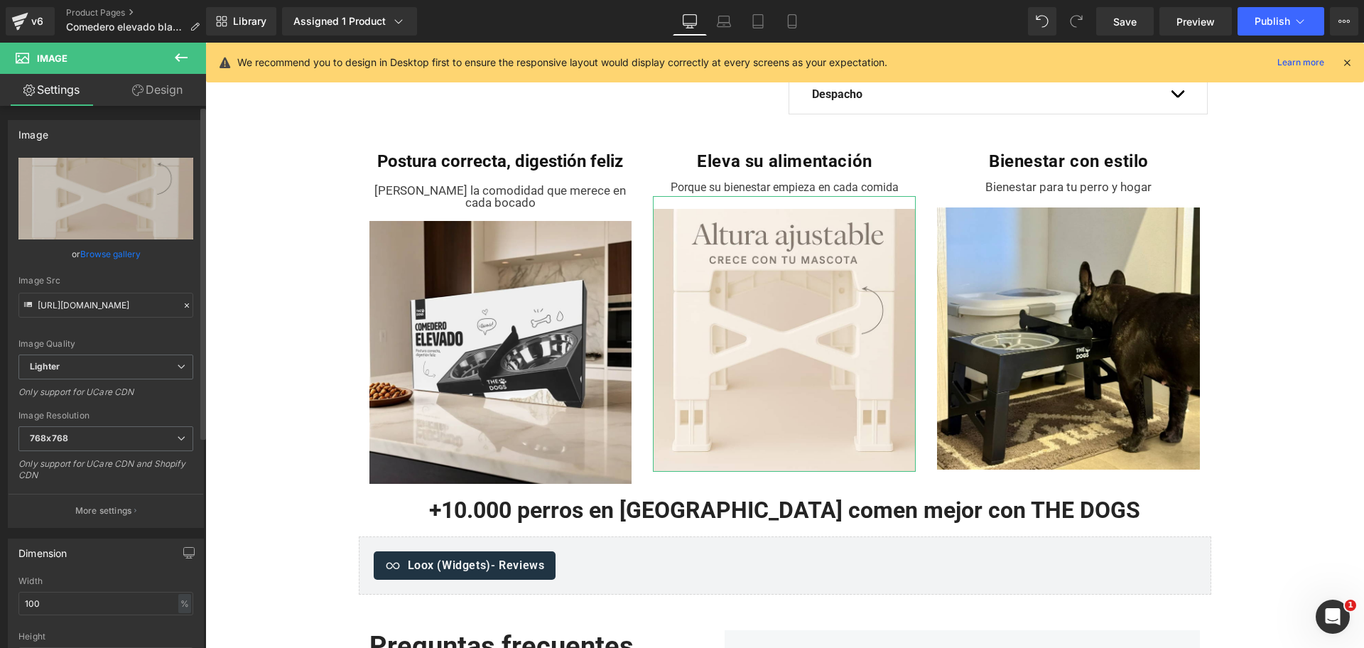
click at [114, 260] on link "Browse gallery" at bounding box center [110, 254] width 60 height 25
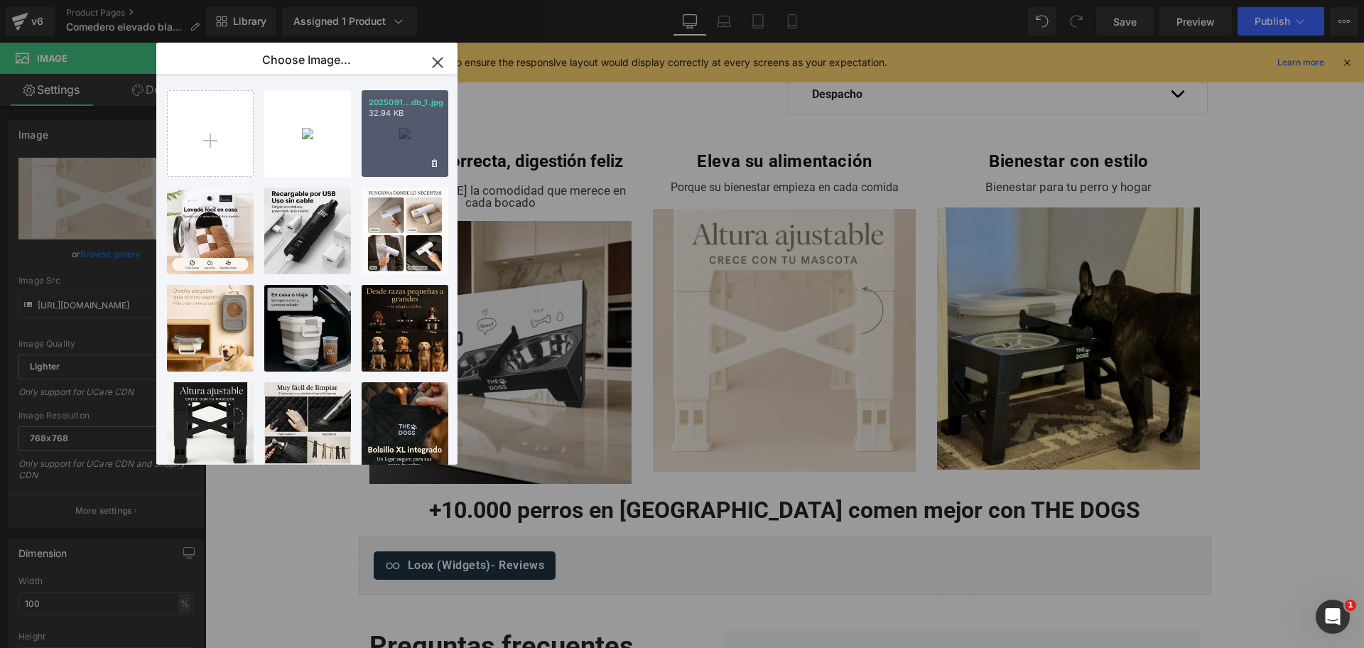
click at [388, 146] on div "2025091...db_1.jpg 32.94 KB" at bounding box center [405, 133] width 87 height 87
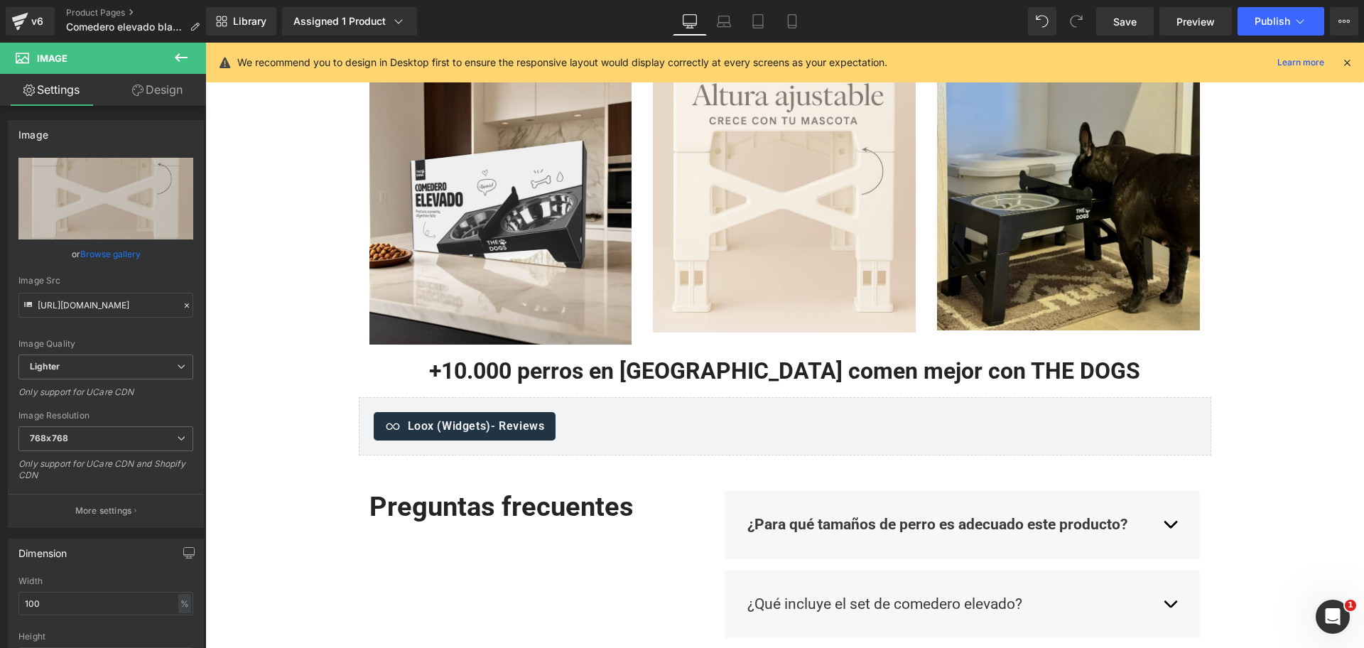
scroll to position [627, 0]
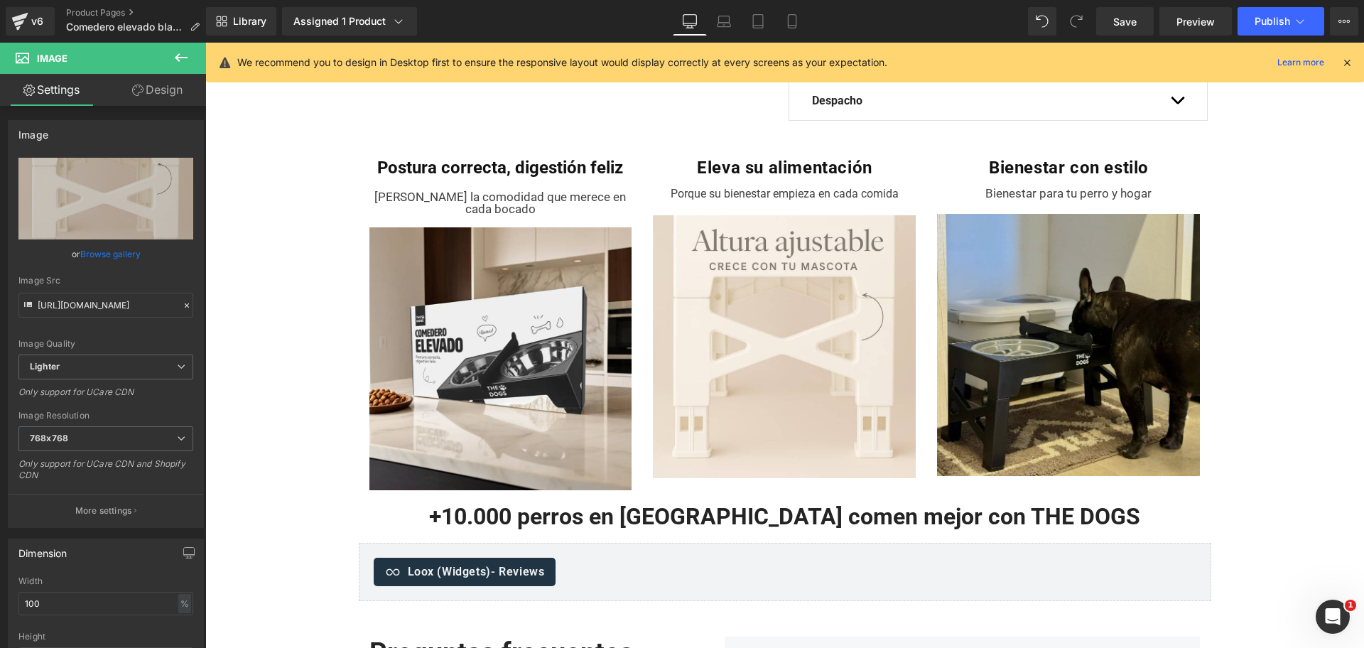
click at [1106, 227] on img at bounding box center [1068, 339] width 263 height 274
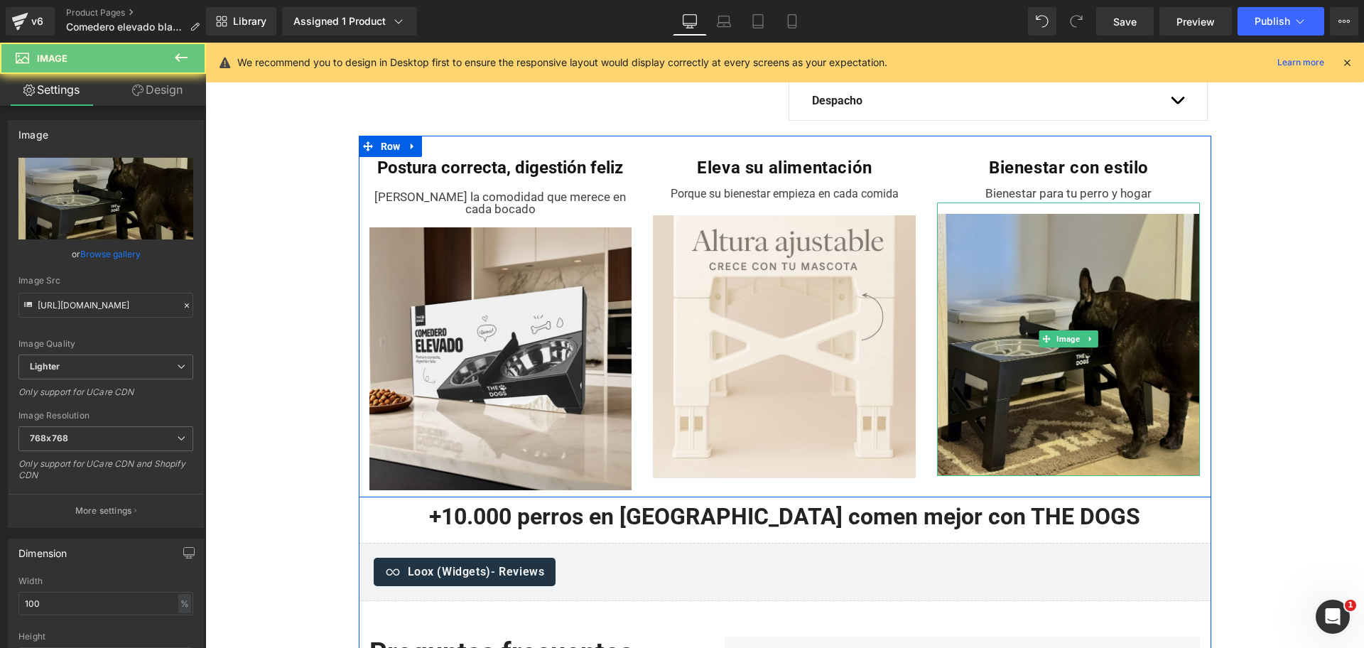
click at [1056, 255] on img at bounding box center [1068, 339] width 263 height 274
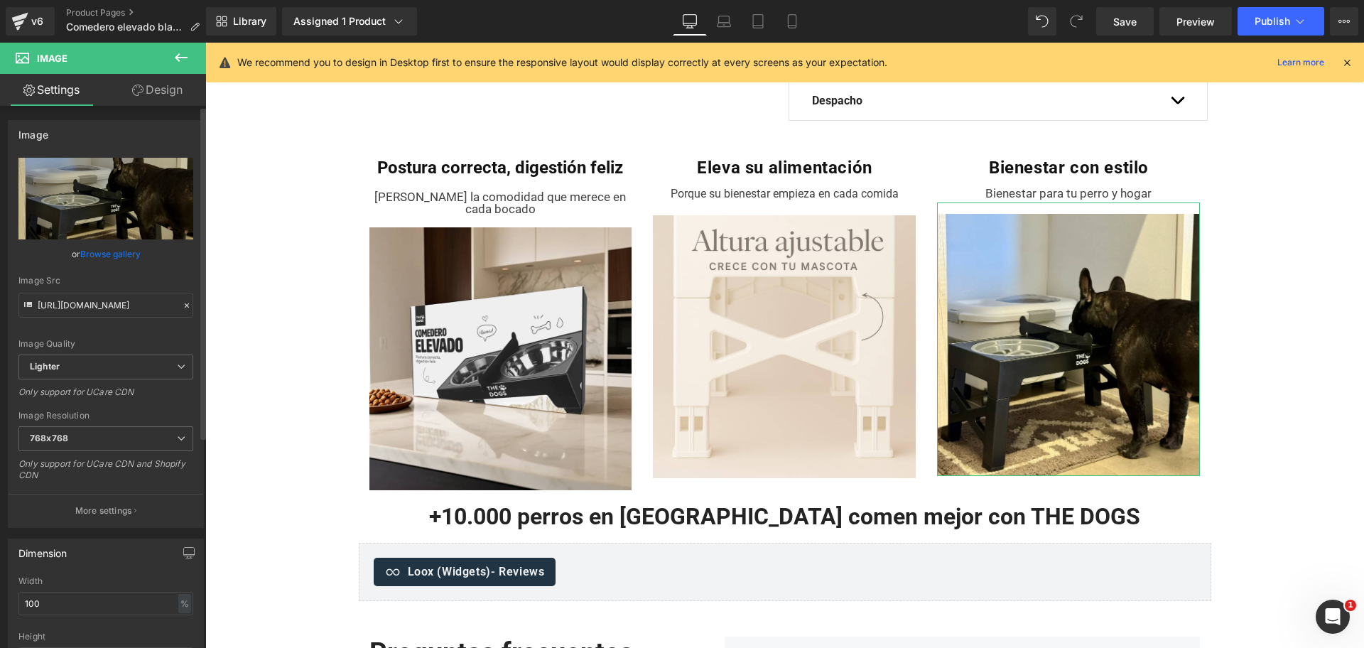
click at [90, 256] on link "Browse gallery" at bounding box center [110, 254] width 60 height 25
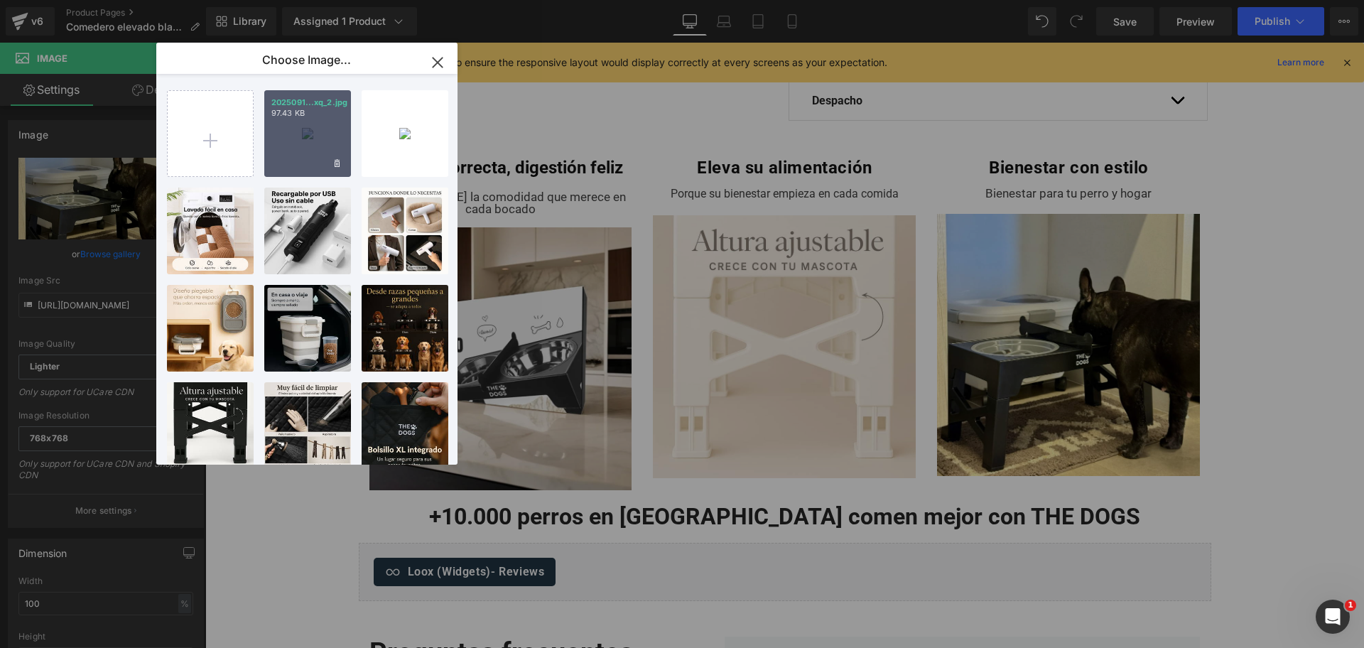
click at [293, 136] on div "2025091...xq_2.jpg 97.43 KB" at bounding box center [307, 133] width 87 height 87
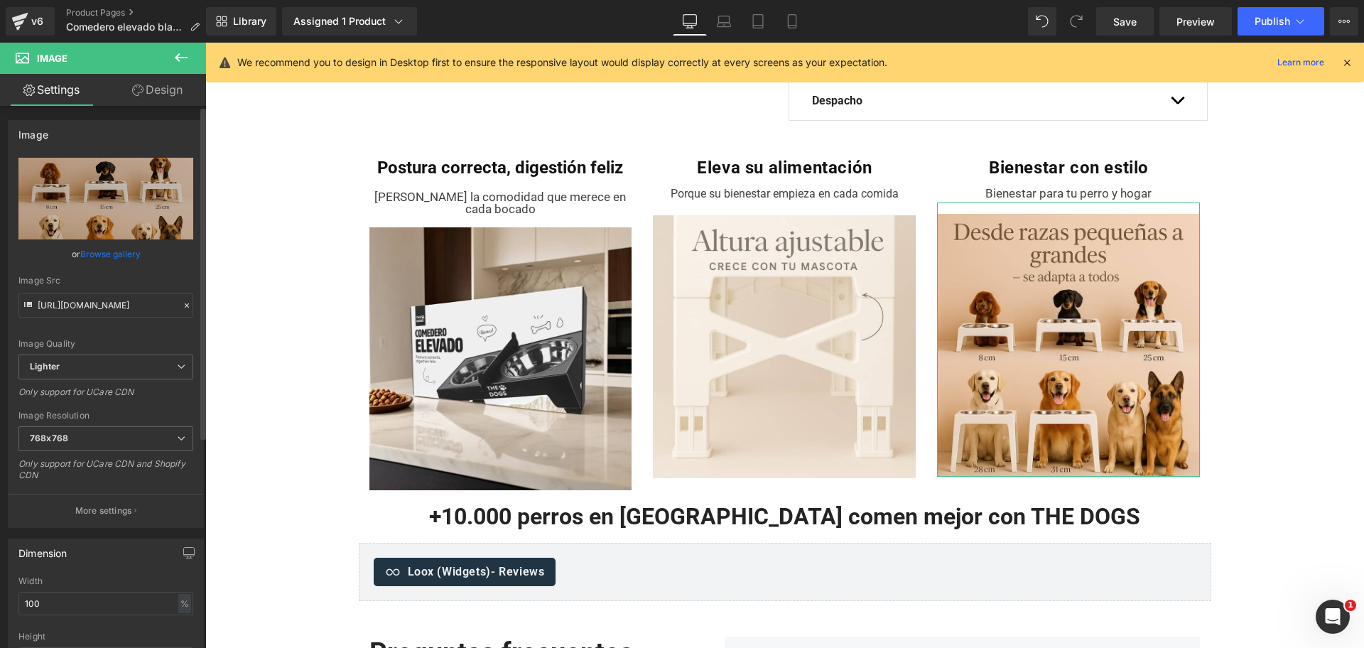
click at [121, 254] on link "Browse gallery" at bounding box center [110, 254] width 60 height 25
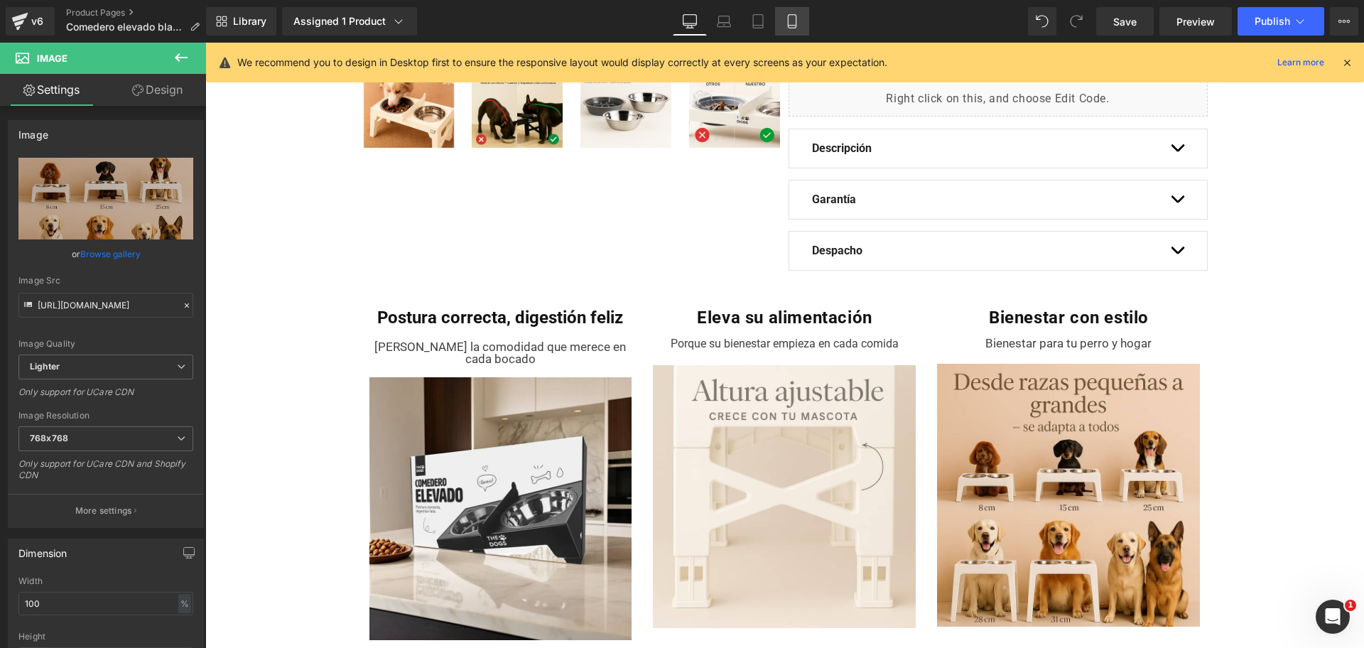
click at [801, 23] on link "Mobile" at bounding box center [792, 21] width 34 height 28
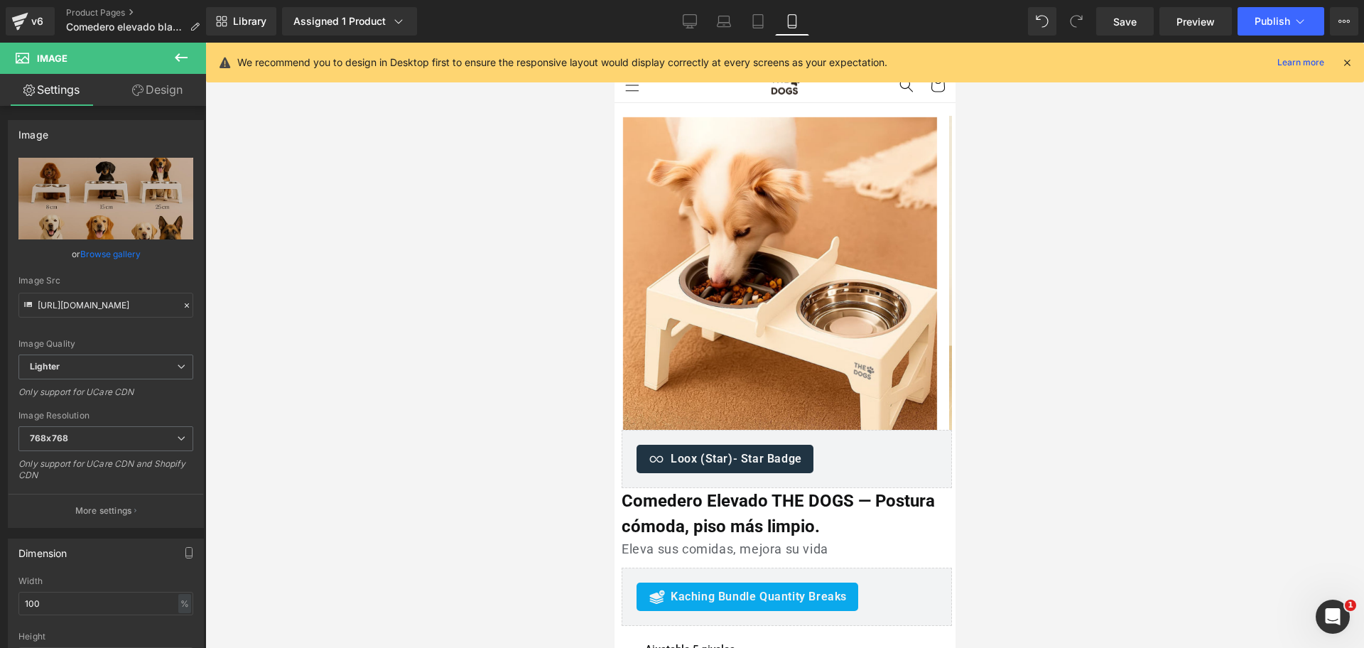
click at [1184, 181] on div at bounding box center [784, 345] width 1159 height 605
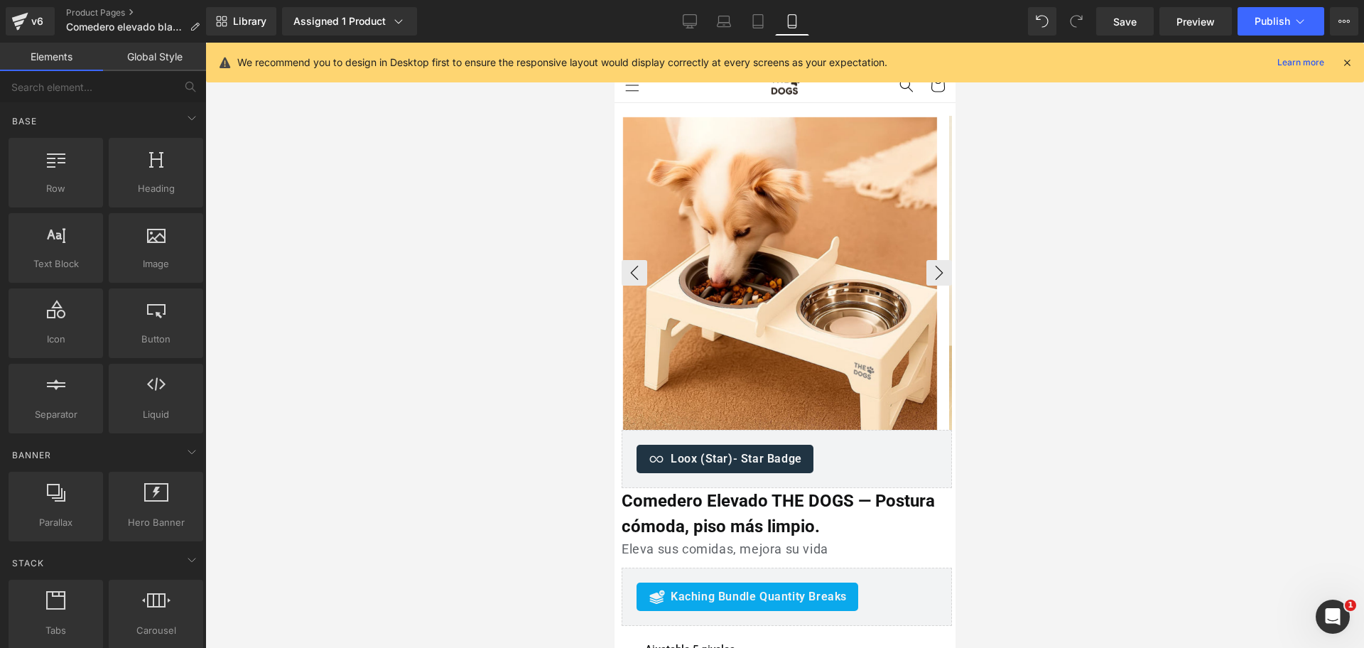
click at [811, 180] on img at bounding box center [779, 274] width 314 height 314
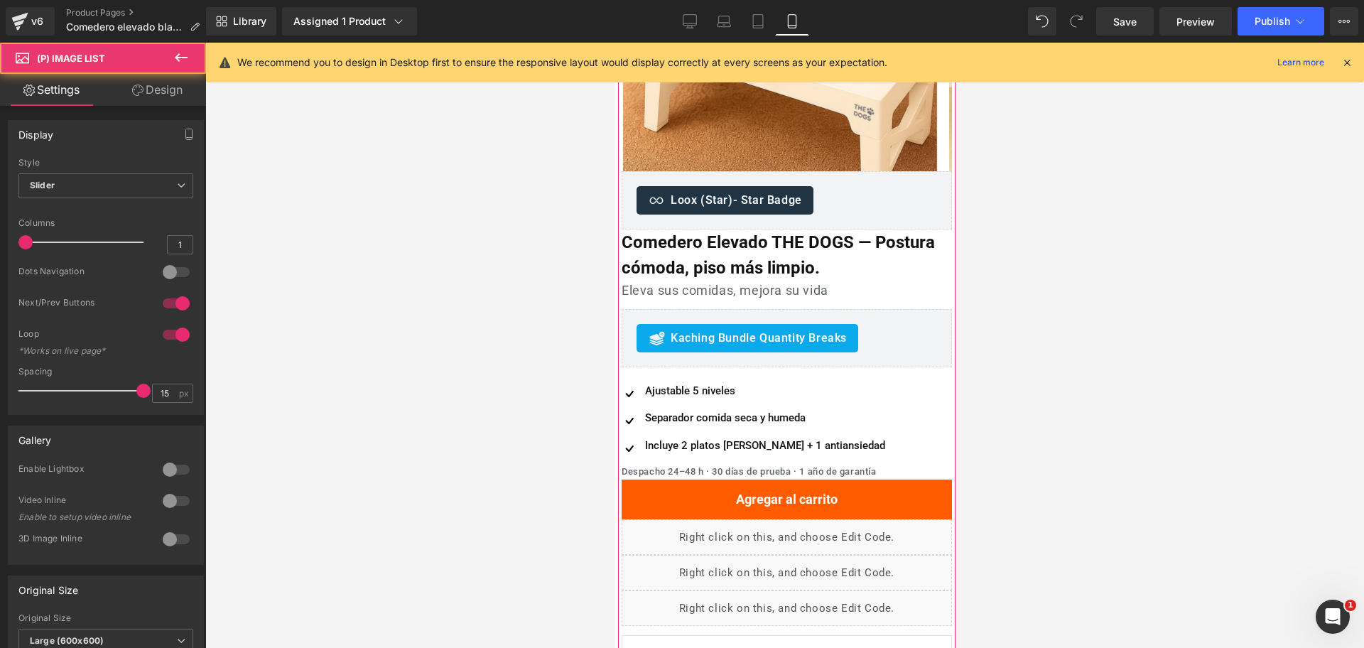
scroll to position [266, 0]
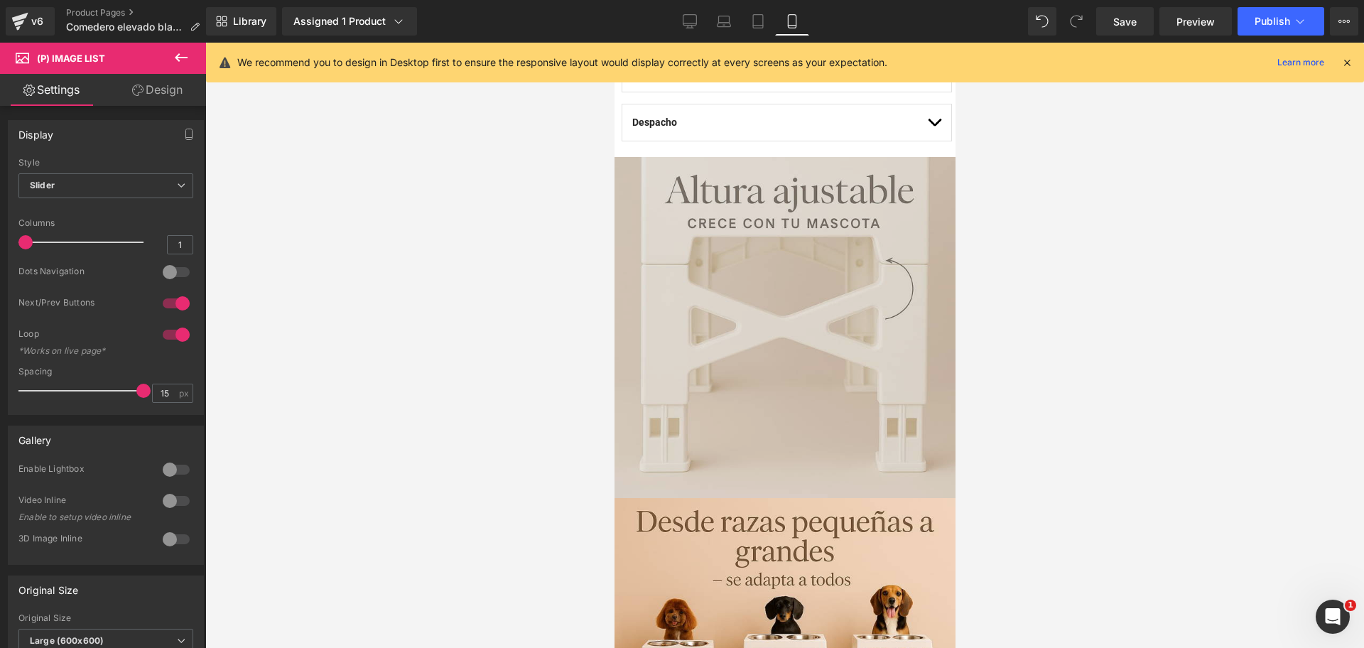
click at [842, 235] on img at bounding box center [784, 327] width 341 height 341
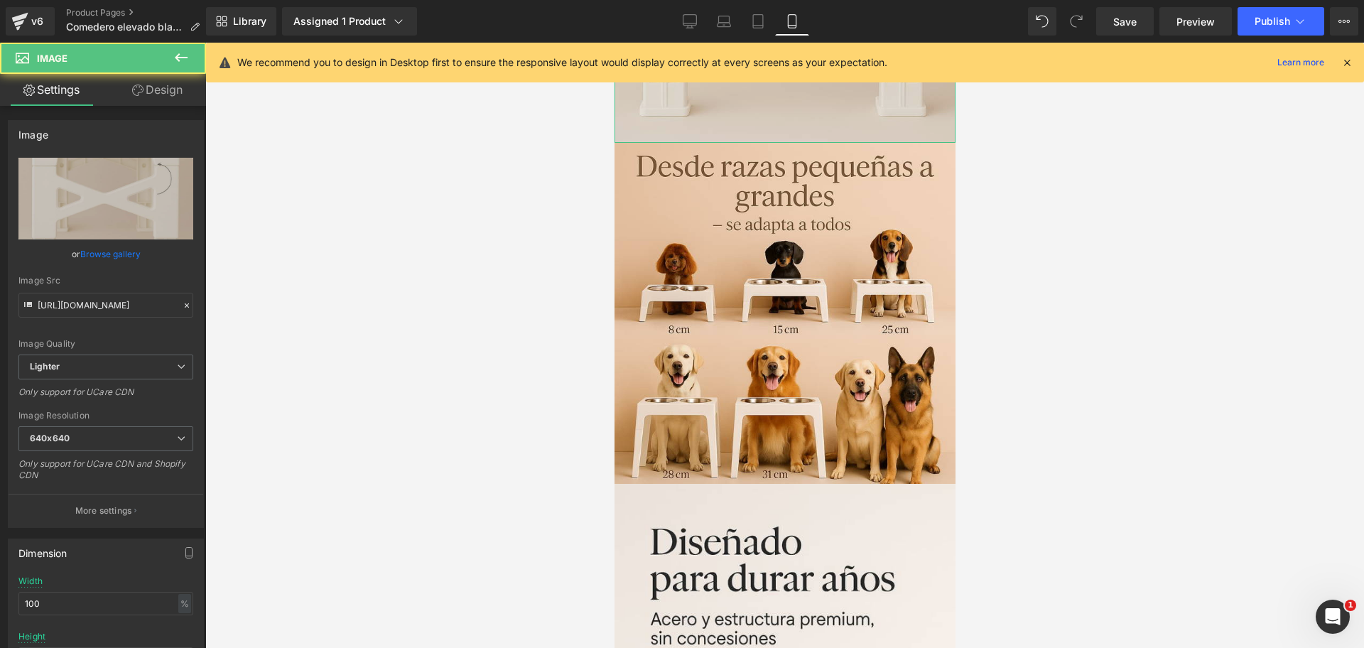
click at [844, 235] on img at bounding box center [784, 313] width 341 height 341
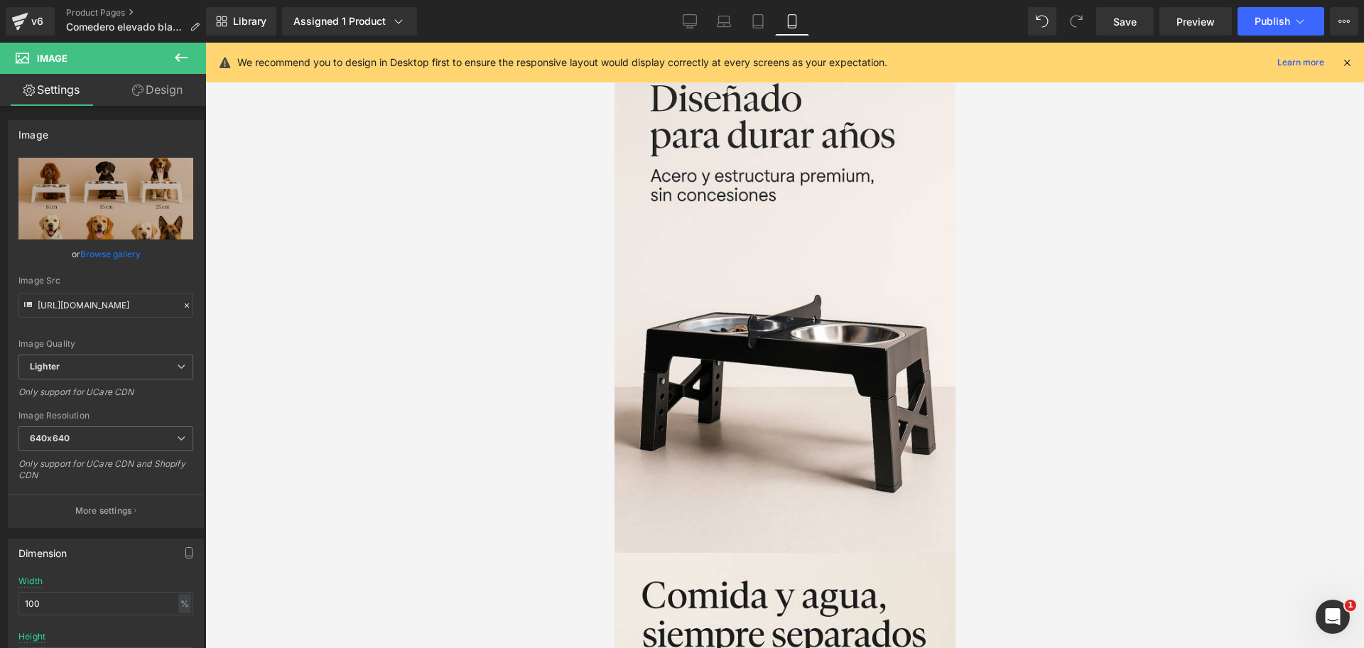
click at [846, 235] on img at bounding box center [784, 295] width 341 height 511
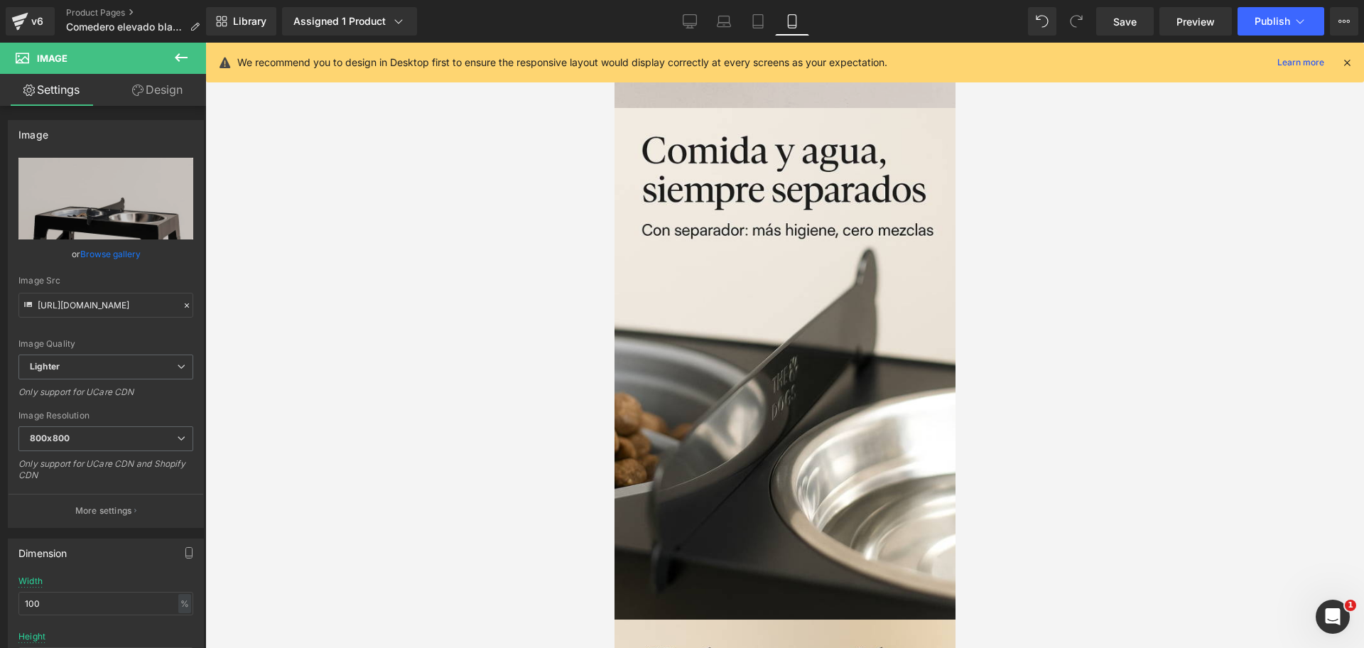
click at [848, 235] on img at bounding box center [784, 363] width 341 height 511
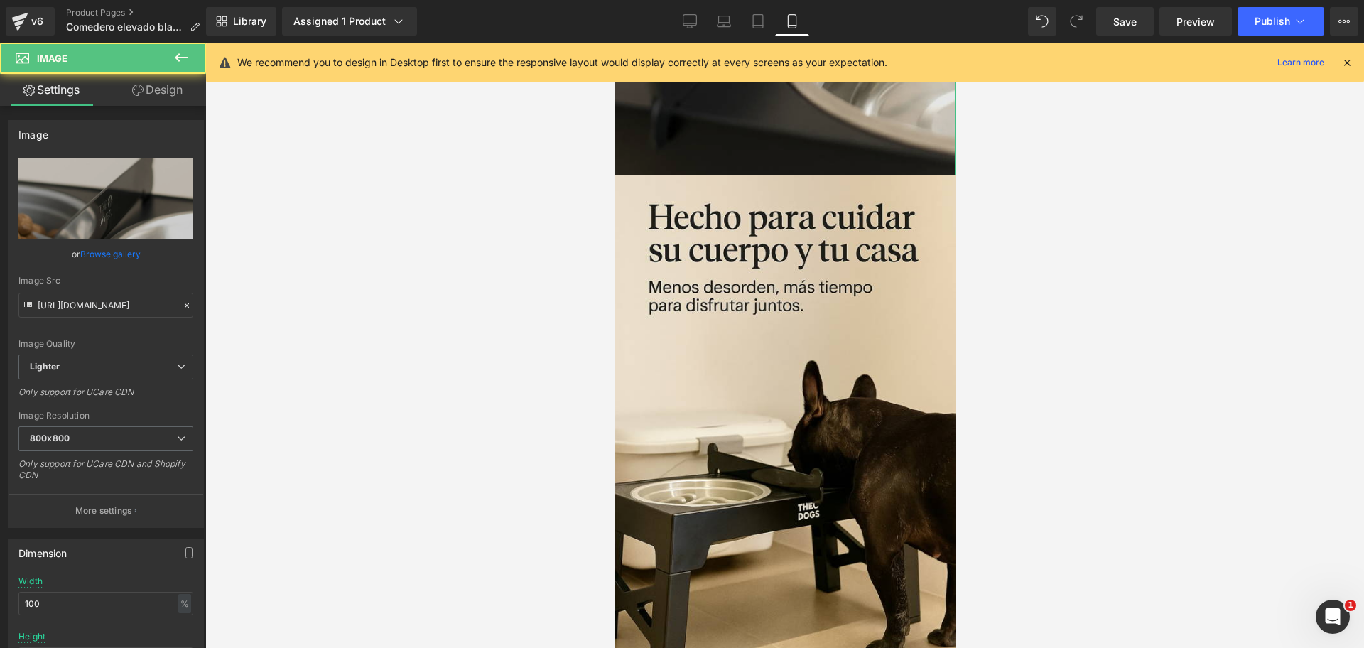
click at [853, 234] on img at bounding box center [784, 430] width 341 height 511
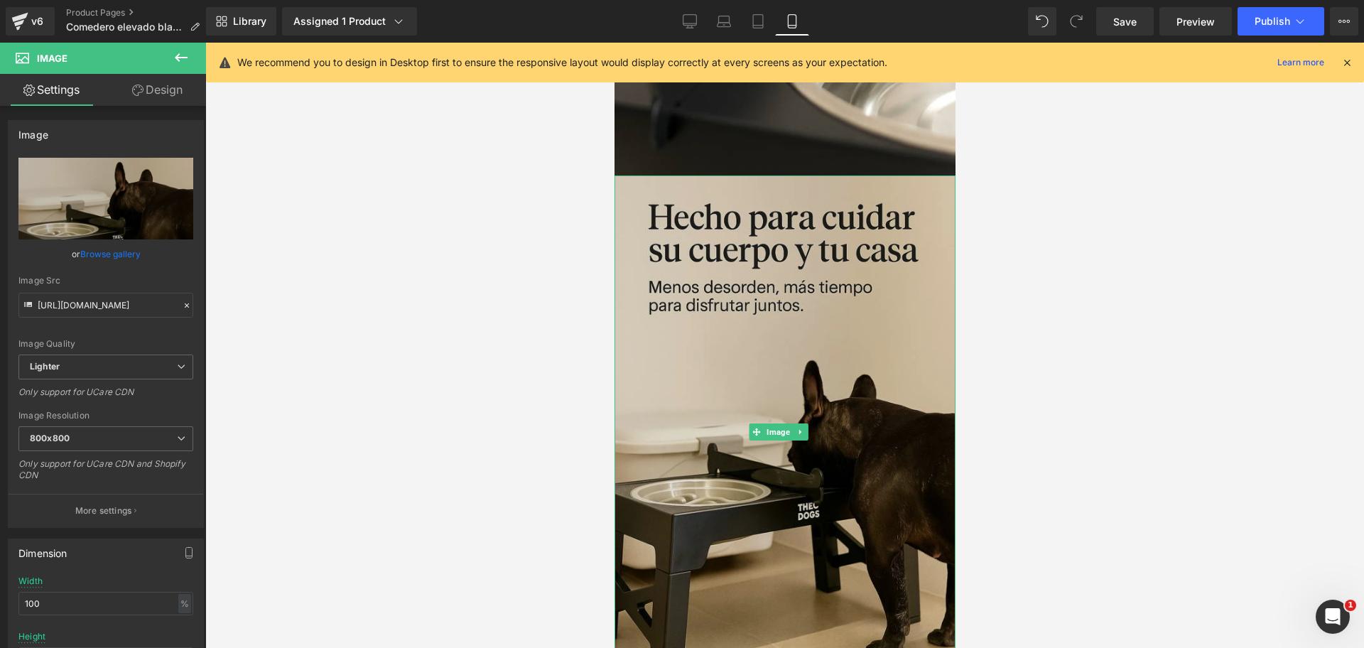
scroll to position [2930, 0]
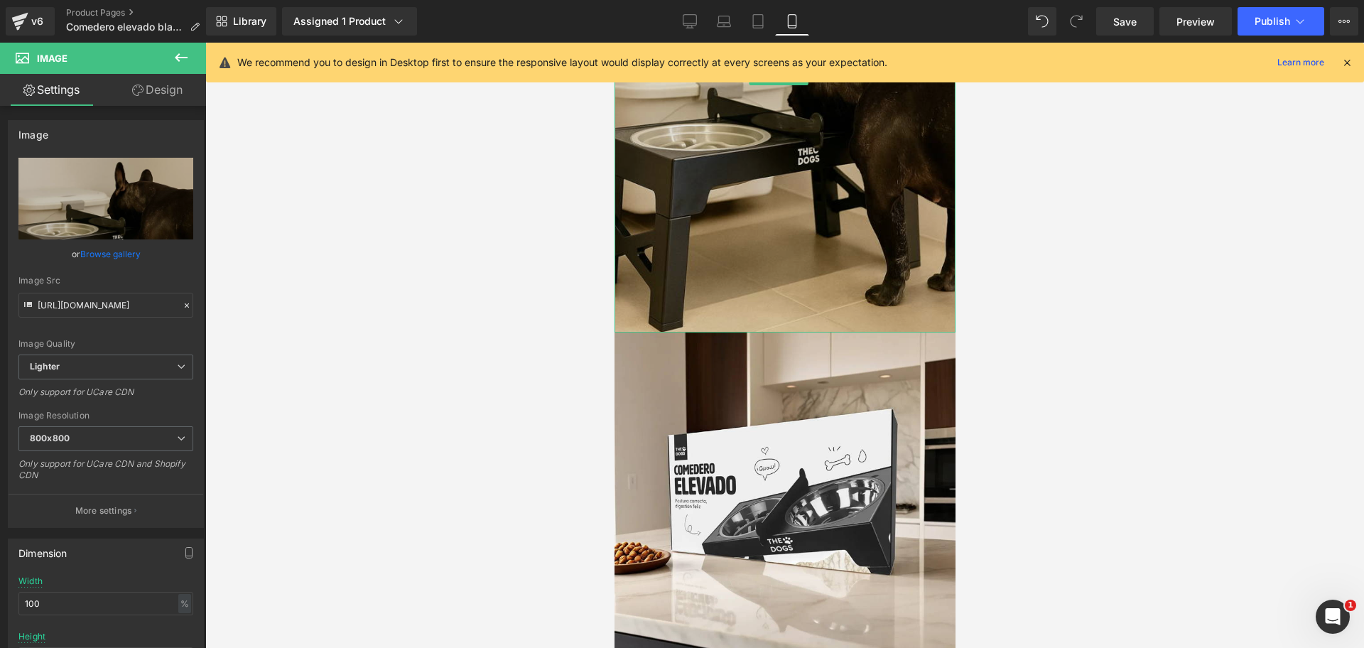
click at [868, 229] on img at bounding box center [784, 75] width 341 height 511
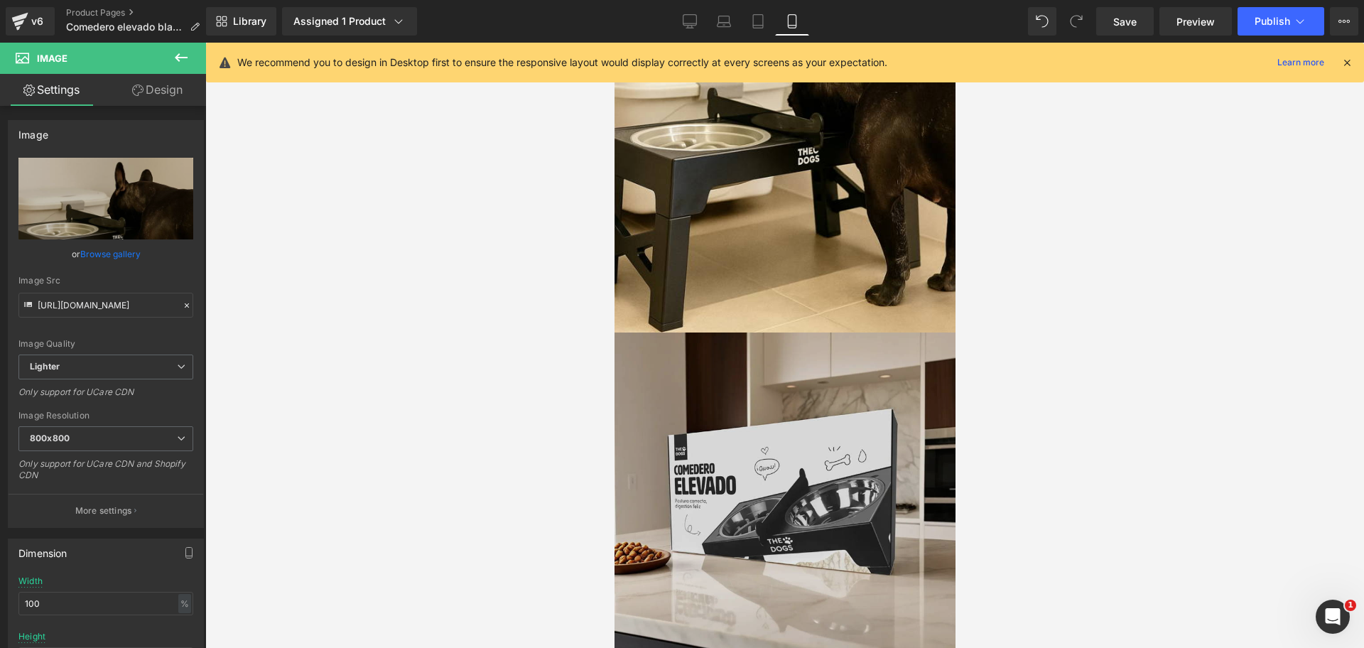
click at [845, 332] on img at bounding box center [784, 502] width 341 height 341
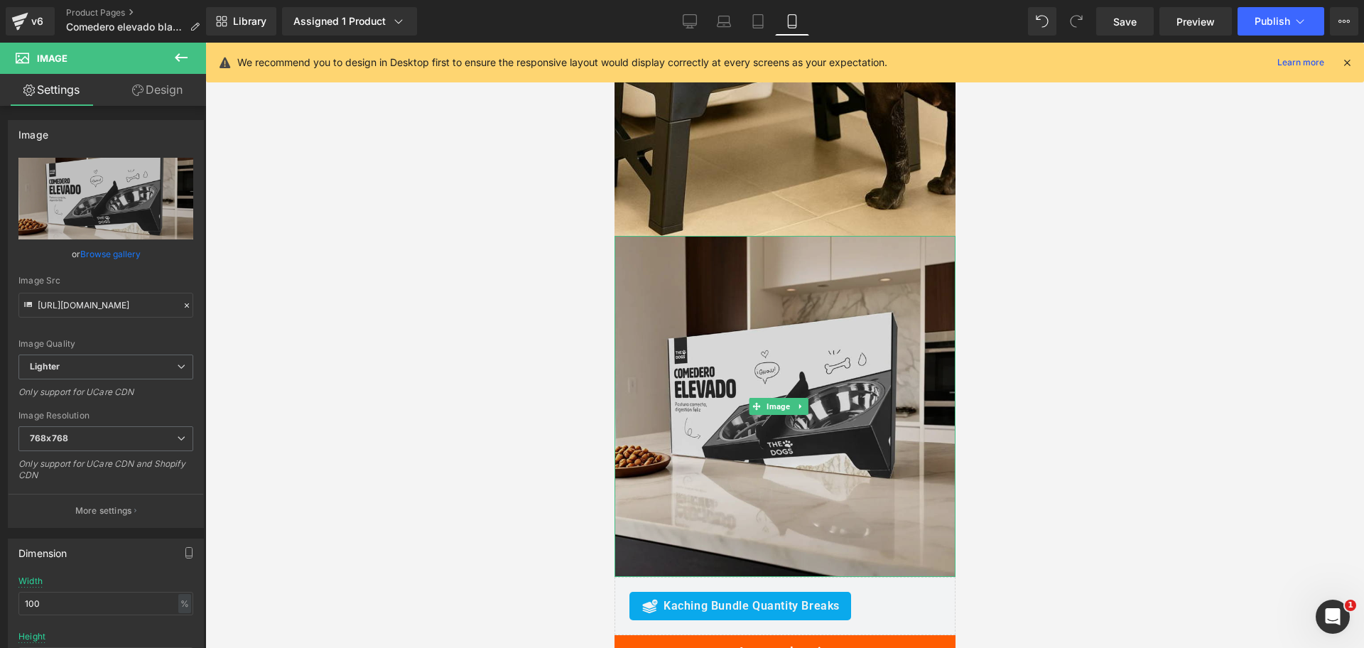
scroll to position [3197, 0]
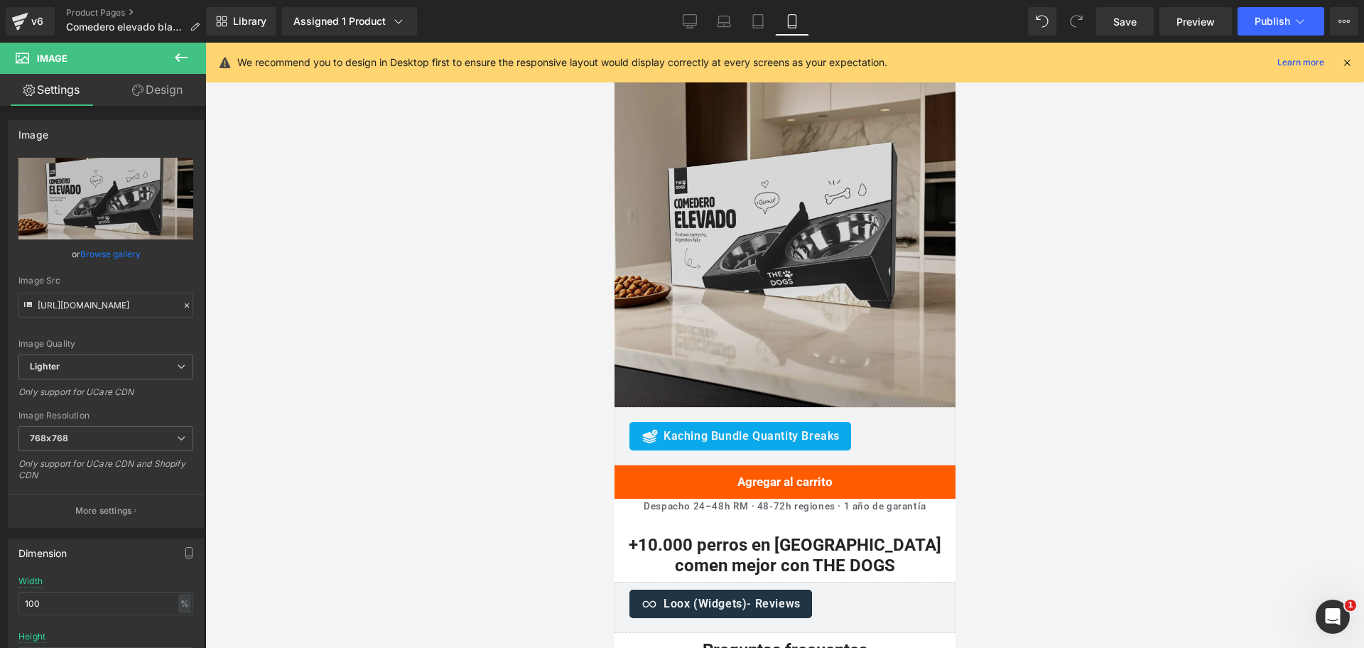
click at [710, 148] on img at bounding box center [784, 236] width 341 height 341
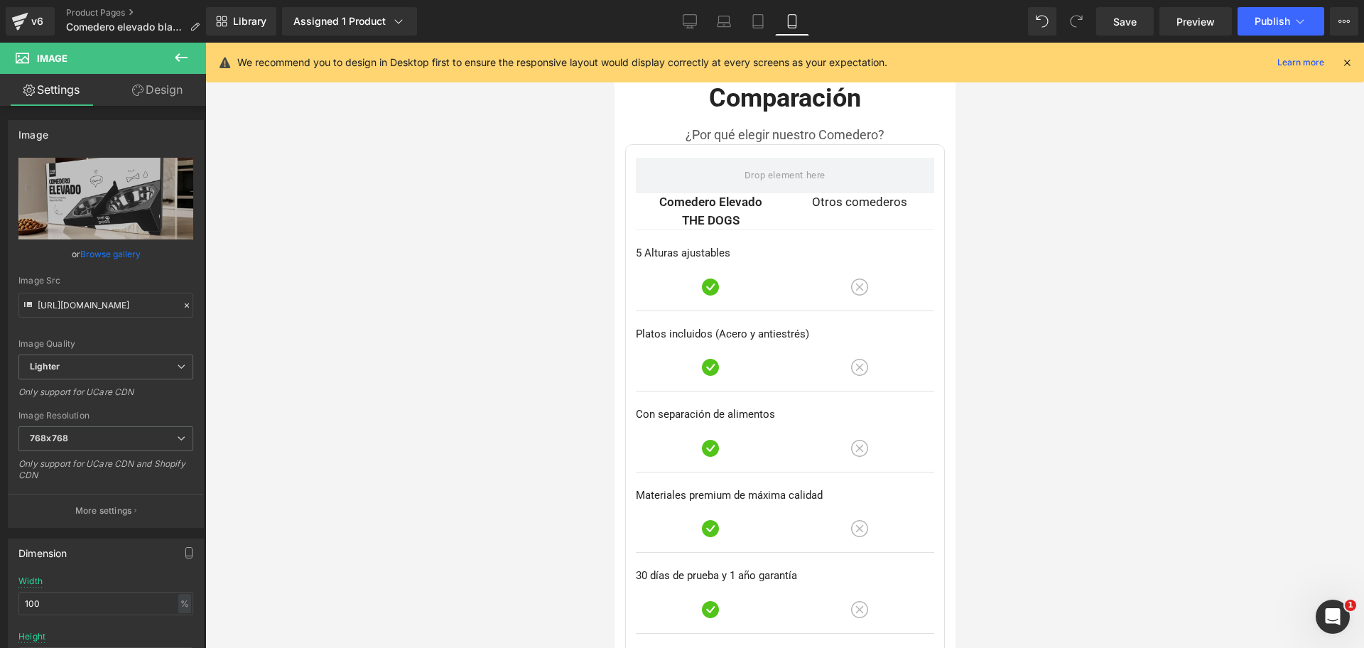
scroll to position [3502, 0]
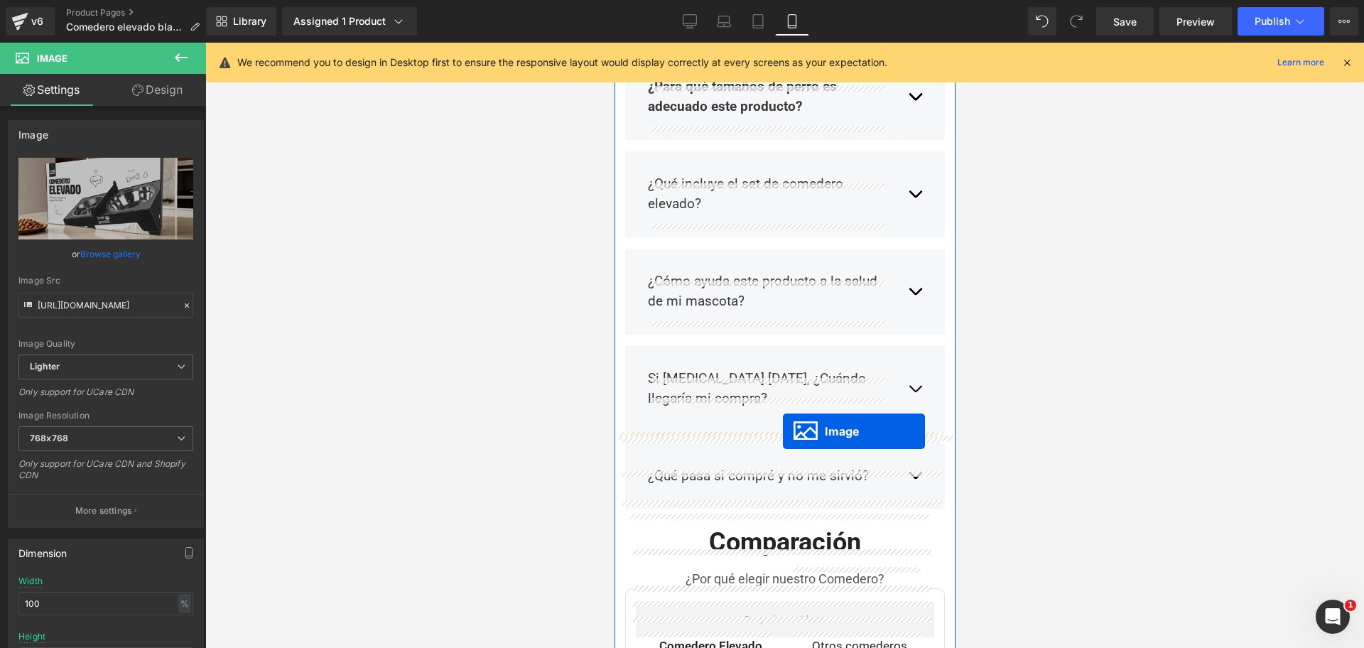
drag, startPoint x: 752, startPoint y: 145, endPoint x: 782, endPoint y: 431, distance: 287.8
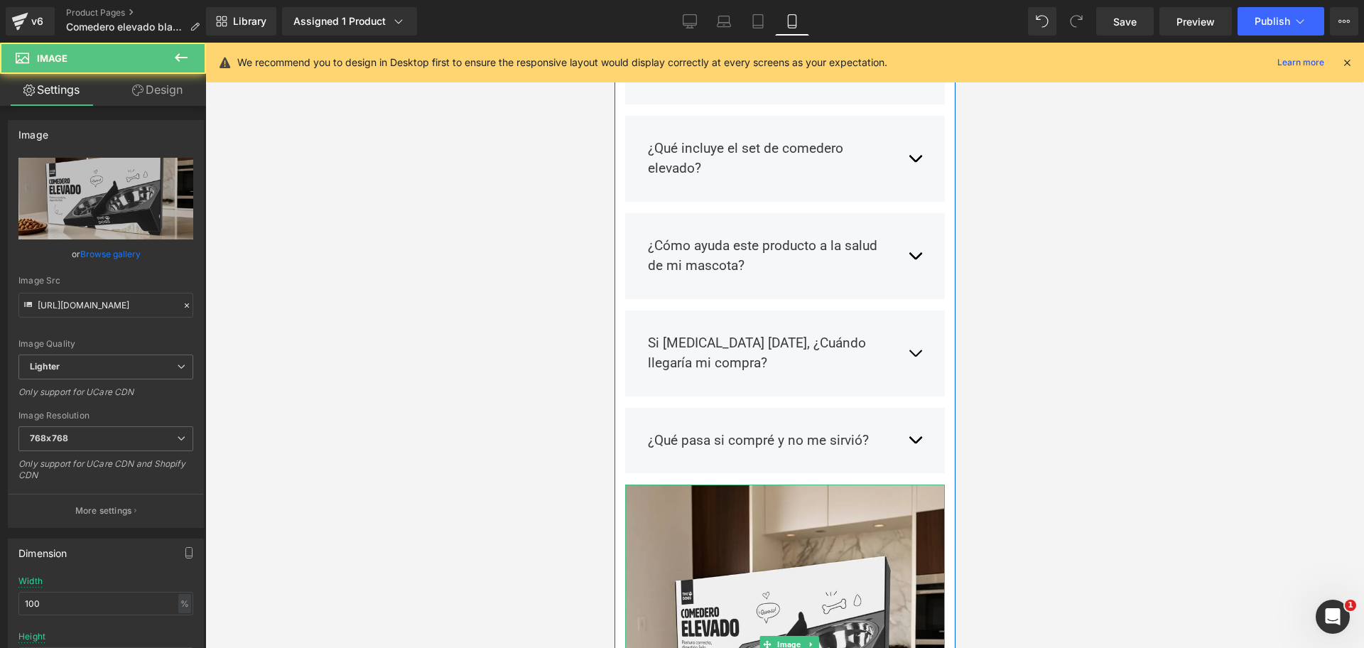
scroll to position [3466, 0]
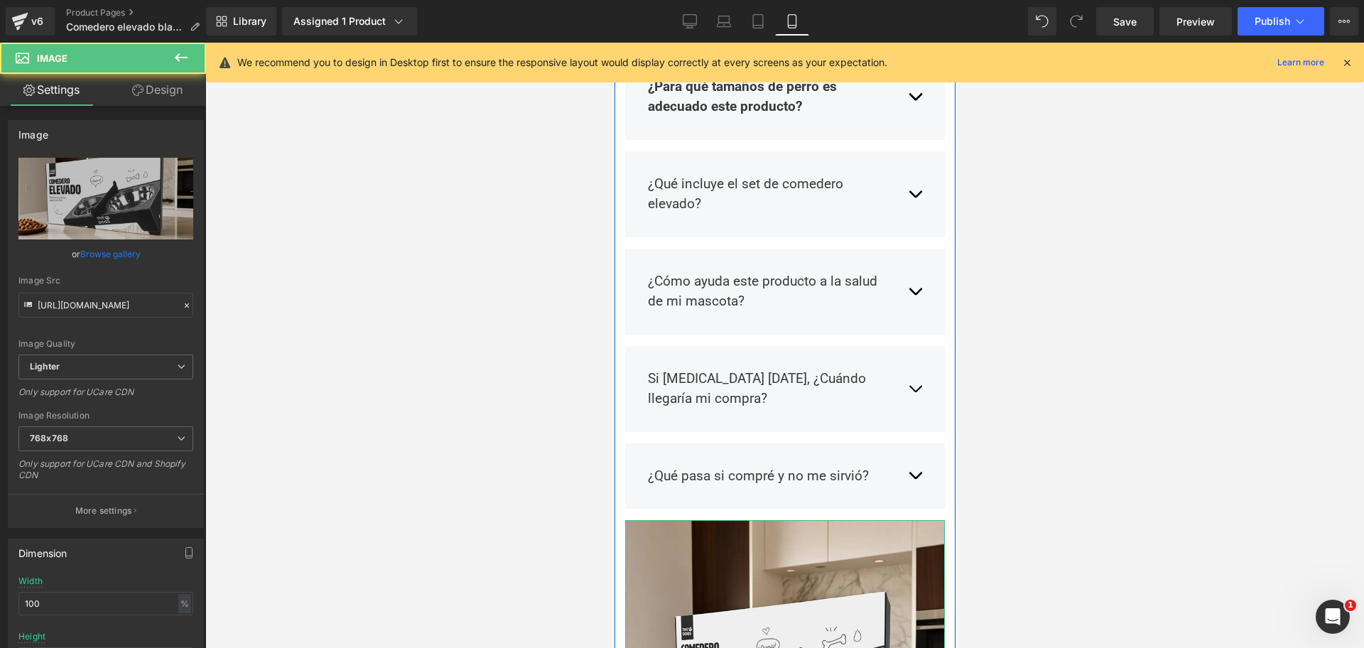
drag, startPoint x: 787, startPoint y: 470, endPoint x: 665, endPoint y: 428, distance: 129.2
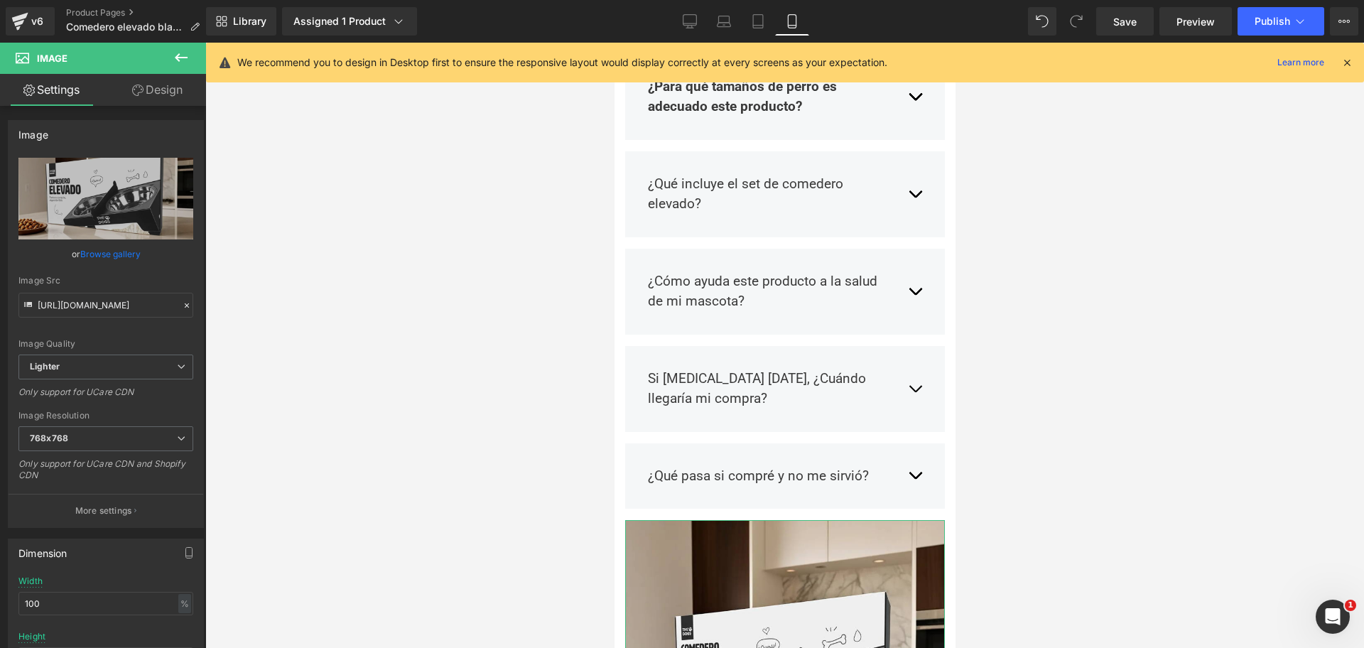
click at [187, 92] on link "Design" at bounding box center [157, 90] width 103 height 32
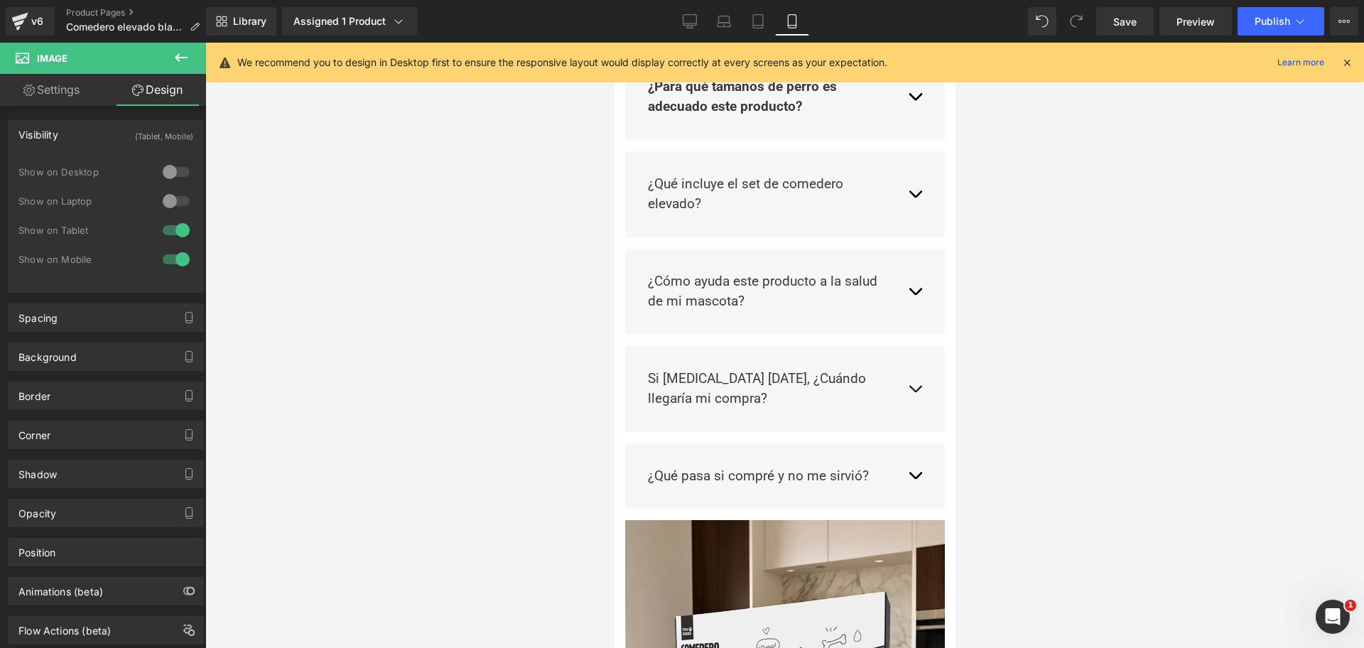
click at [1036, 201] on div at bounding box center [784, 345] width 1159 height 605
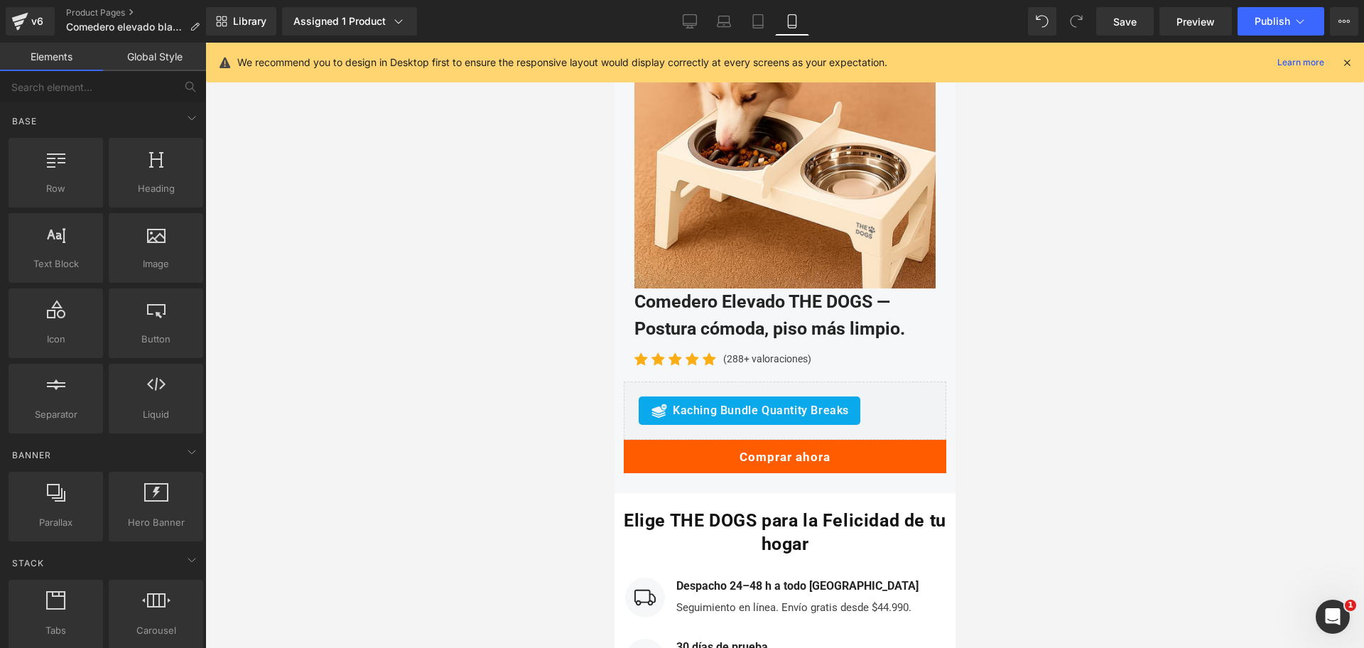
scroll to position [4709, 0]
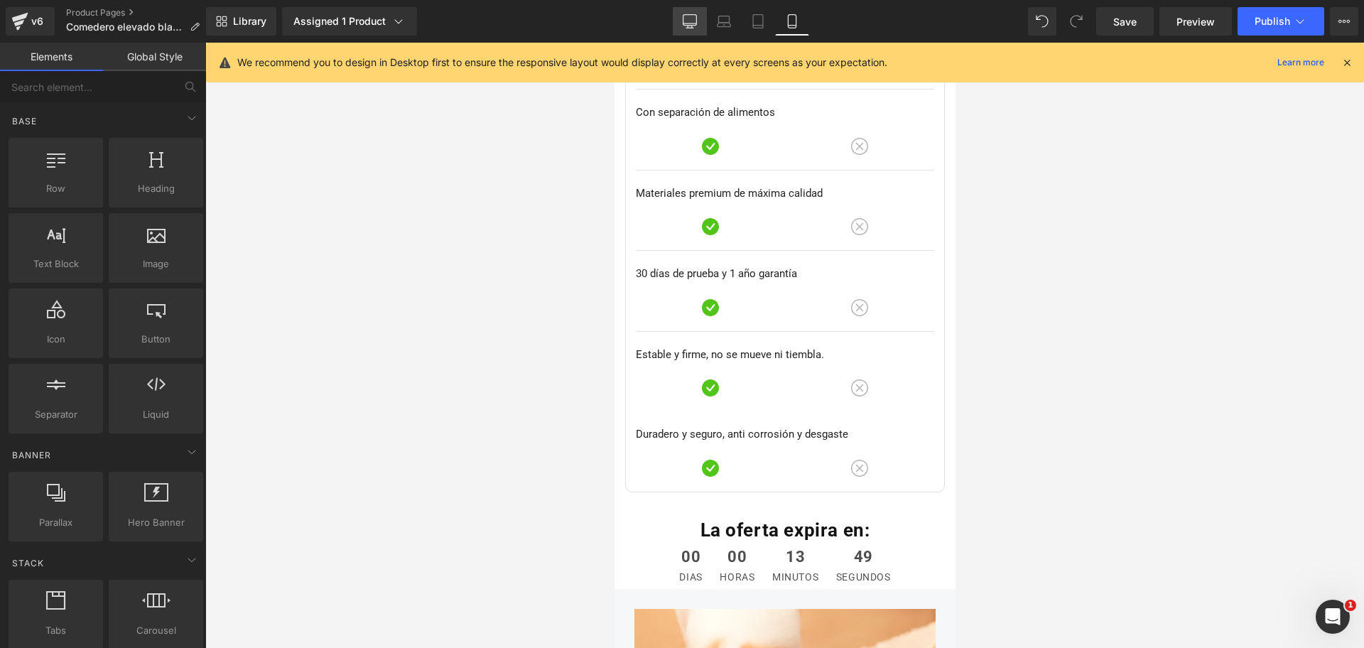
click at [691, 19] on icon at bounding box center [690, 21] width 14 height 14
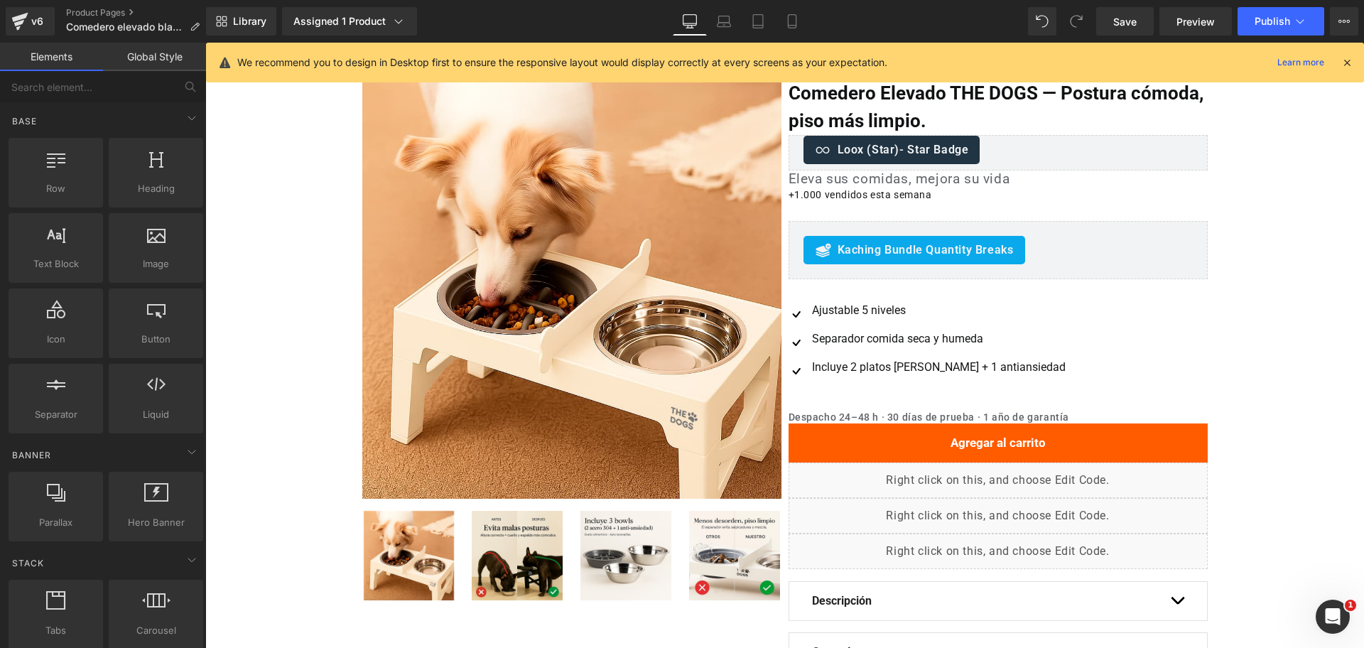
scroll to position [0, 0]
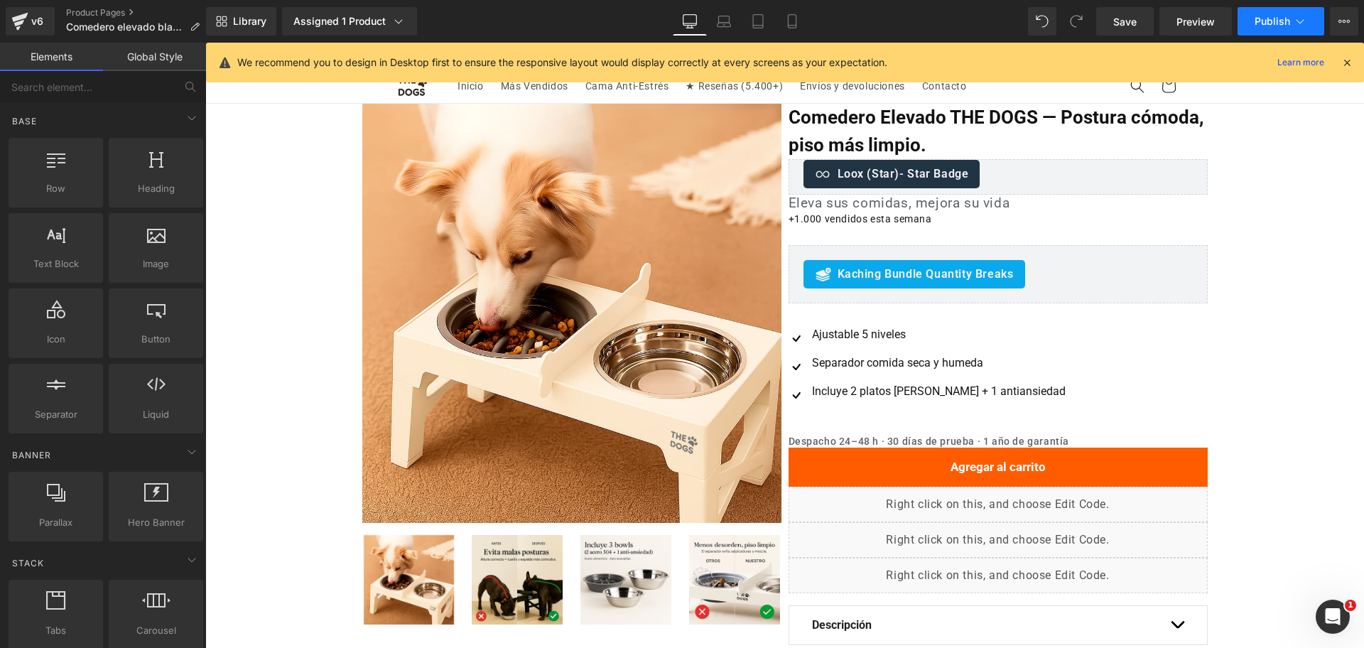
click at [1282, 8] on button "Publish" at bounding box center [1281, 21] width 87 height 28
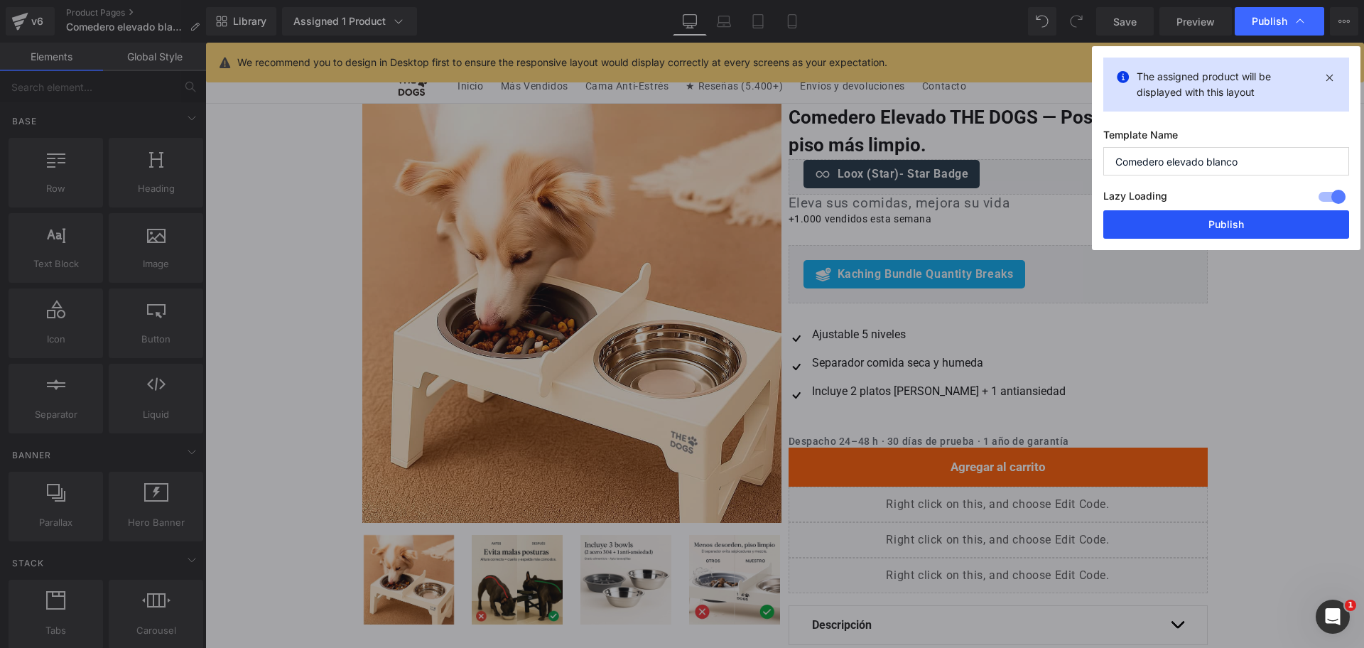
click at [1251, 223] on button "Publish" at bounding box center [1226, 224] width 246 height 28
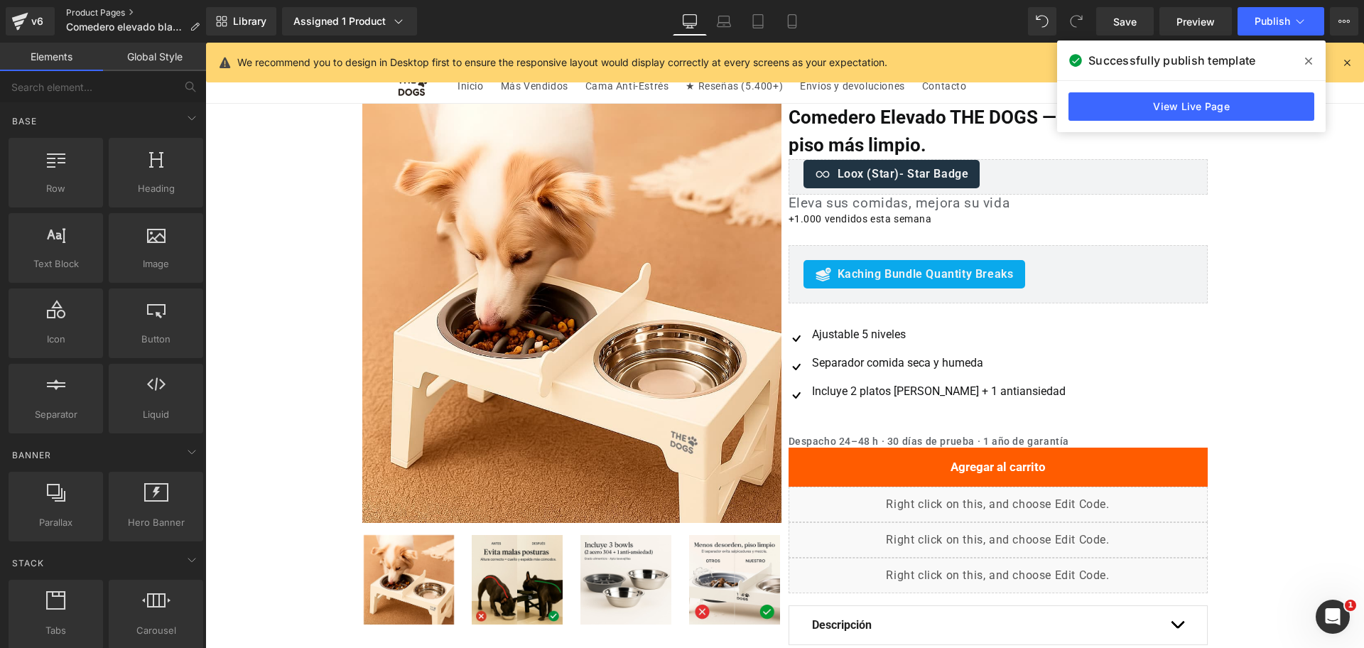
click at [107, 11] on link "Product Pages" at bounding box center [138, 12] width 145 height 11
